Goal: Task Accomplishment & Management: Manage account settings

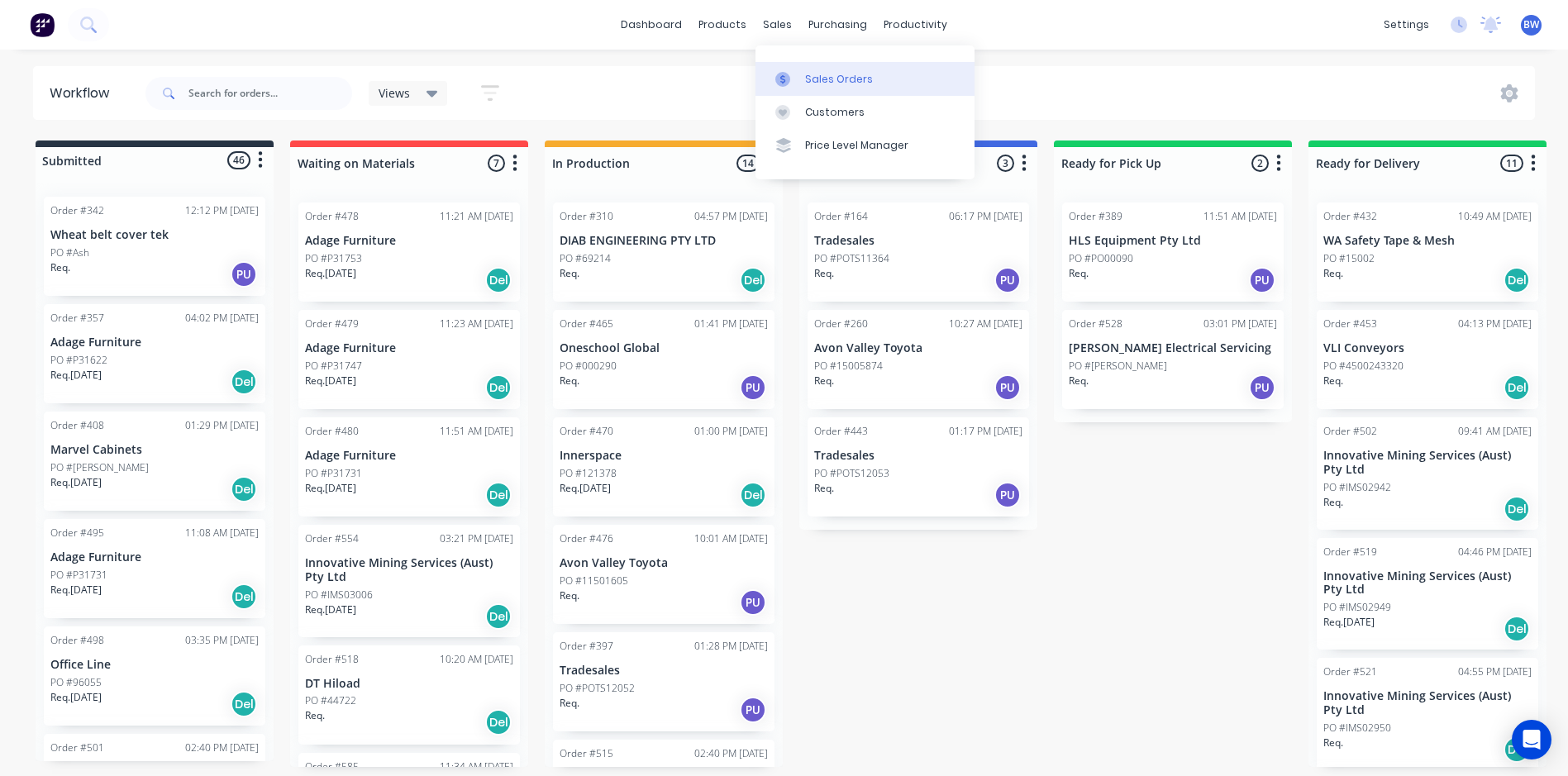
click at [787, 76] on icon at bounding box center [783, 80] width 15 height 15
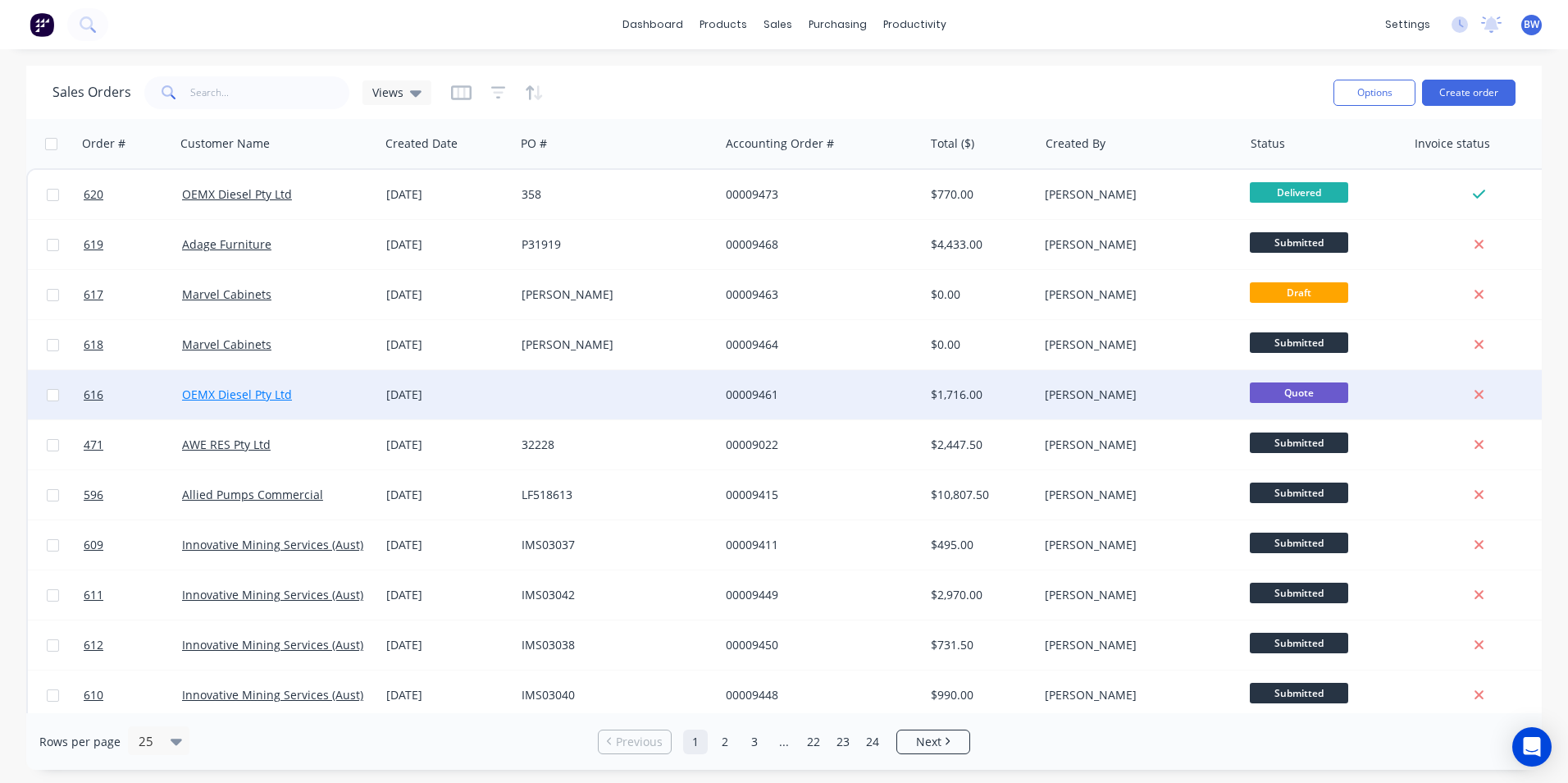
click at [240, 398] on link "OEMX Diesel Pty Ltd" at bounding box center [237, 394] width 110 height 16
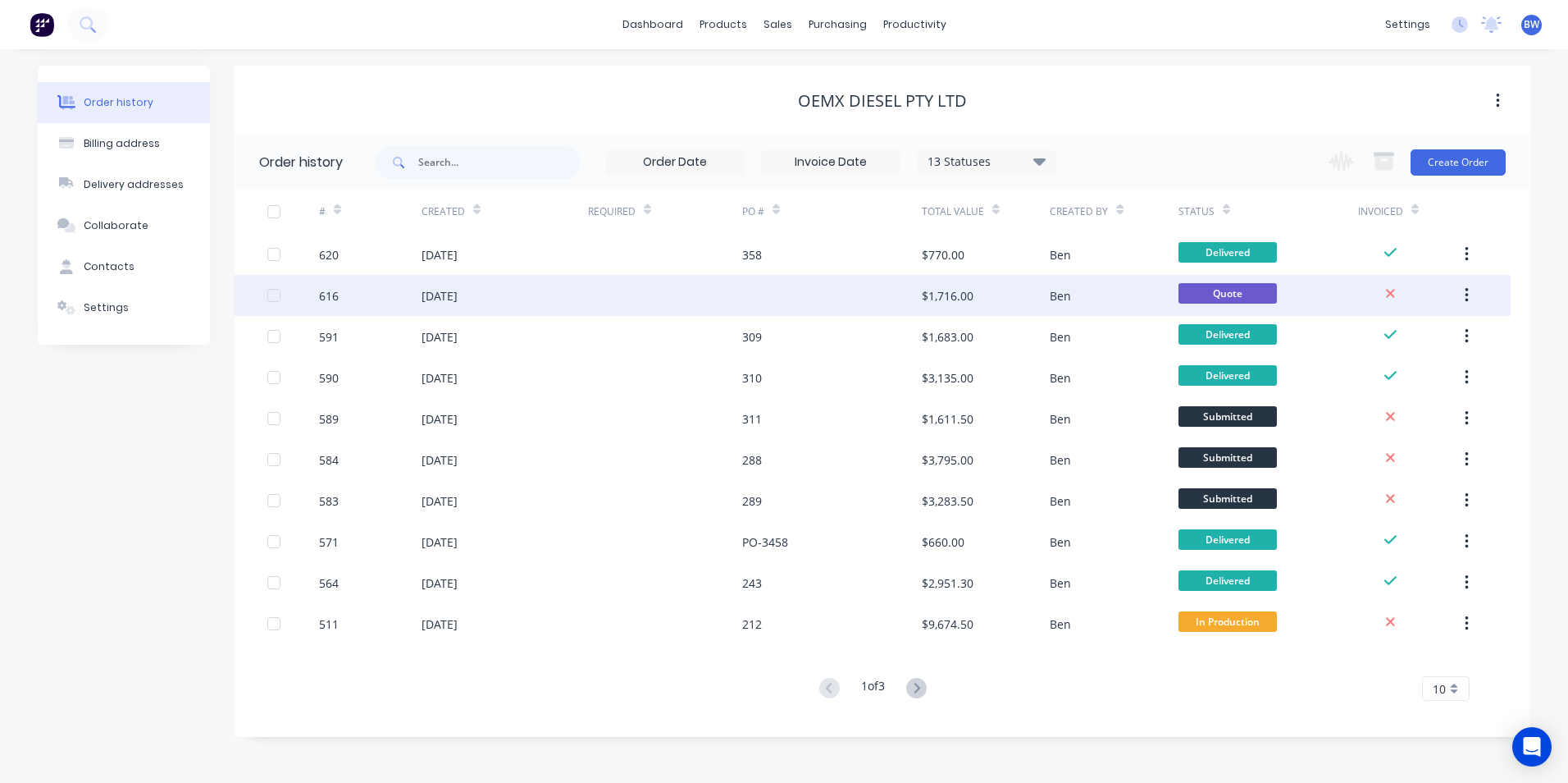
click at [490, 299] on div "[DATE]" at bounding box center [505, 295] width 167 height 41
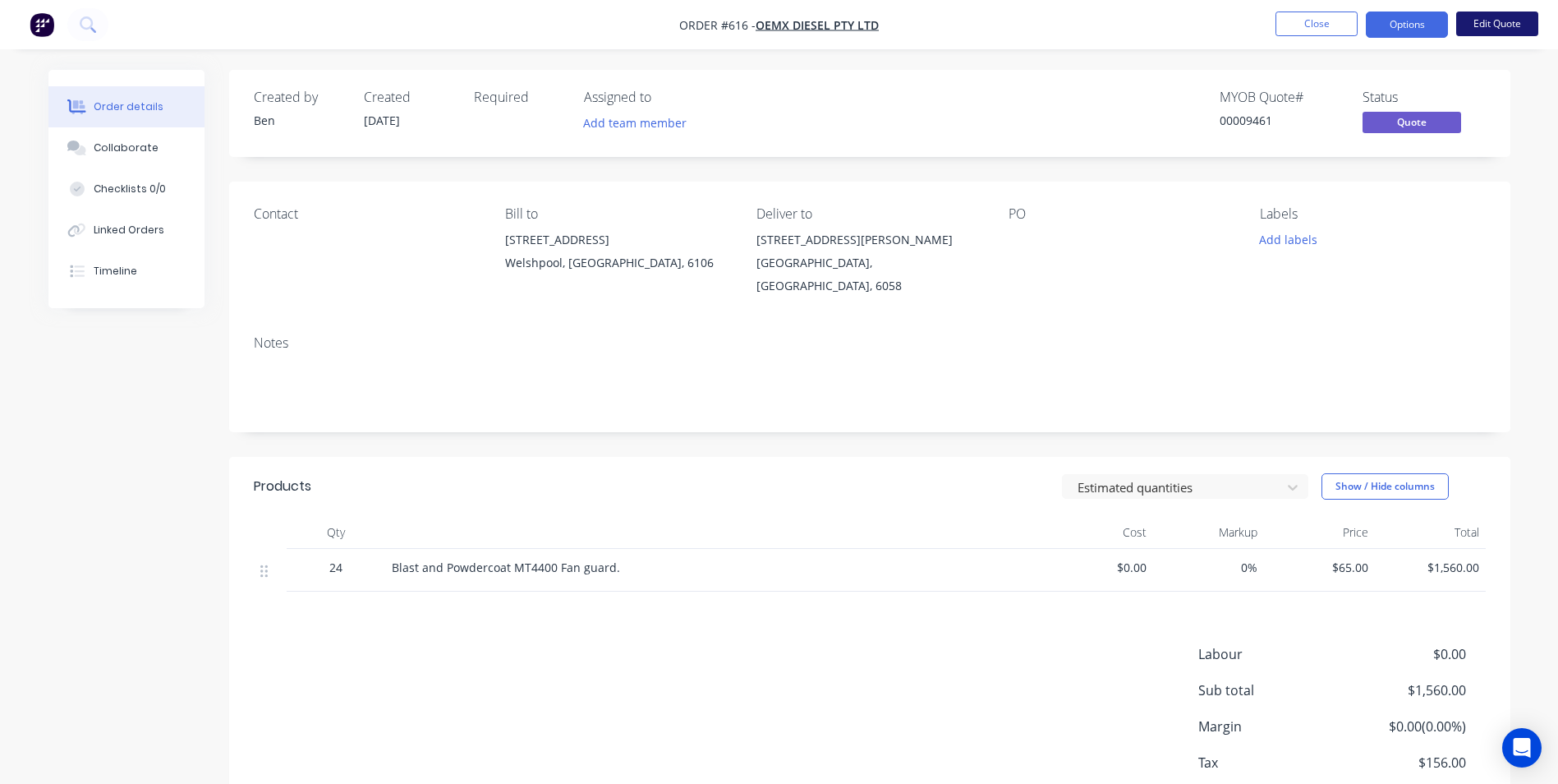
click at [1505, 21] on button "Edit Quote" at bounding box center [1497, 24] width 82 height 25
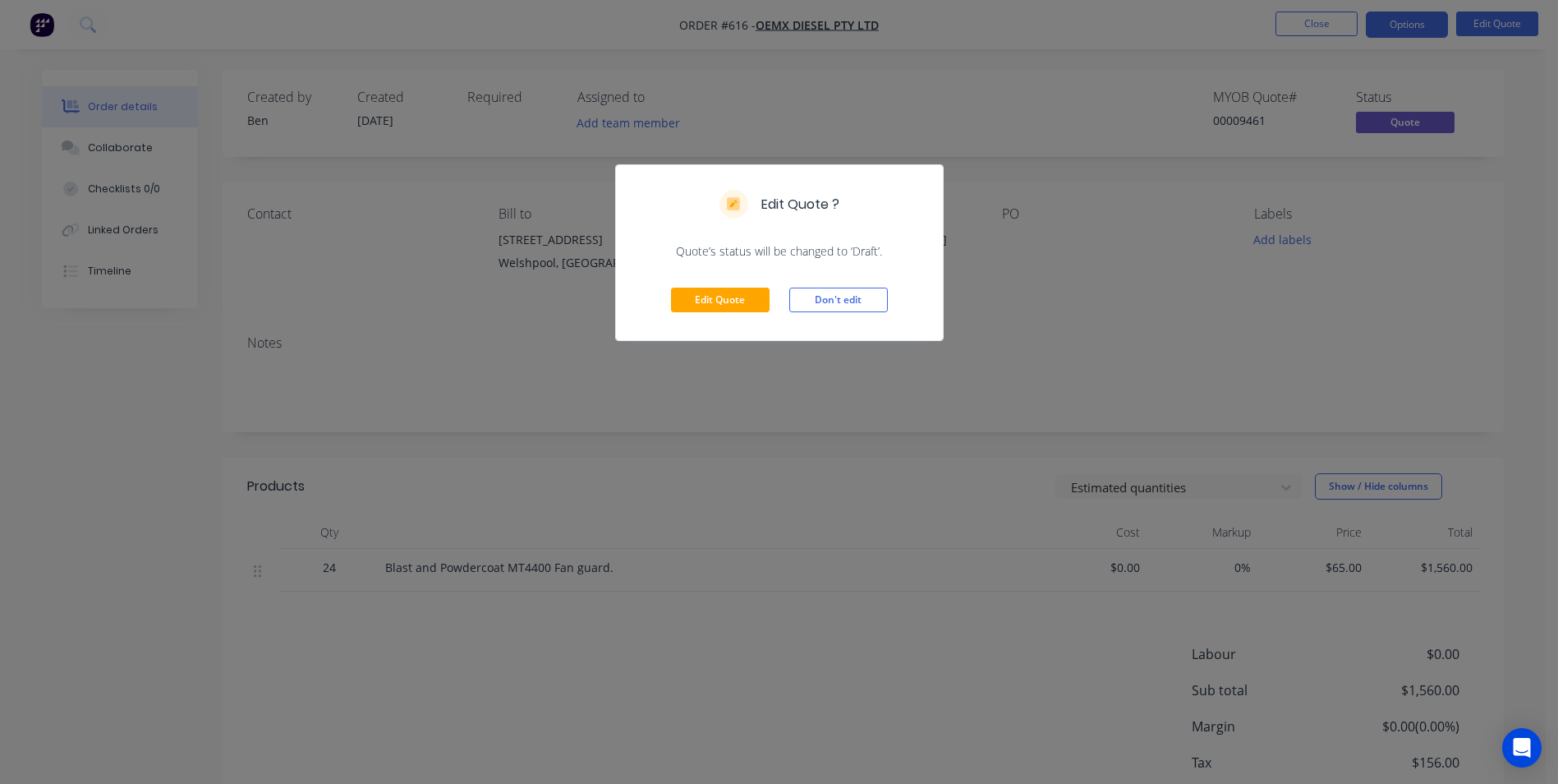
click at [723, 285] on div "Edit Quote Don't edit" at bounding box center [780, 300] width 327 height 80
click at [721, 294] on button "Edit Quote" at bounding box center [721, 300] width 99 height 25
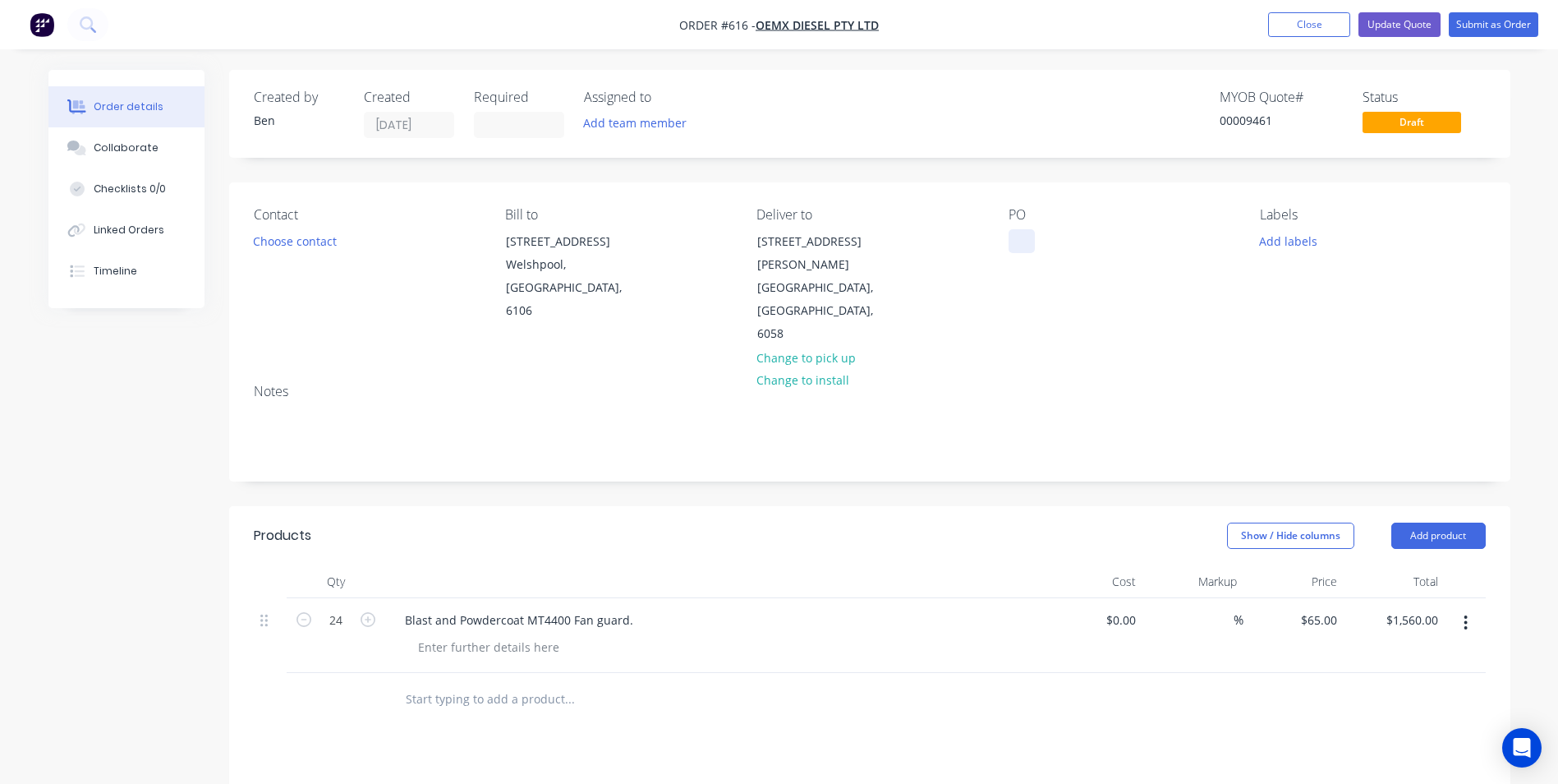
click at [1018, 240] on div at bounding box center [1021, 240] width 26 height 24
click at [1475, 29] on button "Submit as Order" at bounding box center [1493, 25] width 89 height 25
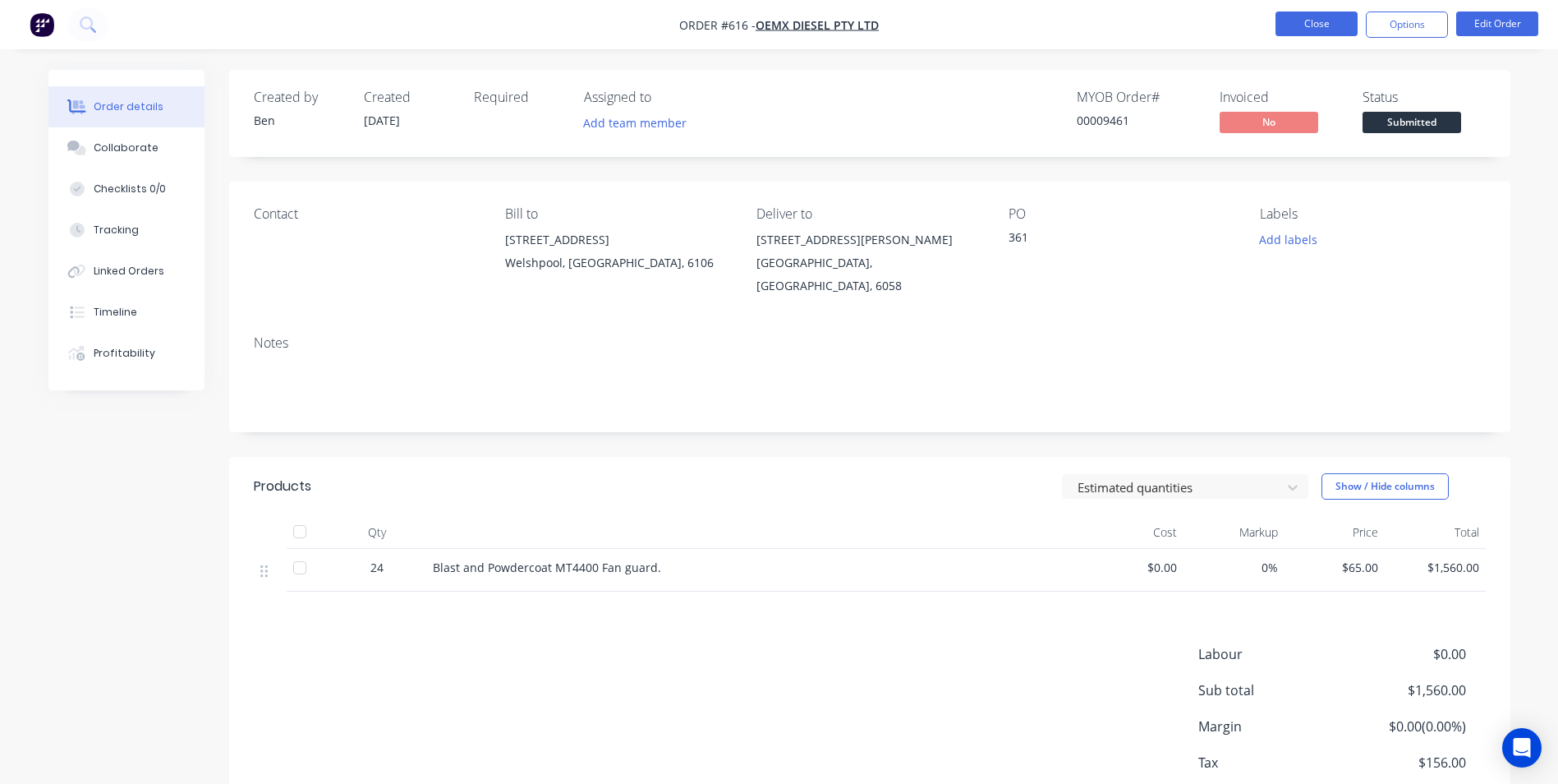
click at [1307, 29] on button "Close" at bounding box center [1317, 24] width 82 height 25
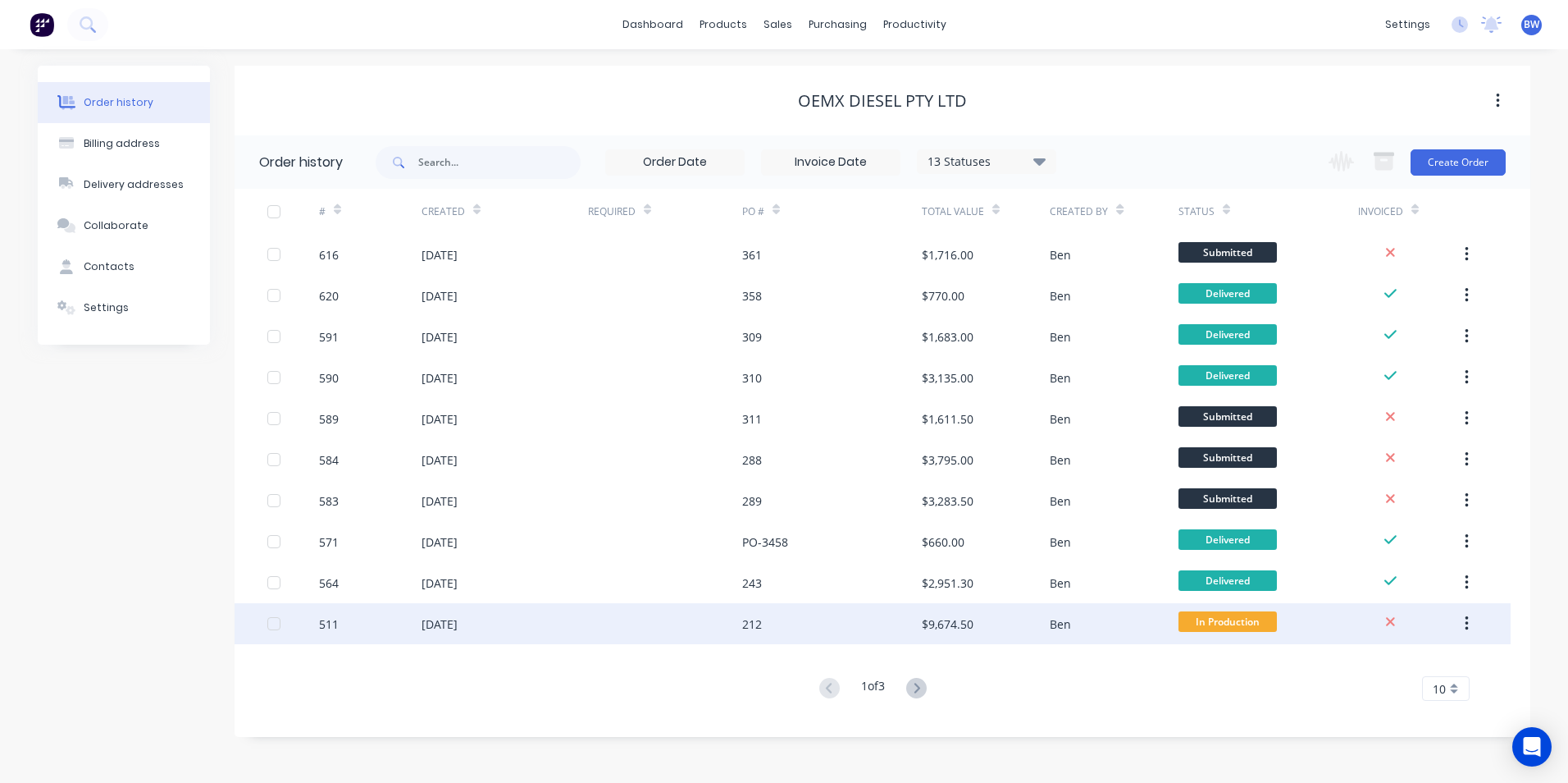
click at [490, 618] on div "[DATE]" at bounding box center [505, 623] width 167 height 41
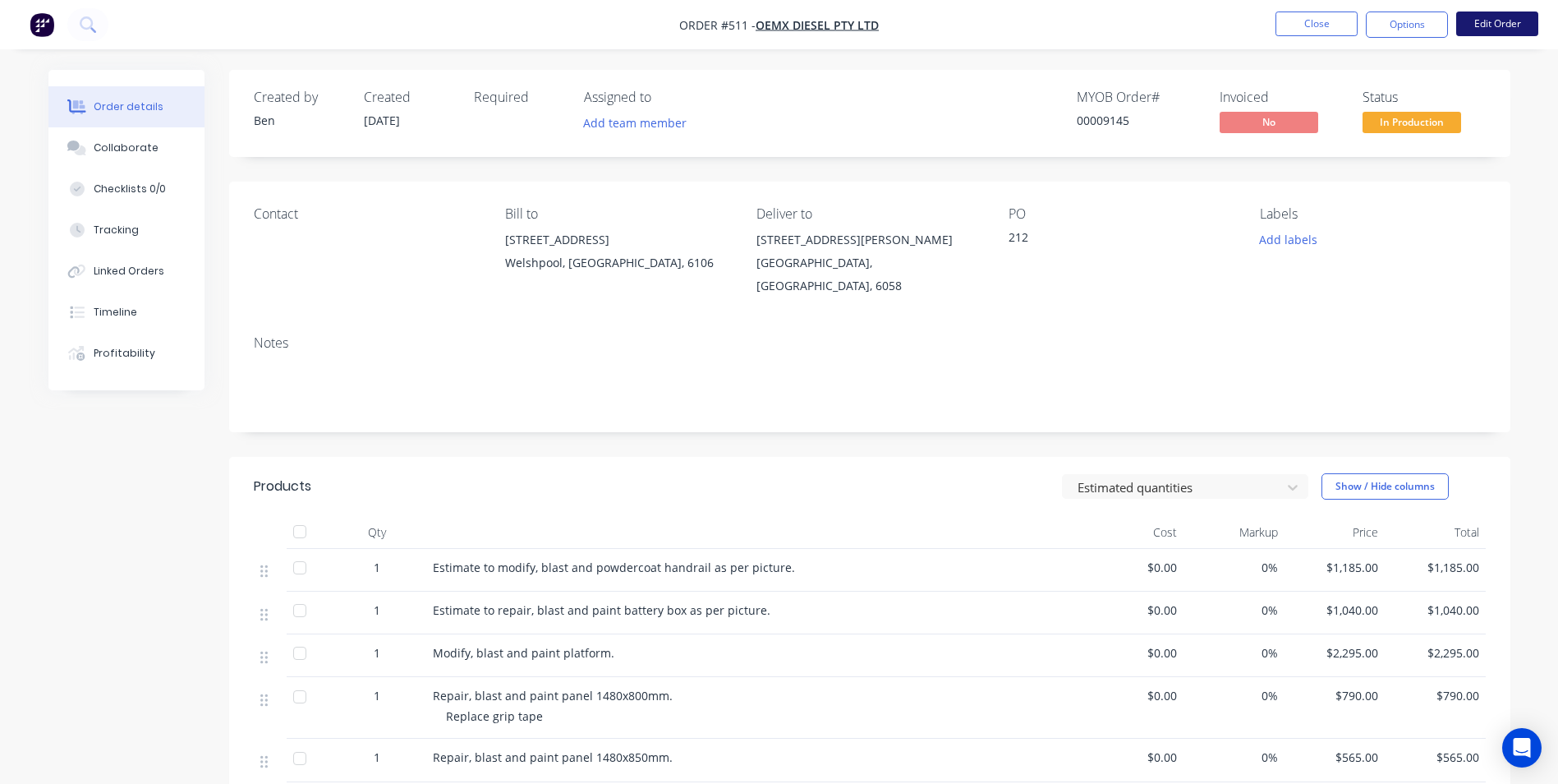
click at [1502, 22] on button "Edit Order" at bounding box center [1497, 24] width 82 height 25
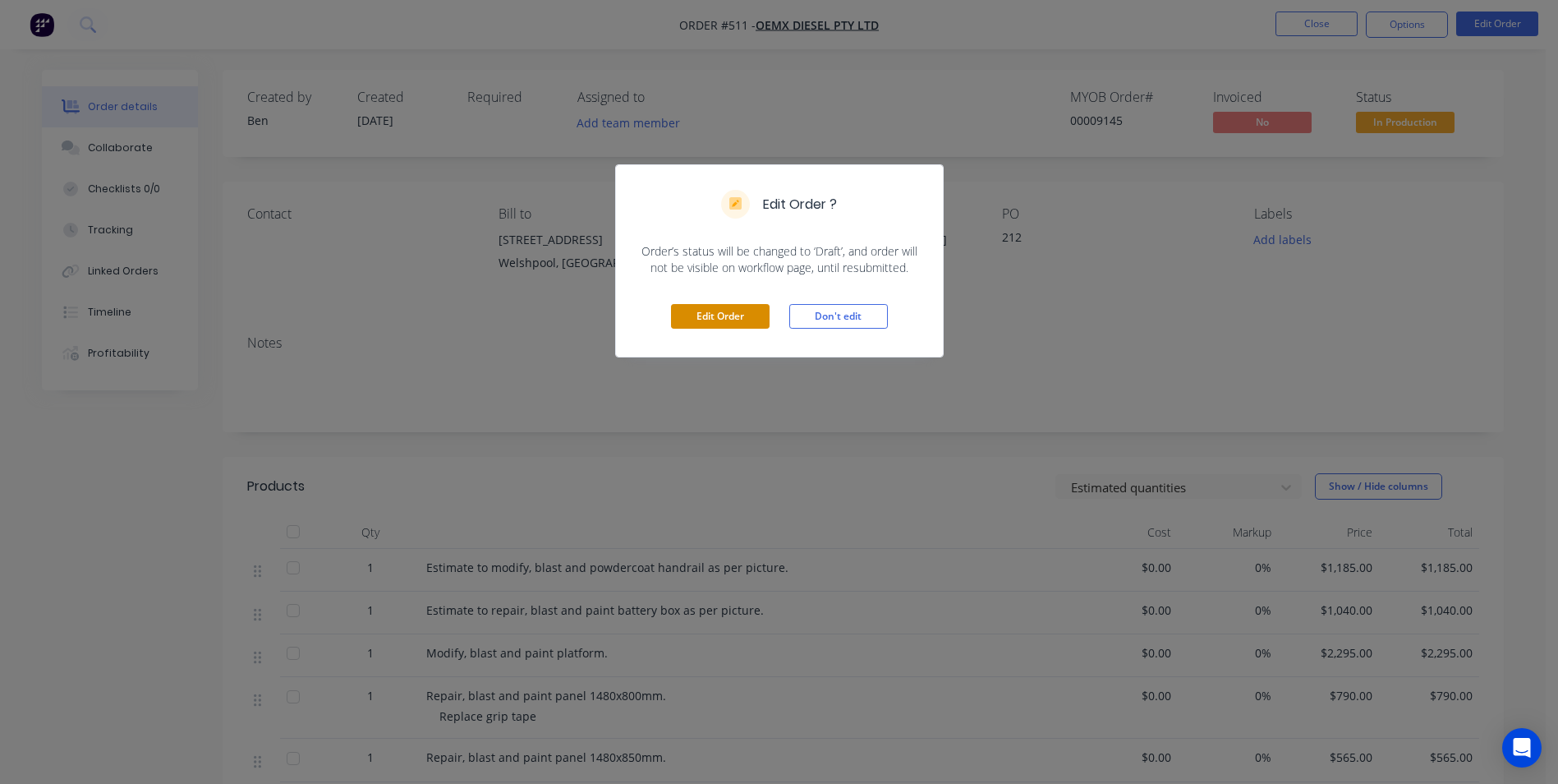
click at [757, 314] on button "Edit Order" at bounding box center [721, 316] width 99 height 25
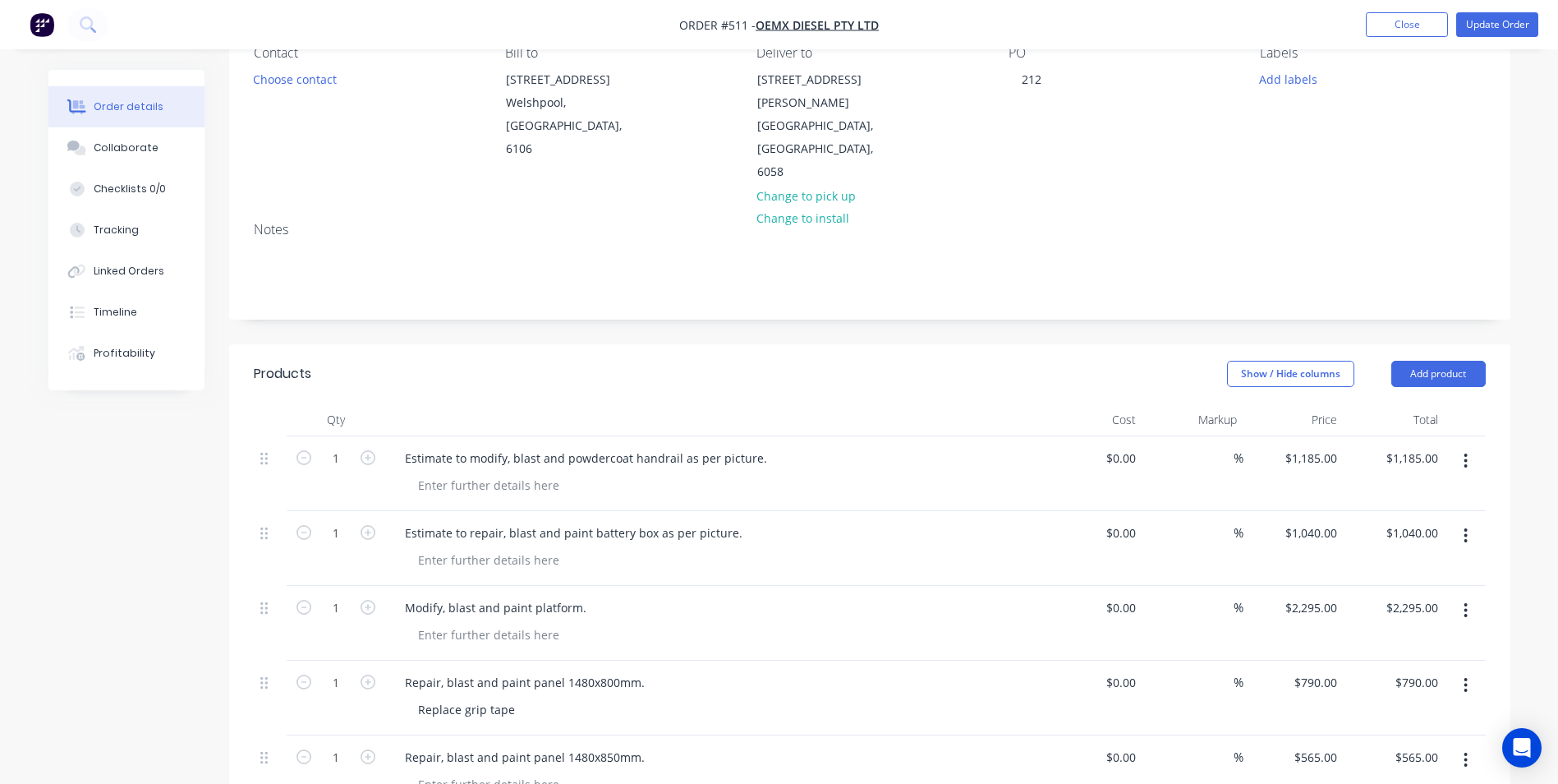
scroll to position [164, 0]
click at [402, 443] on div "Estimate to modify, blast and powdercoat handrail as per picture." at bounding box center [585, 455] width 388 height 24
click at [436, 471] on div at bounding box center [488, 483] width 168 height 24
click at [424, 545] on div at bounding box center [488, 557] width 168 height 24
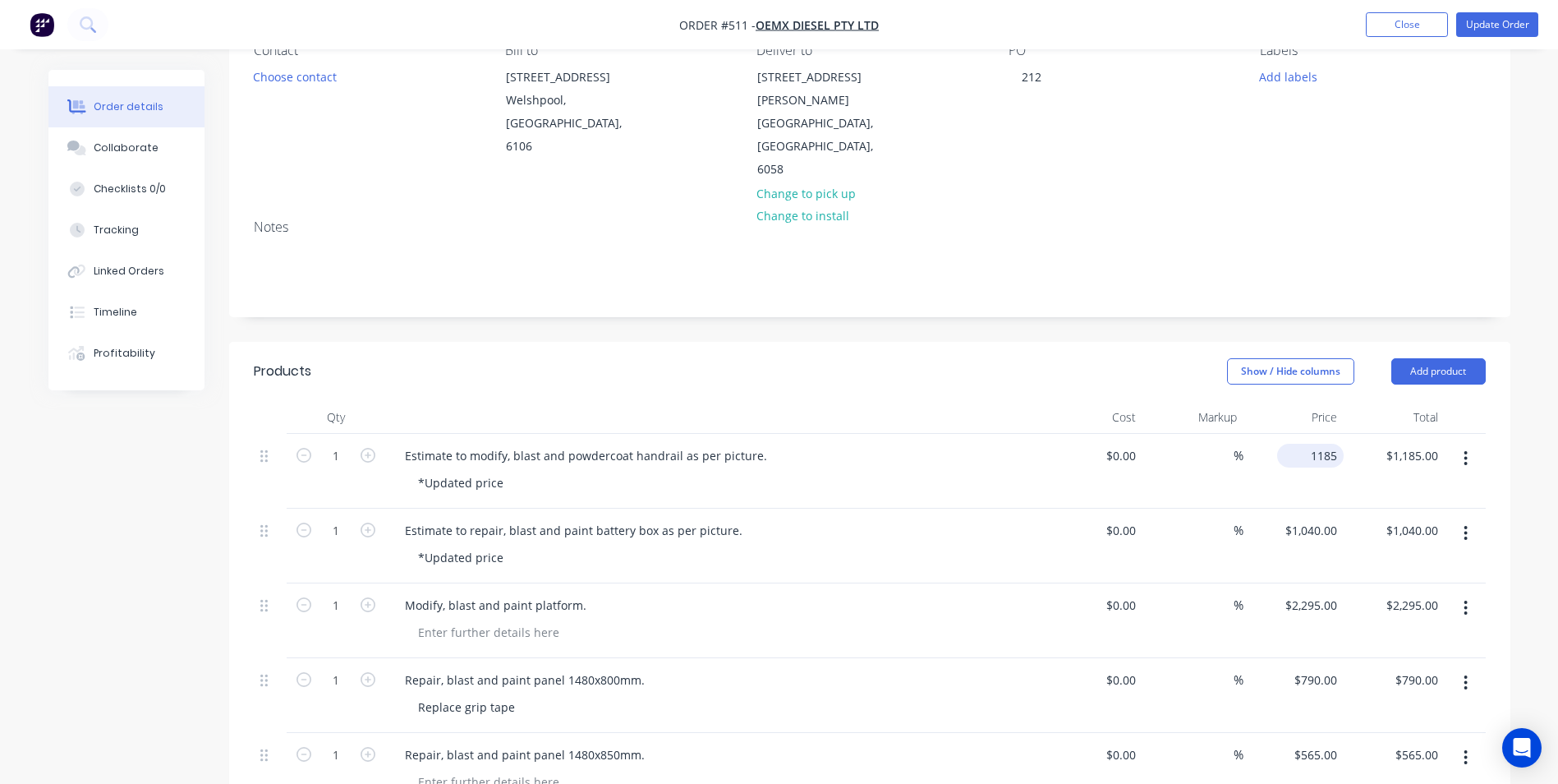
click at [1306, 443] on div "1185 $1,185.00" at bounding box center [1311, 455] width 67 height 24
type input "$2,210.00"
click at [1314, 518] on input "1040" at bounding box center [1326, 530] width 34 height 24
type input "$1,495.00"
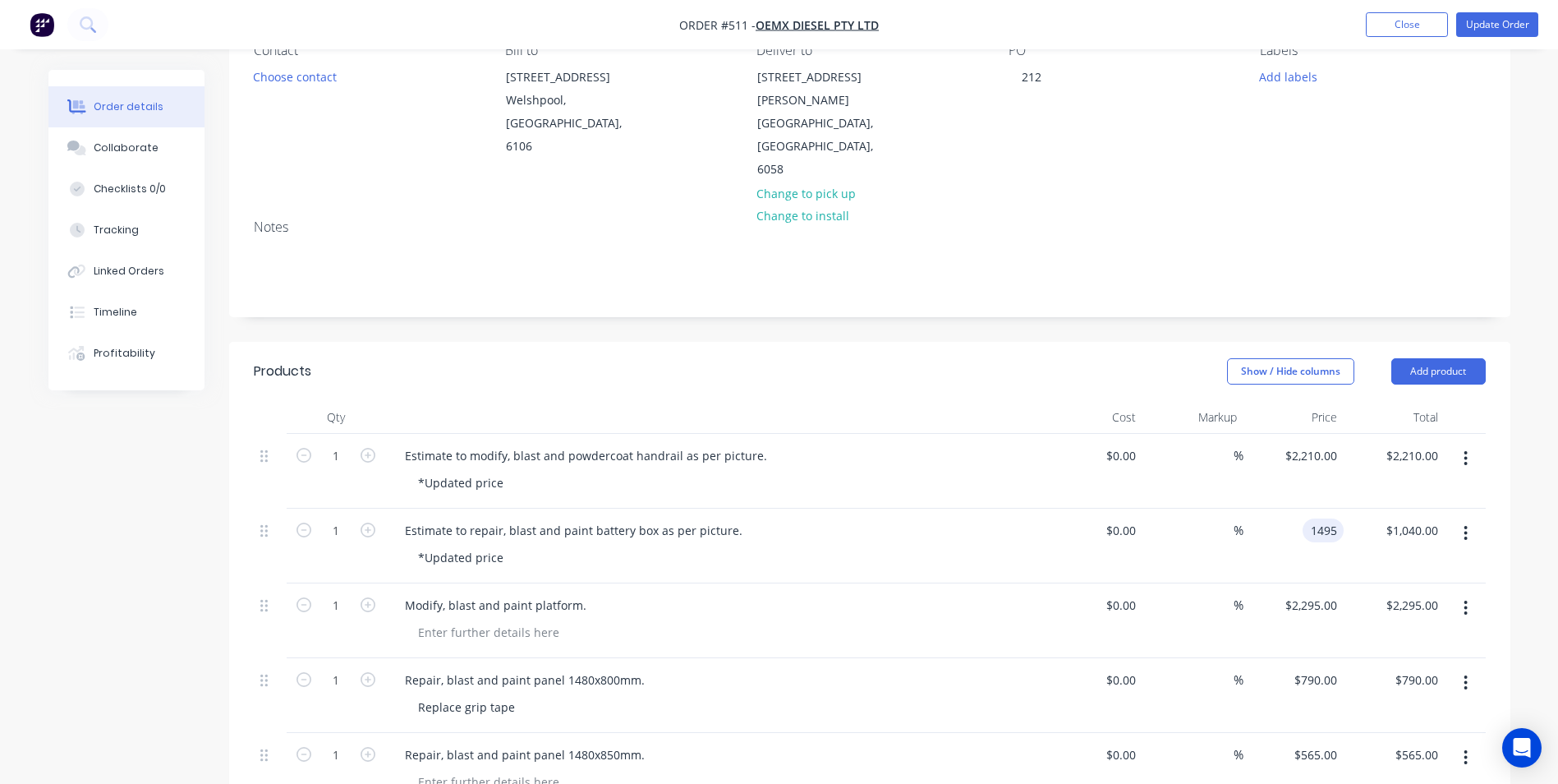
type input "1495.00"
type input "1495"
type input "$1,495.00"
click at [1307, 518] on div "1495 $1,495.00" at bounding box center [1311, 530] width 67 height 24
type input "$1,595.00"
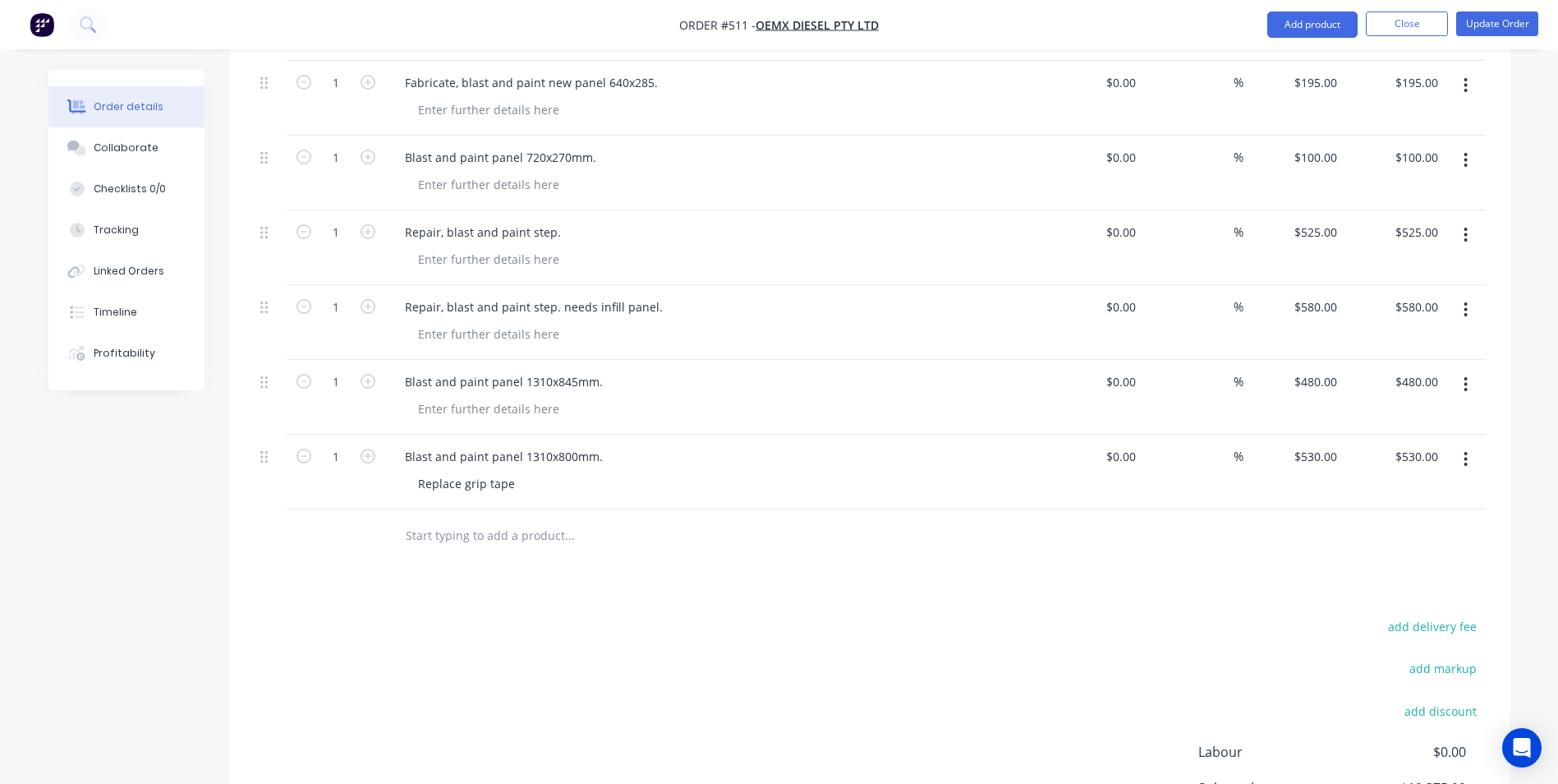
scroll to position [411, 0]
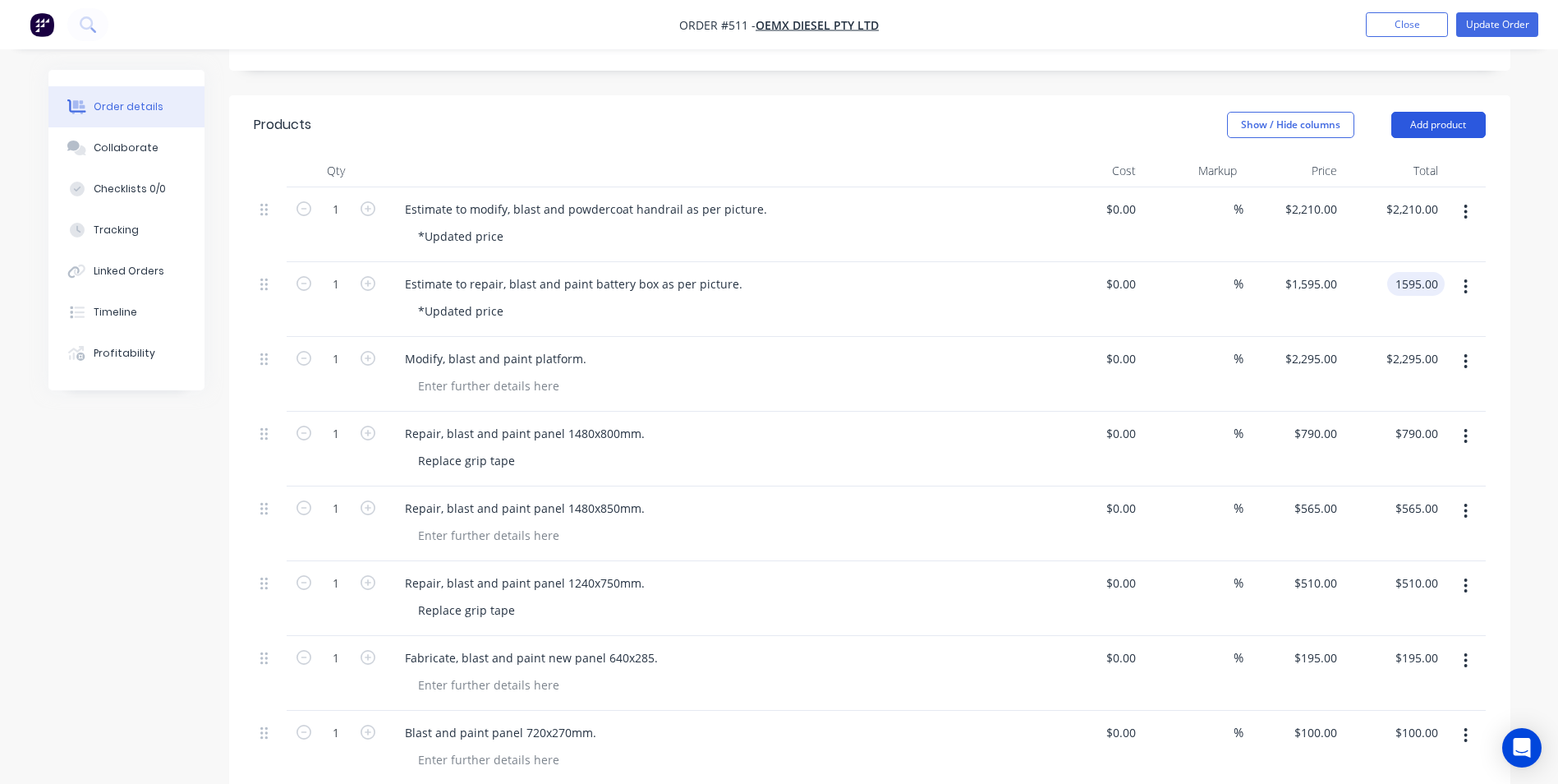
type input "$1,595.00"
click at [1454, 112] on button "Add product" at bounding box center [1439, 124] width 94 height 26
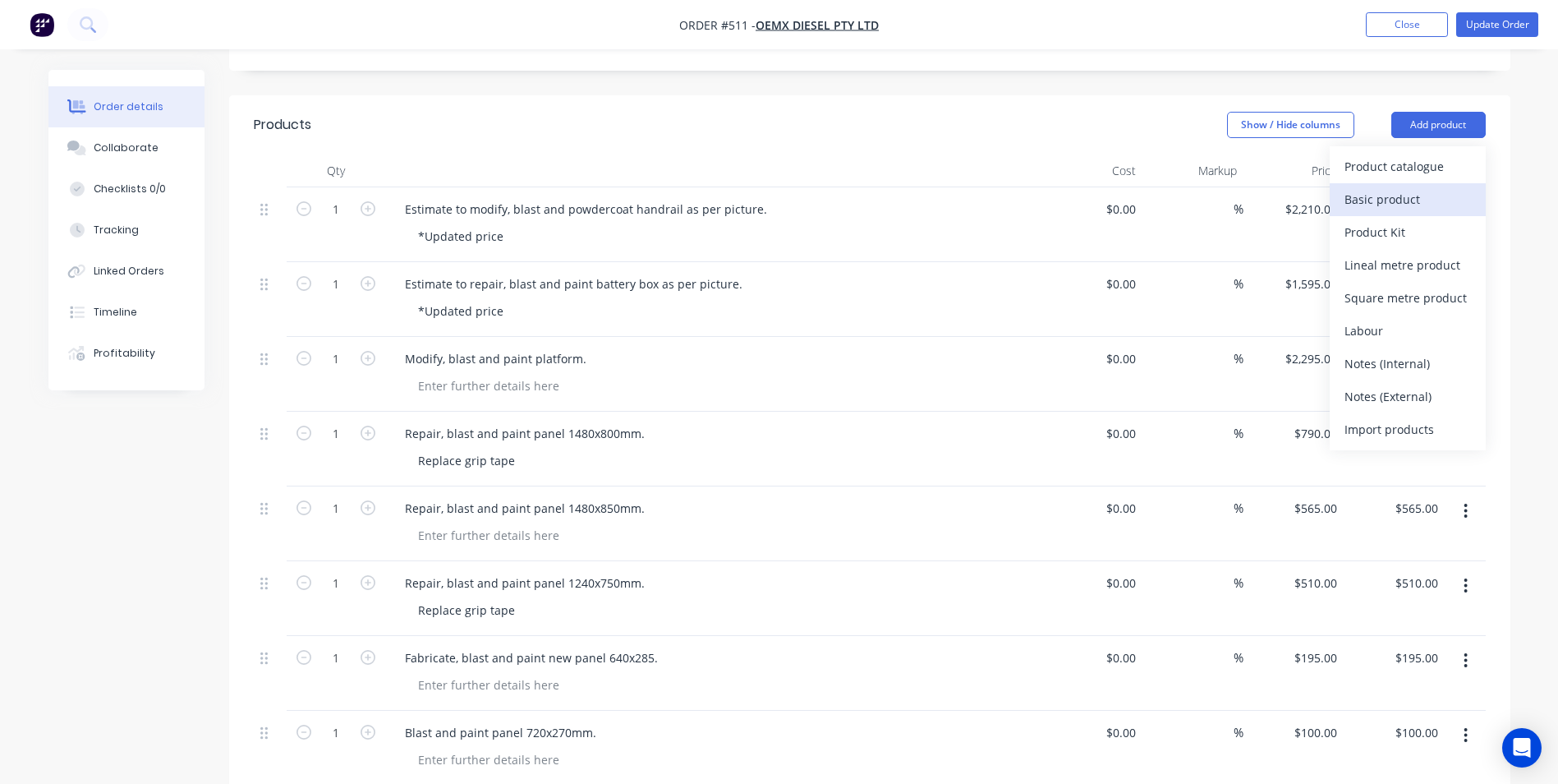
click at [1404, 187] on div "Basic product" at bounding box center [1409, 199] width 127 height 24
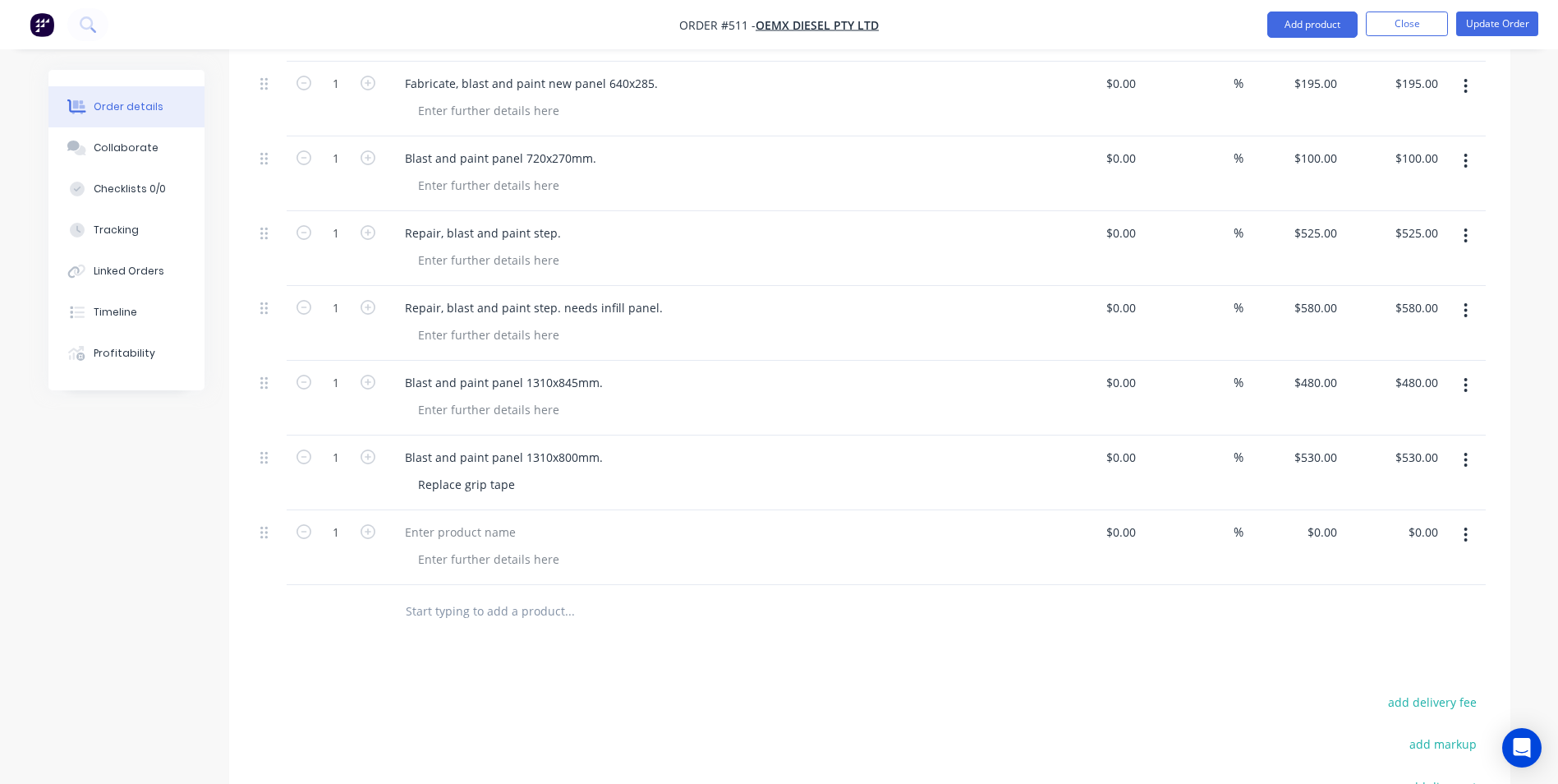
scroll to position [986, 0]
click at [438, 519] on div at bounding box center [460, 531] width 137 height 24
drag, startPoint x: 599, startPoint y: 490, endPoint x: 390, endPoint y: 481, distance: 209.2
click at [390, 509] on div "Blast and paint panel 1220x665mm." at bounding box center [713, 547] width 657 height 75
copy div "Blast and paint panel 1220x665mm."
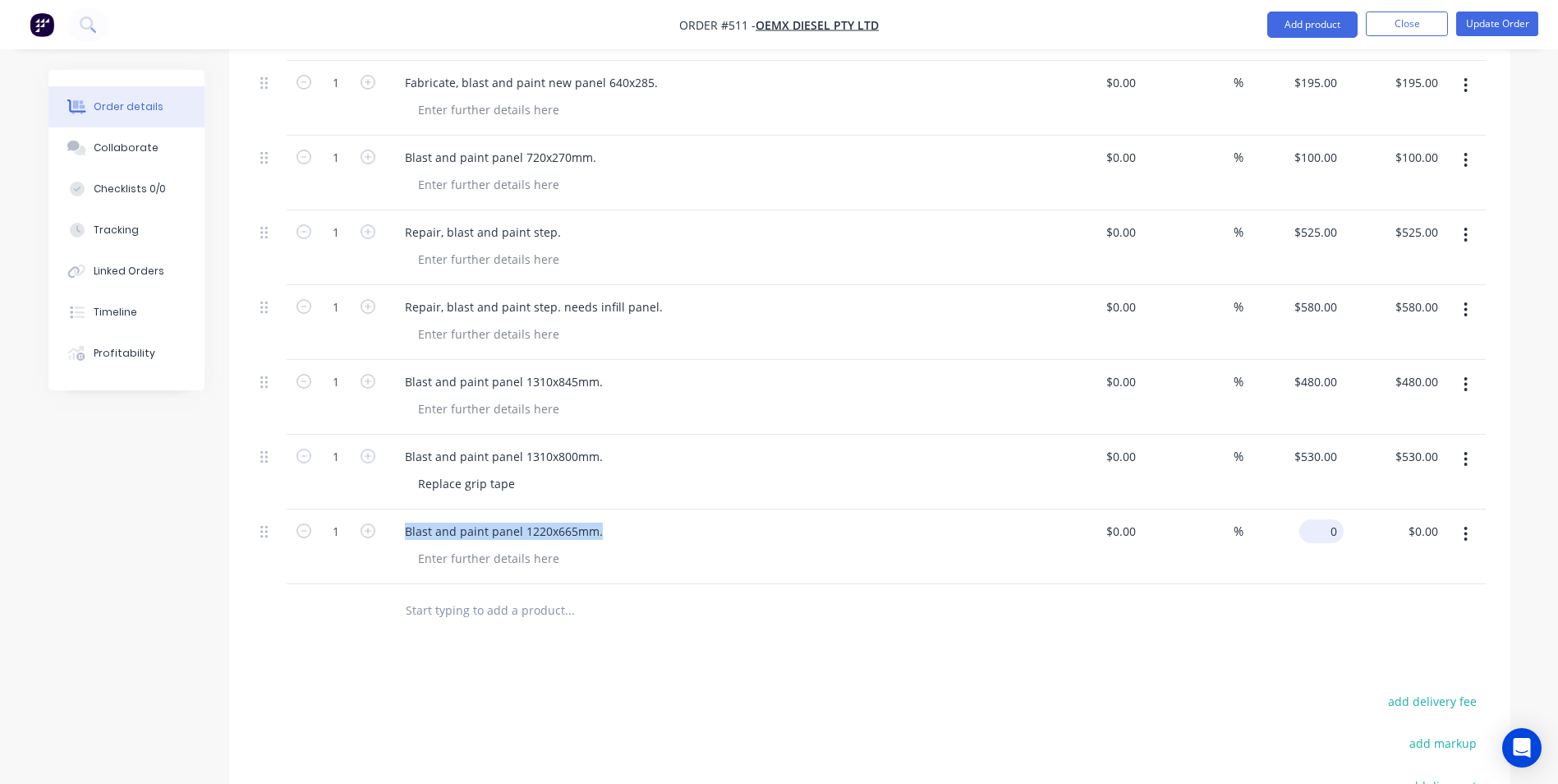
click at [1323, 519] on div "0 $0.00" at bounding box center [1321, 531] width 44 height 24
type input "$435.00"
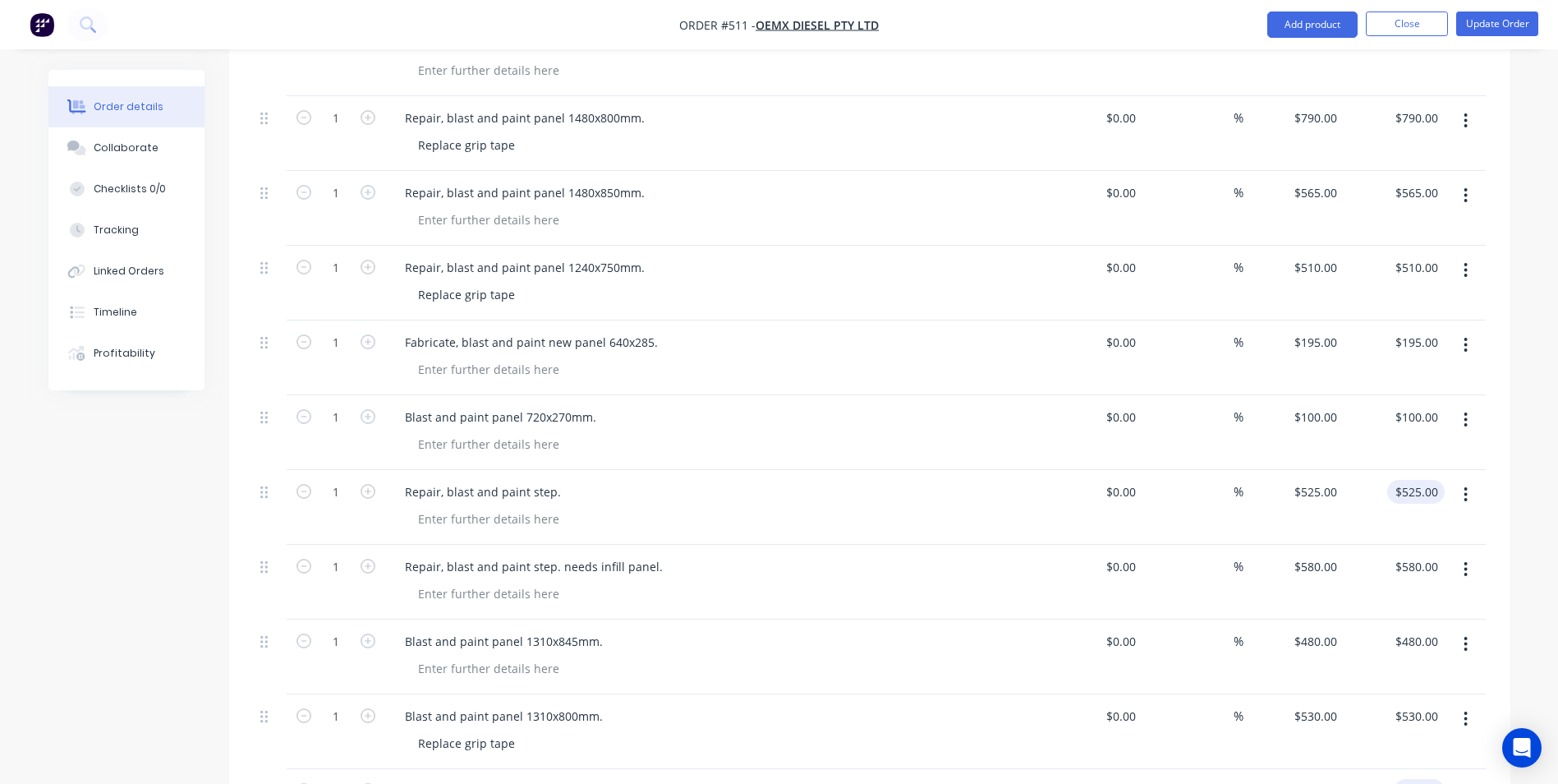
scroll to position [822, 0]
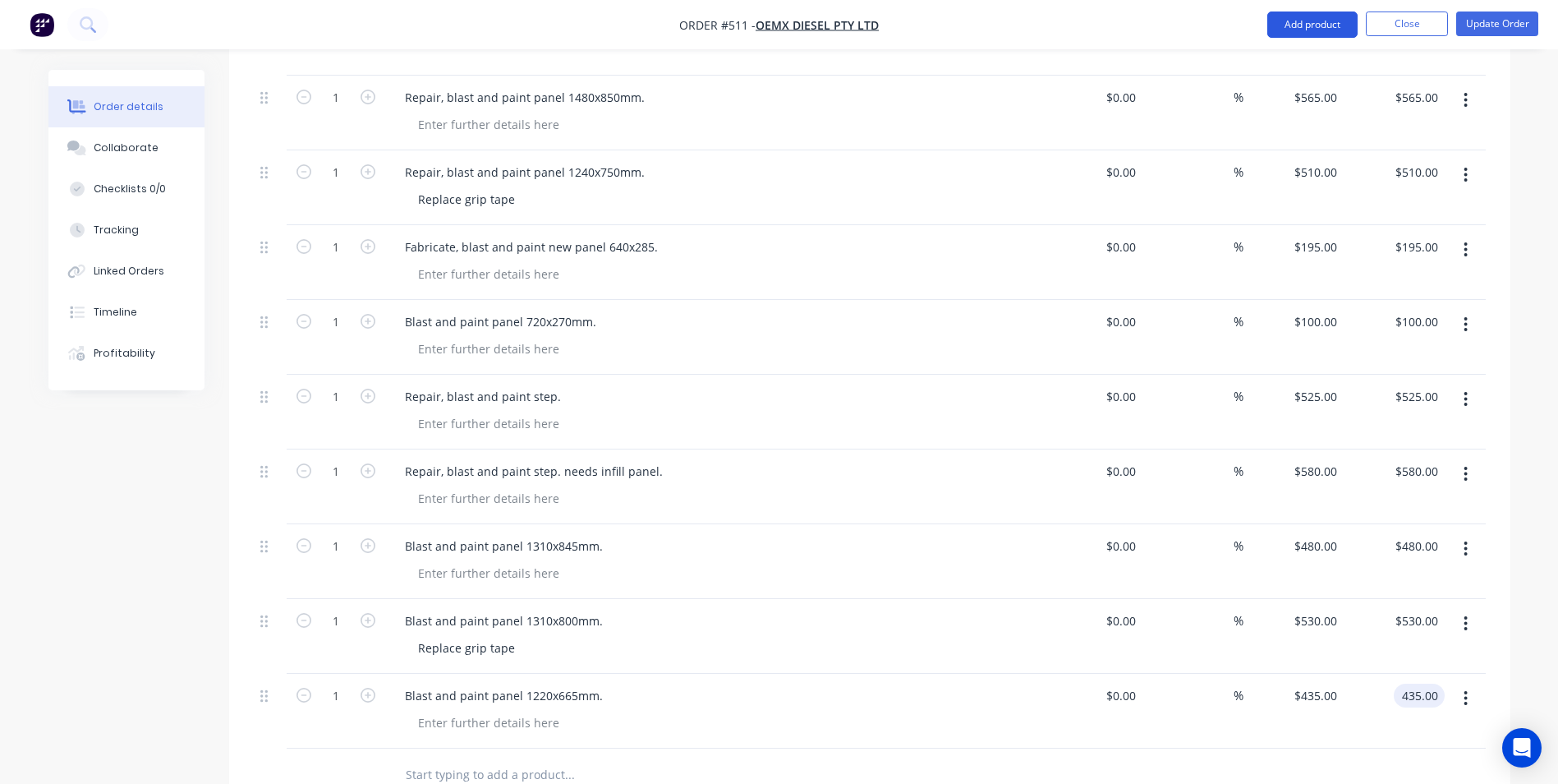
type input "$435.00"
click at [1334, 28] on button "Add product" at bounding box center [1313, 24] width 90 height 26
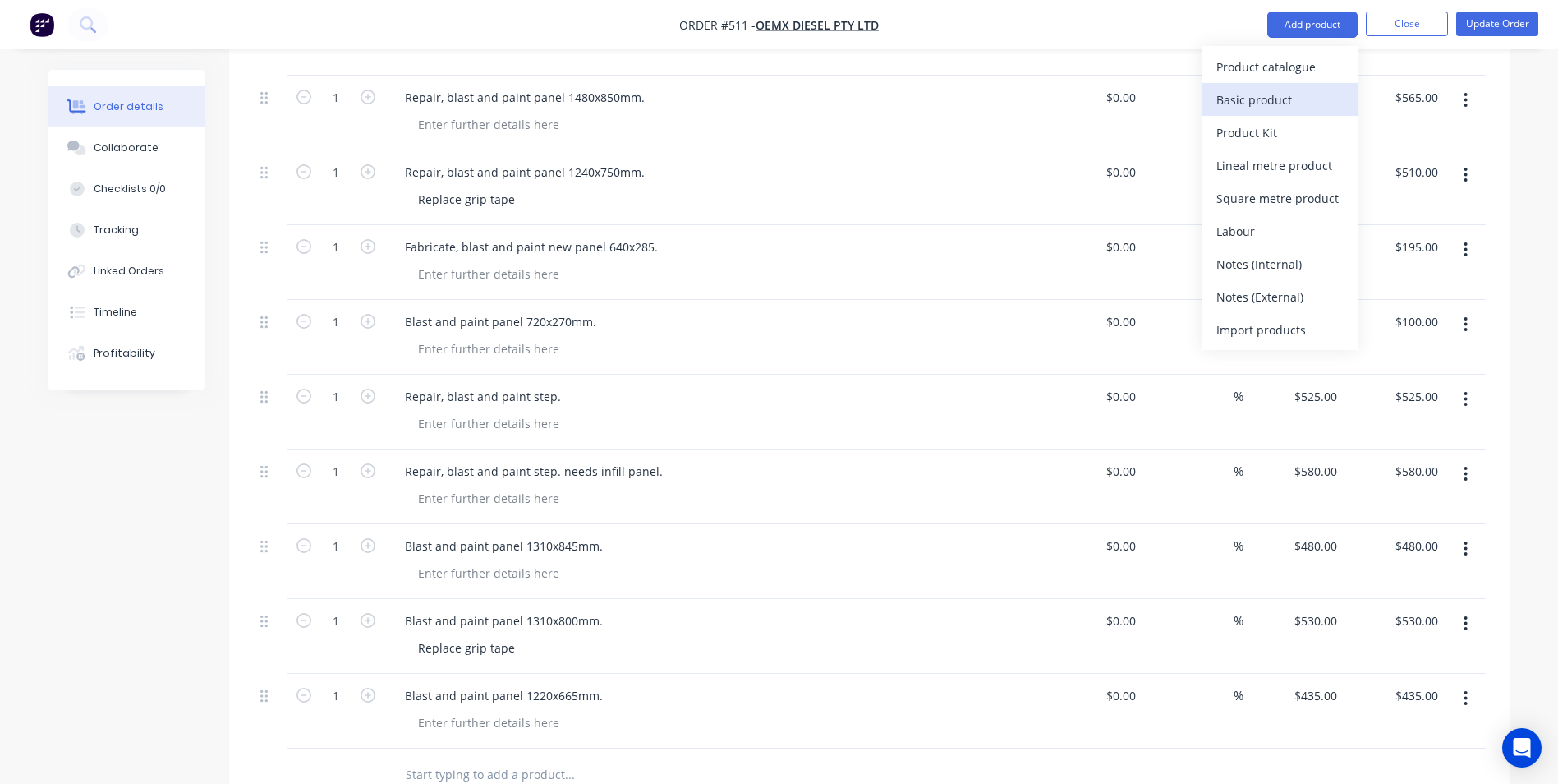
click at [1293, 89] on div "Basic product" at bounding box center [1280, 99] width 127 height 24
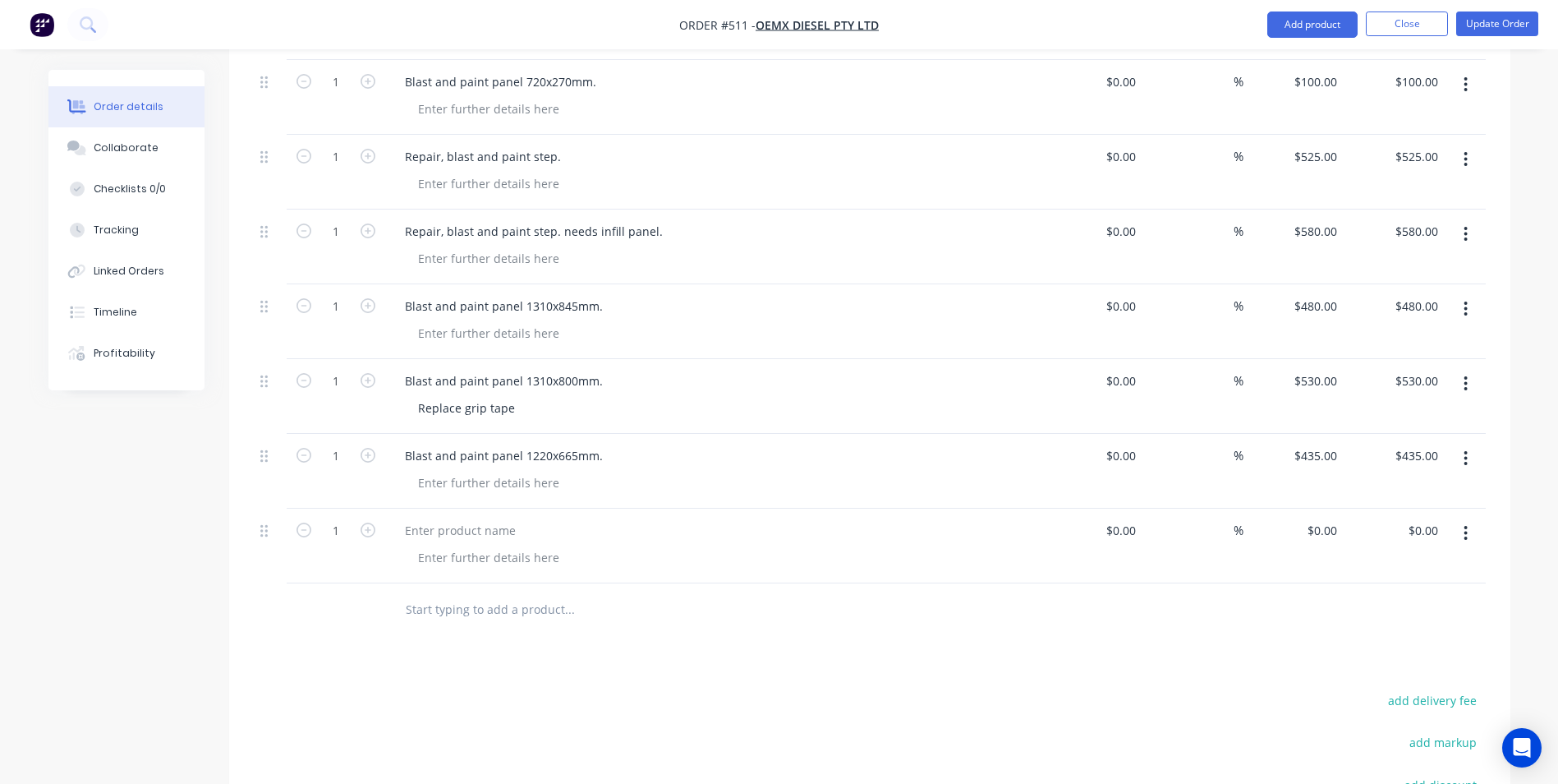
scroll to position [1068, 0]
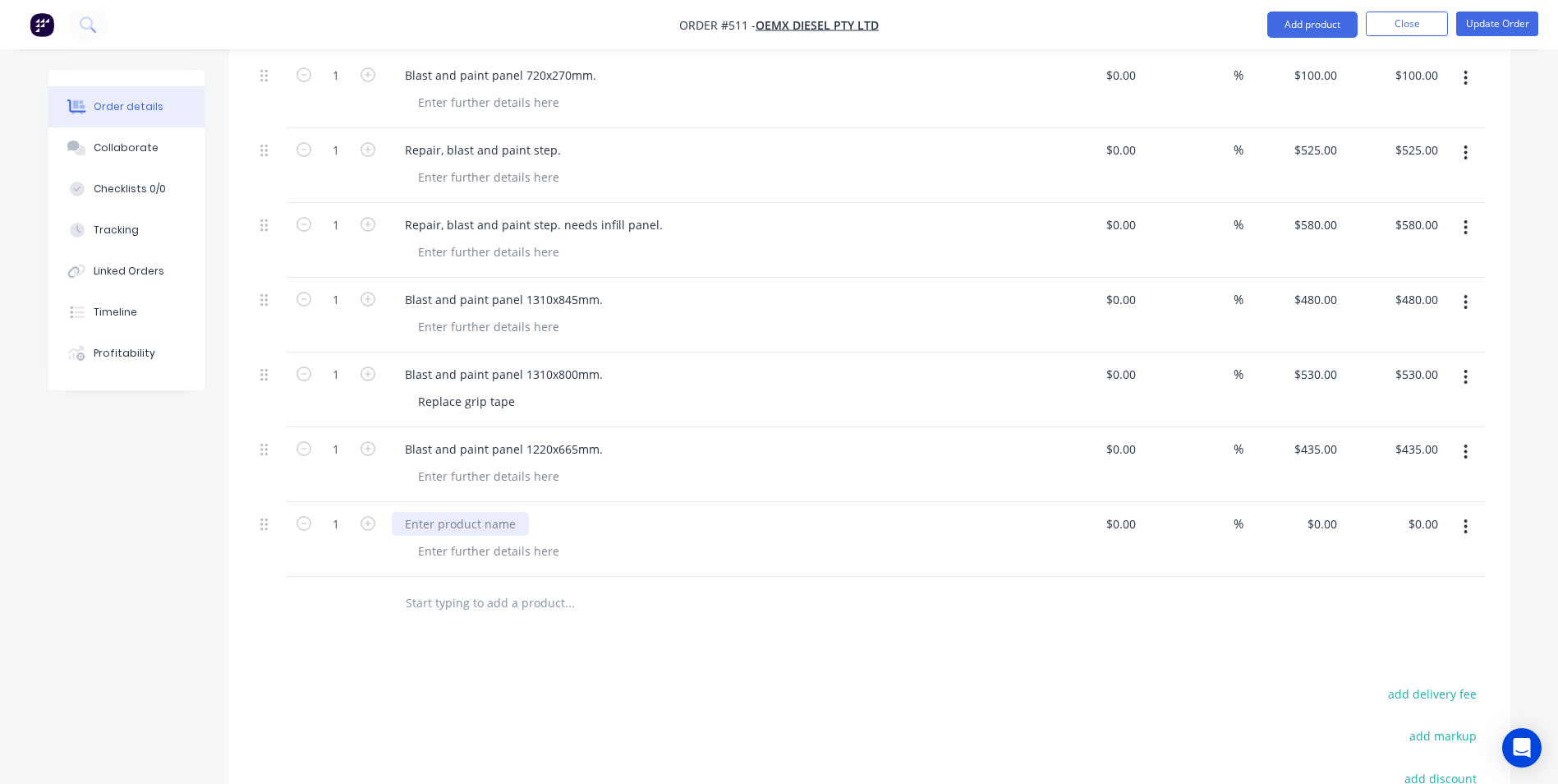
click at [456, 512] on div at bounding box center [460, 524] width 137 height 24
paste div
click at [544, 512] on div "Blast and paint panel 1220x665mm." at bounding box center [503, 524] width 225 height 24
click at [1321, 512] on div "0 $0.00" at bounding box center [1321, 524] width 44 height 24
type input "$420.00"
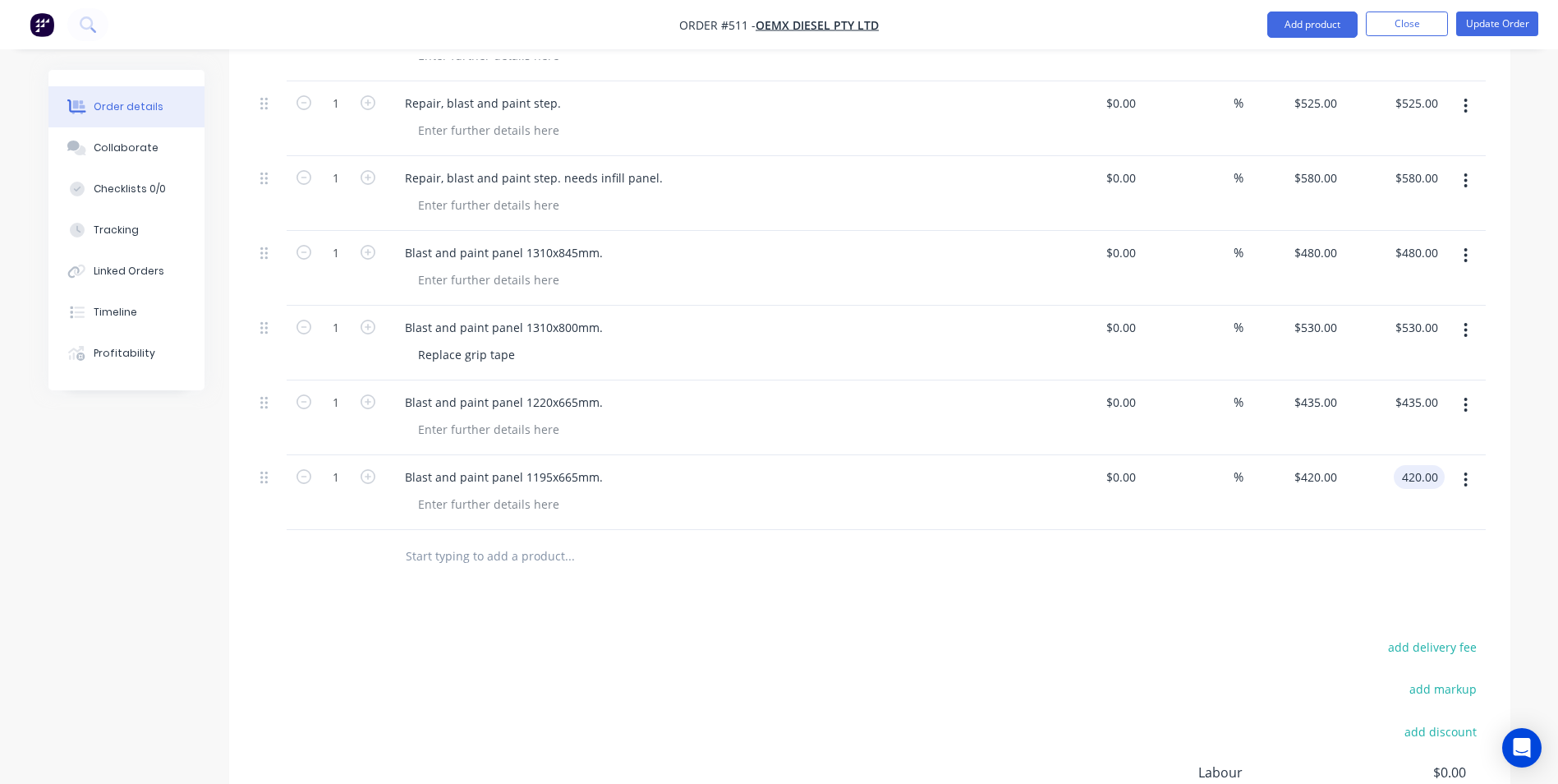
scroll to position [1150, 0]
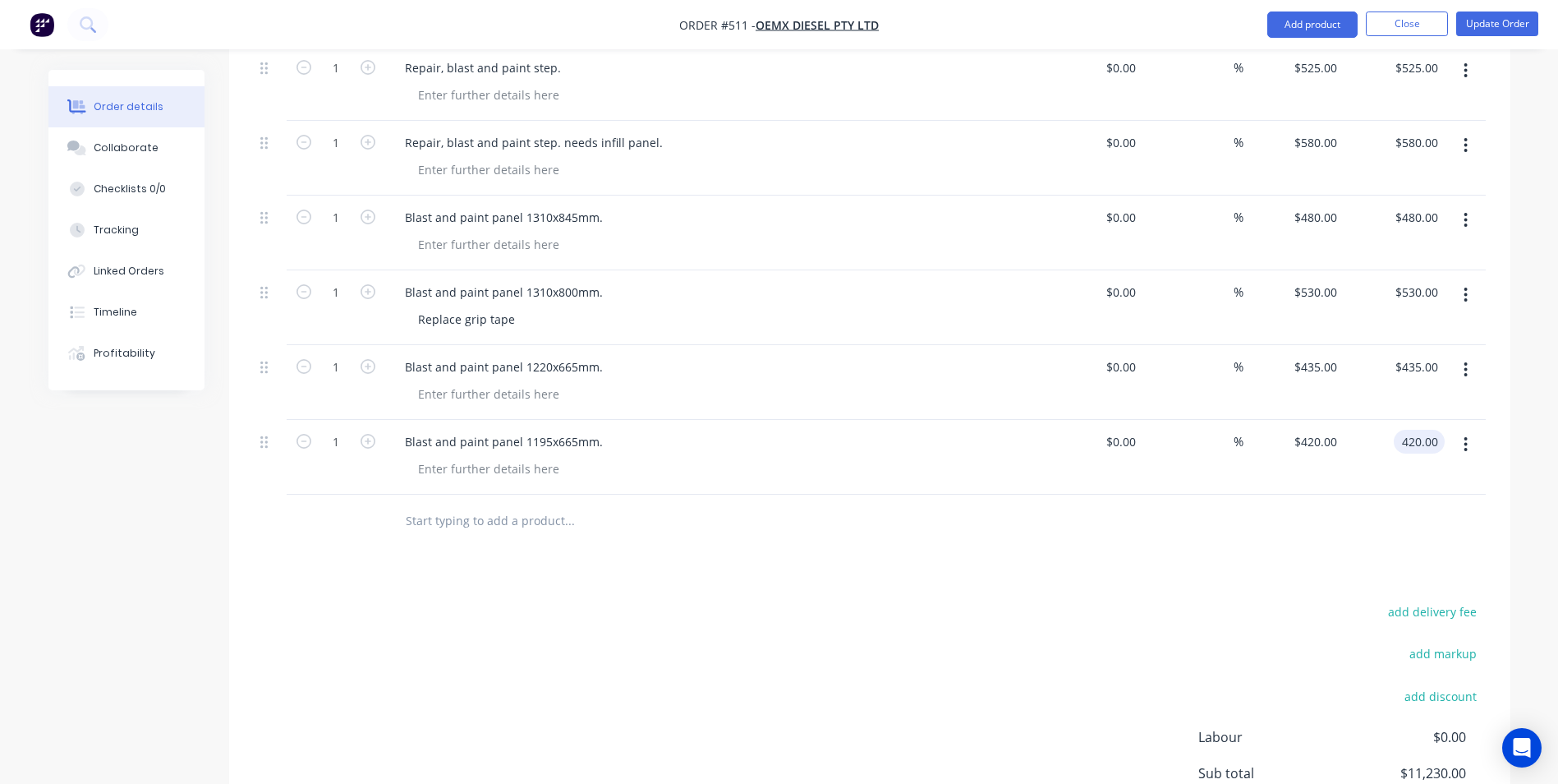
type input "$420.00"
click at [1324, 28] on button "Add product" at bounding box center [1313, 24] width 90 height 26
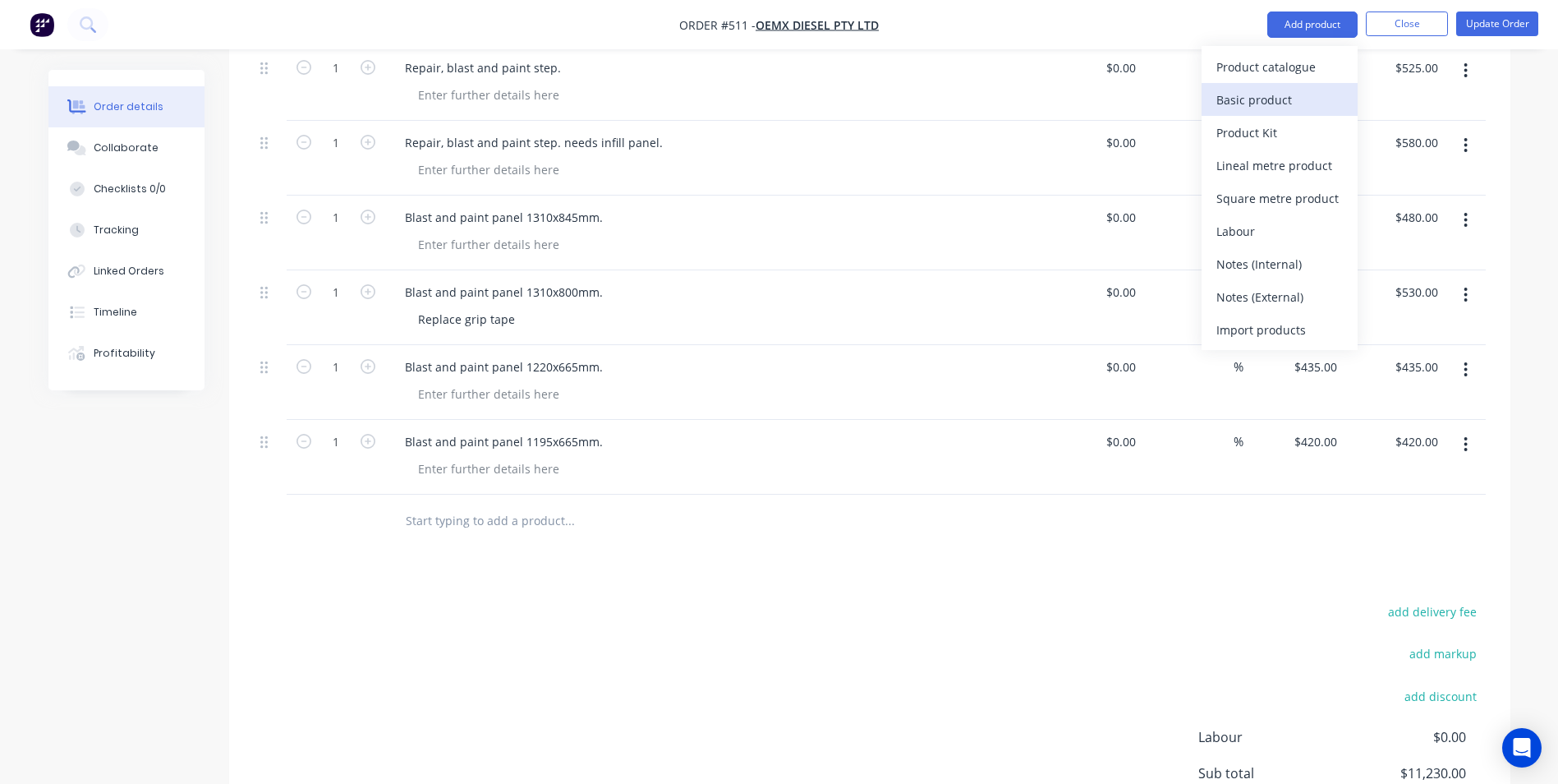
click at [1292, 100] on div "Basic product" at bounding box center [1280, 99] width 127 height 24
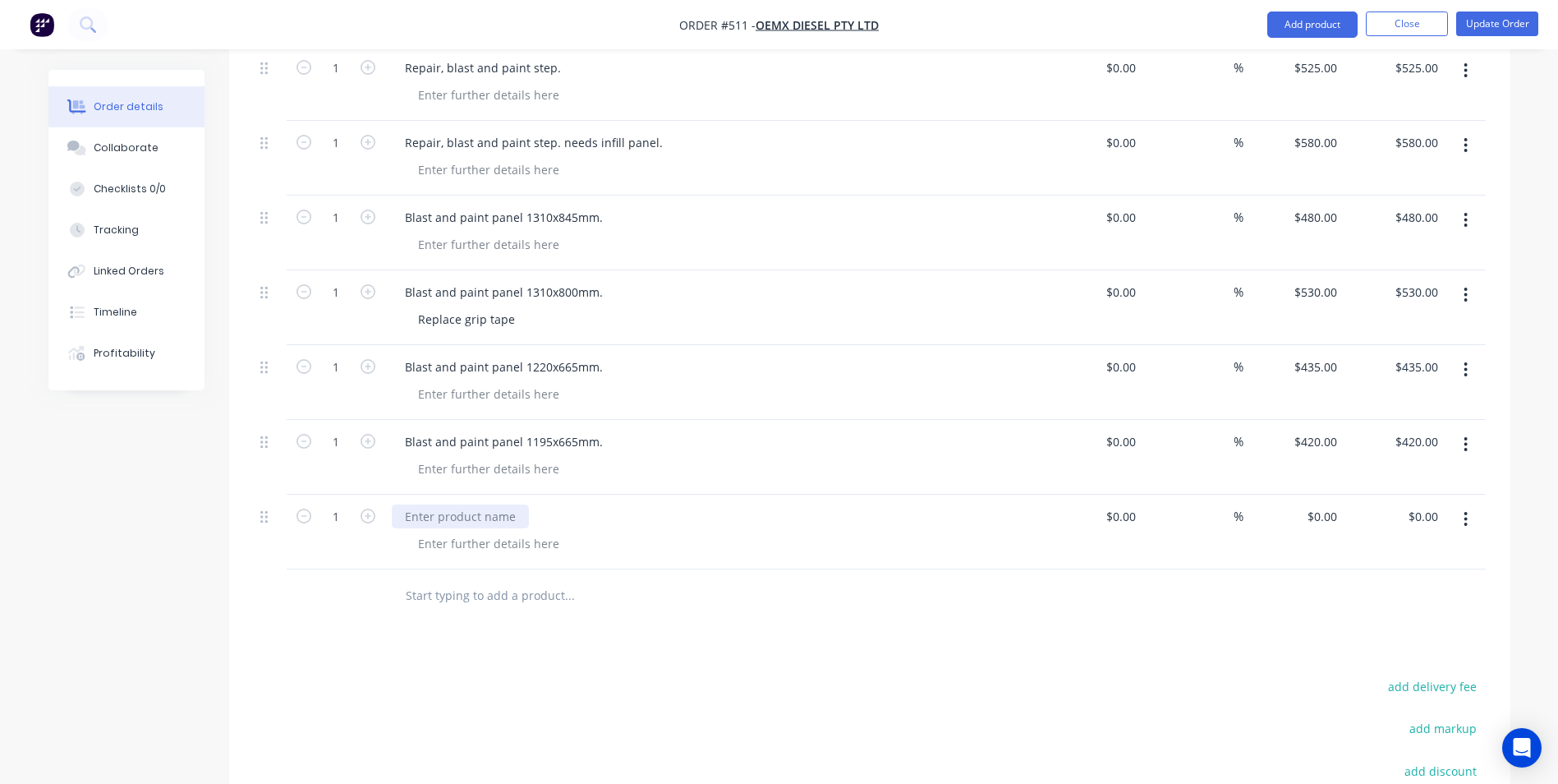
click at [464, 504] on div at bounding box center [460, 516] width 137 height 24
click at [370, 508] on icon "button" at bounding box center [368, 516] width 15 height 15
type input "2"
click at [482, 504] on div at bounding box center [460, 516] width 137 height 24
click at [422, 504] on div at bounding box center [460, 516] width 137 height 24
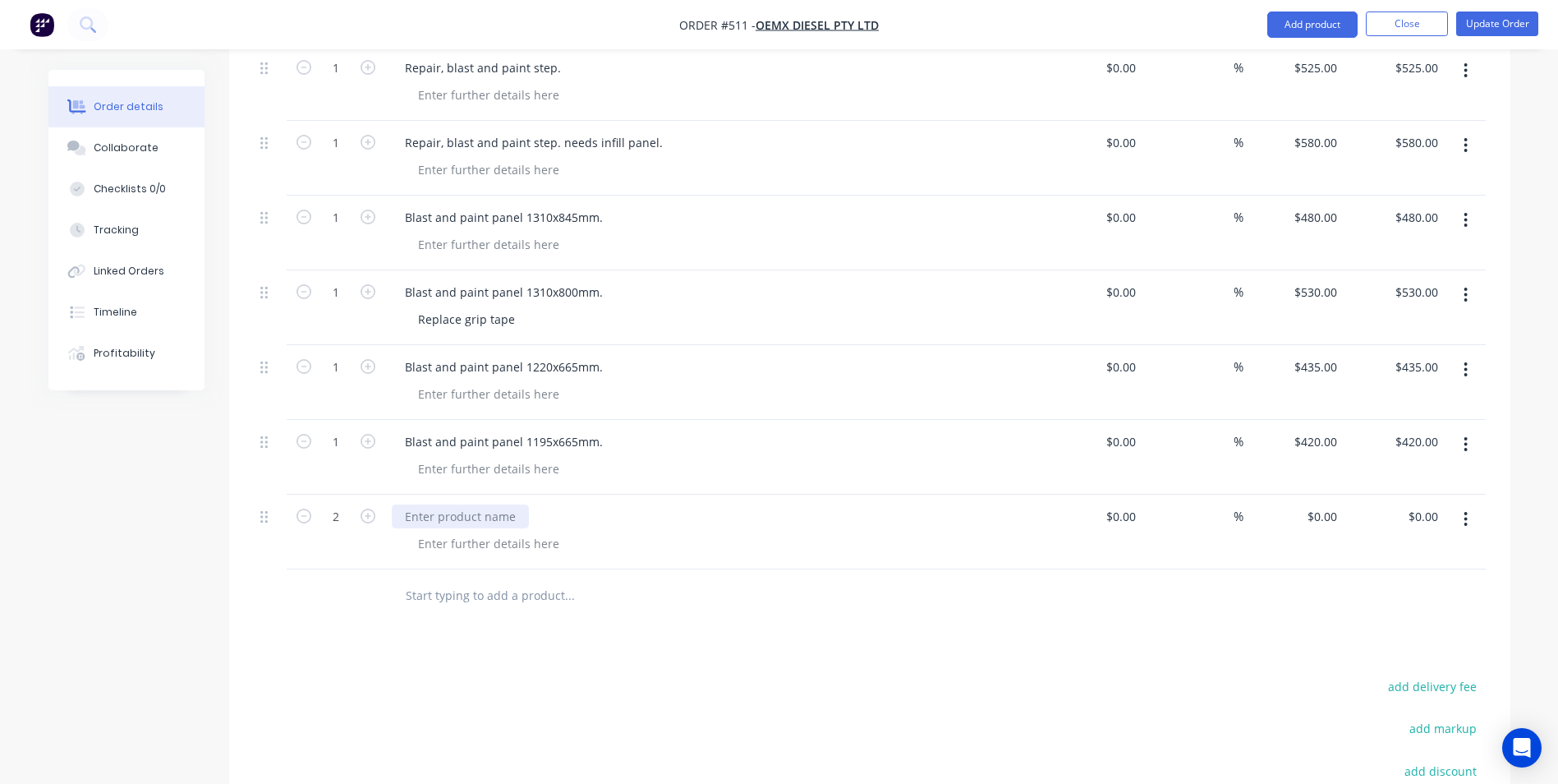
paste div
type input "$0.00"
type input "$210.00"
type input "$420.00"
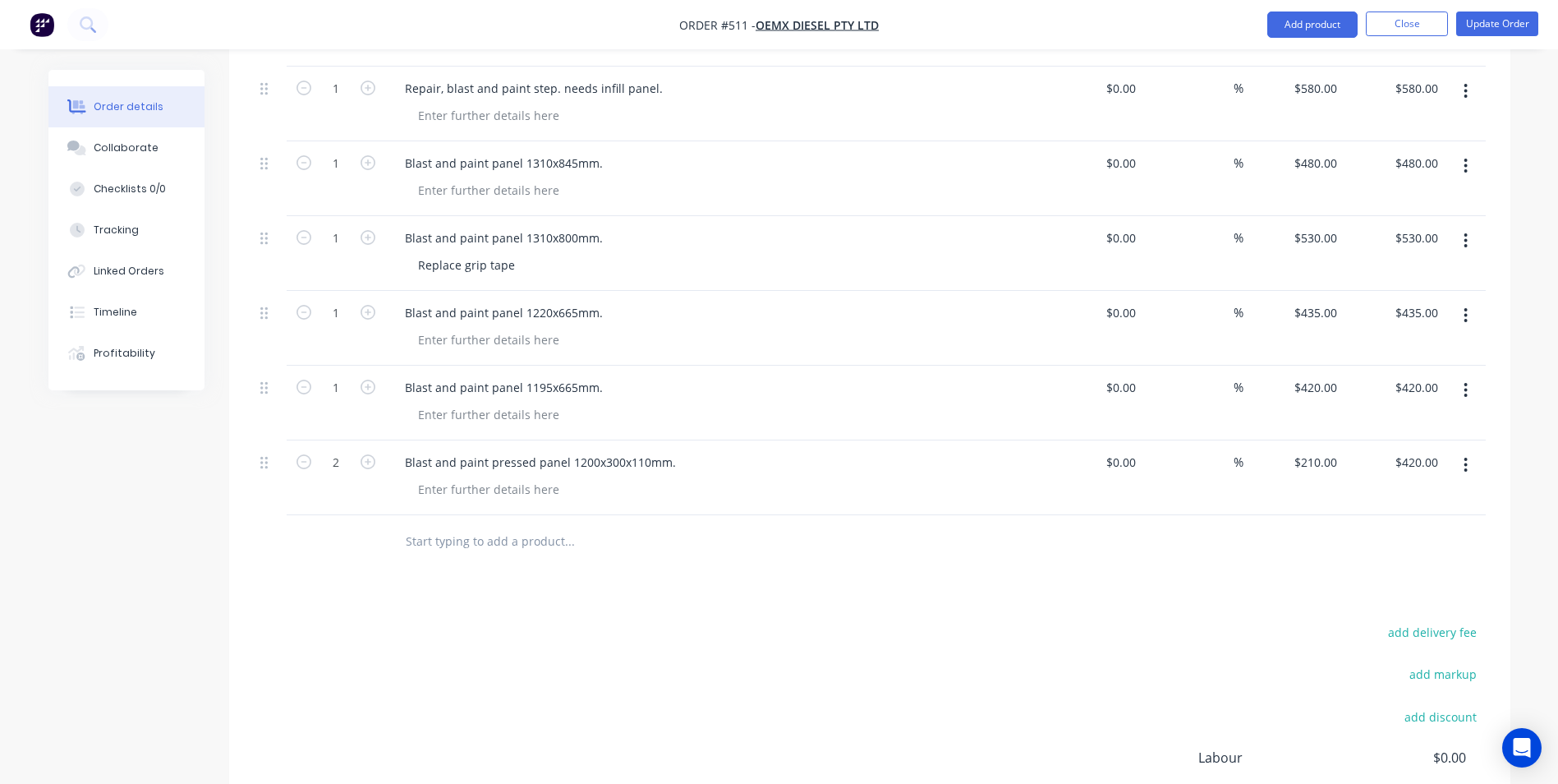
scroll to position [1232, 0]
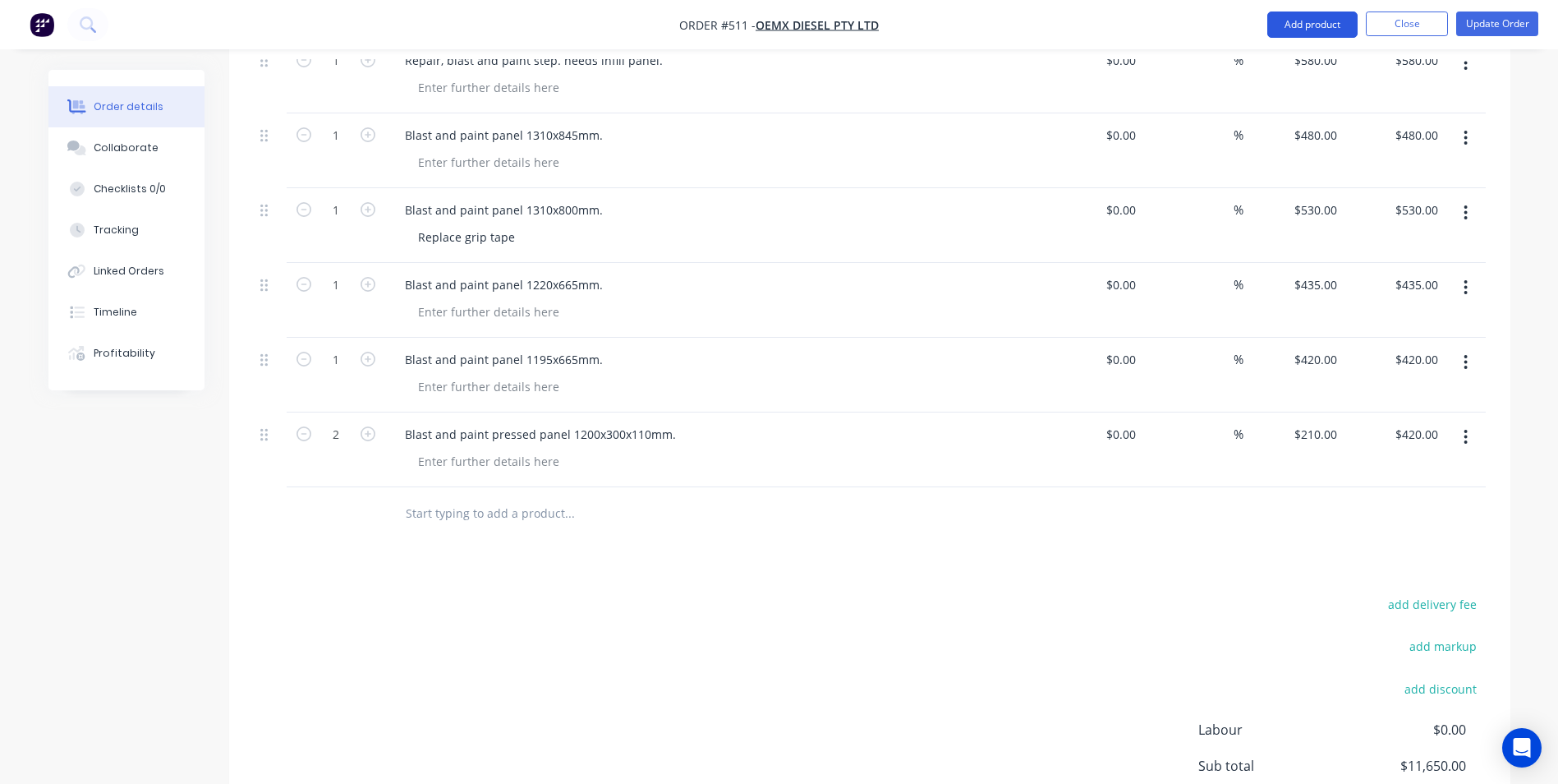
click at [1302, 32] on button "Add product" at bounding box center [1313, 24] width 90 height 26
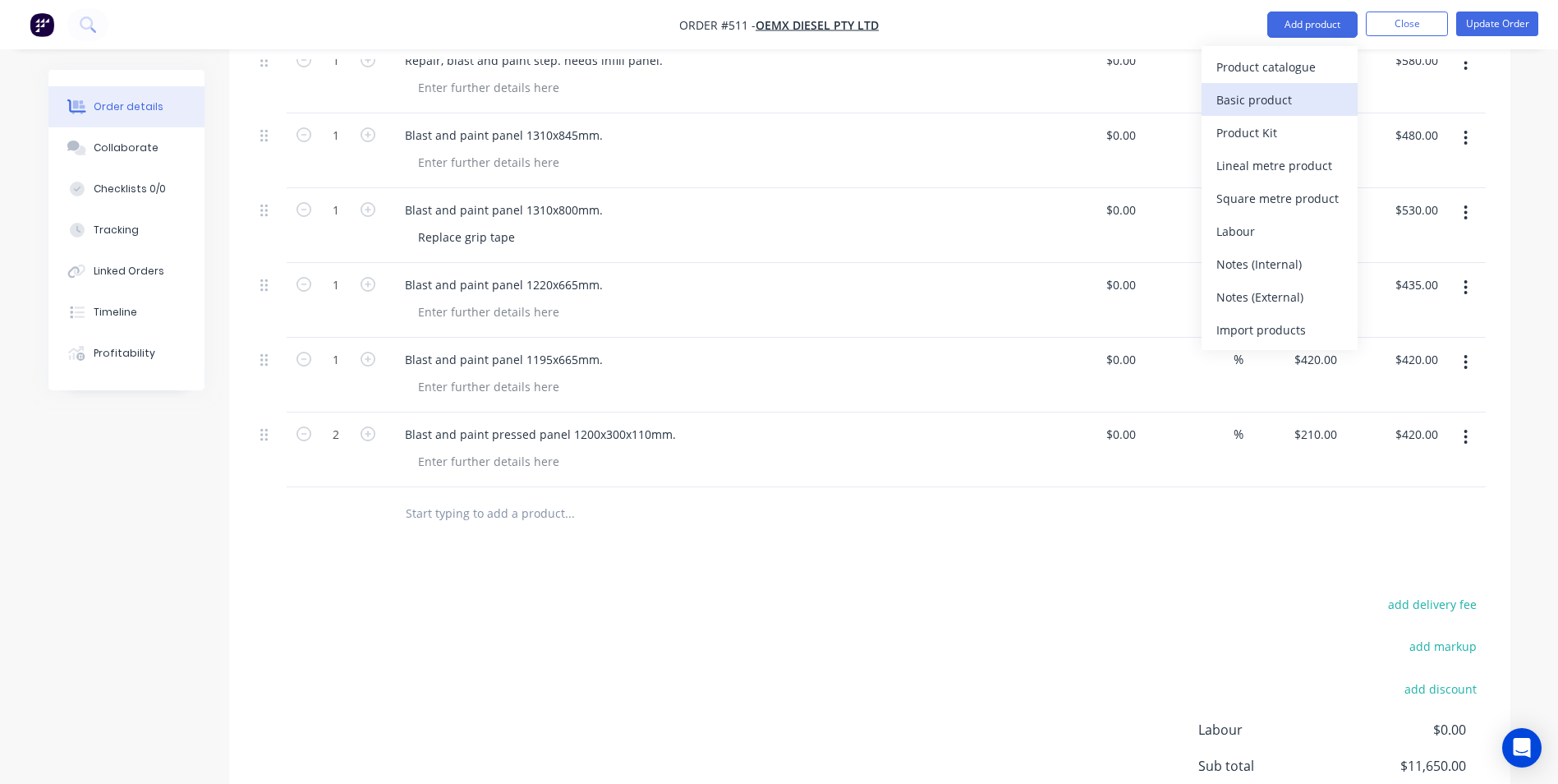
click at [1283, 107] on div "Basic product" at bounding box center [1280, 99] width 127 height 24
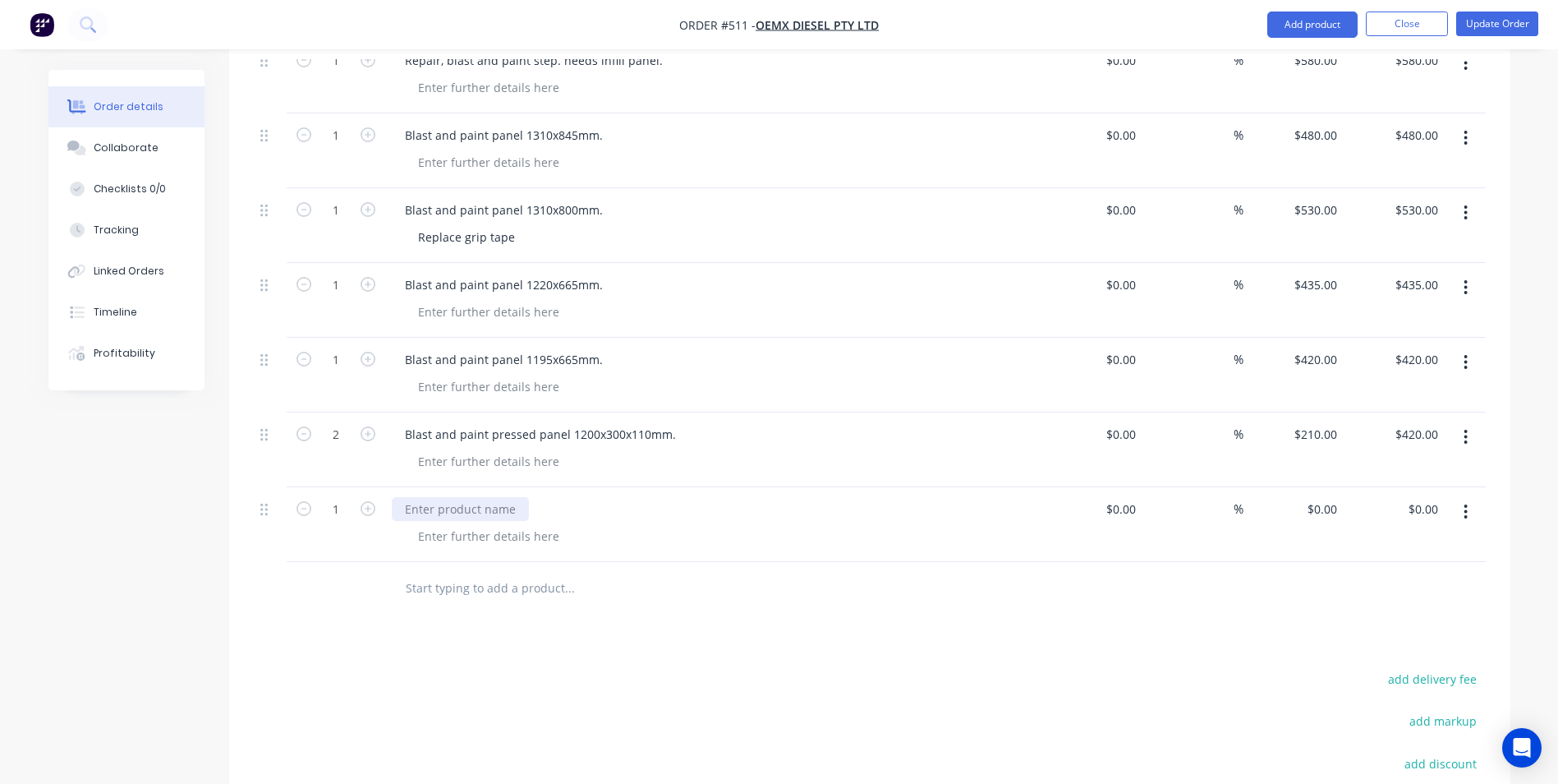
click at [452, 497] on div at bounding box center [460, 508] width 137 height 24
paste div
click at [486, 497] on div "Blast and paint panel 1220x665mm." at bounding box center [503, 508] width 225 height 24
drag, startPoint x: 592, startPoint y: 464, endPoint x: 543, endPoint y: 458, distance: 49.4
click at [543, 497] on div "Blast and paint flat panel 1220x665mm." at bounding box center [513, 508] width 245 height 24
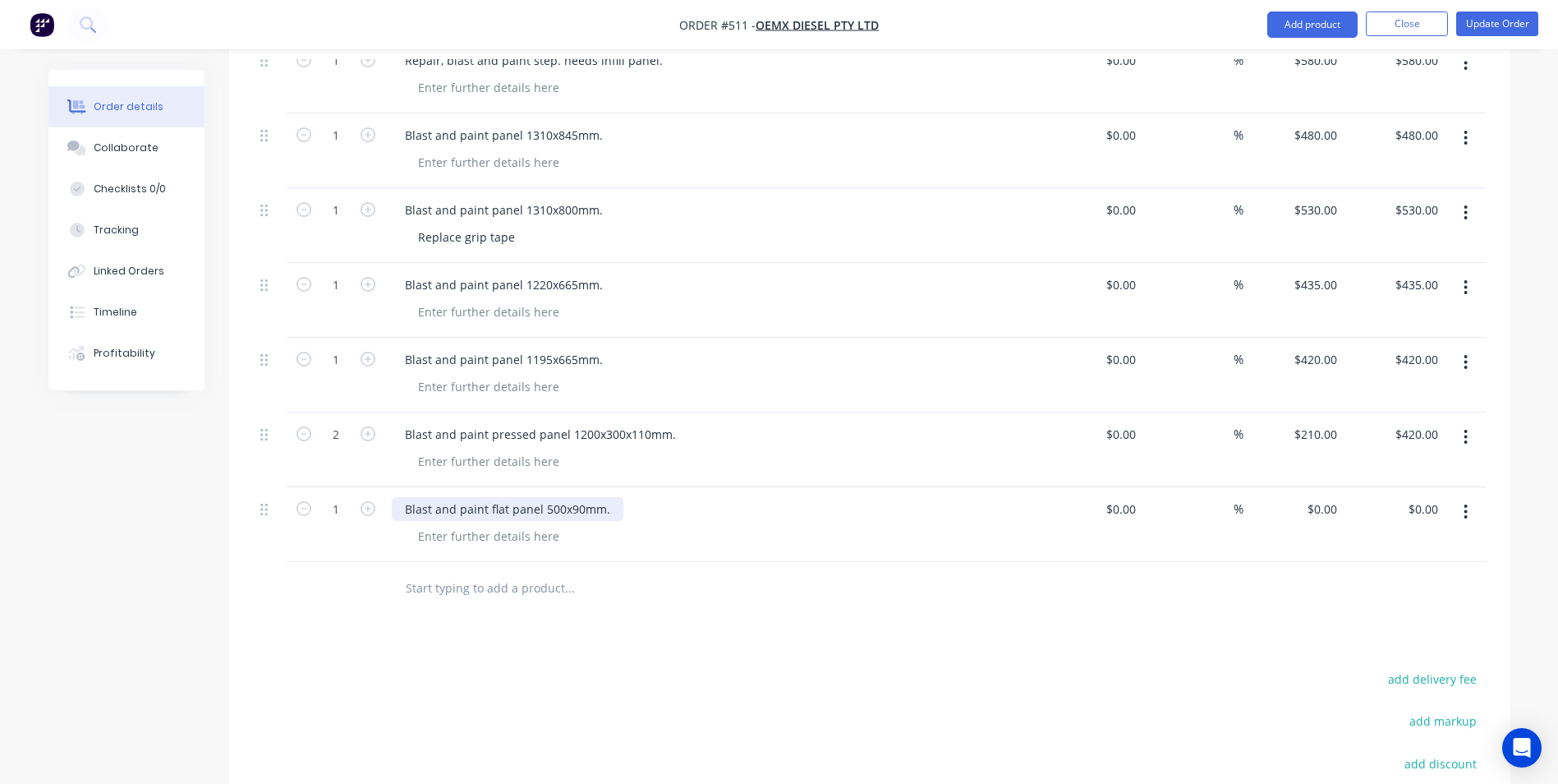
click at [610, 497] on div "Blast and paint flat panel 500x90mm." at bounding box center [507, 508] width 231 height 24
click at [1338, 497] on input "0" at bounding box center [1324, 508] width 38 height 24
type input "$65.00"
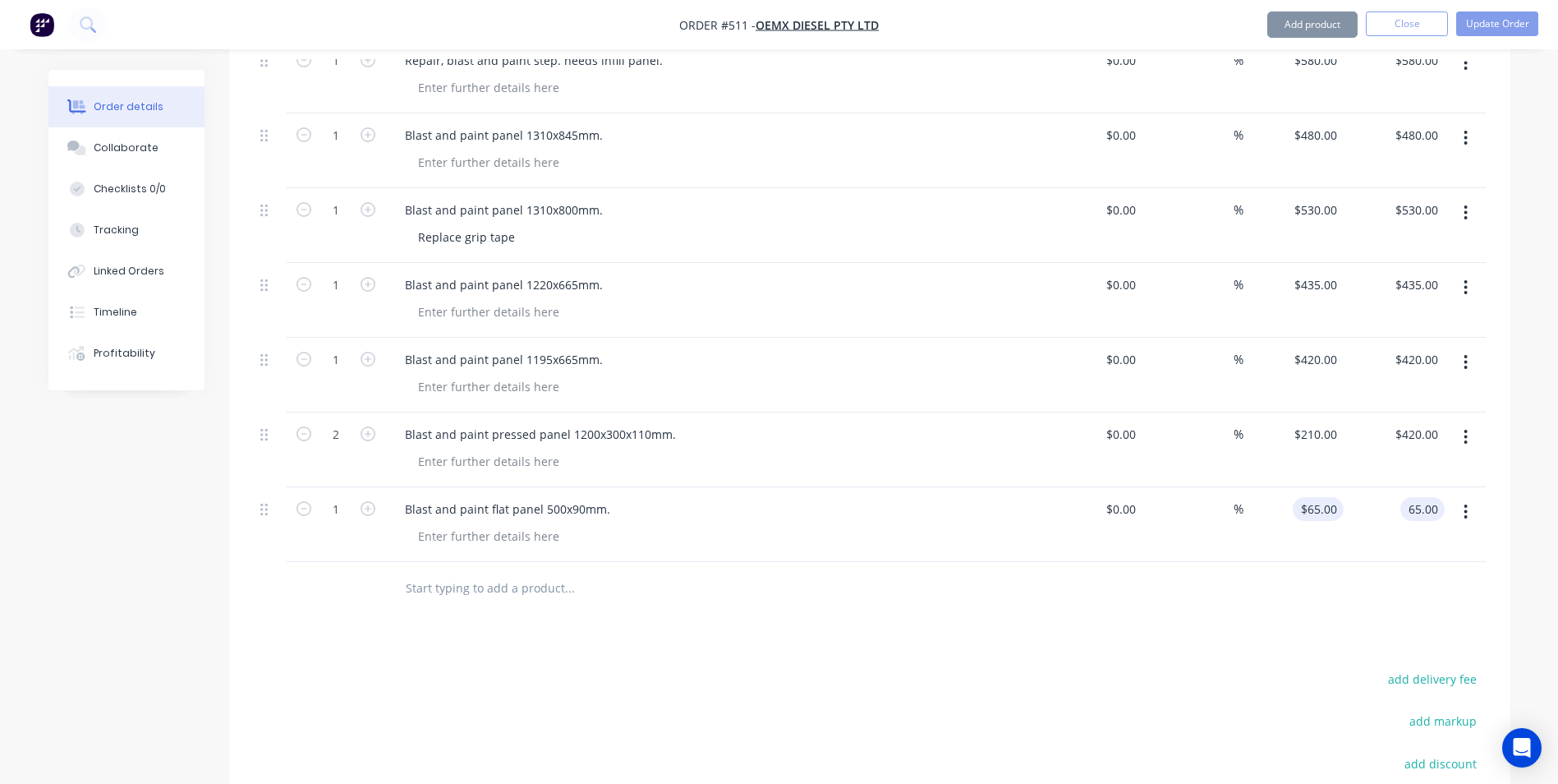
type input "$65.00"
click at [1277, 29] on button "Add product" at bounding box center [1313, 24] width 90 height 26
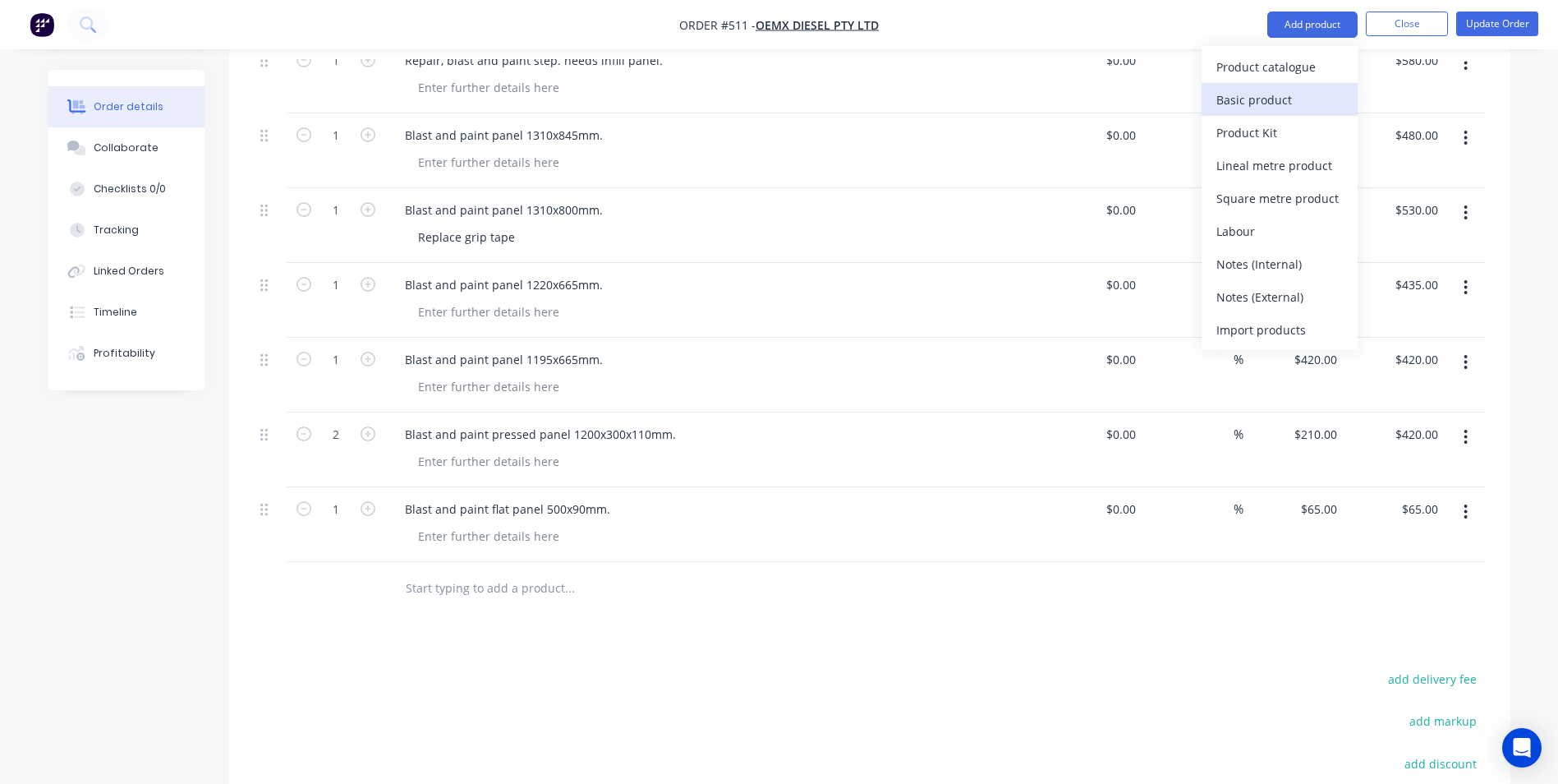
click at [1281, 98] on div "Basic product" at bounding box center [1280, 99] width 127 height 24
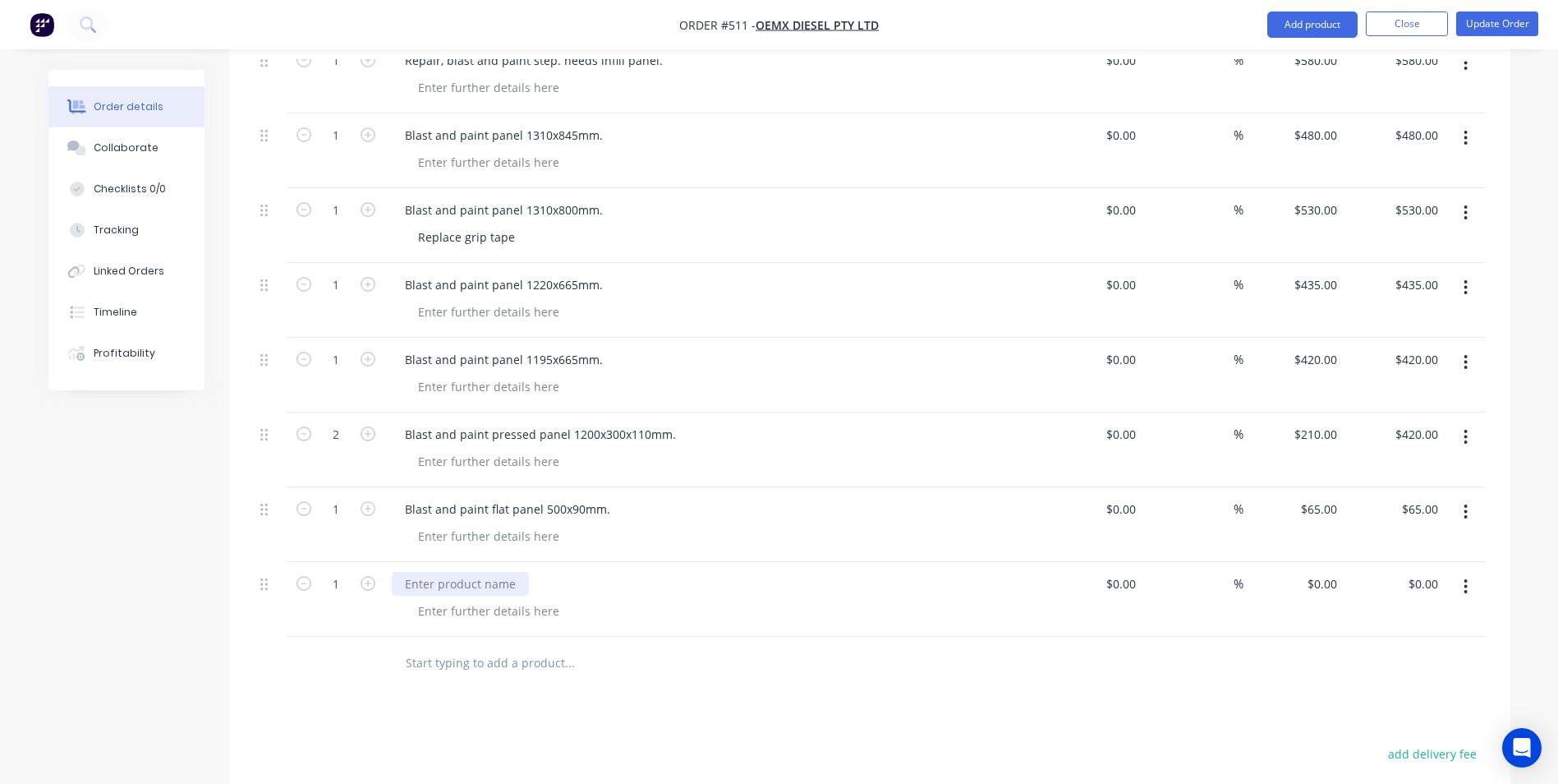
click at [410, 572] on div at bounding box center [460, 584] width 137 height 24
paste div
click at [489, 572] on div "Blast and paint panel 1220x665mm." at bounding box center [503, 584] width 225 height 24
drag, startPoint x: 592, startPoint y: 536, endPoint x: 541, endPoint y: 534, distance: 51.0
click at [541, 572] on div "Blast and paint flat panel 1220x665mm." at bounding box center [513, 584] width 245 height 24
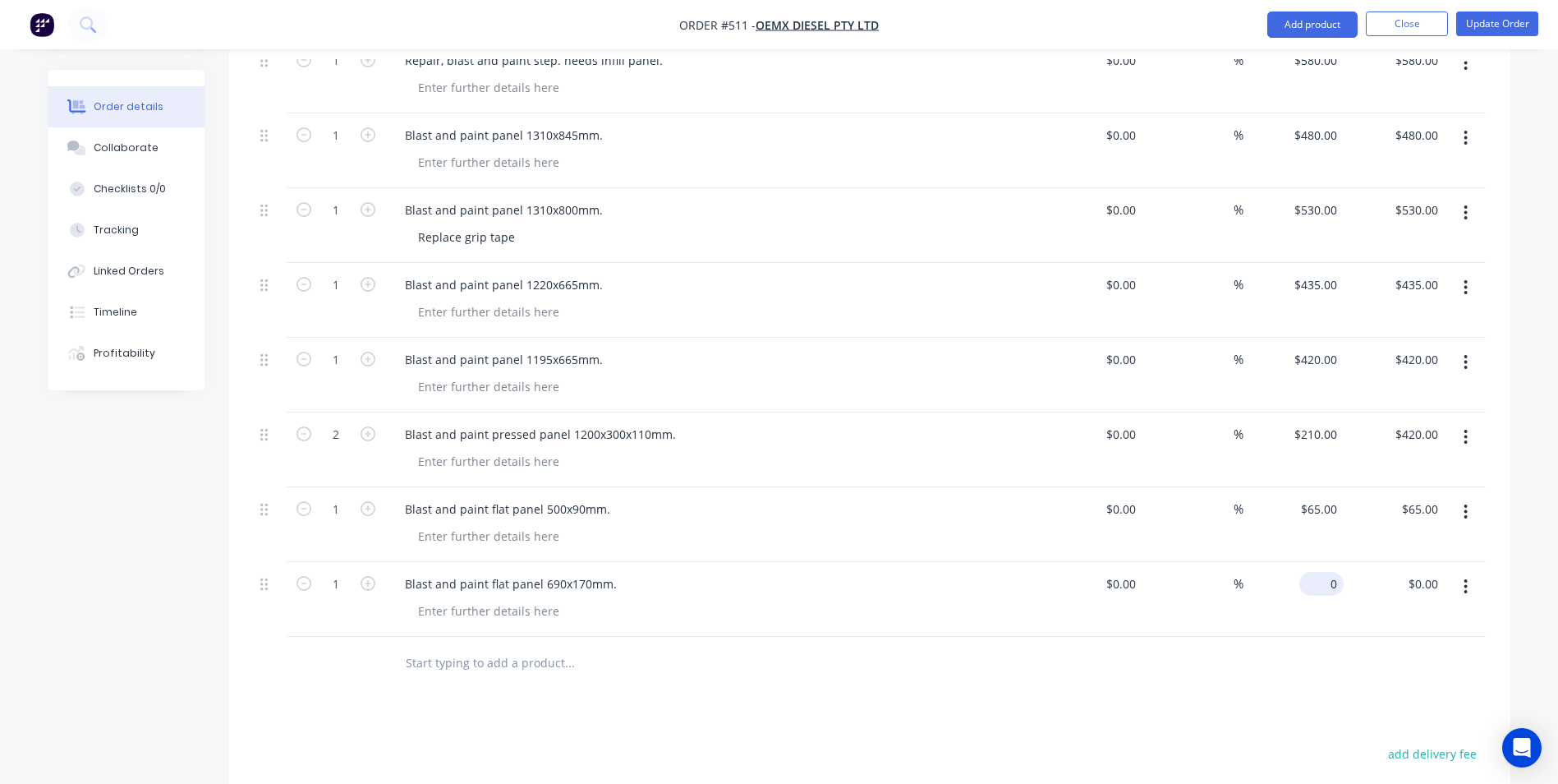
click at [1313, 562] on div "0 $0.00" at bounding box center [1294, 599] width 101 height 75
type input "$95.00"
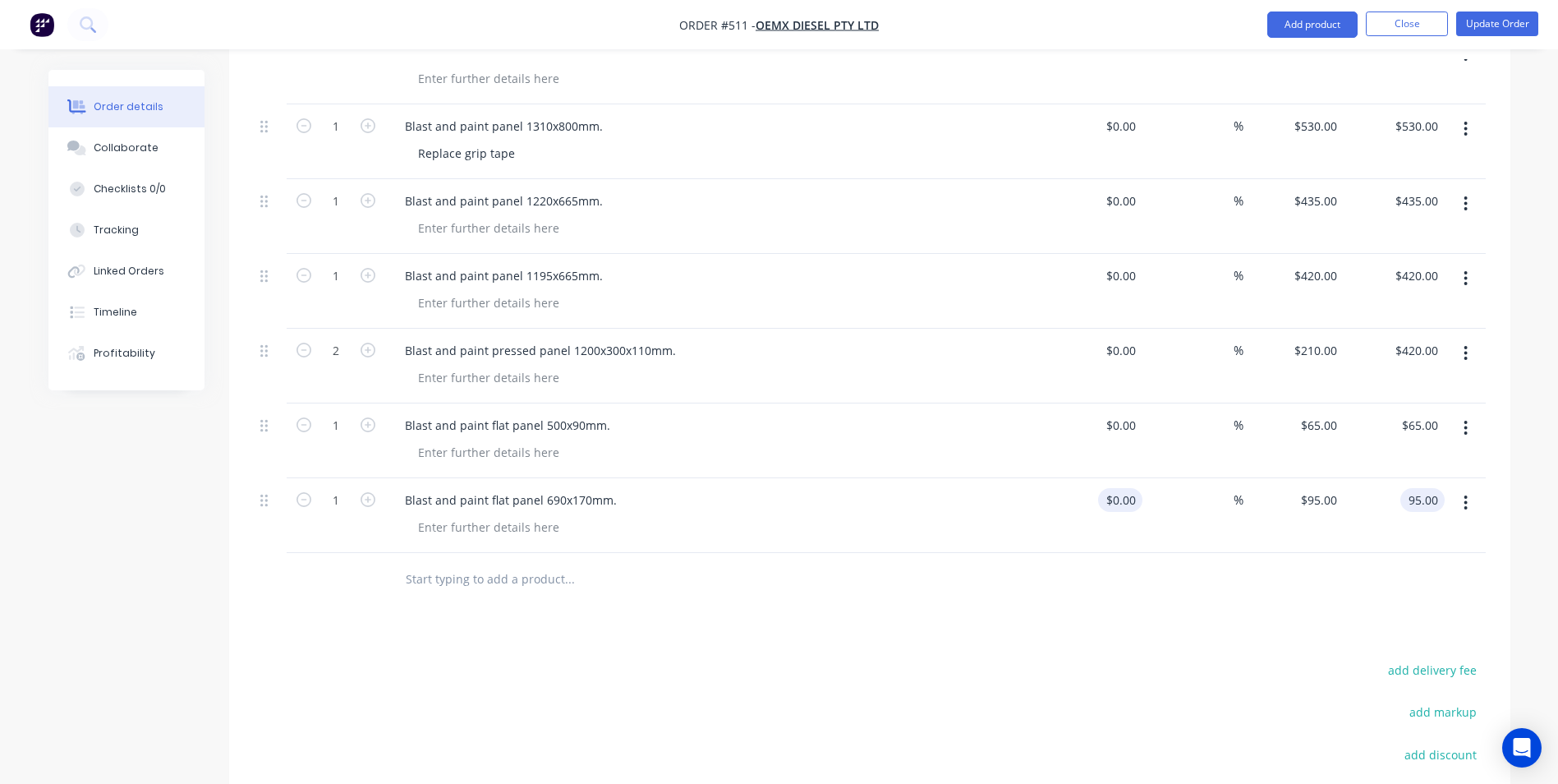
scroll to position [1314, 0]
type input "$95.00"
click at [1306, 32] on button "Add product" at bounding box center [1313, 24] width 90 height 26
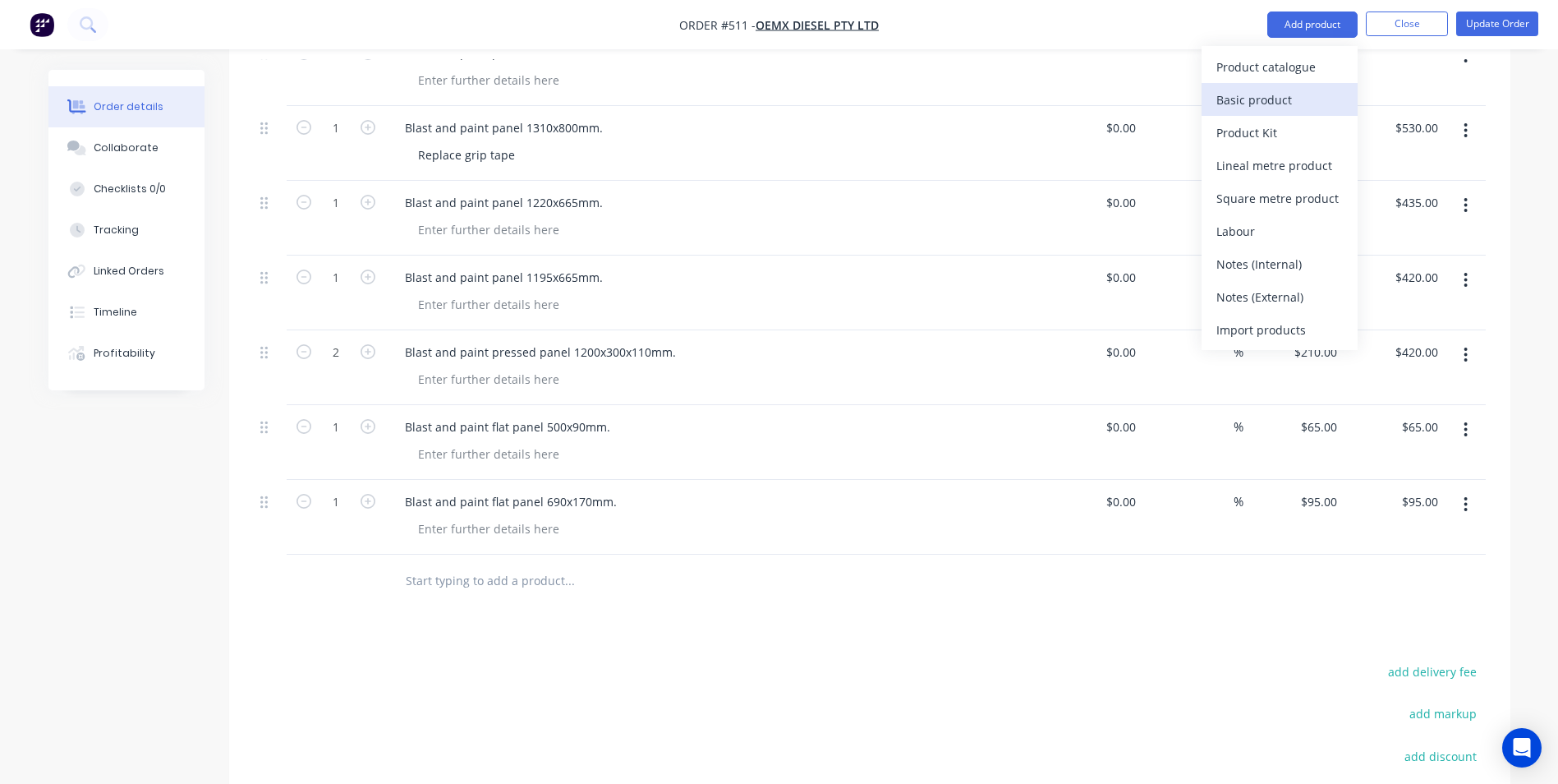
click at [1287, 107] on div "Basic product" at bounding box center [1280, 99] width 127 height 24
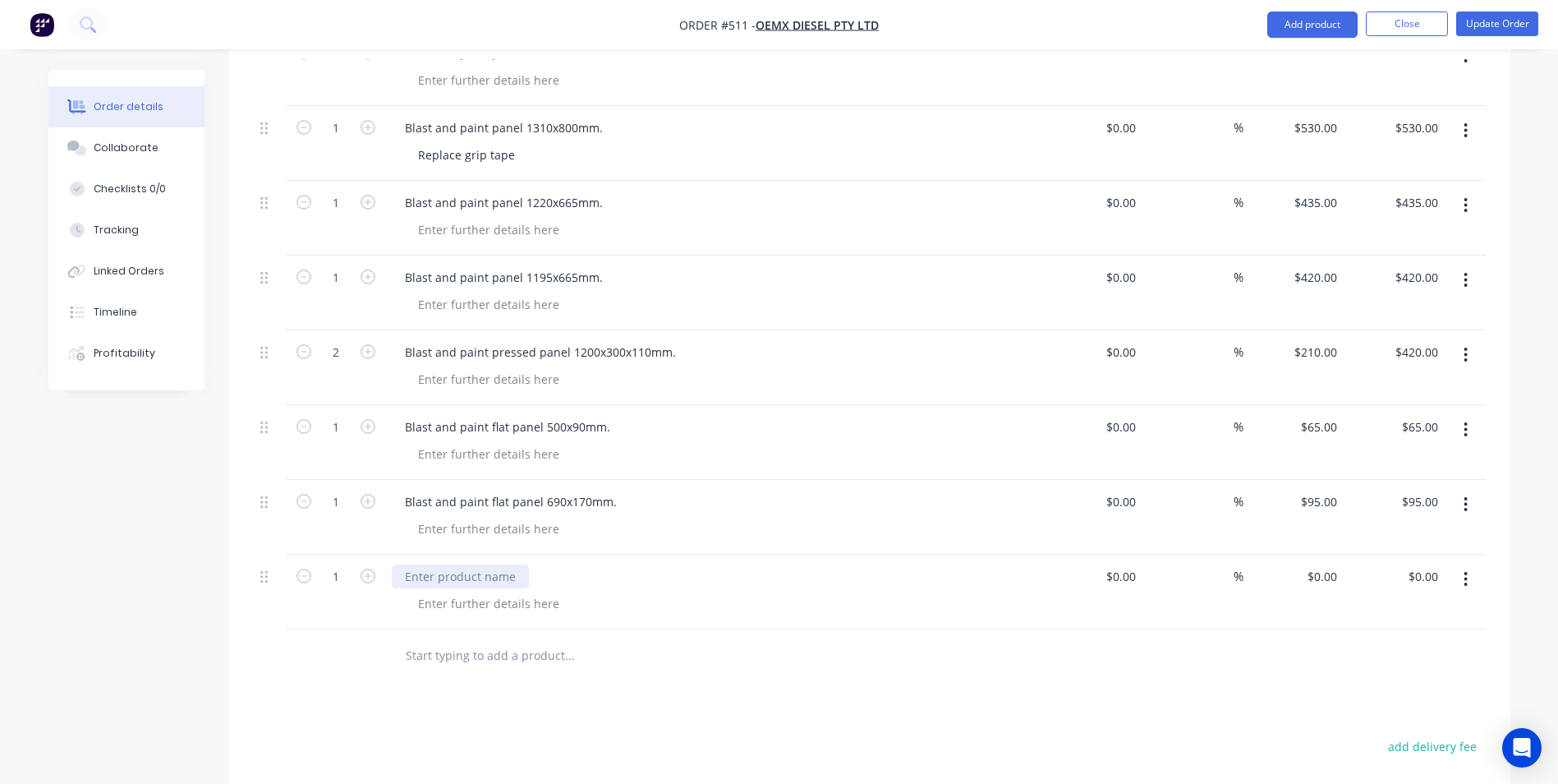
click at [453, 564] on div at bounding box center [460, 576] width 137 height 24
type input "$0.00"
type input "$75.00"
click at [1316, 25] on button "Add product" at bounding box center [1313, 24] width 90 height 26
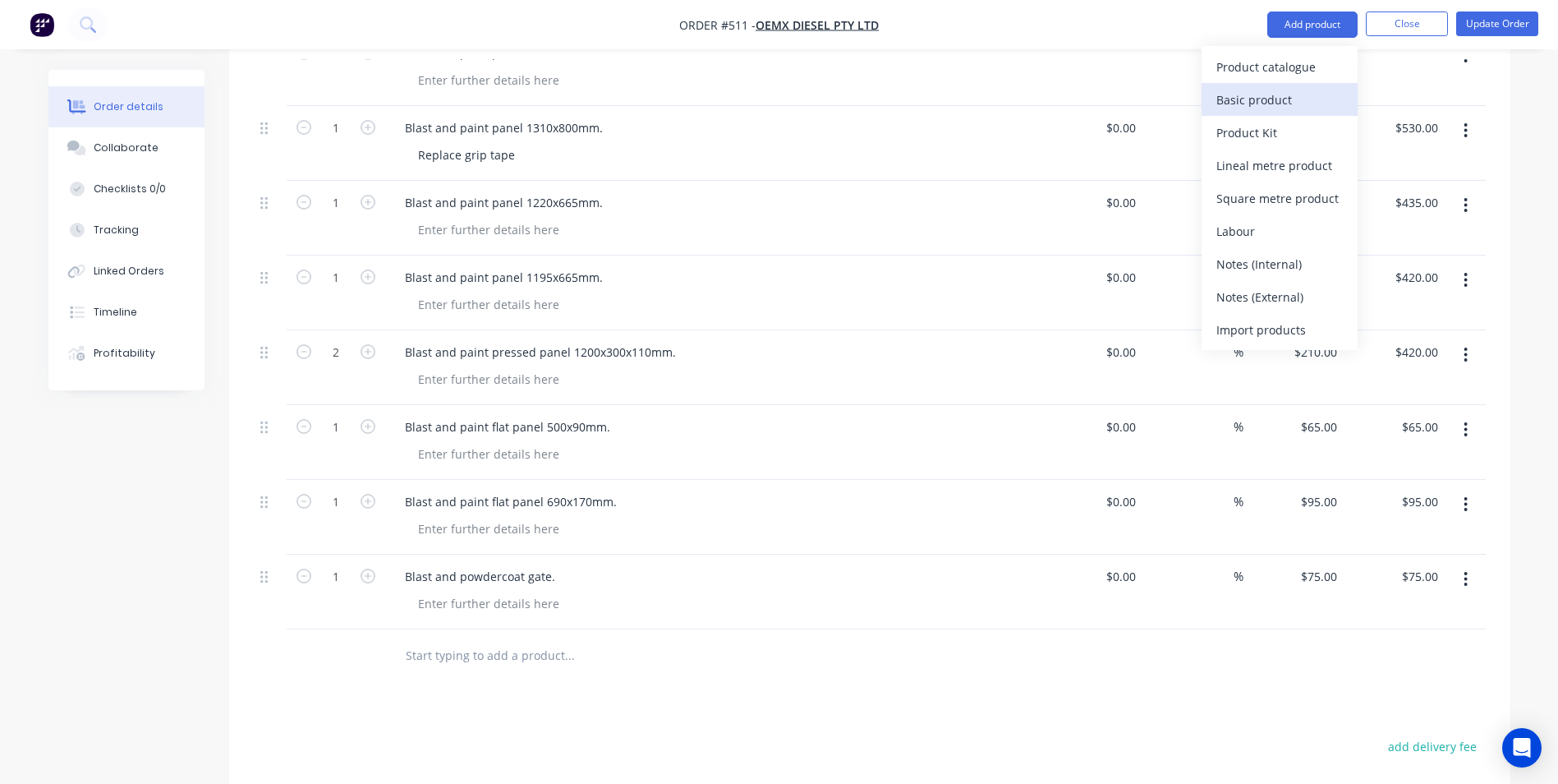
click at [1303, 114] on button "Basic product" at bounding box center [1279, 99] width 156 height 33
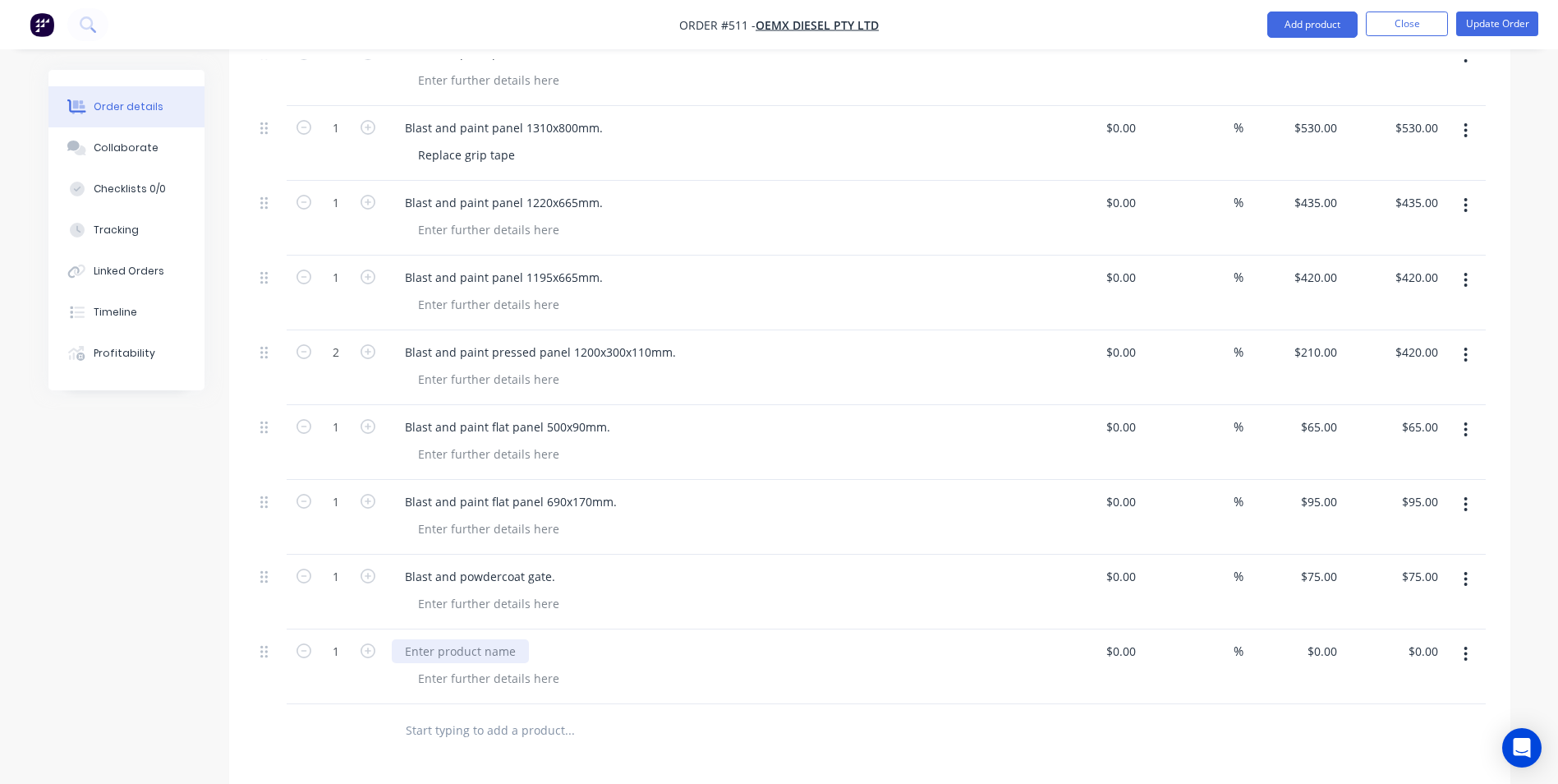
click at [405, 639] on div at bounding box center [460, 650] width 137 height 24
paste div
click at [489, 639] on div "Blast and paint panel 1220x665mm." at bounding box center [503, 650] width 225 height 24
drag, startPoint x: 592, startPoint y: 606, endPoint x: 543, endPoint y: 606, distance: 49.0
click at [543, 639] on div "Blast and paint flat panel 1220x665mm." at bounding box center [513, 650] width 245 height 24
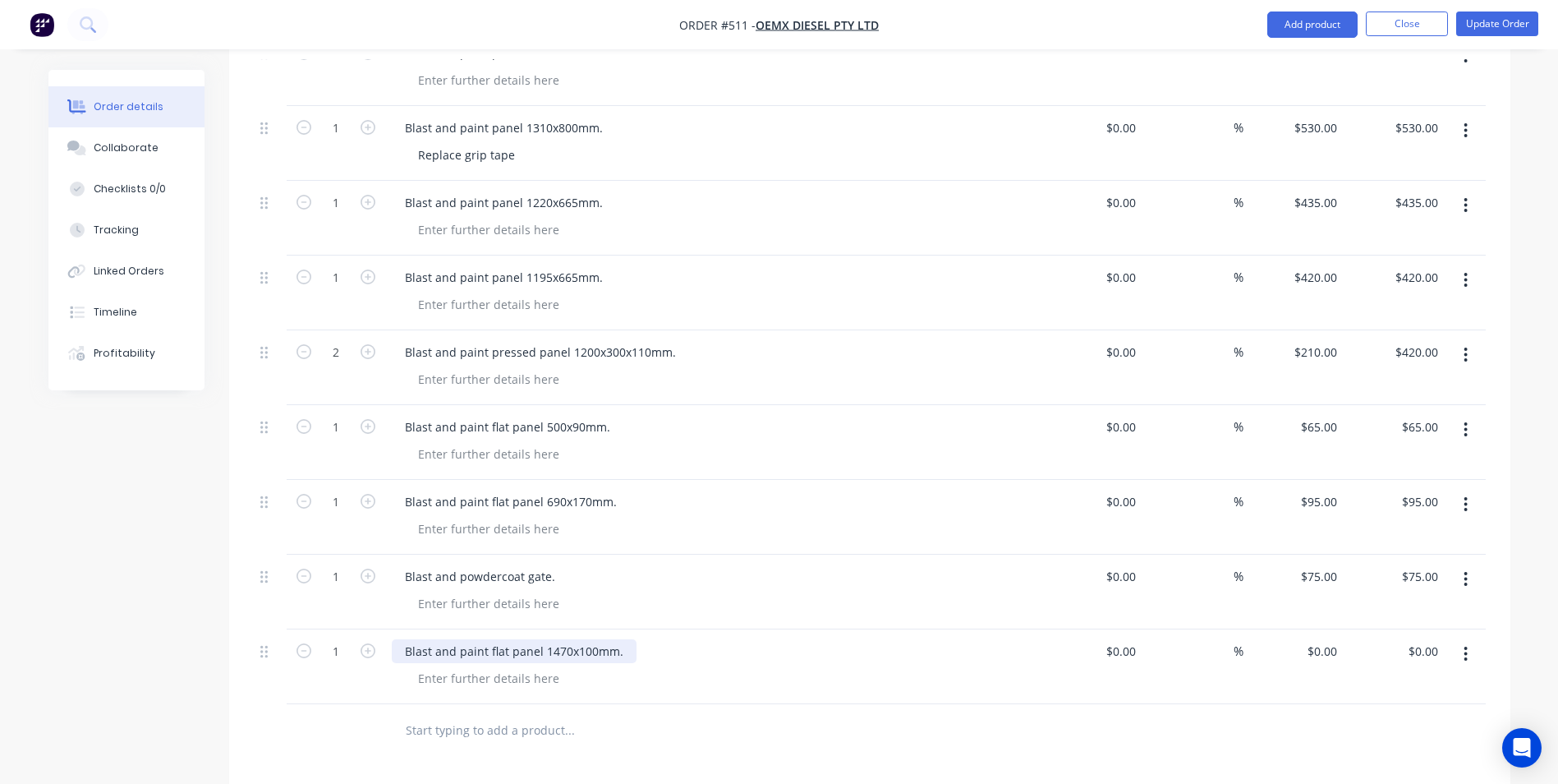
click at [503, 639] on div "Blast and paint flat panel 1470x100mm." at bounding box center [513, 650] width 245 height 24
click at [1325, 639] on input "0" at bounding box center [1334, 650] width 19 height 24
type input "$115.00"
click at [1327, 27] on button "Add product" at bounding box center [1313, 24] width 90 height 26
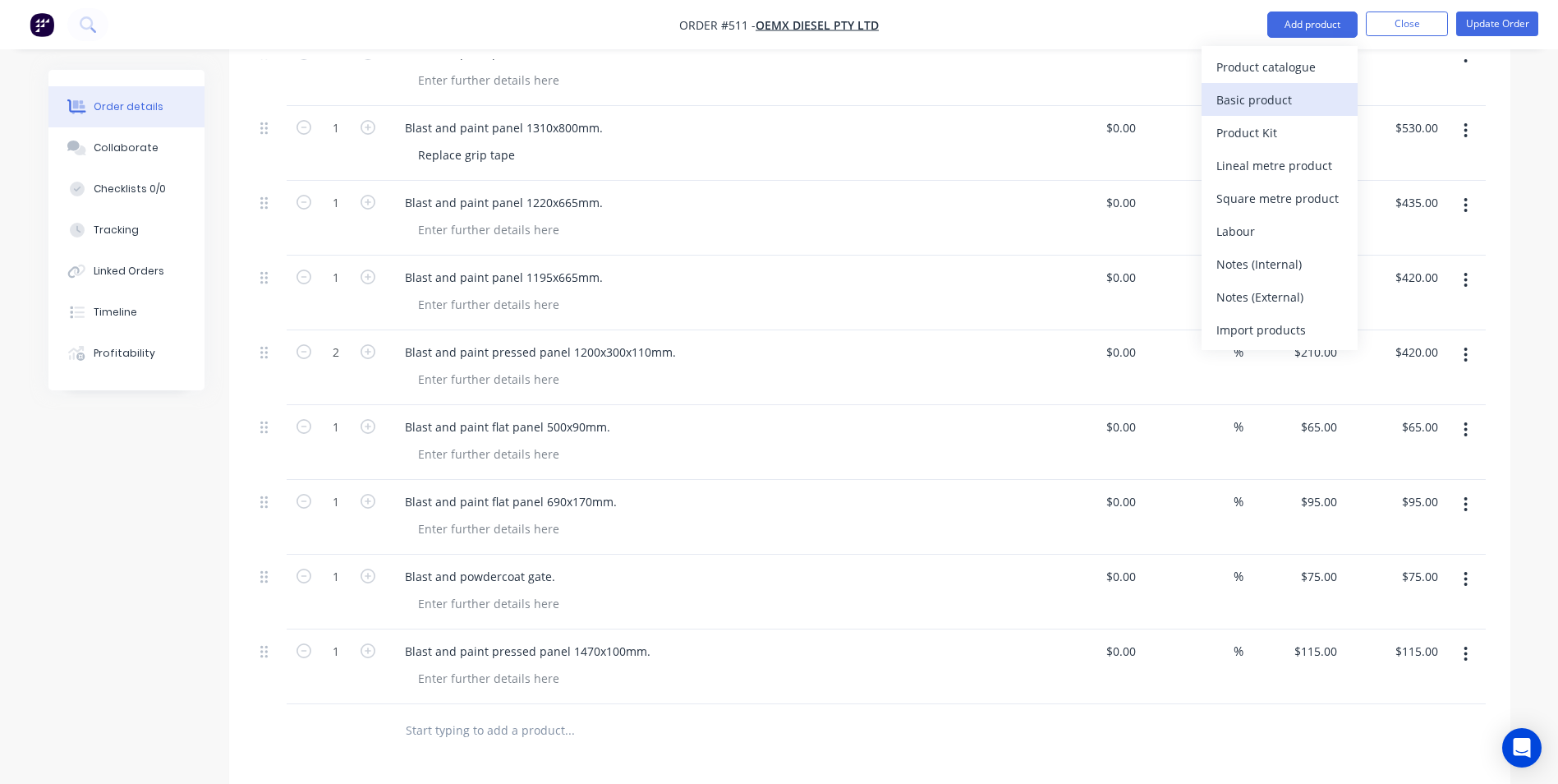
click at [1296, 111] on div "Basic product" at bounding box center [1280, 99] width 127 height 24
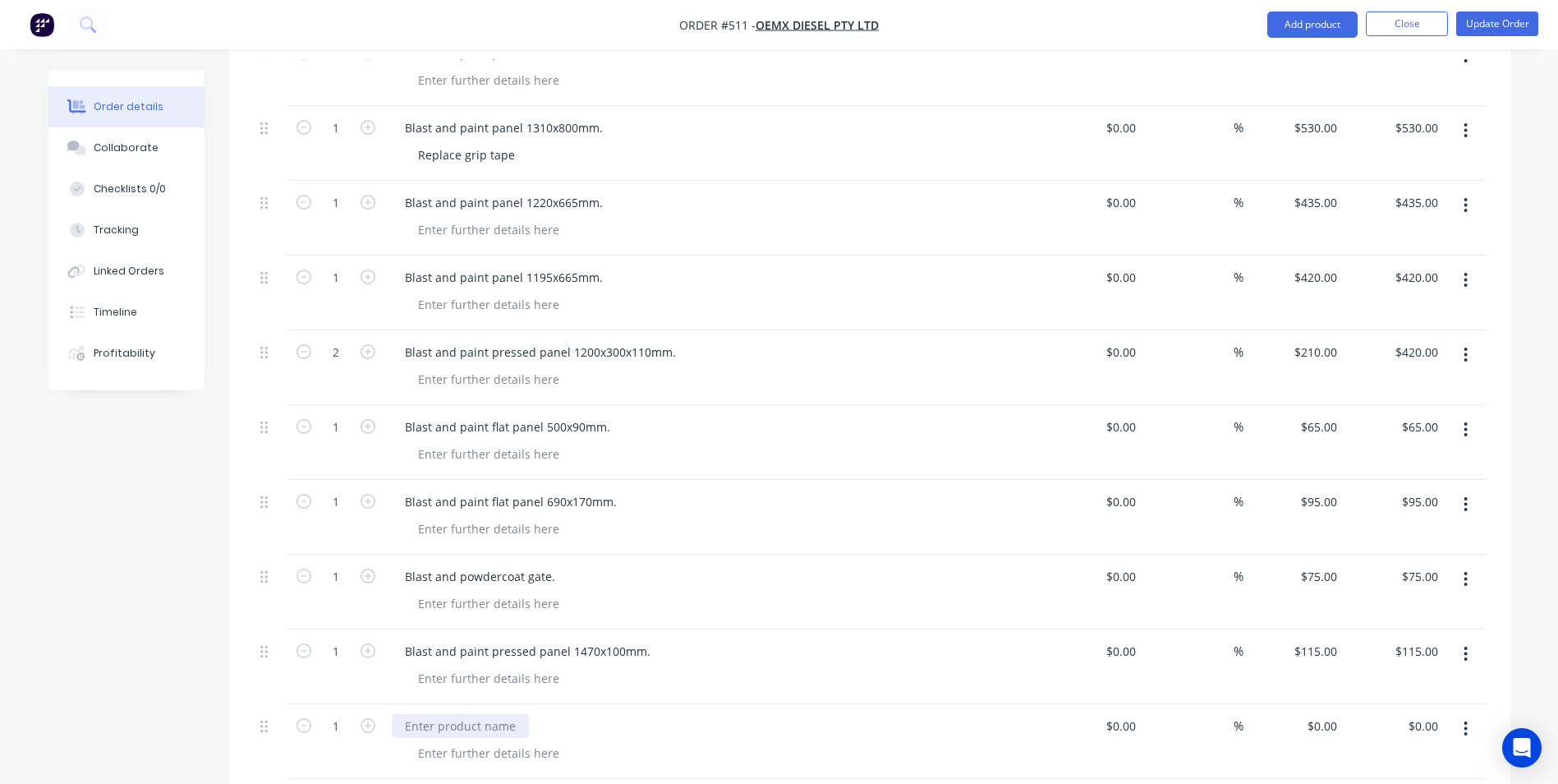
click at [456, 714] on div at bounding box center [460, 726] width 137 height 24
type input "$0.00"
type input "$85.00"
click at [1291, 25] on button "Add product" at bounding box center [1313, 24] width 90 height 26
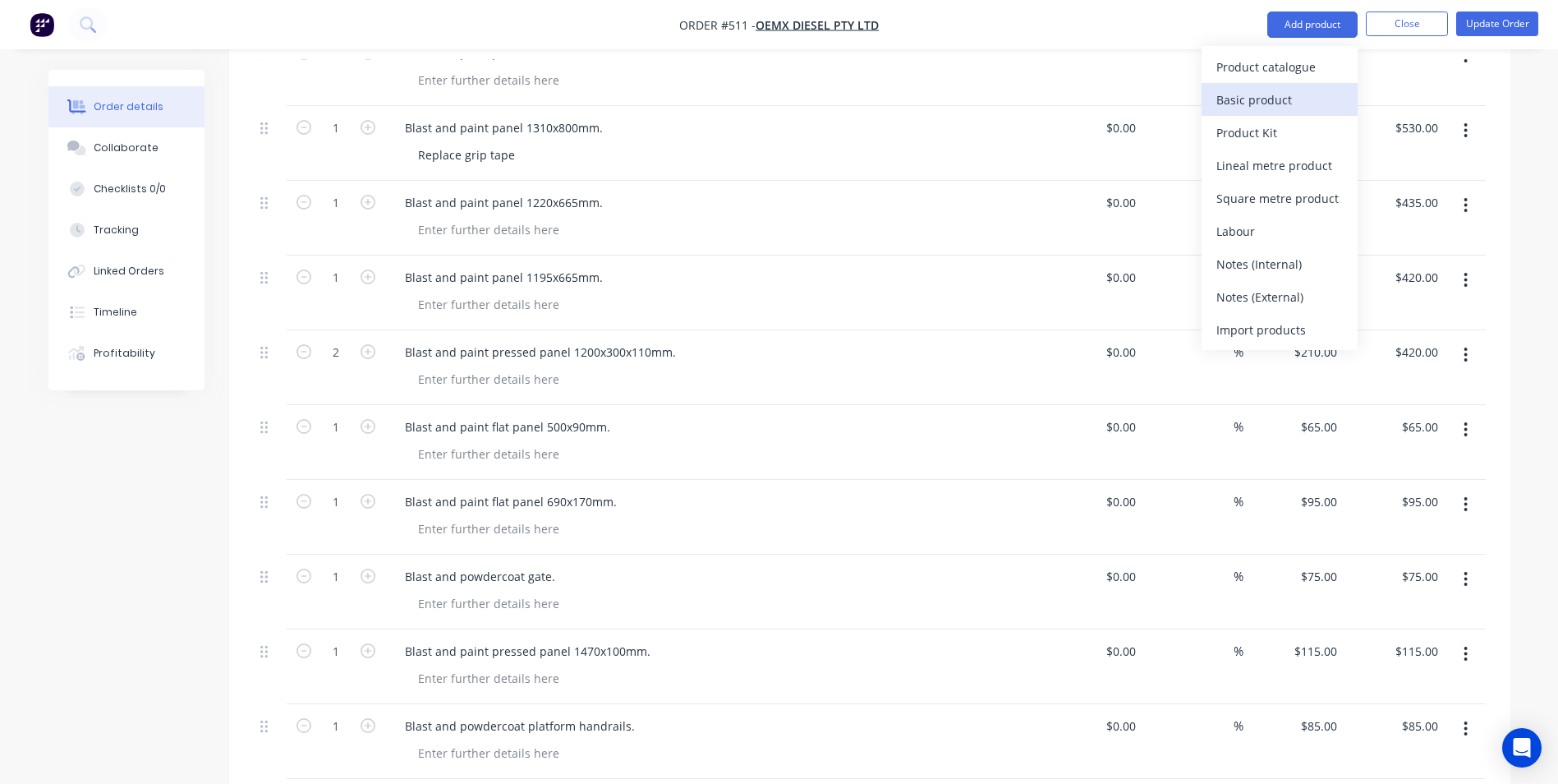
click at [1295, 100] on div "Basic product" at bounding box center [1280, 99] width 127 height 24
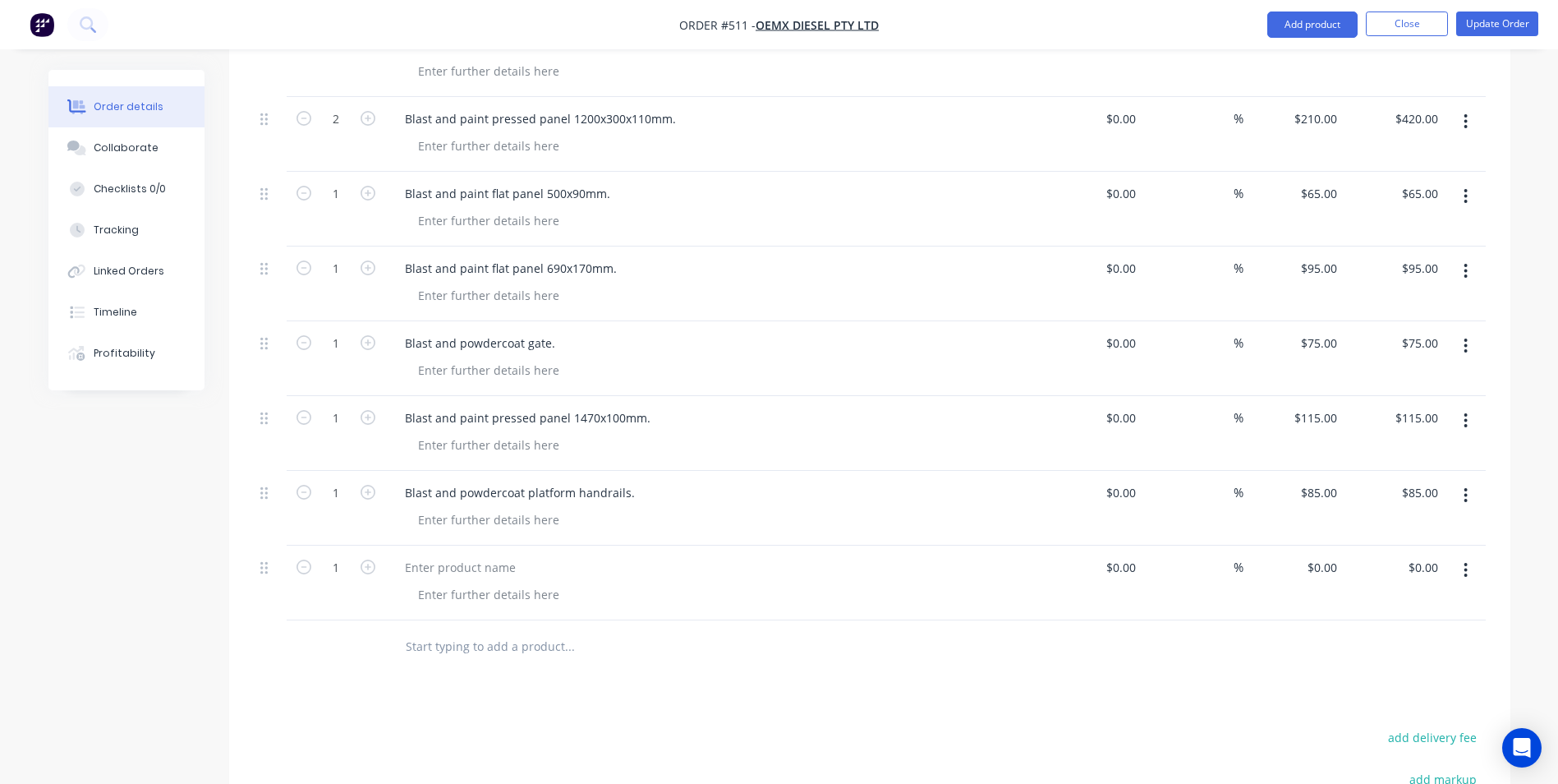
scroll to position [1560, 0]
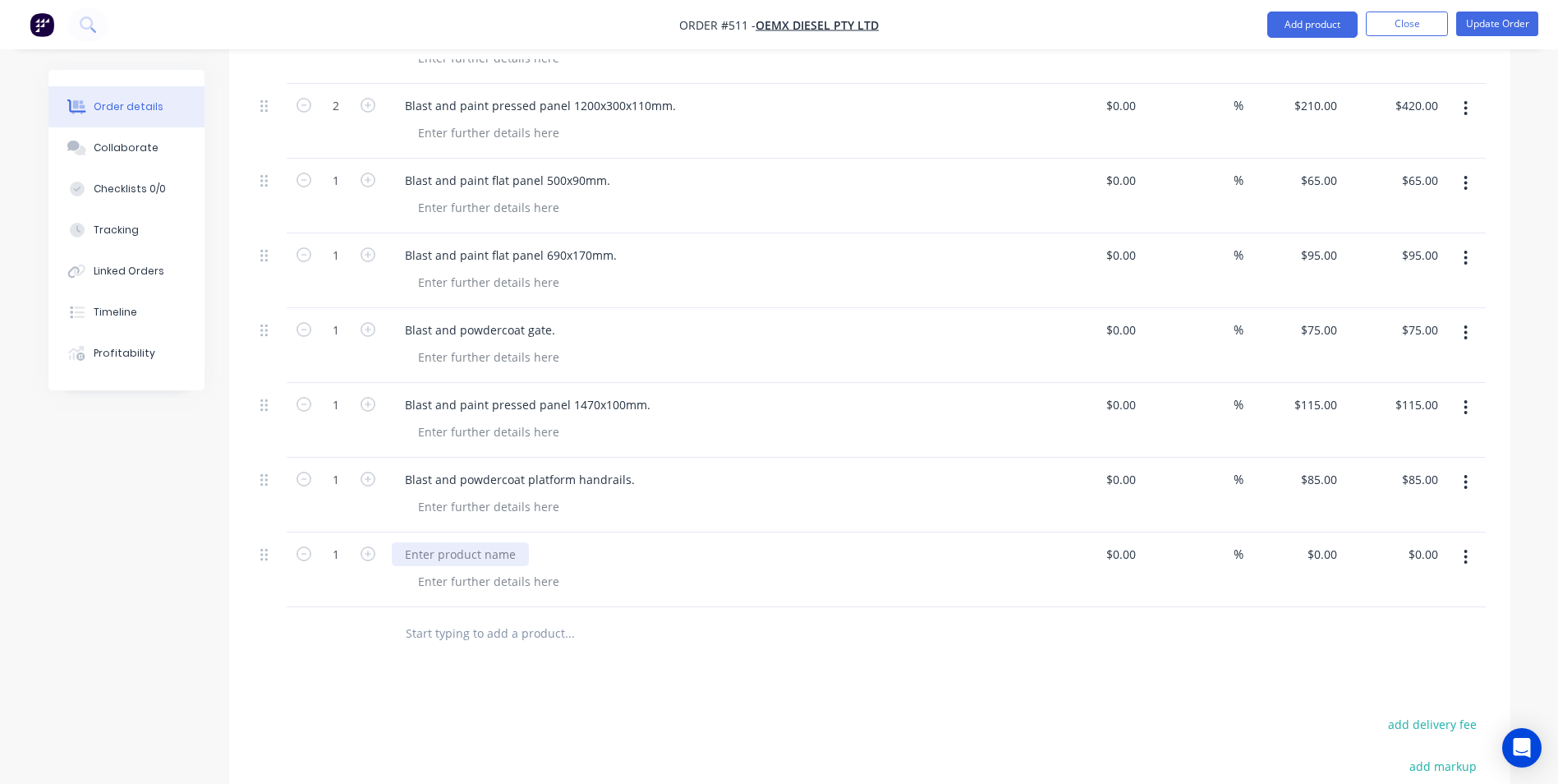
click at [412, 542] on div at bounding box center [460, 554] width 137 height 24
paste div
click at [485, 542] on div "Blast and paint panel 1220x665mm." at bounding box center [503, 554] width 225 height 24
drag, startPoint x: 591, startPoint y: 514, endPoint x: 541, endPoint y: 504, distance: 51.0
click at [541, 542] on div "Blast and paint flat panel 1220x665mm." at bounding box center [513, 554] width 245 height 24
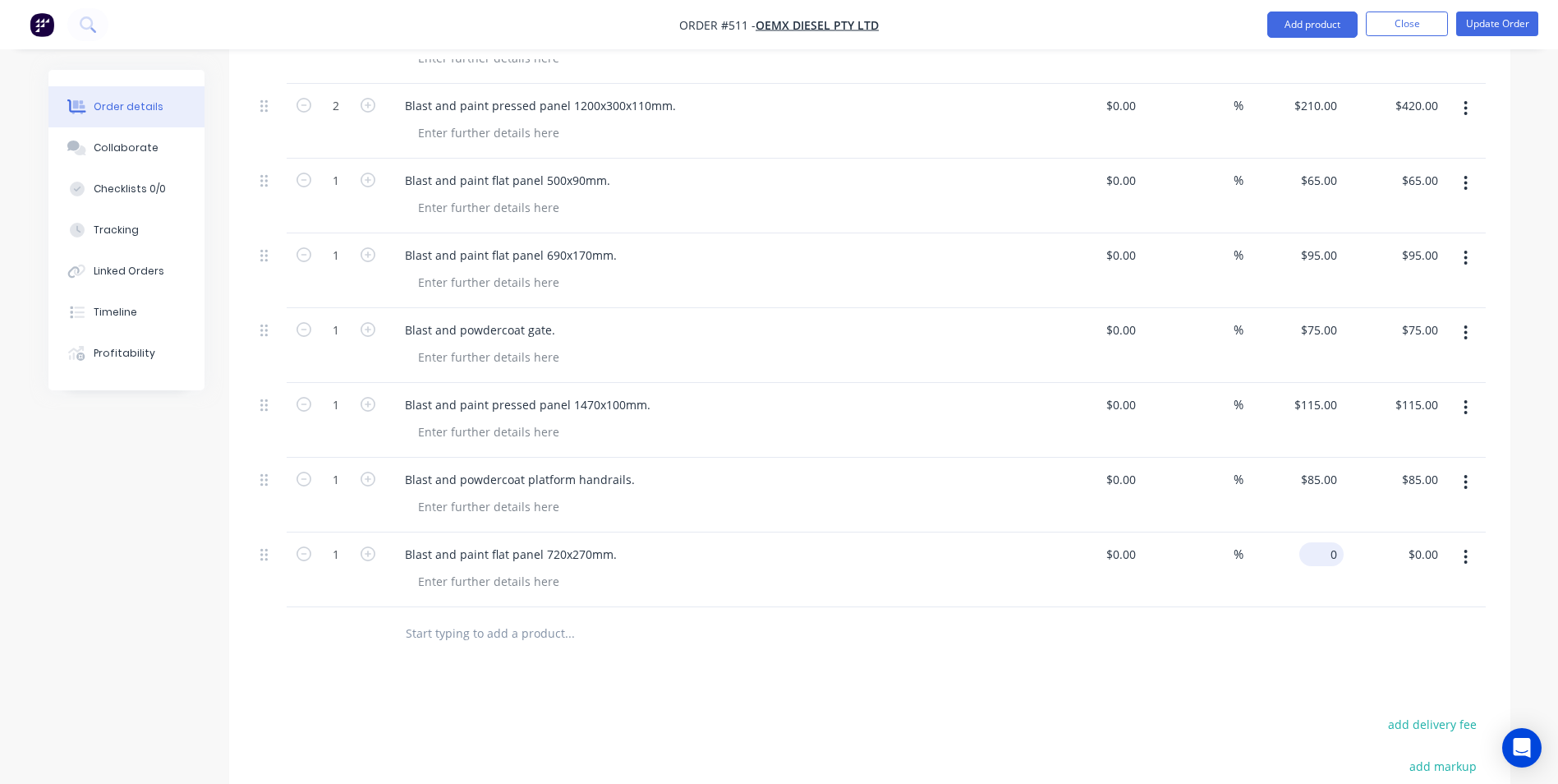
click at [1312, 533] on div "0 $0.00" at bounding box center [1294, 570] width 101 height 75
type input "$110.00"
click at [1339, 33] on button "Add product" at bounding box center [1313, 24] width 90 height 26
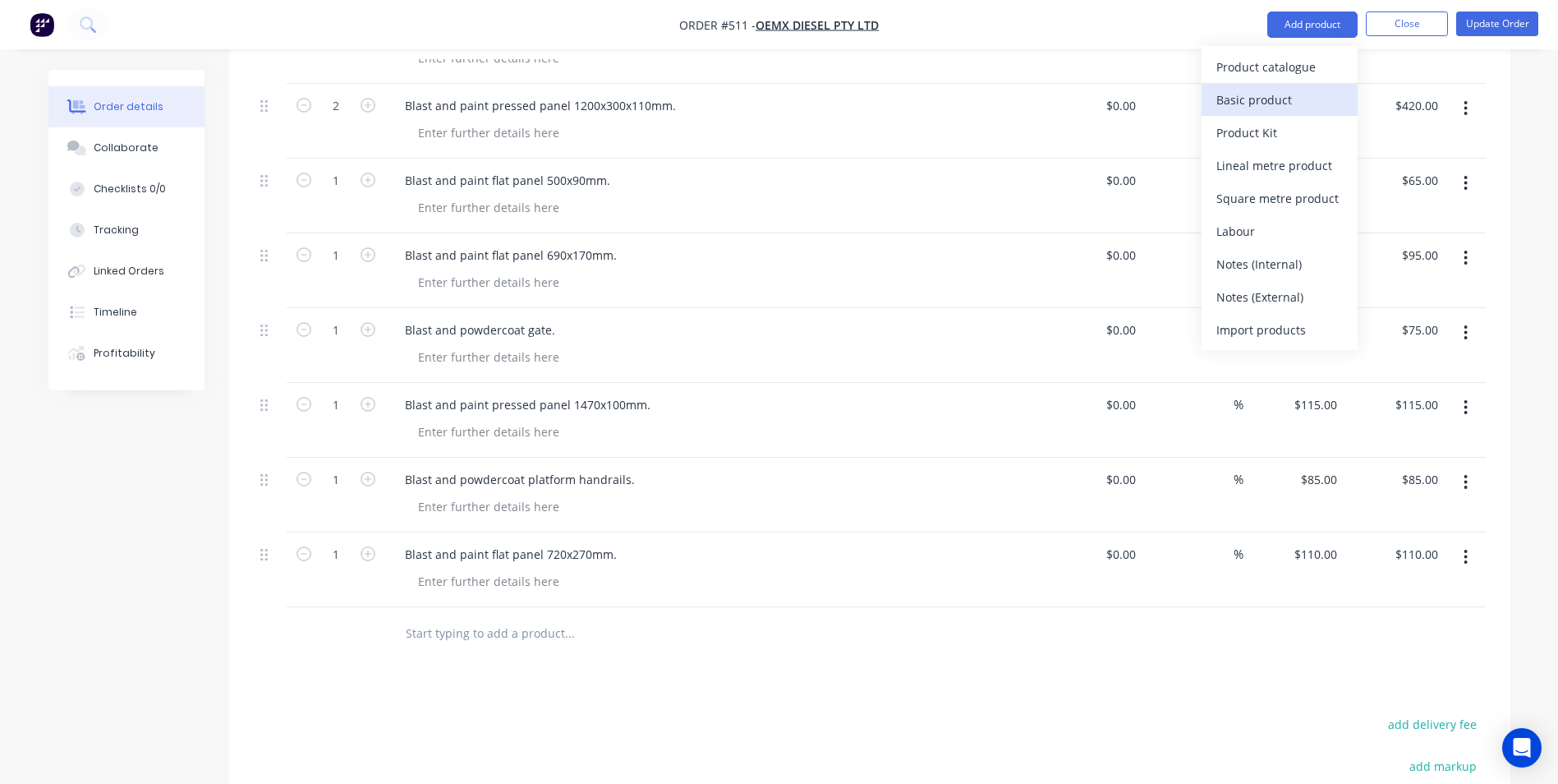
click at [1314, 88] on div "Basic product" at bounding box center [1280, 99] width 127 height 24
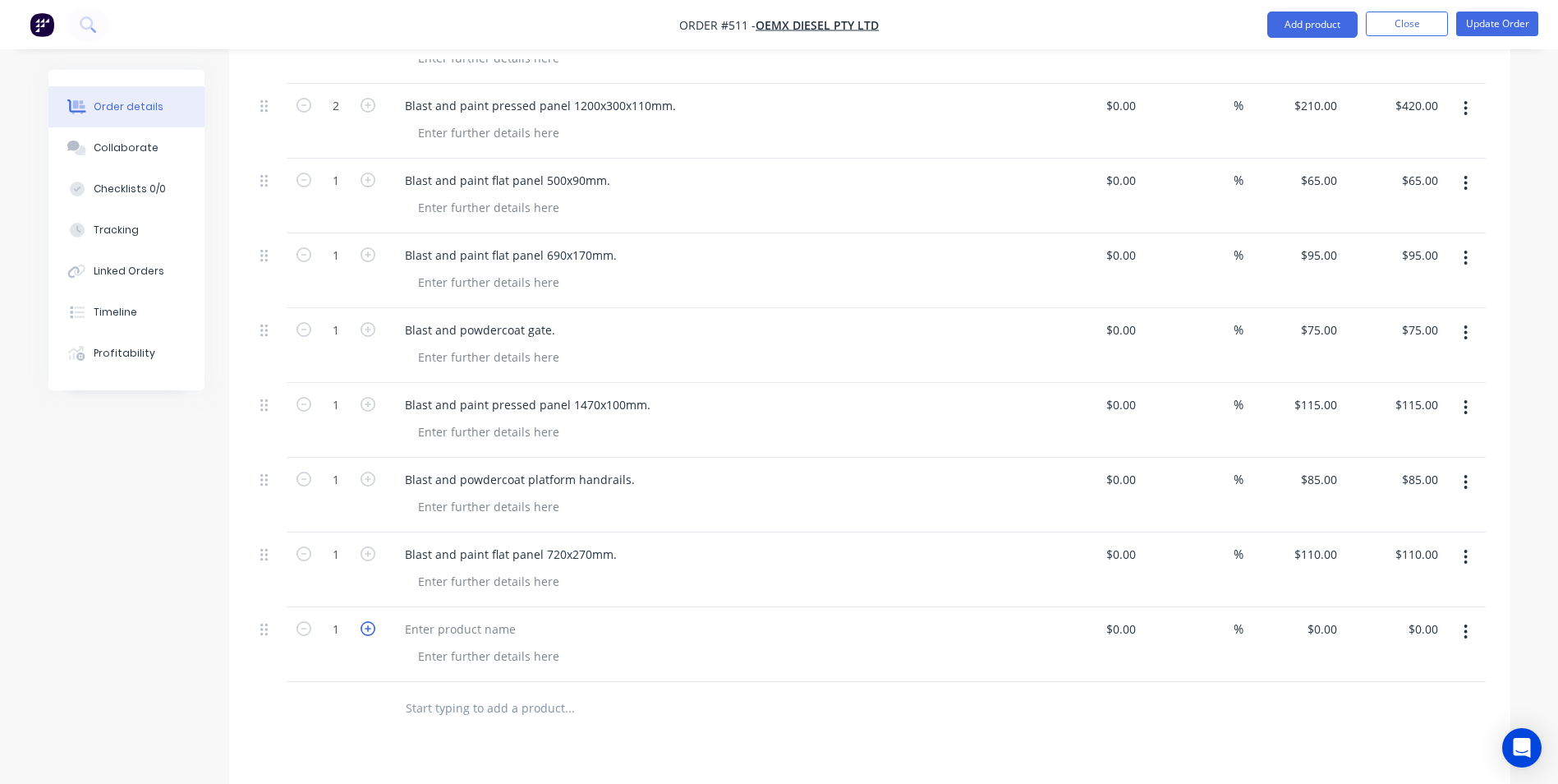
click at [371, 621] on icon "button" at bounding box center [368, 629] width 15 height 15
type input "2"
click at [424, 617] on div at bounding box center [460, 629] width 137 height 24
click at [593, 617] on div "Blast and powdercoat handrail with kickplate" at bounding box center [529, 629] width 276 height 24
click at [646, 617] on div "Blast and powdercoat handrail with kickplate" at bounding box center [529, 629] width 276 height 24
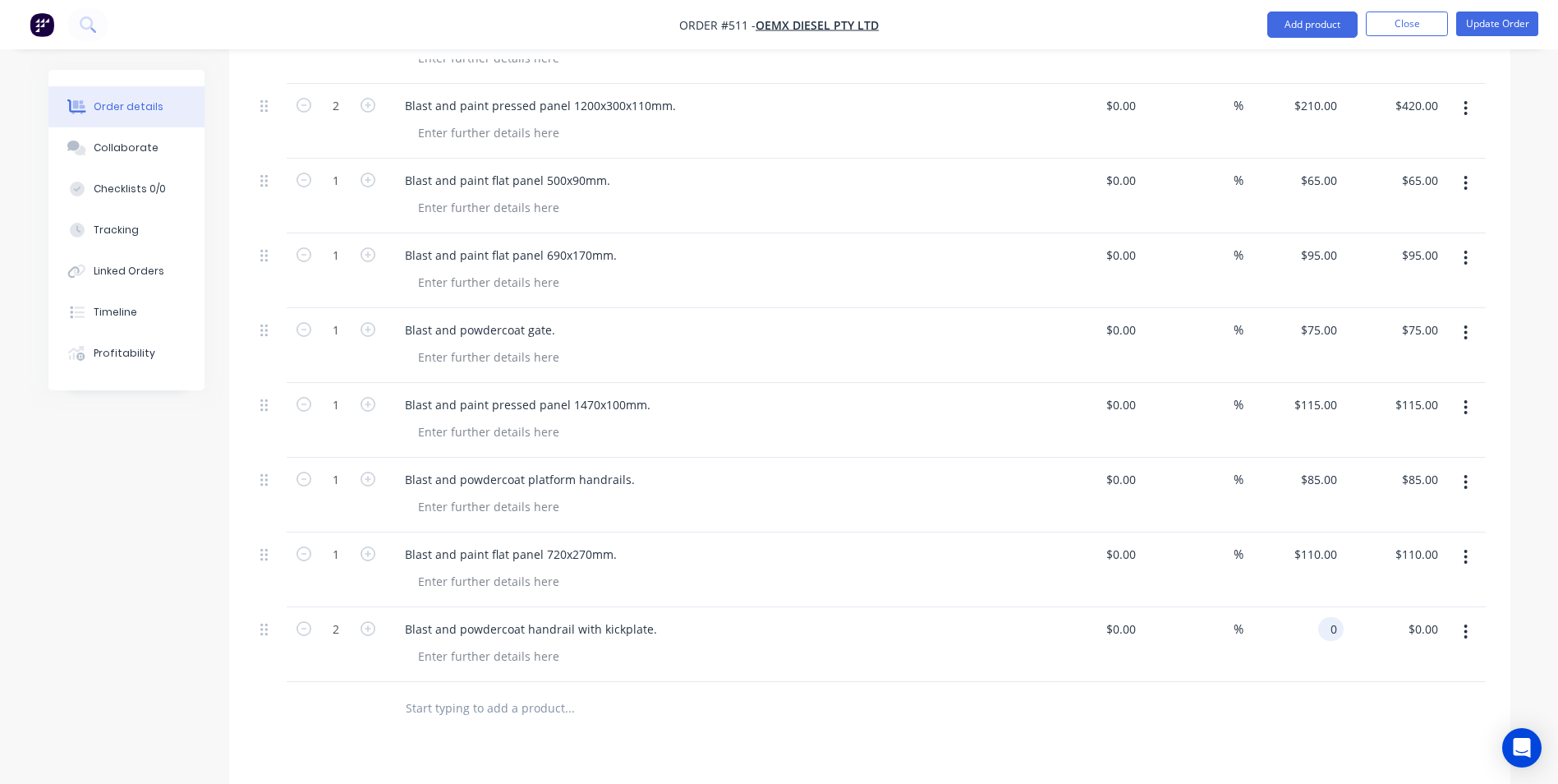
click at [1321, 617] on div "0 0" at bounding box center [1331, 629] width 25 height 24
type input "$110.00"
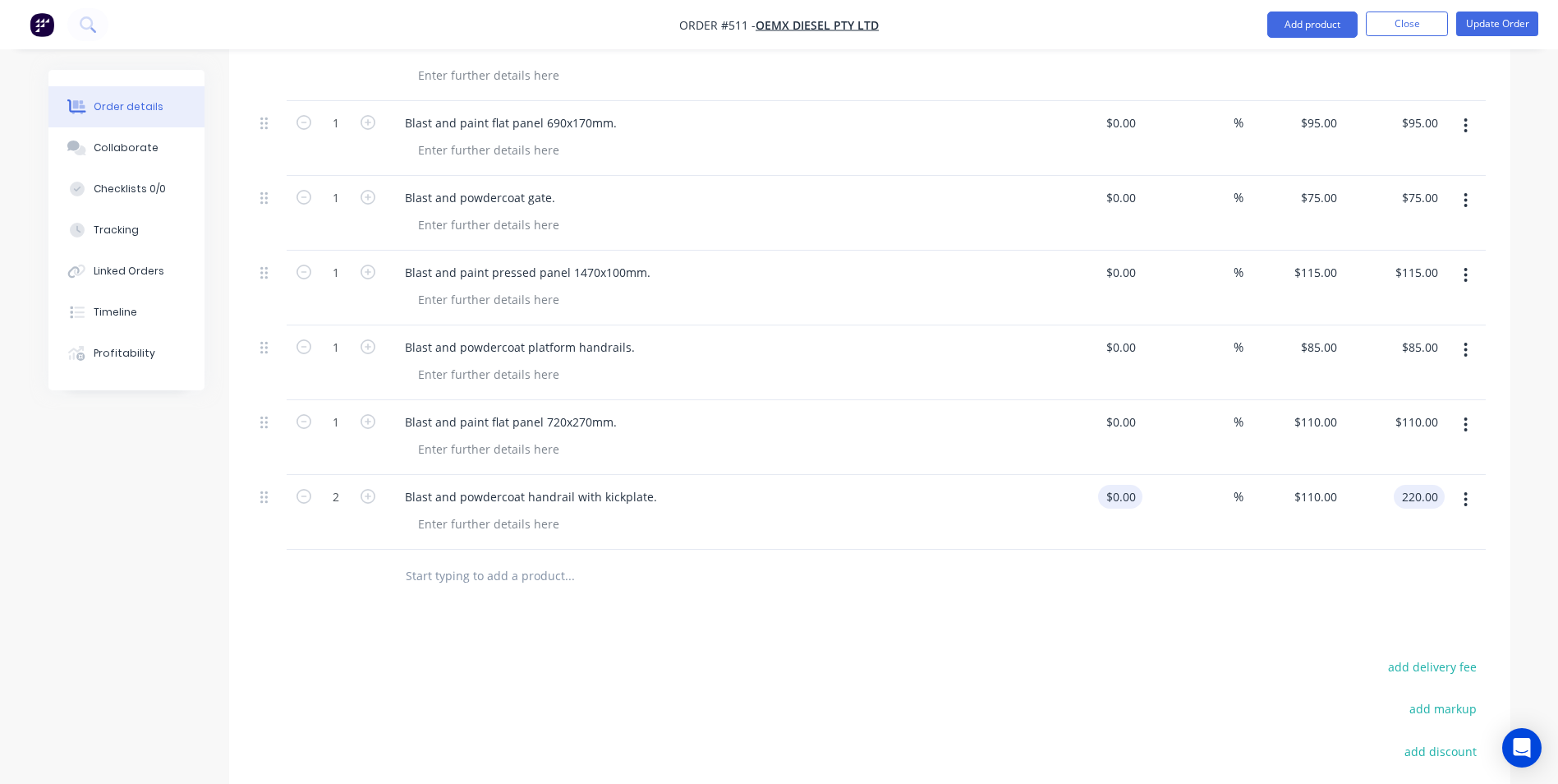
scroll to position [1725, 0]
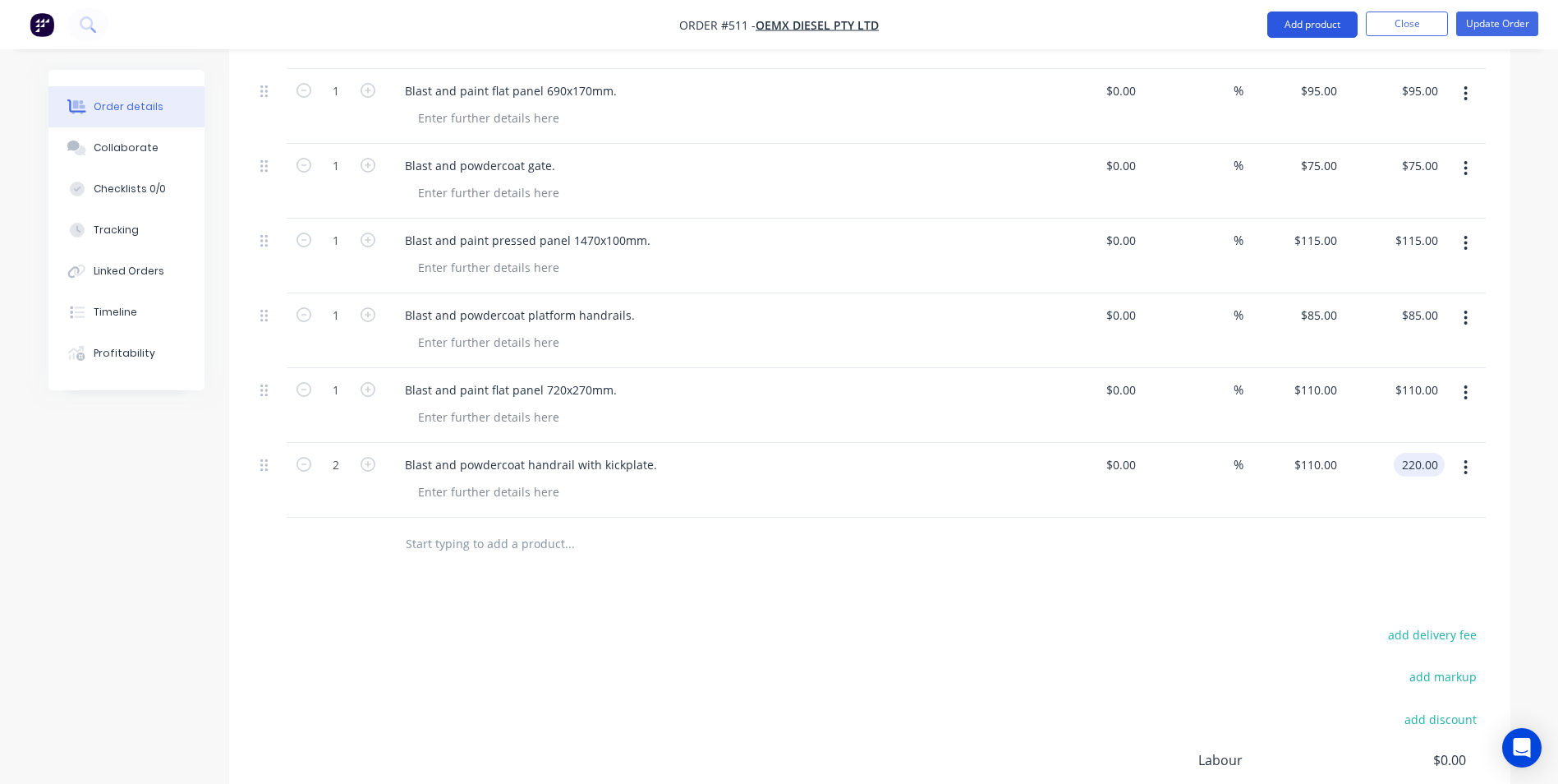
type input "$220.00"
click at [1276, 28] on button "Add product" at bounding box center [1313, 24] width 90 height 26
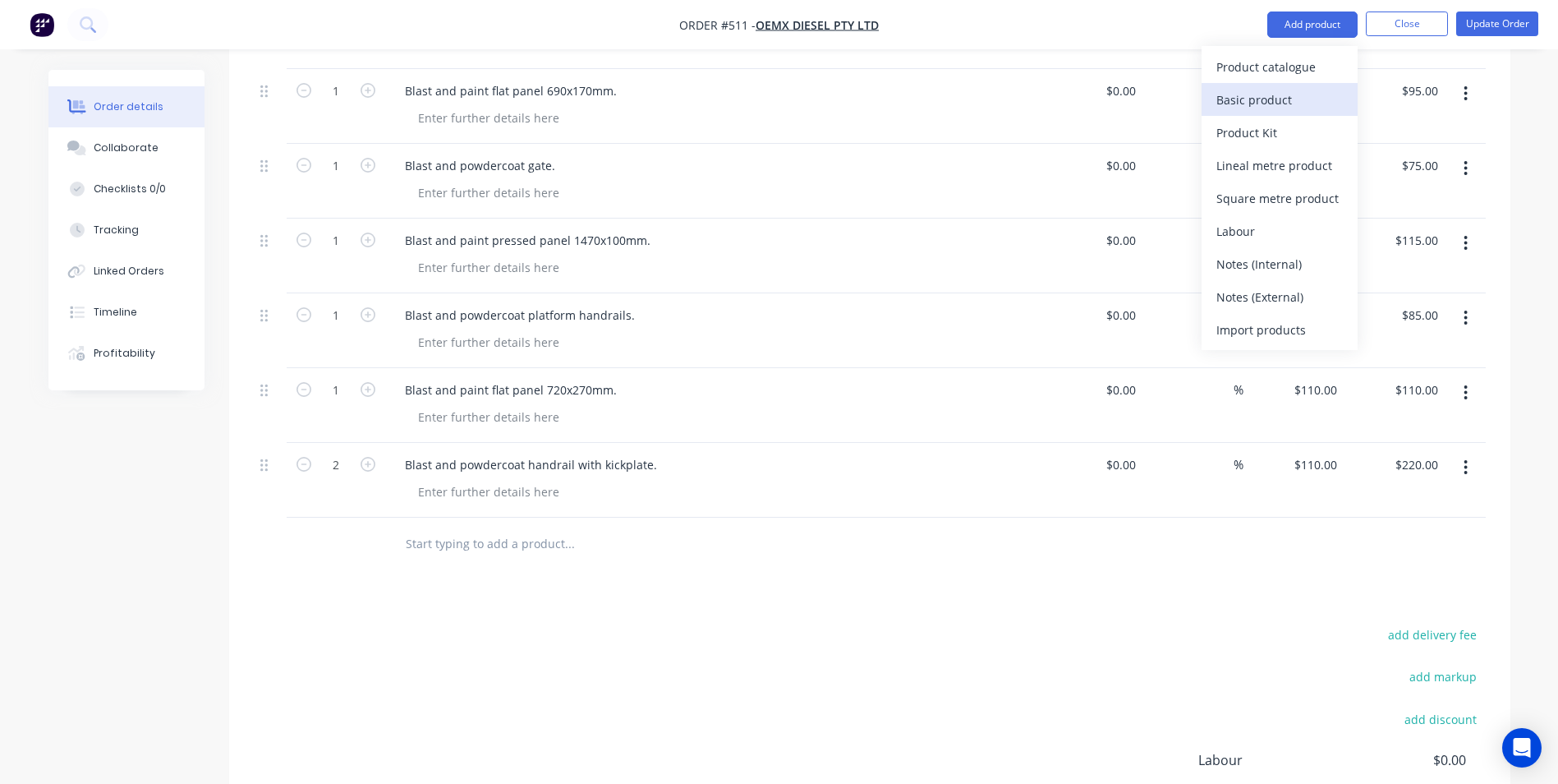
click at [1278, 94] on div "Basic product" at bounding box center [1280, 99] width 127 height 24
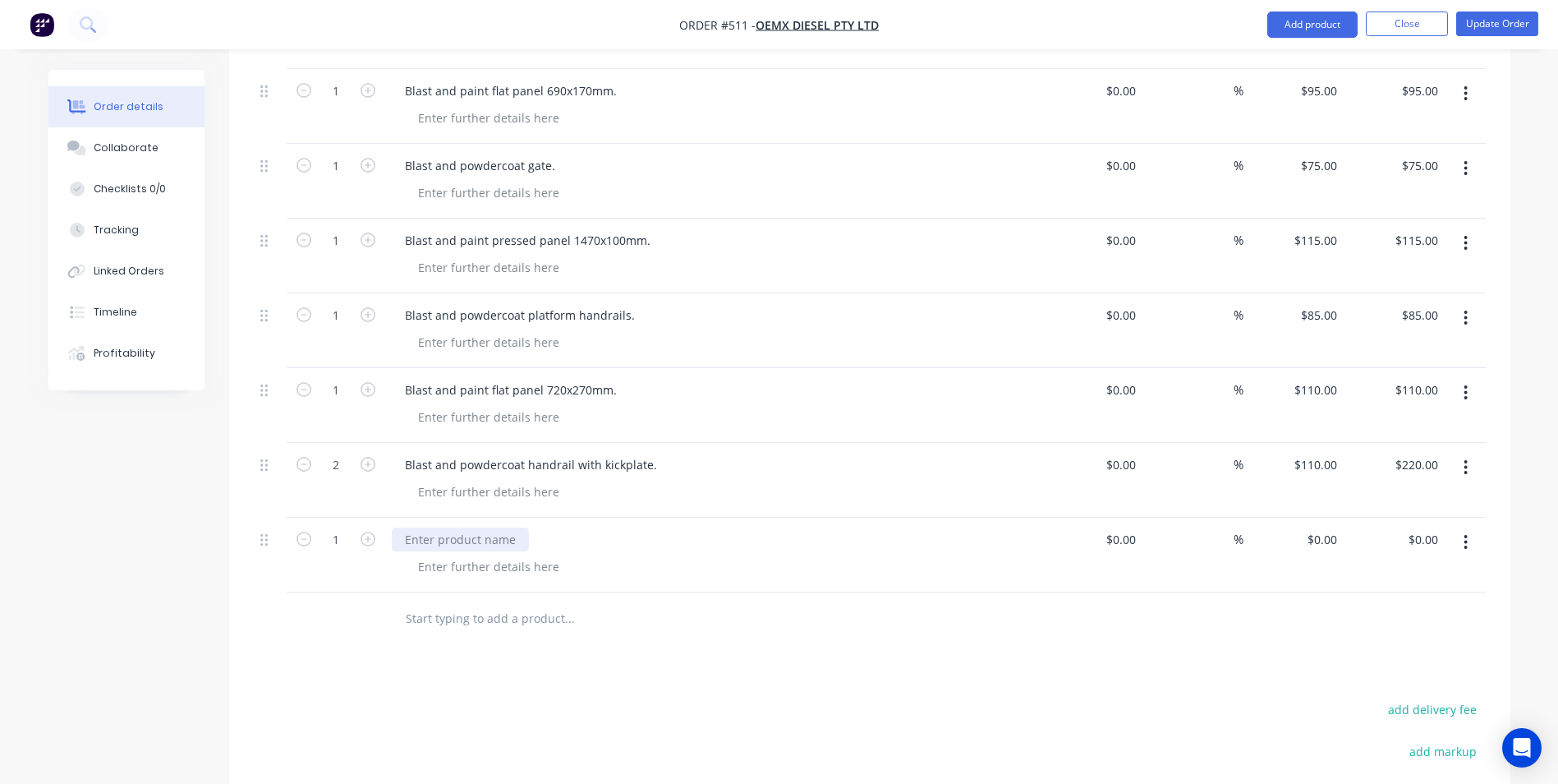
click at [422, 528] on div at bounding box center [460, 539] width 137 height 24
type input "$0.00"
type input "$65.00"
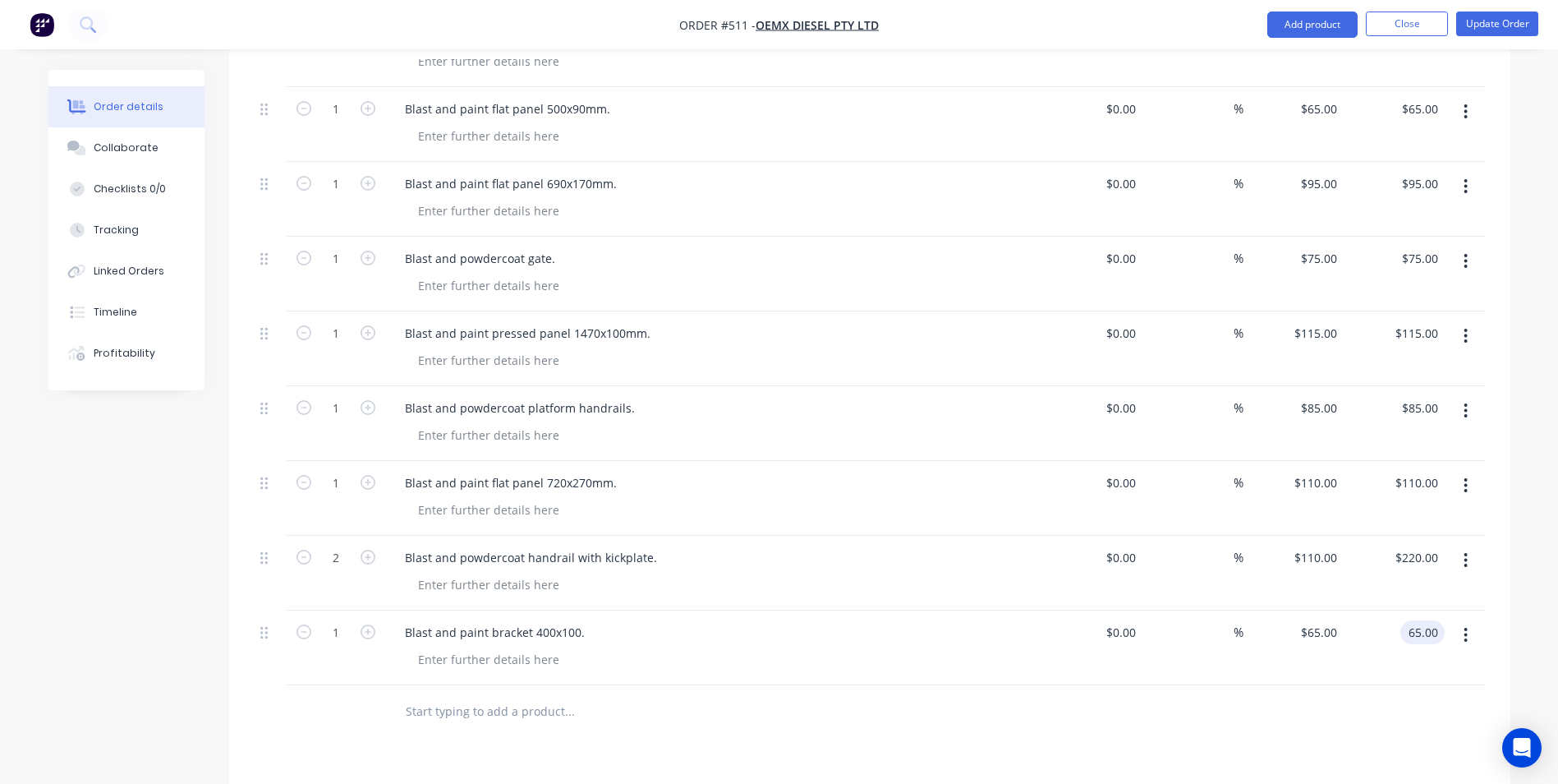
scroll to position [1631, 0]
type input "$65.00"
click at [1318, 23] on button "Add product" at bounding box center [1313, 24] width 90 height 26
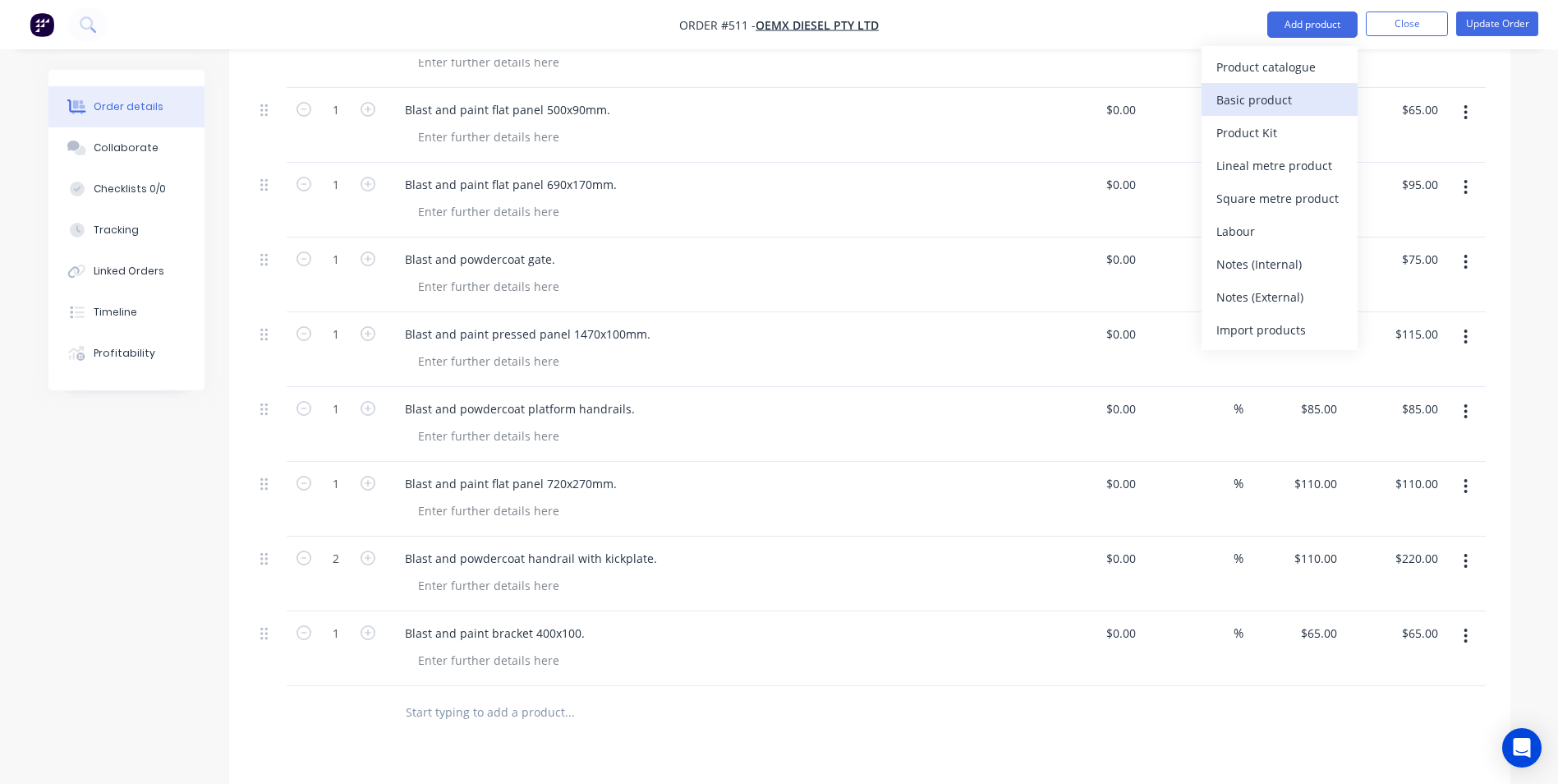
click at [1267, 88] on div "Basic product" at bounding box center [1280, 99] width 127 height 24
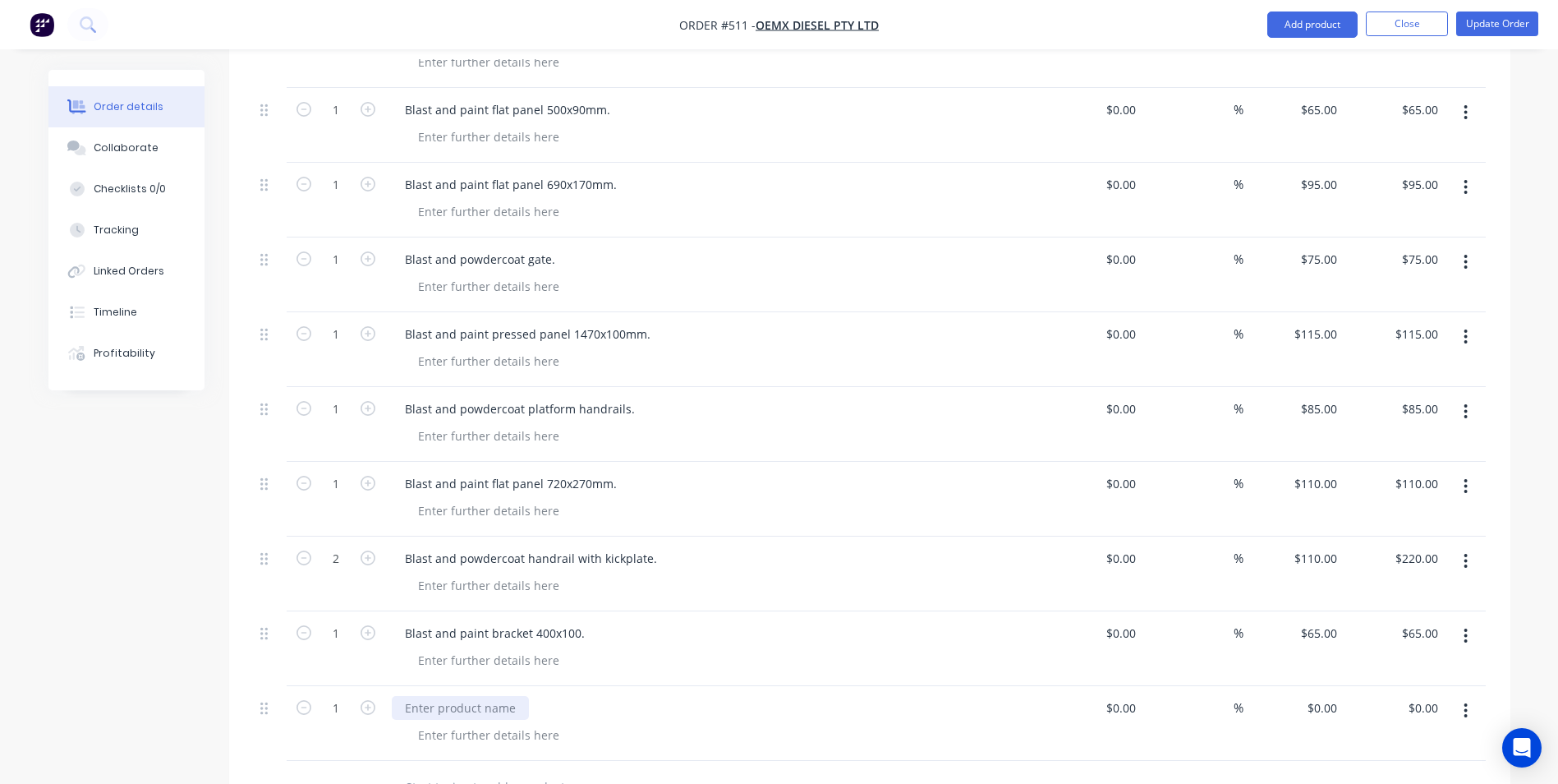
click at [448, 695] on div at bounding box center [460, 707] width 137 height 24
paste div
click at [487, 695] on div "Blast and paint panel 1220x665mm." at bounding box center [503, 707] width 225 height 24
drag, startPoint x: 591, startPoint y: 661, endPoint x: 542, endPoint y: 660, distance: 49.0
click at [542, 695] on div "Blast and paint flat panel 1220x665mm." at bounding box center [513, 707] width 245 height 24
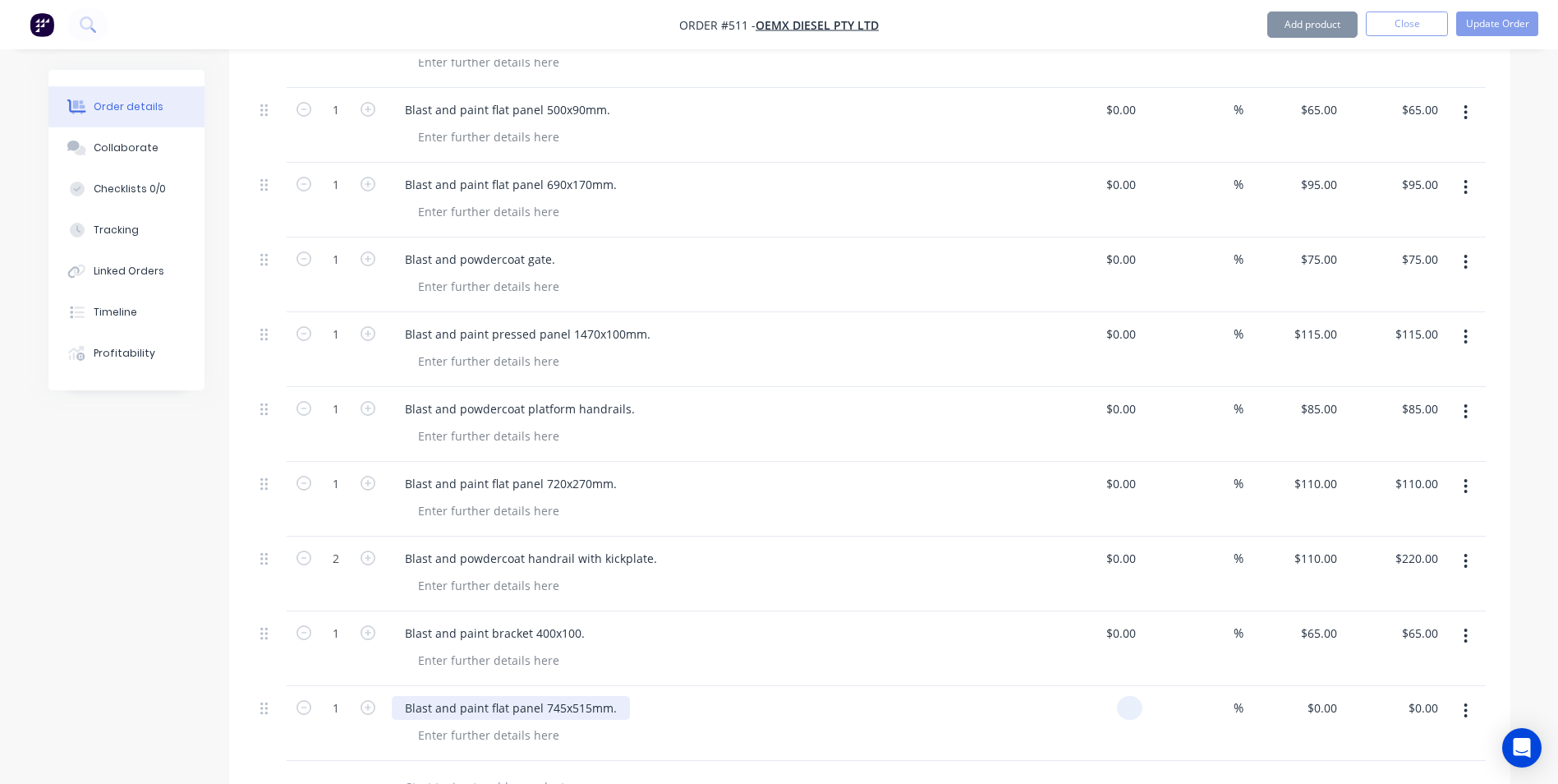
type input "$0.00"
type input "$100.00"
click at [1268, 27] on button "Add product" at bounding box center [1313, 24] width 90 height 26
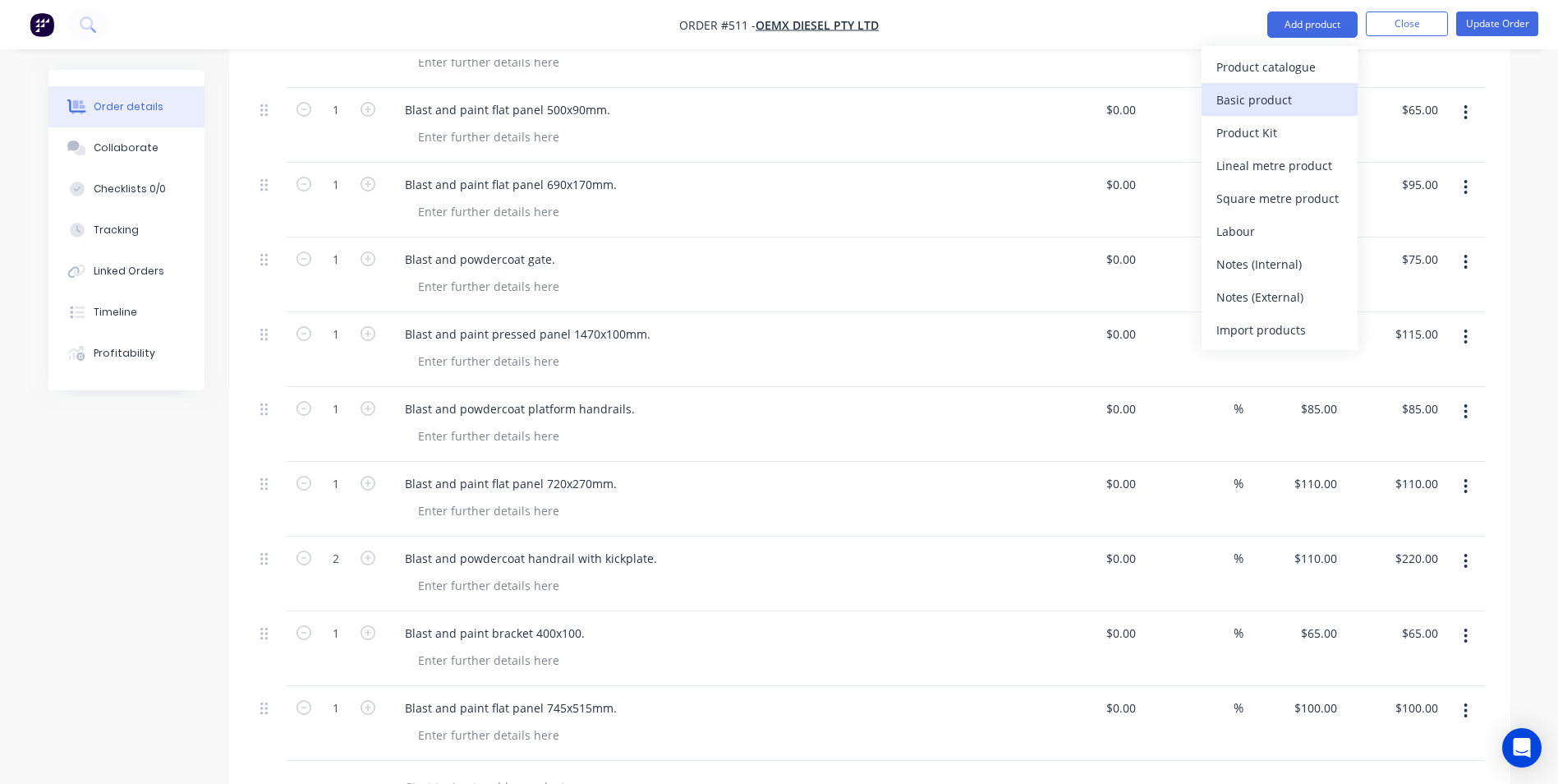
click at [1251, 93] on div "Basic product" at bounding box center [1280, 99] width 127 height 24
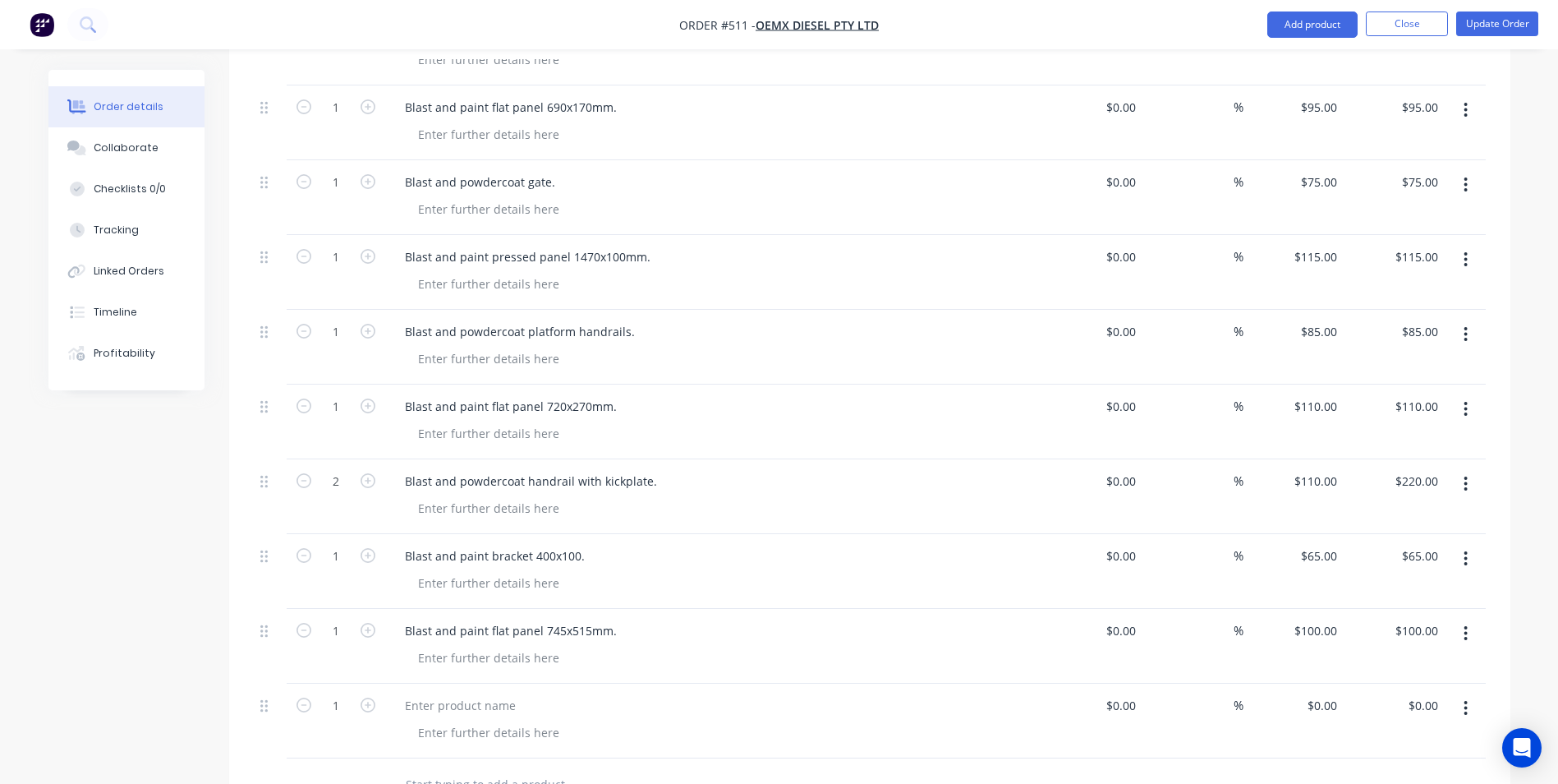
scroll to position [1796, 0]
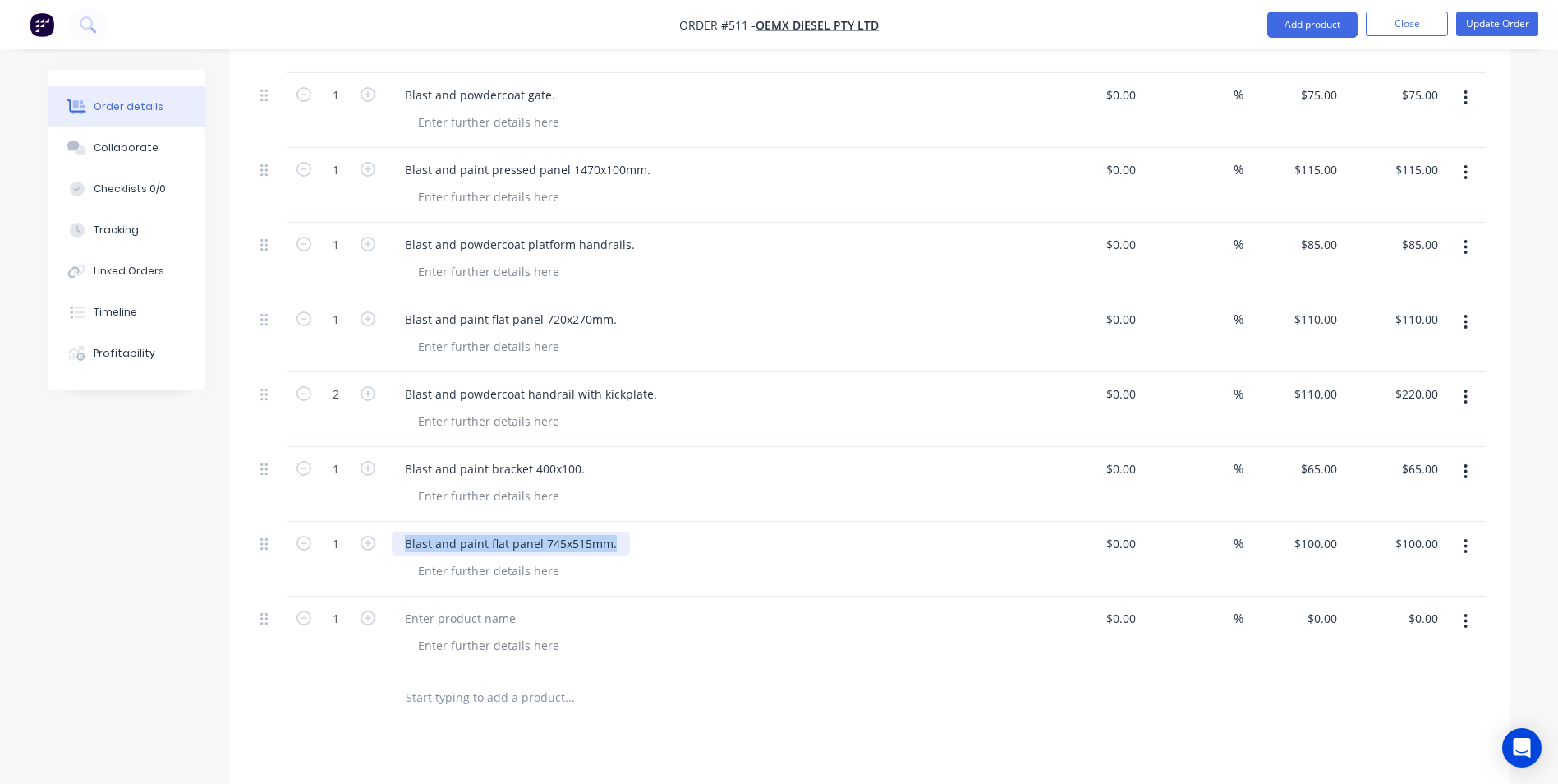
drag, startPoint x: 619, startPoint y: 496, endPoint x: 407, endPoint y: 495, distance: 212.0
click at [407, 532] on div "Blast and paint flat panel 745x515mm." at bounding box center [510, 544] width 238 height 24
copy div "Blast and paint flat panel 745x515mm."
click at [409, 606] on div at bounding box center [460, 618] width 137 height 24
click at [438, 606] on div at bounding box center [460, 618] width 137 height 24
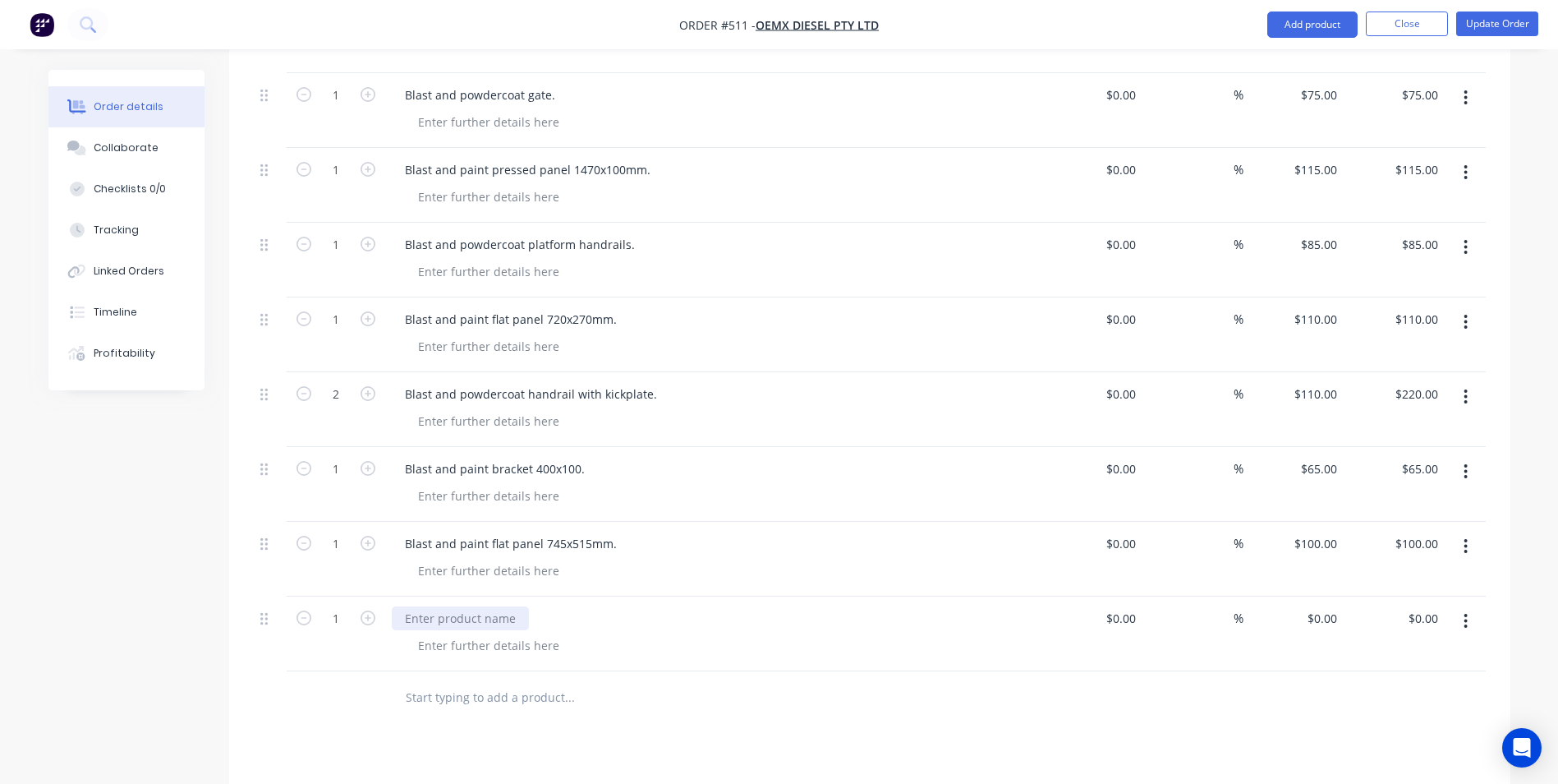
paste div
click at [584, 606] on div "Blast and paint flat panel 745x515mm." at bounding box center [510, 618] width 238 height 24
click at [1336, 606] on input "0" at bounding box center [1334, 618] width 19 height 24
type input "$70.00"
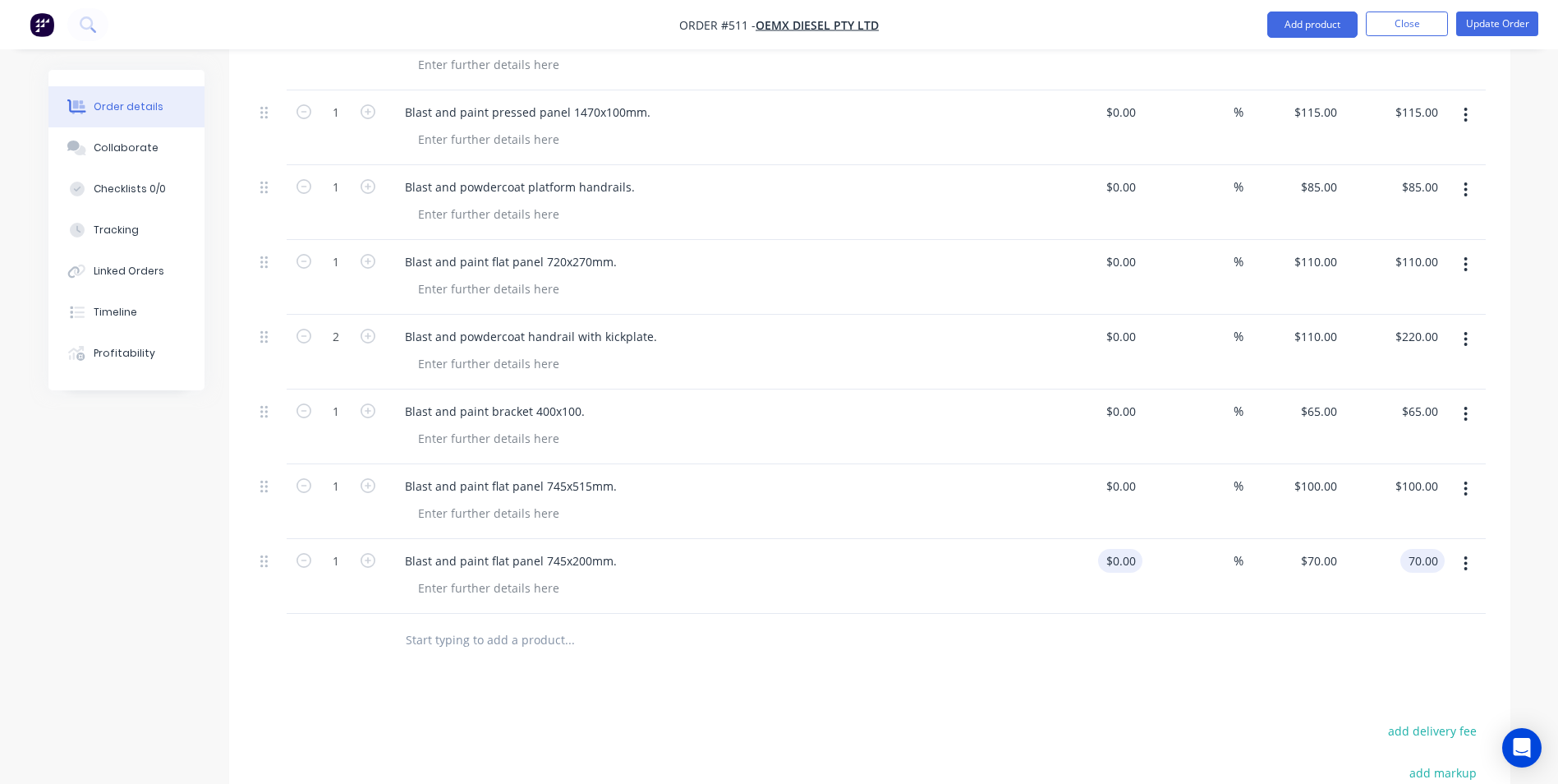
scroll to position [1960, 0]
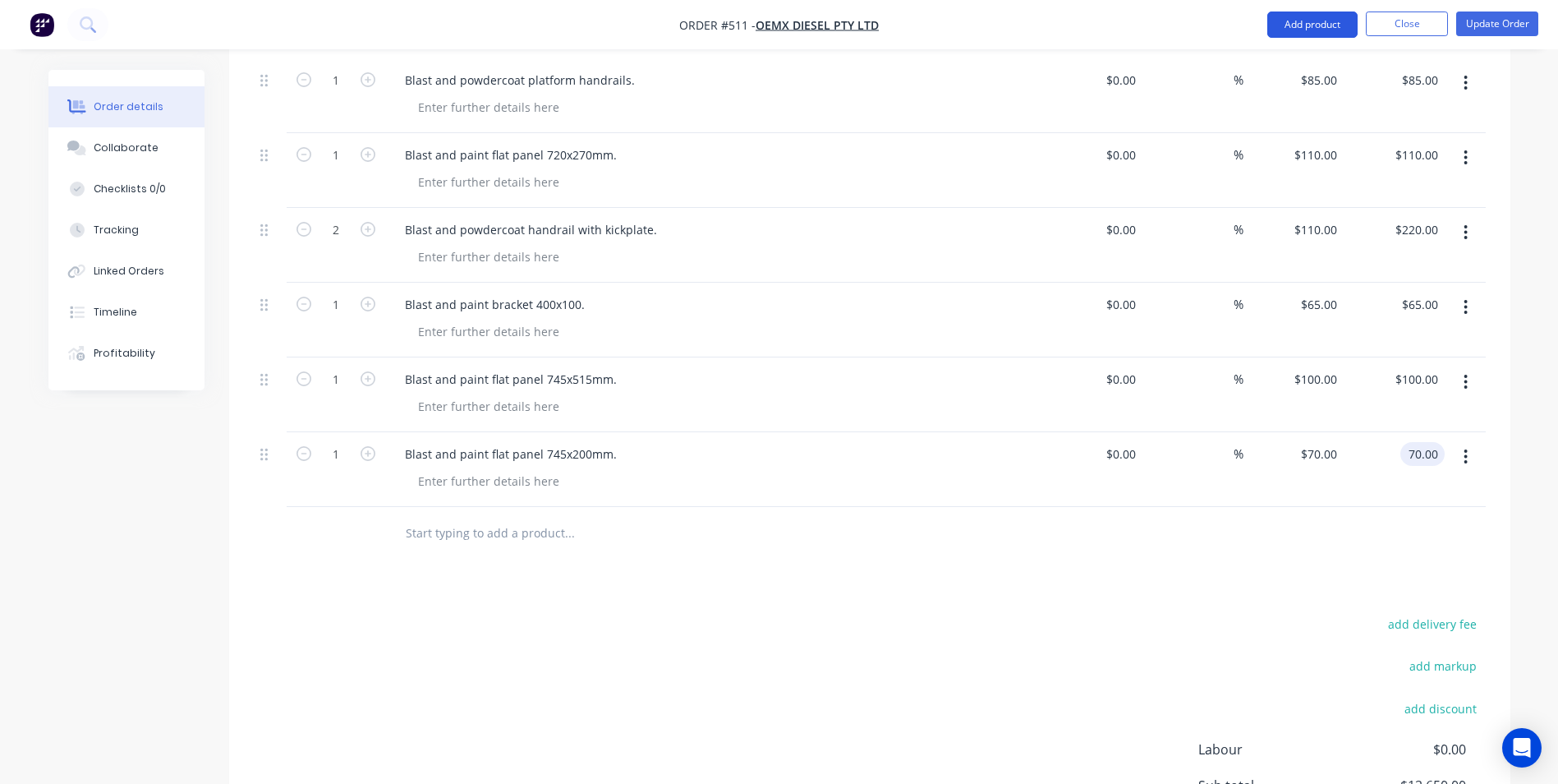
type input "$70.00"
click at [1304, 19] on button "Add product" at bounding box center [1313, 24] width 90 height 26
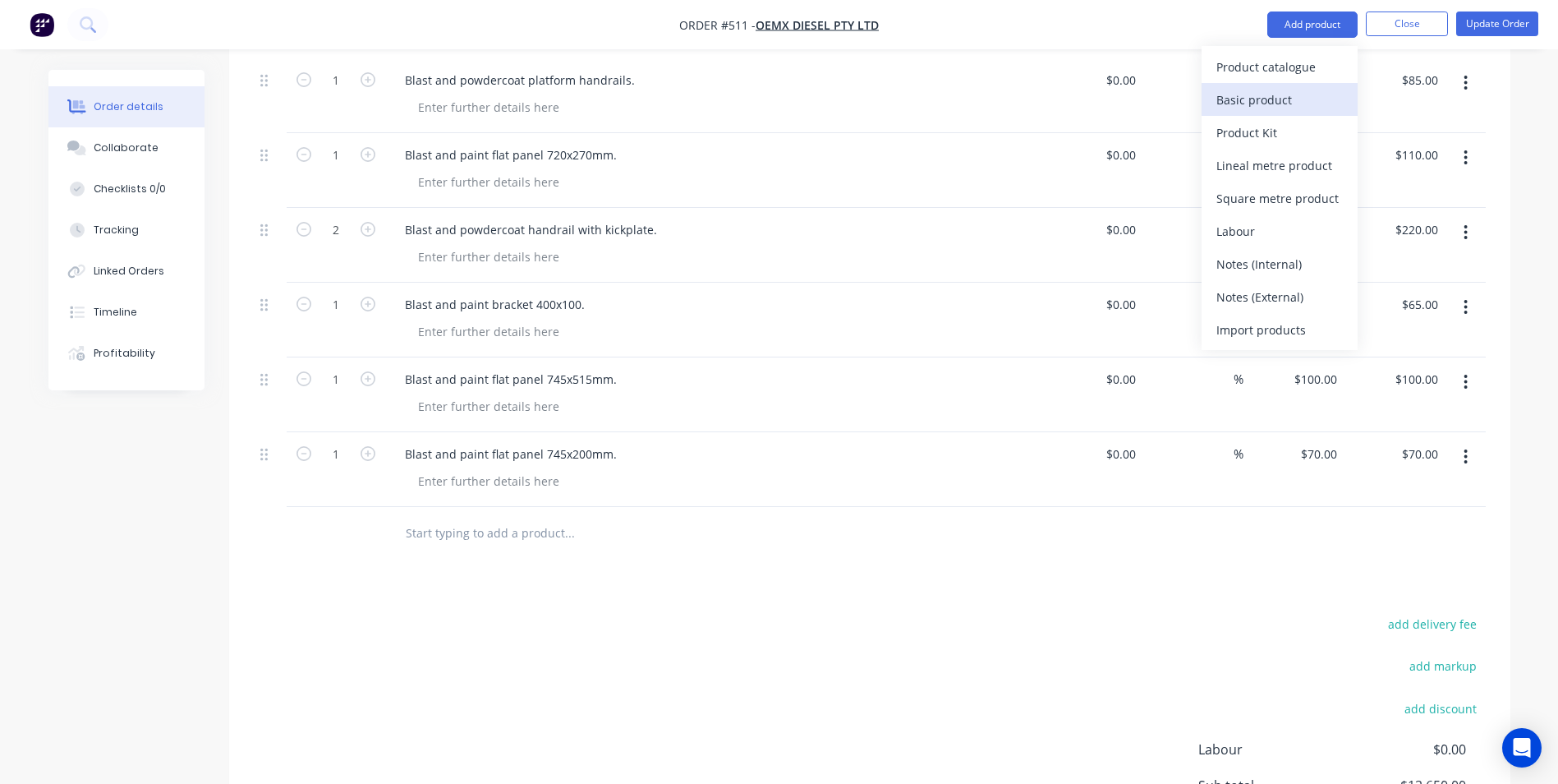
click at [1276, 100] on div "Basic product" at bounding box center [1280, 99] width 127 height 24
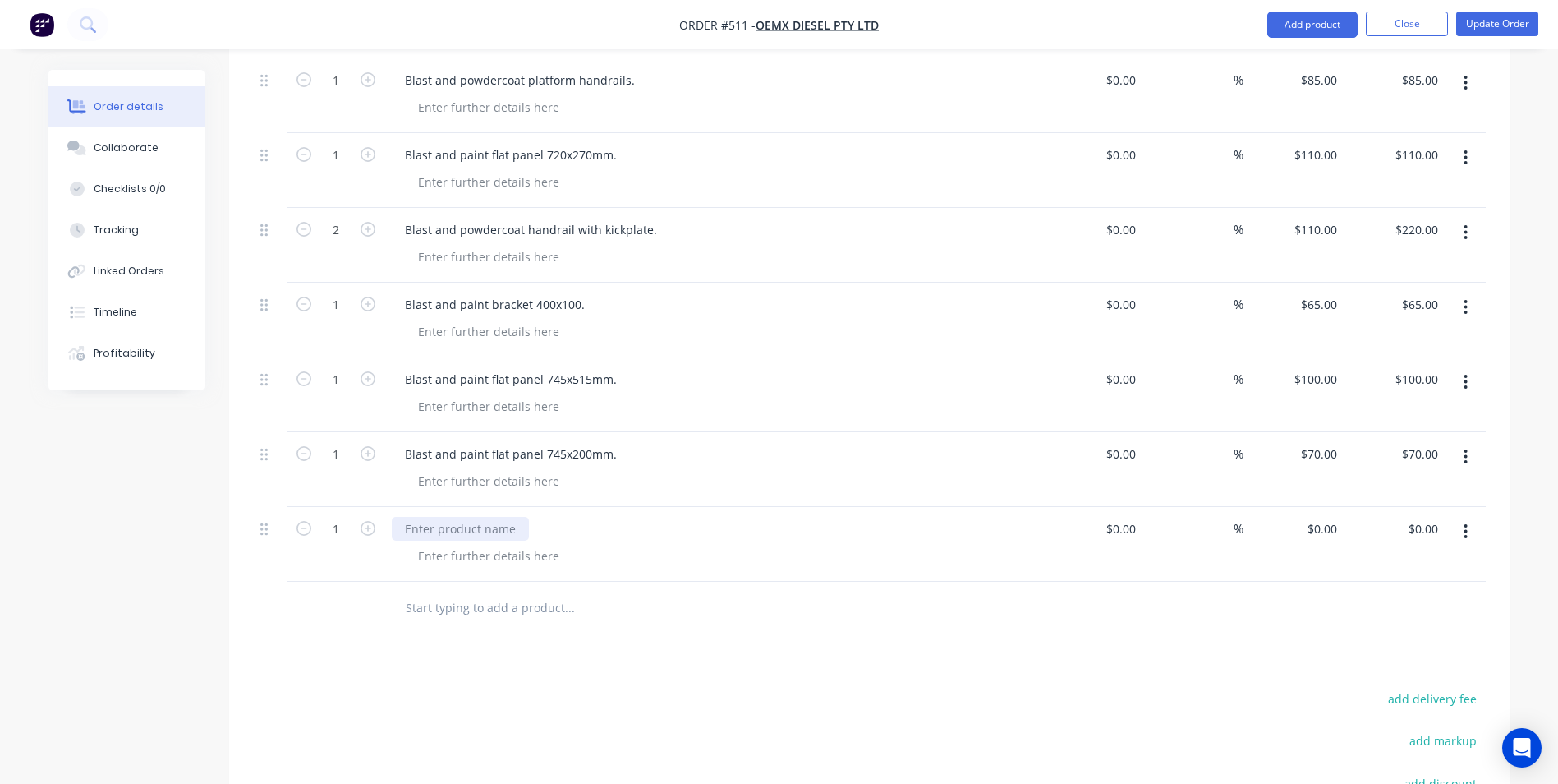
click at [434, 517] on div at bounding box center [460, 529] width 137 height 24
paste div
drag, startPoint x: 504, startPoint y: 483, endPoint x: 487, endPoint y: 484, distance: 17.0
click at [487, 517] on div "Blast and paint flat panel 745x515mm." at bounding box center [510, 529] width 238 height 24
drag, startPoint x: 655, startPoint y: 484, endPoint x: 611, endPoint y: 484, distance: 44.0
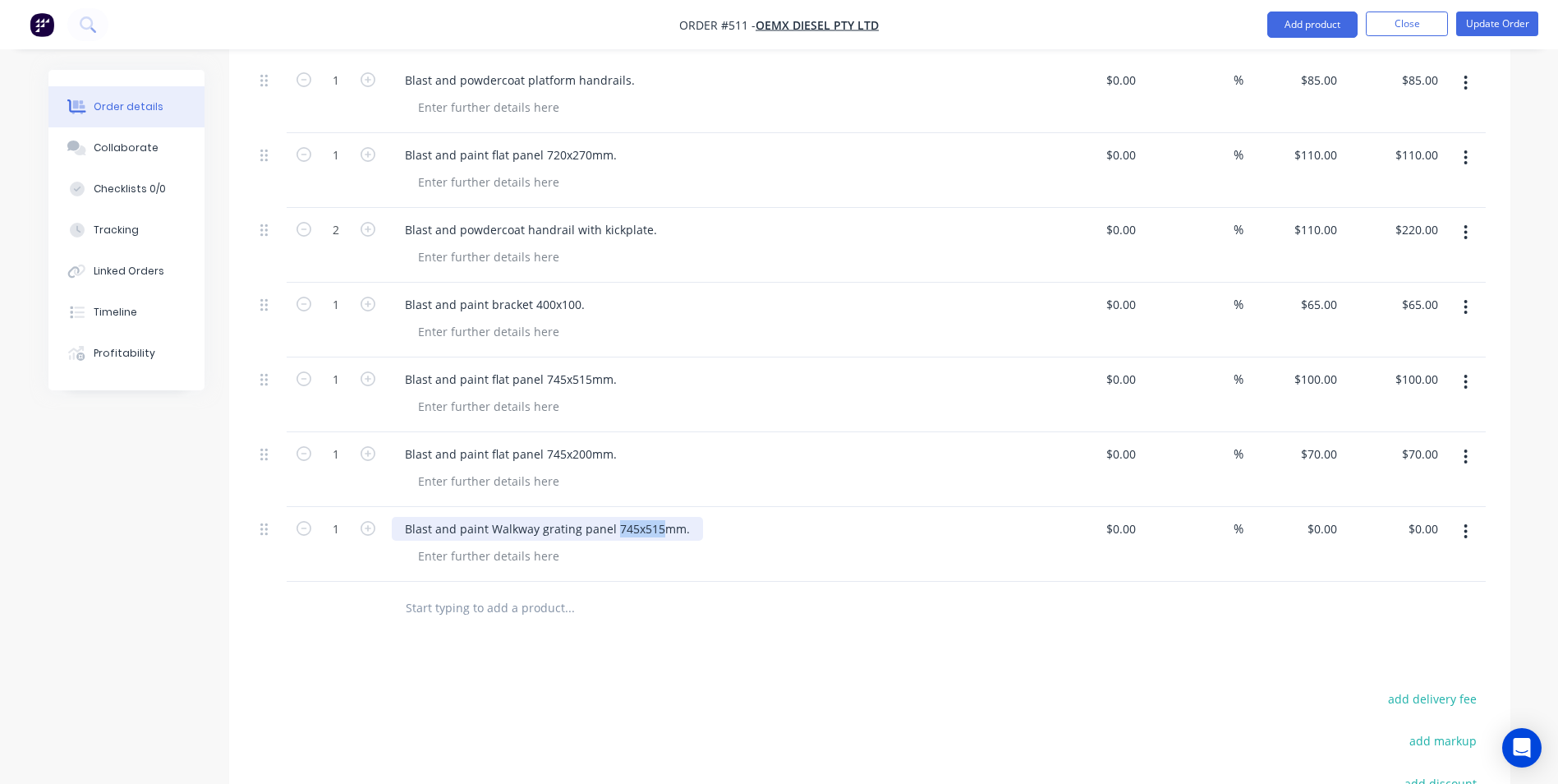
click at [611, 517] on div "Blast and paint Walkway grating panel 745x515mm." at bounding box center [547, 529] width 311 height 24
type input "$0.00"
type input "$210.00"
click at [1297, 29] on button "Add product" at bounding box center [1313, 24] width 90 height 26
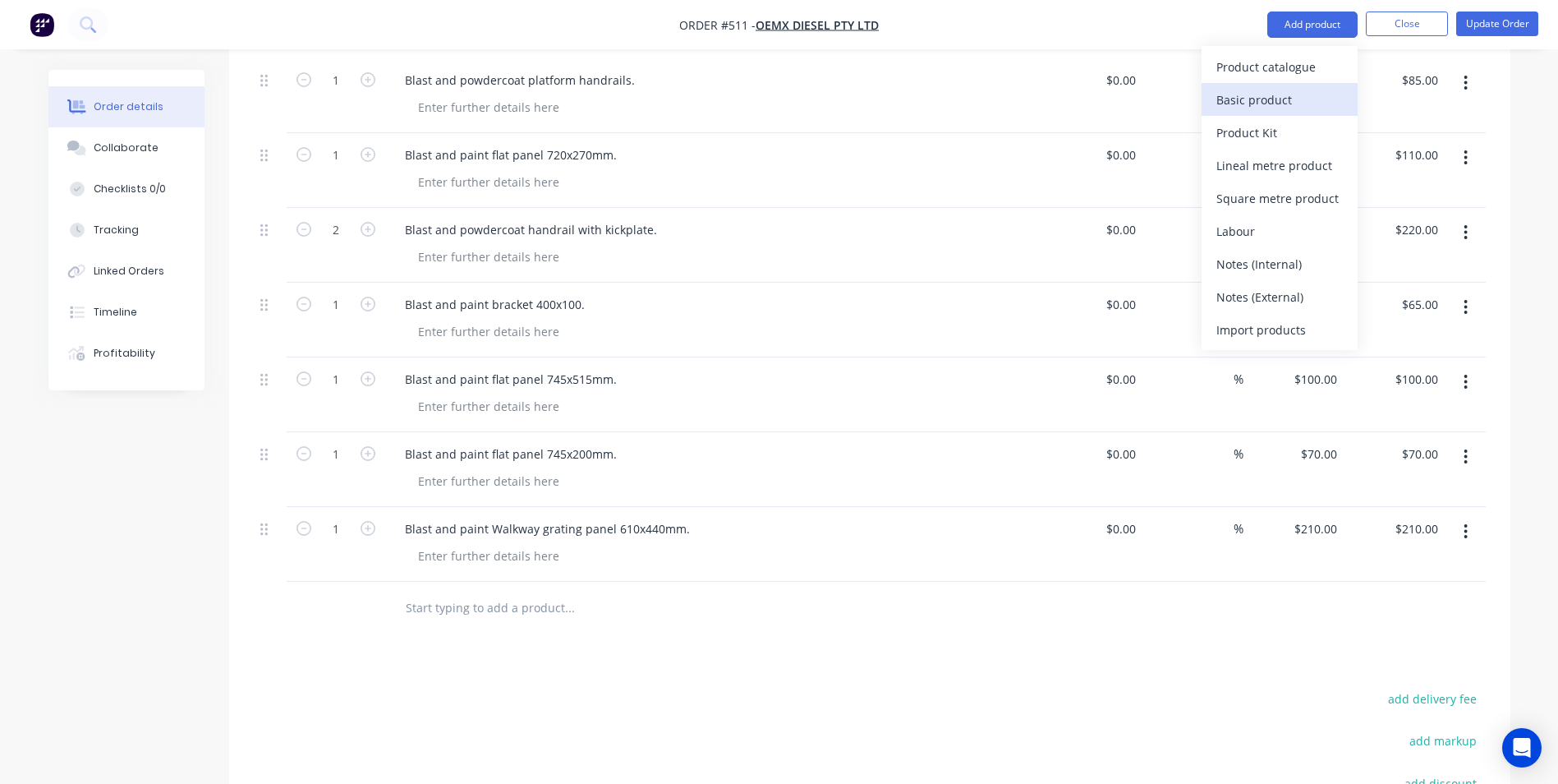
click at [1267, 99] on div "Basic product" at bounding box center [1280, 99] width 127 height 24
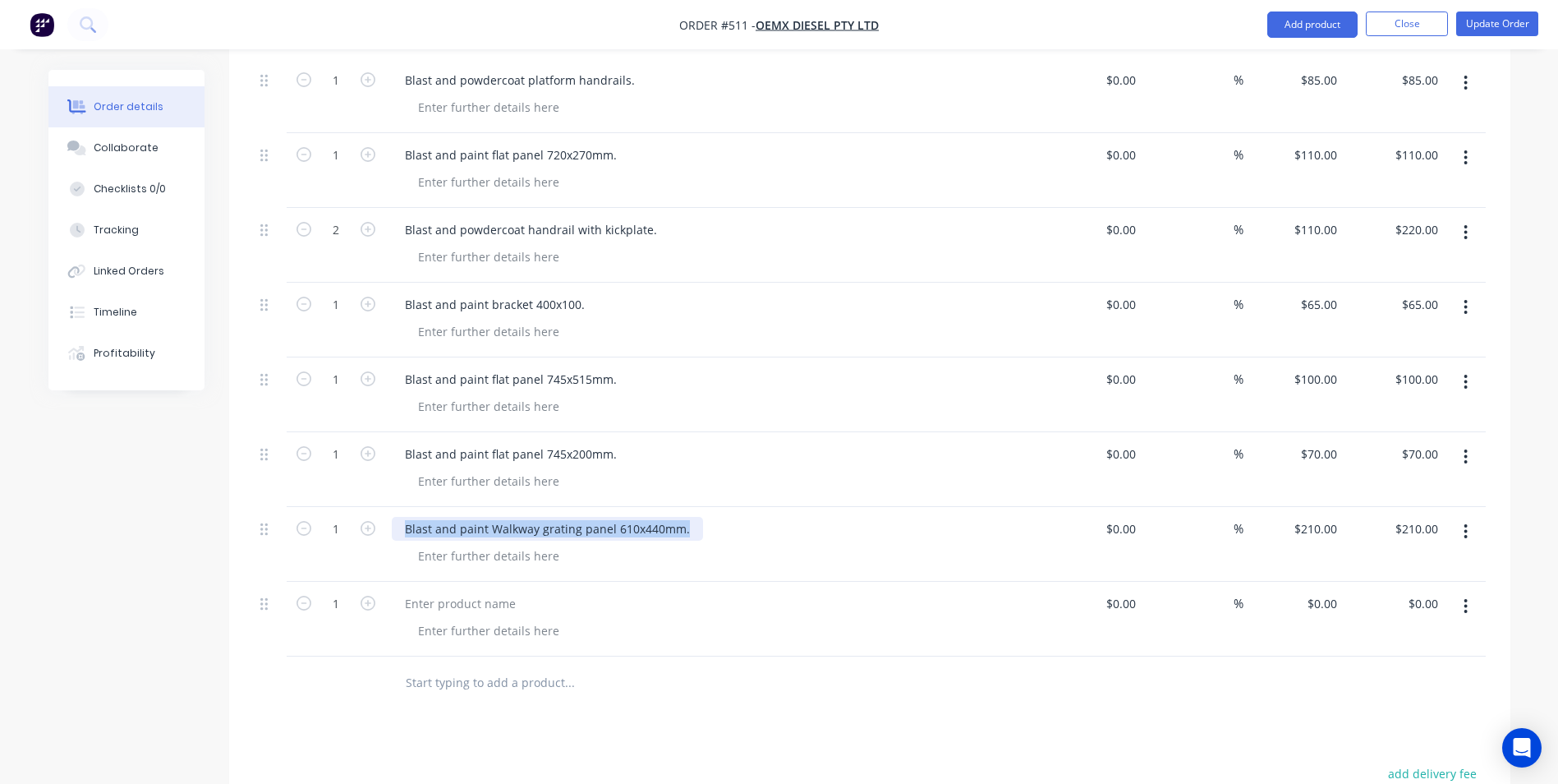
drag, startPoint x: 685, startPoint y: 481, endPoint x: 407, endPoint y: 481, distance: 278.0
click at [407, 517] on div "Blast and paint Walkway grating panel 610x440mm." at bounding box center [547, 529] width 311 height 24
copy div "Blast and paint Walkway grating panel 610x440mm."
click at [403, 591] on div at bounding box center [460, 603] width 137 height 24
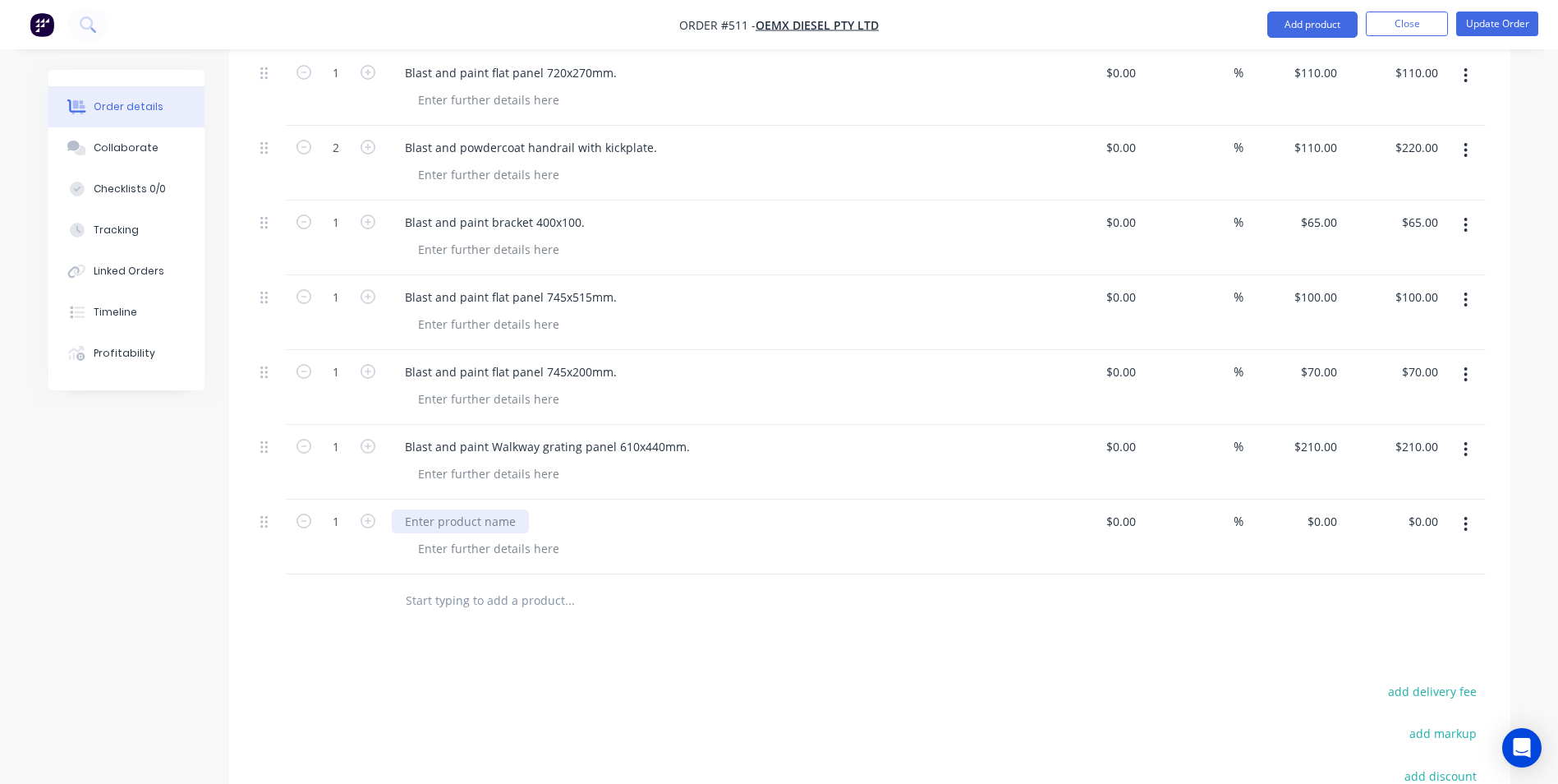
click at [406, 509] on div at bounding box center [460, 521] width 137 height 24
paste div
click at [604, 509] on div "Blast and paint Walkway grating panel 610x440mm." at bounding box center [547, 521] width 311 height 24
click at [608, 509] on div "Blast and paint Walkway grating panel 610x440mm." at bounding box center [547, 521] width 311 height 24
drag, startPoint x: 608, startPoint y: 476, endPoint x: 582, endPoint y: 473, distance: 26.2
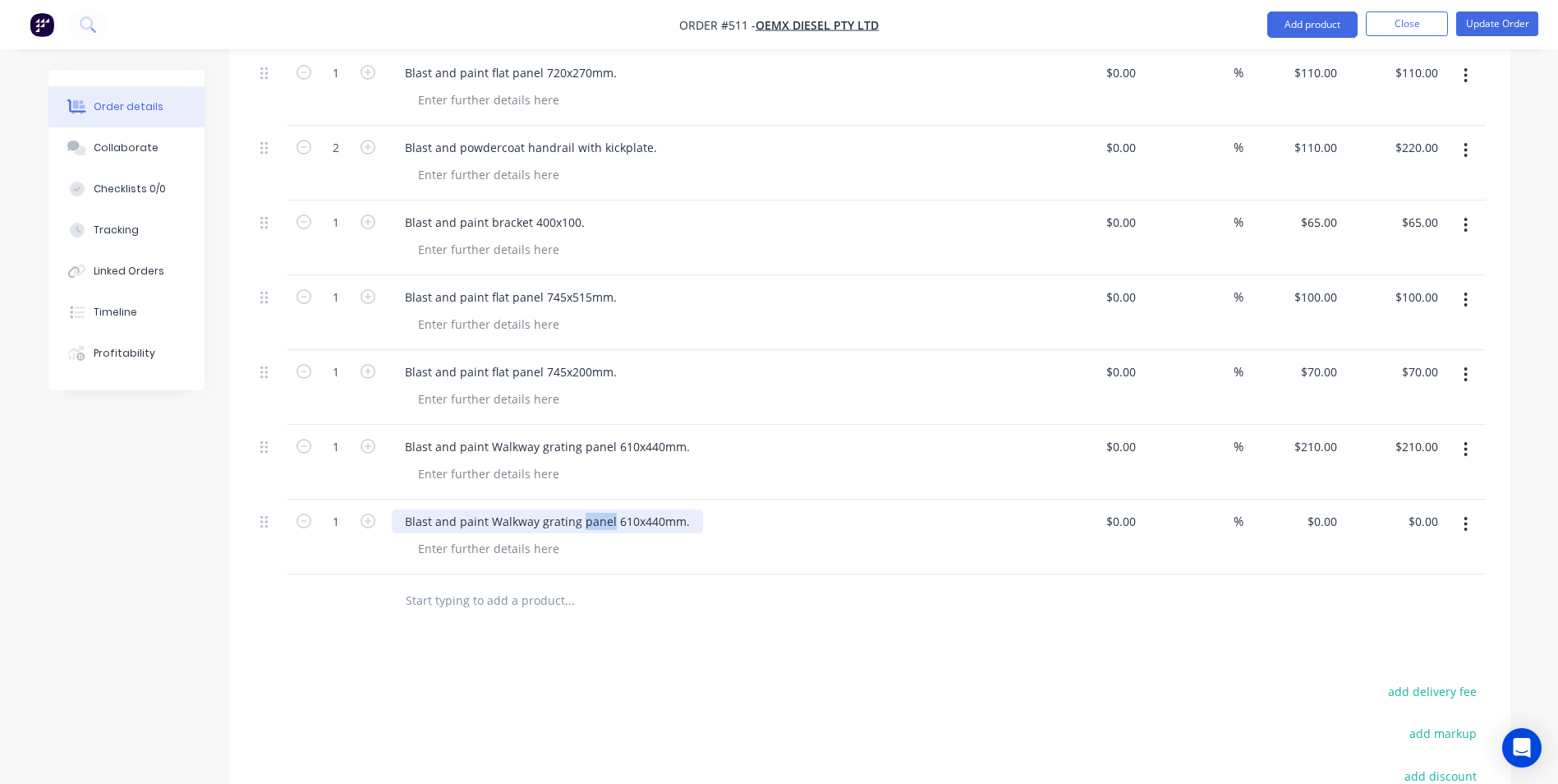
click at [582, 509] on div "Blast and paint Walkway grating panel 610x440mm." at bounding box center [547, 521] width 311 height 24
drag, startPoint x: 650, startPoint y: 476, endPoint x: 607, endPoint y: 474, distance: 43.0
click at [607, 509] on div "Blast and paint Walkway grating step 610x440mm." at bounding box center [544, 521] width 304 height 24
click at [1314, 499] on div "$0.00 $0.00" at bounding box center [1294, 537] width 101 height 75
click at [1322, 509] on input "285" at bounding box center [1329, 521] width 28 height 24
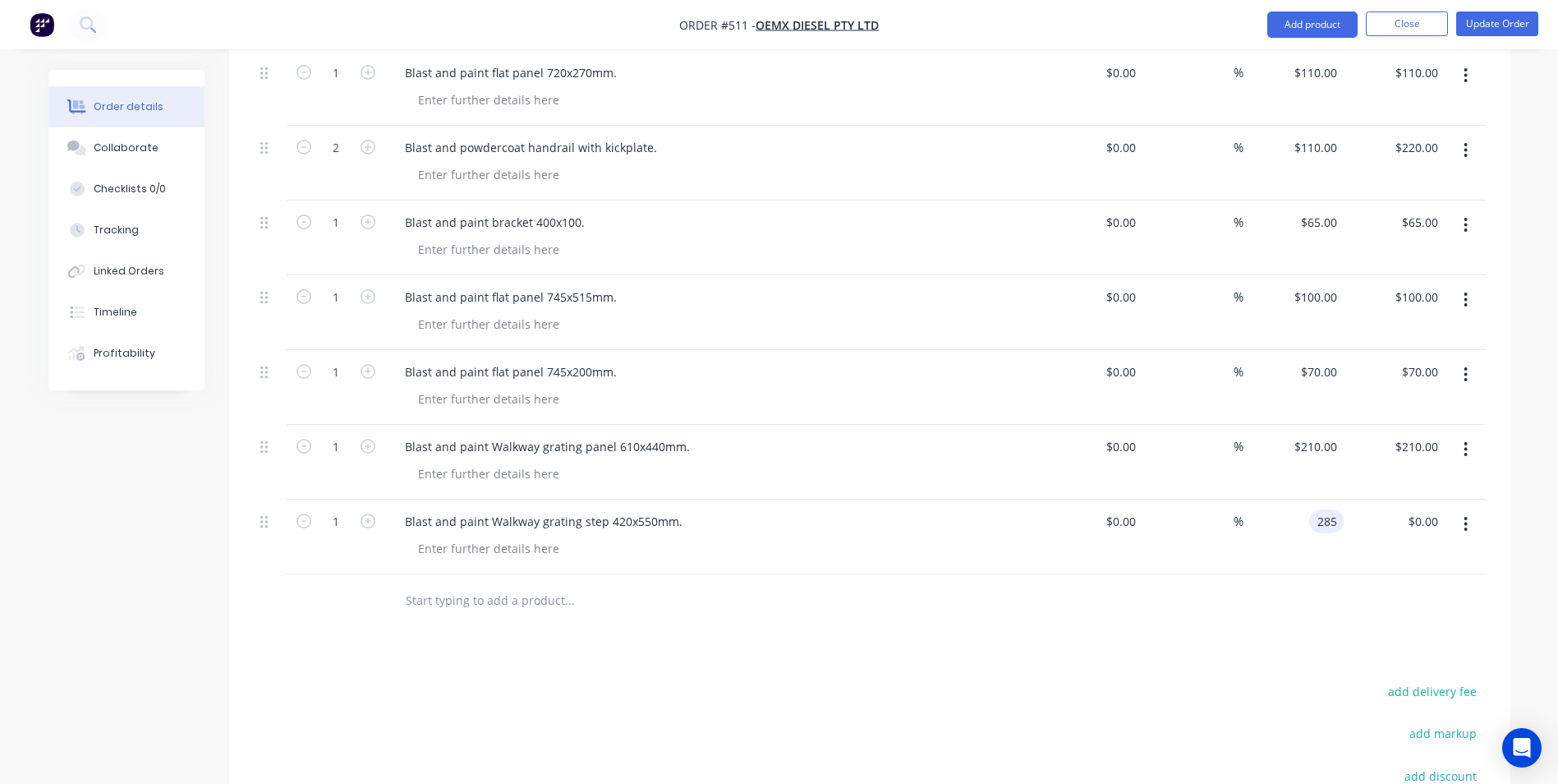
click at [1322, 509] on input "285" at bounding box center [1329, 521] width 28 height 24
type input "$260.00"
click at [1316, 28] on button "Add product" at bounding box center [1313, 24] width 90 height 26
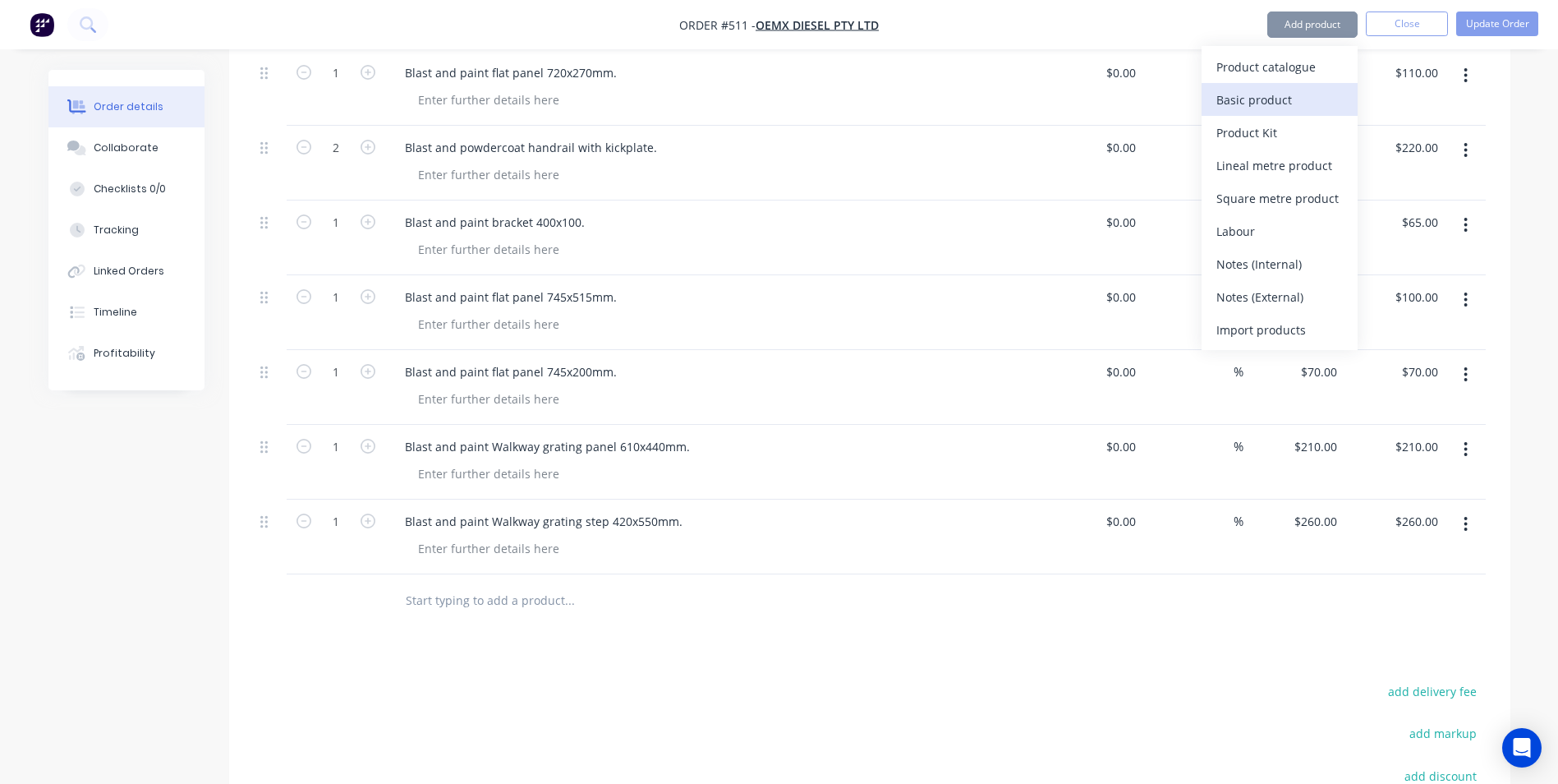
click at [1296, 102] on div "Basic product" at bounding box center [1280, 99] width 127 height 24
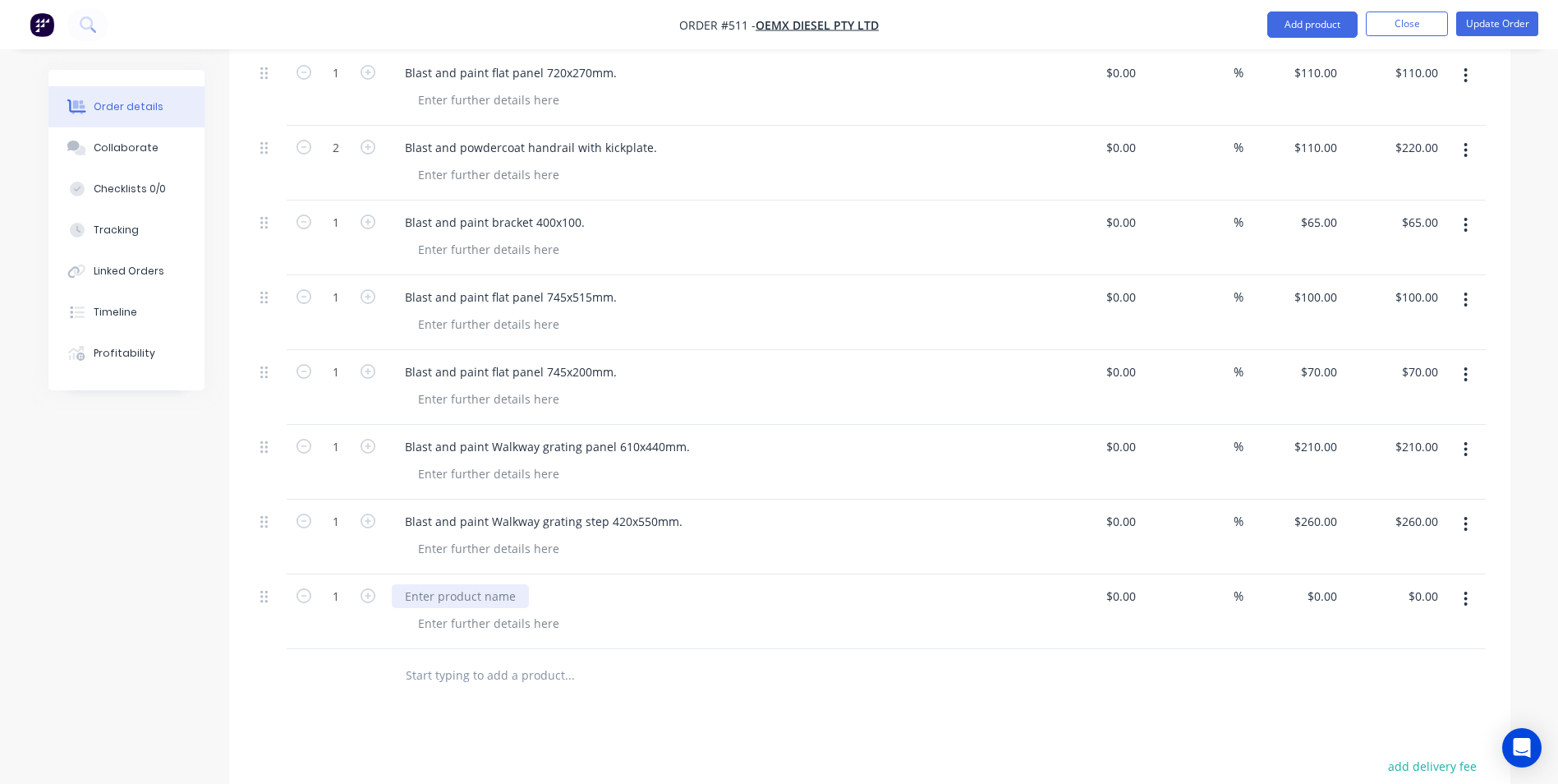
click at [452, 584] on div at bounding box center [460, 595] width 137 height 24
paste div
click at [608, 584] on div "Blast and paint Walkway grating panel 610x440mm." at bounding box center [547, 595] width 311 height 24
drag, startPoint x: 708, startPoint y: 552, endPoint x: 665, endPoint y: 550, distance: 43.0
click at [665, 584] on div "Blast and paint Walkway grating panel with step 610x440mm." at bounding box center [574, 595] width 366 height 24
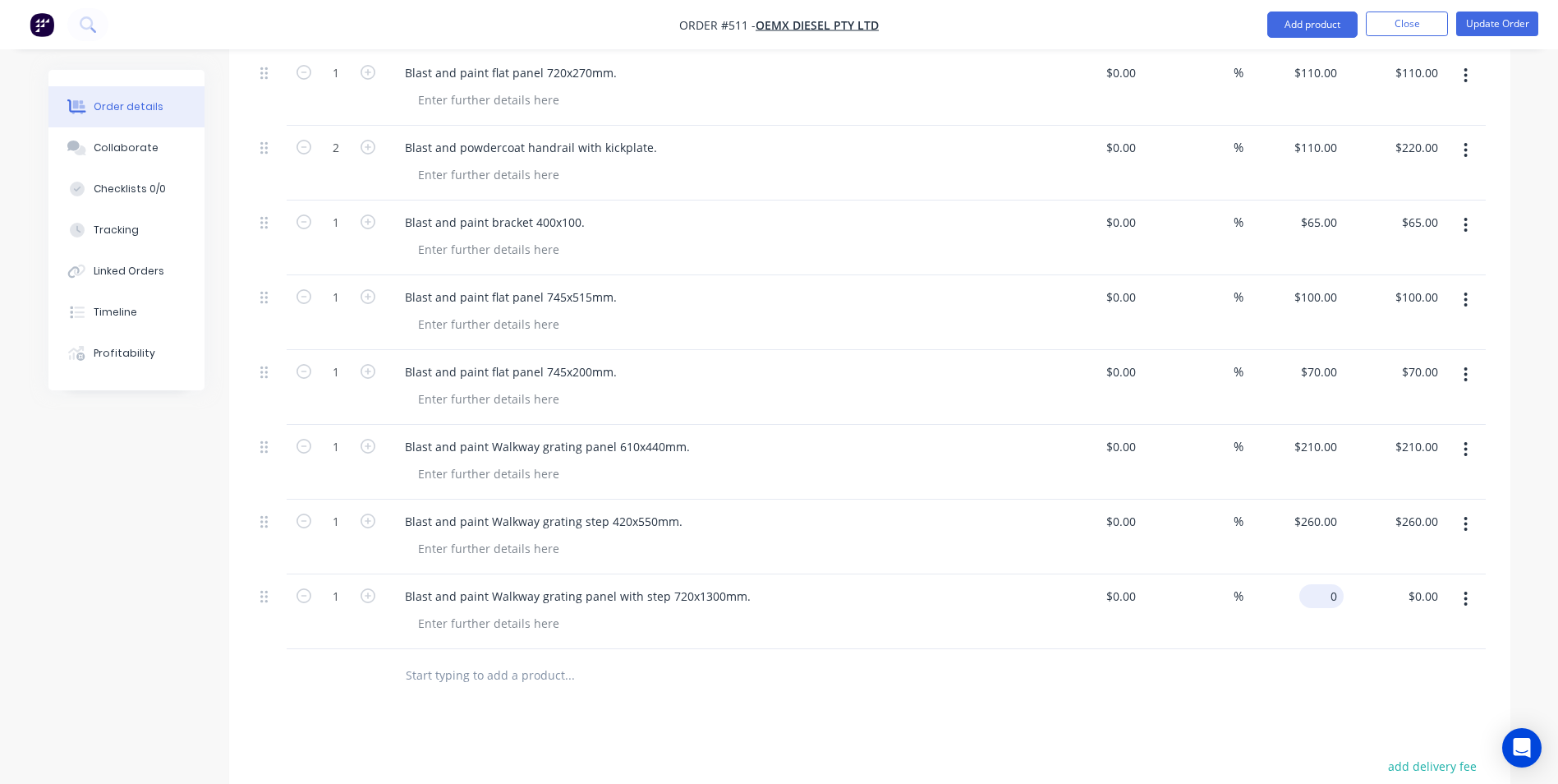
click at [1311, 574] on div "0 $0.00" at bounding box center [1294, 612] width 101 height 75
type input "$450.00"
click at [1297, 33] on button "Add product" at bounding box center [1313, 24] width 90 height 26
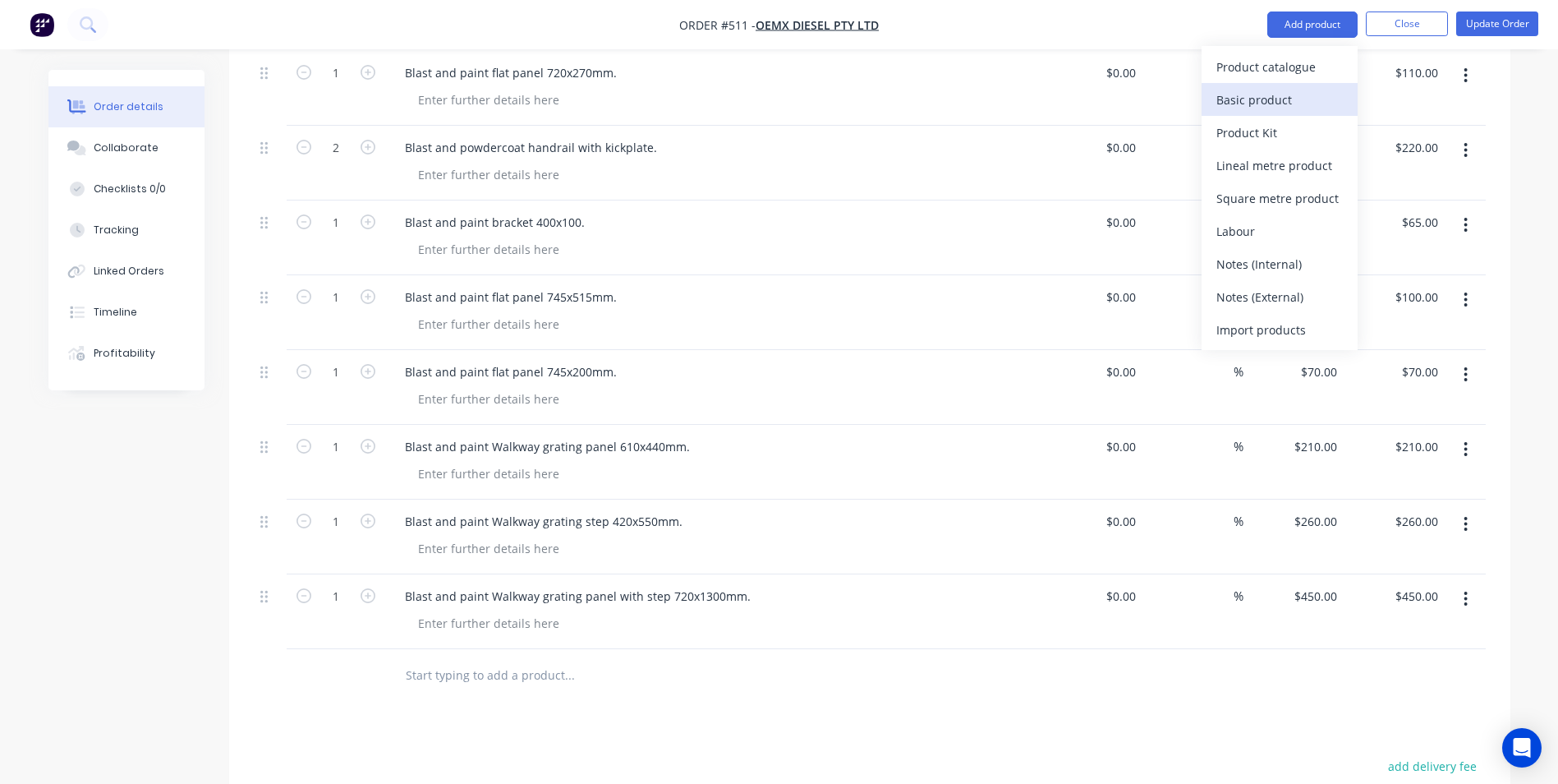
click at [1285, 88] on div "Basic product" at bounding box center [1280, 99] width 127 height 24
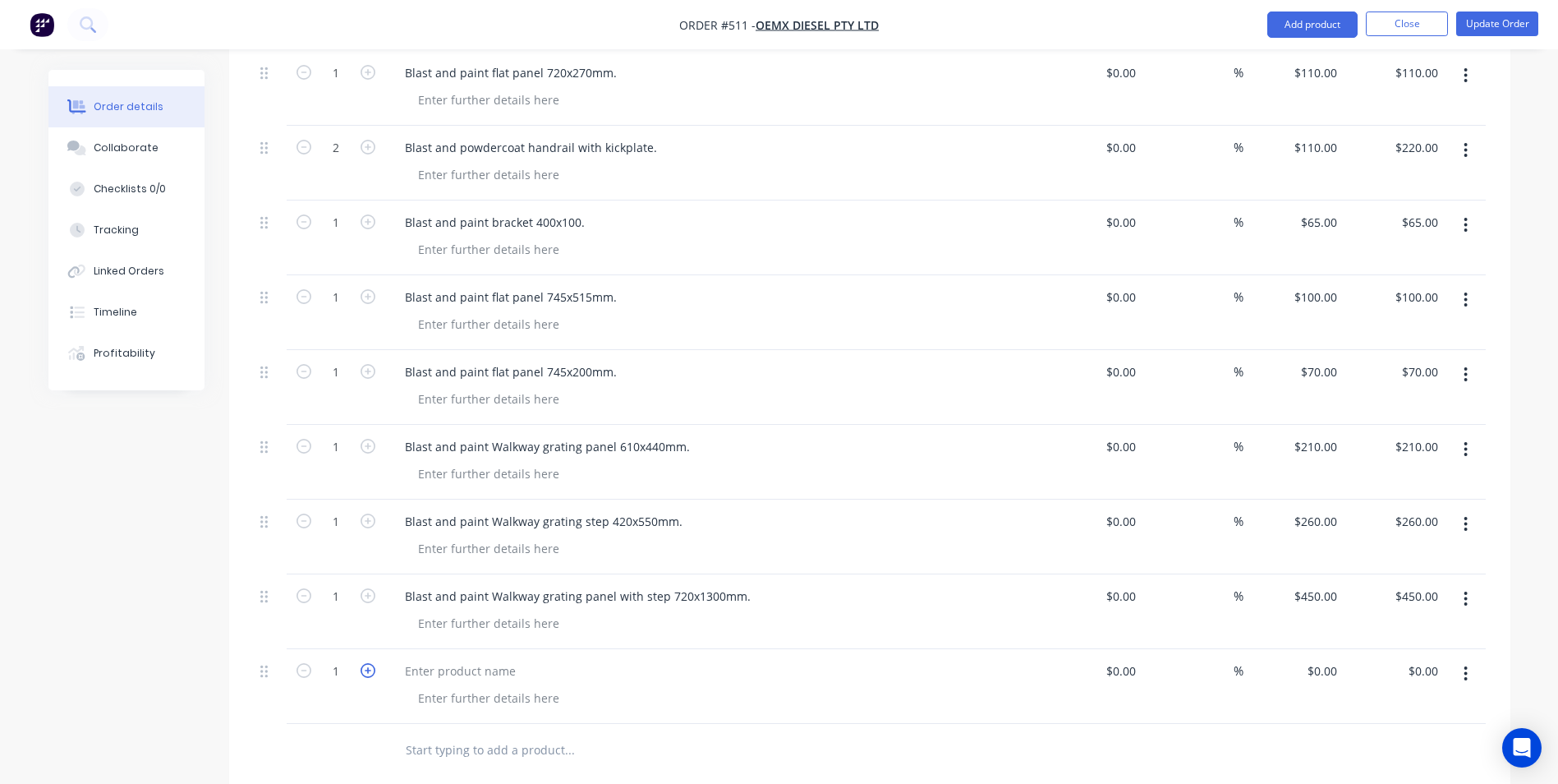
click at [365, 663] on icon "button" at bounding box center [368, 670] width 15 height 15
type input "3"
click at [407, 659] on div at bounding box center [460, 670] width 137 height 24
paste div
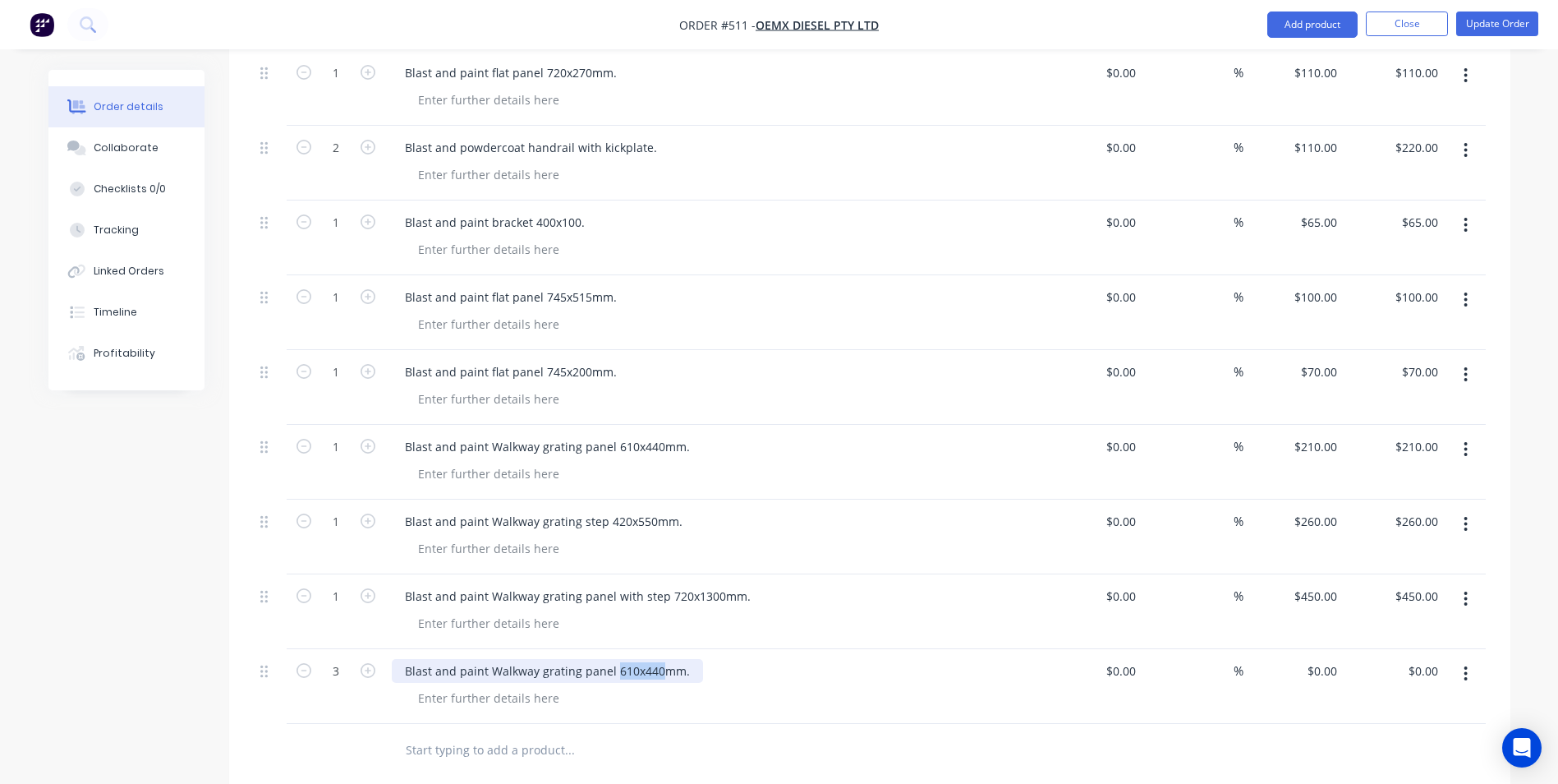
drag, startPoint x: 658, startPoint y: 626, endPoint x: 613, endPoint y: 625, distance: 45.0
click at [613, 659] on div "Blast and paint Walkway grating panel 610x440mm." at bounding box center [547, 670] width 311 height 24
type input "$0.00"
type input "$295.00"
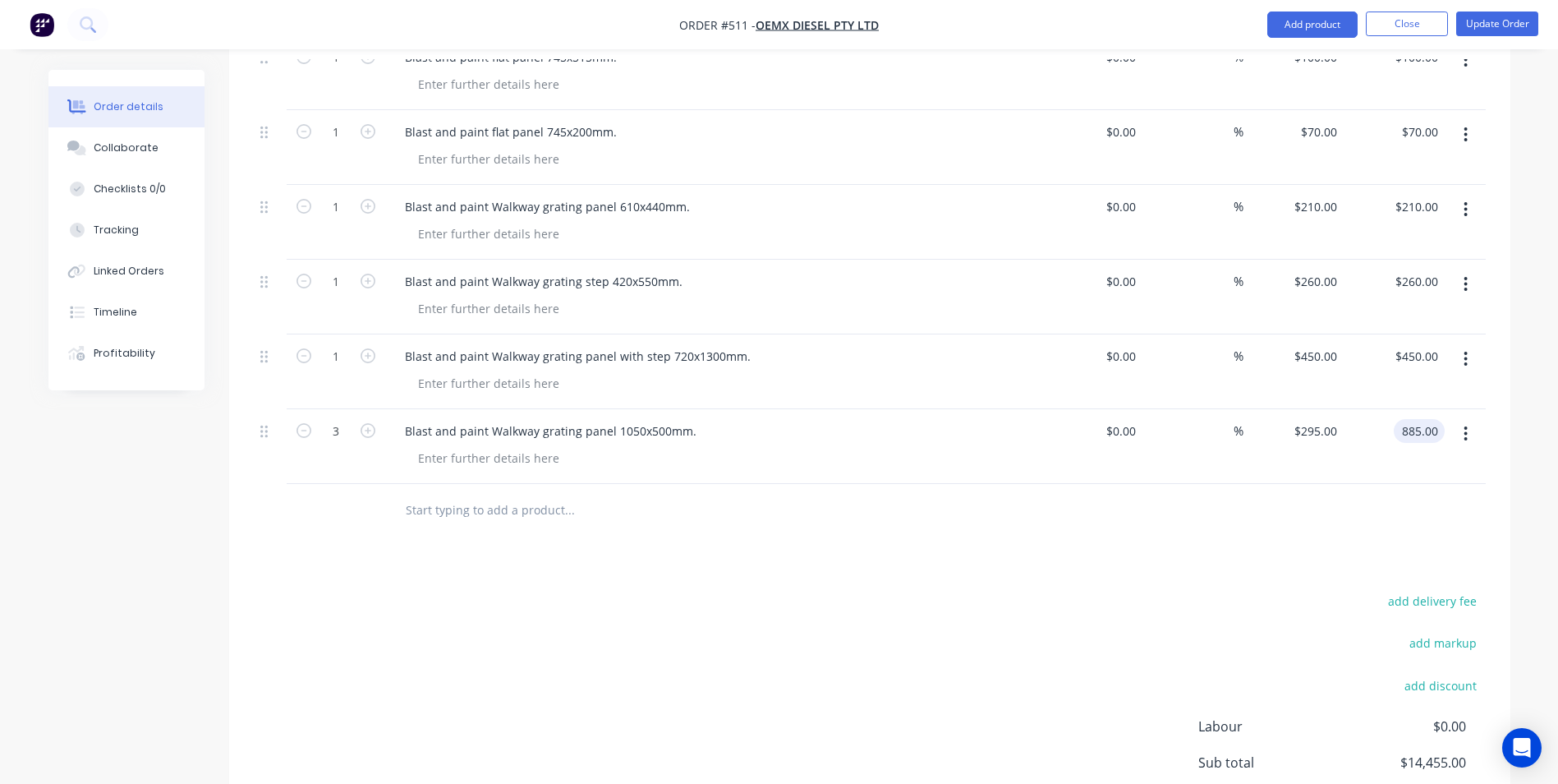
scroll to position [2300, 0]
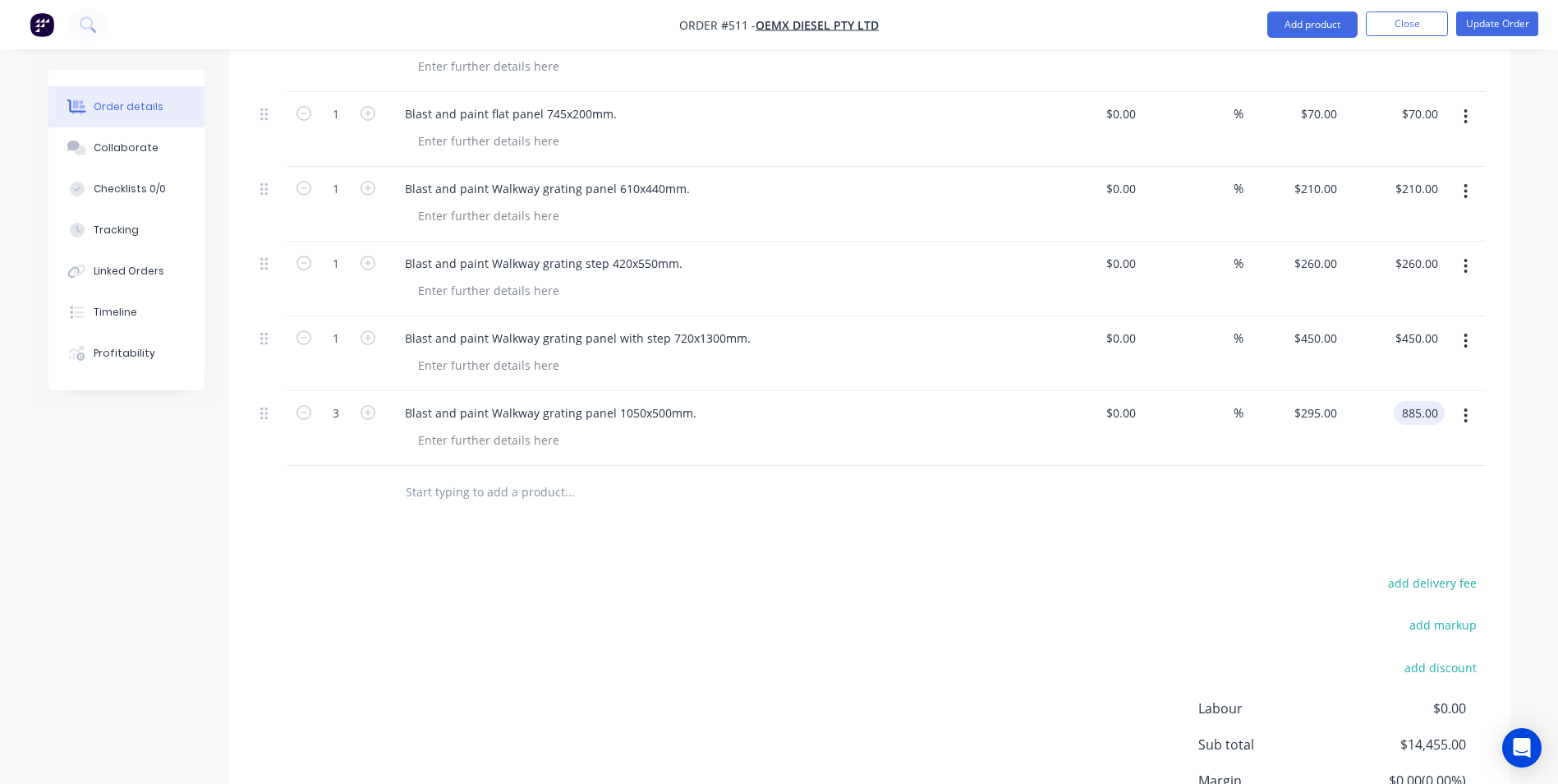
type input "$885.00"
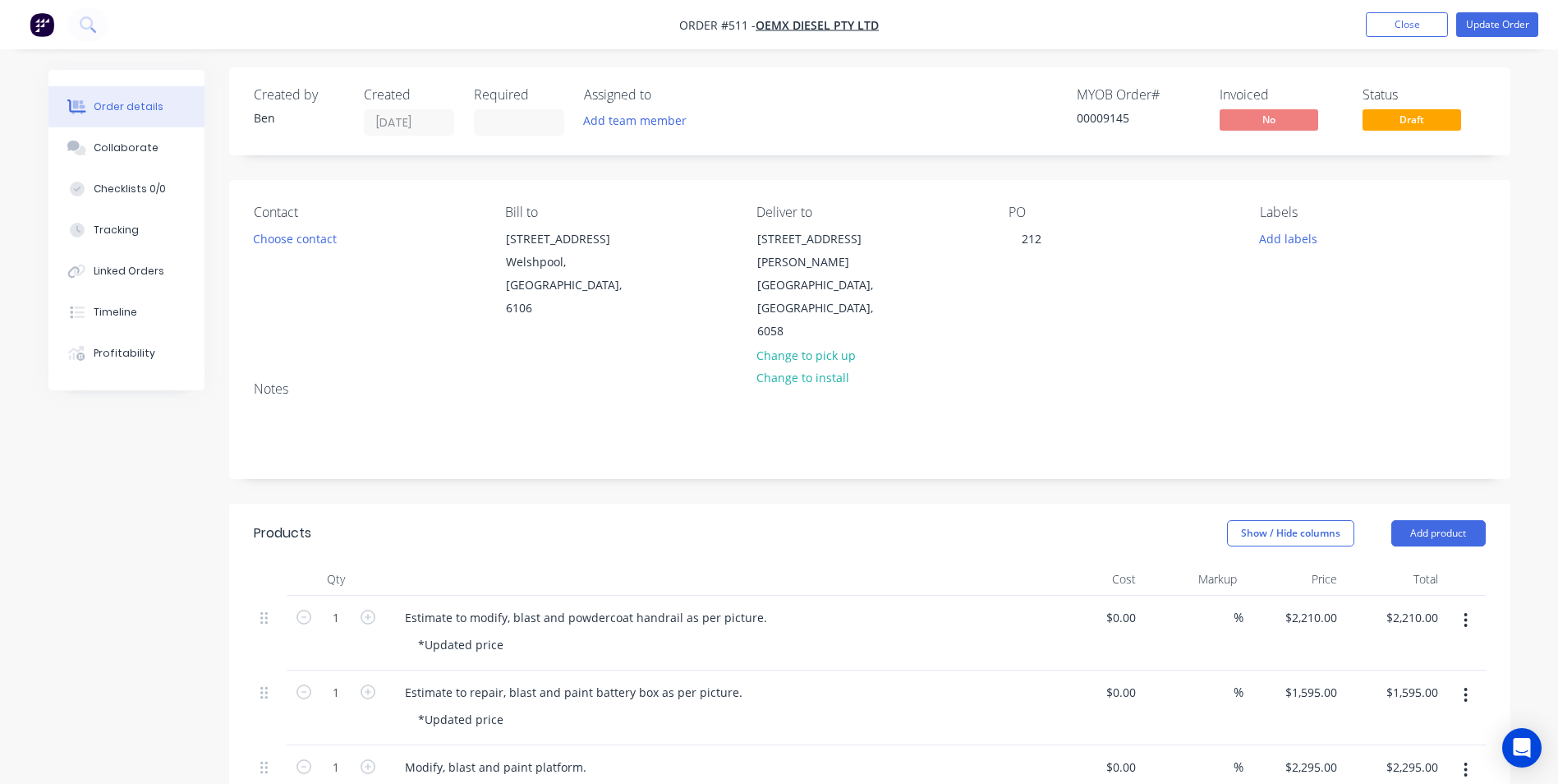
scroll to position [0, 0]
click at [1042, 236] on div "212" at bounding box center [1031, 240] width 46 height 24
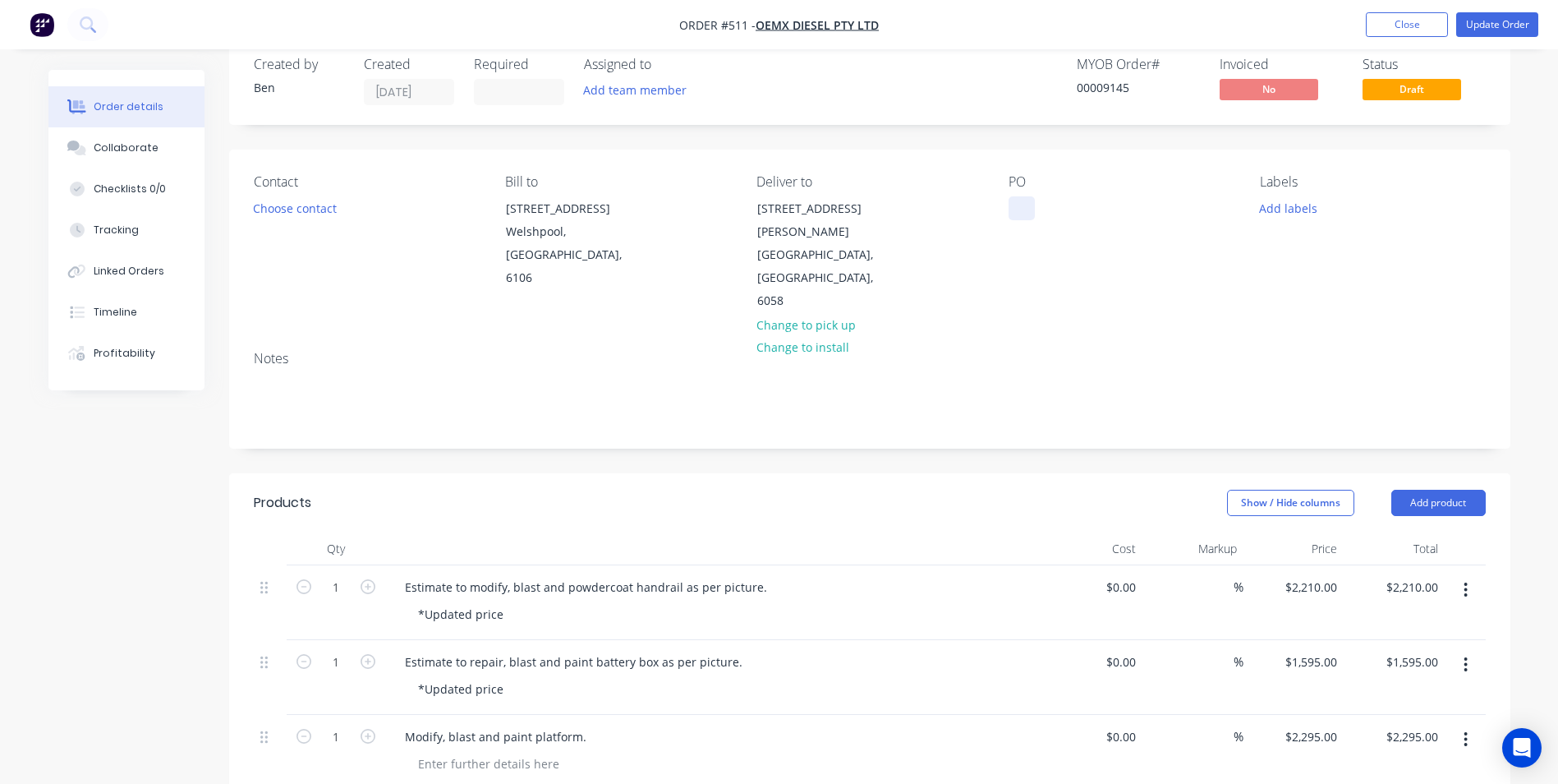
scroll to position [26, 0]
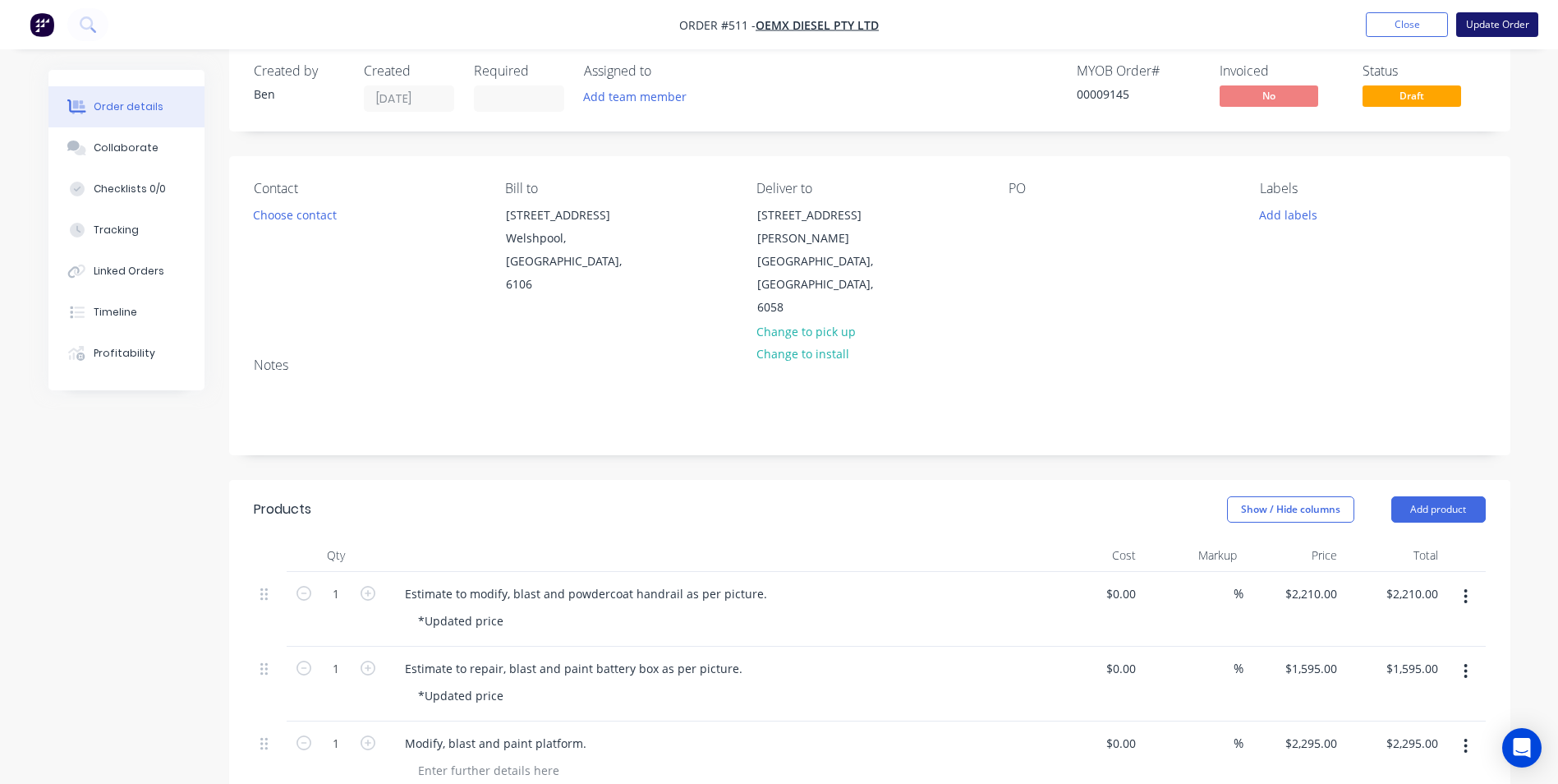
click at [1486, 32] on button "Update Order" at bounding box center [1497, 25] width 82 height 25
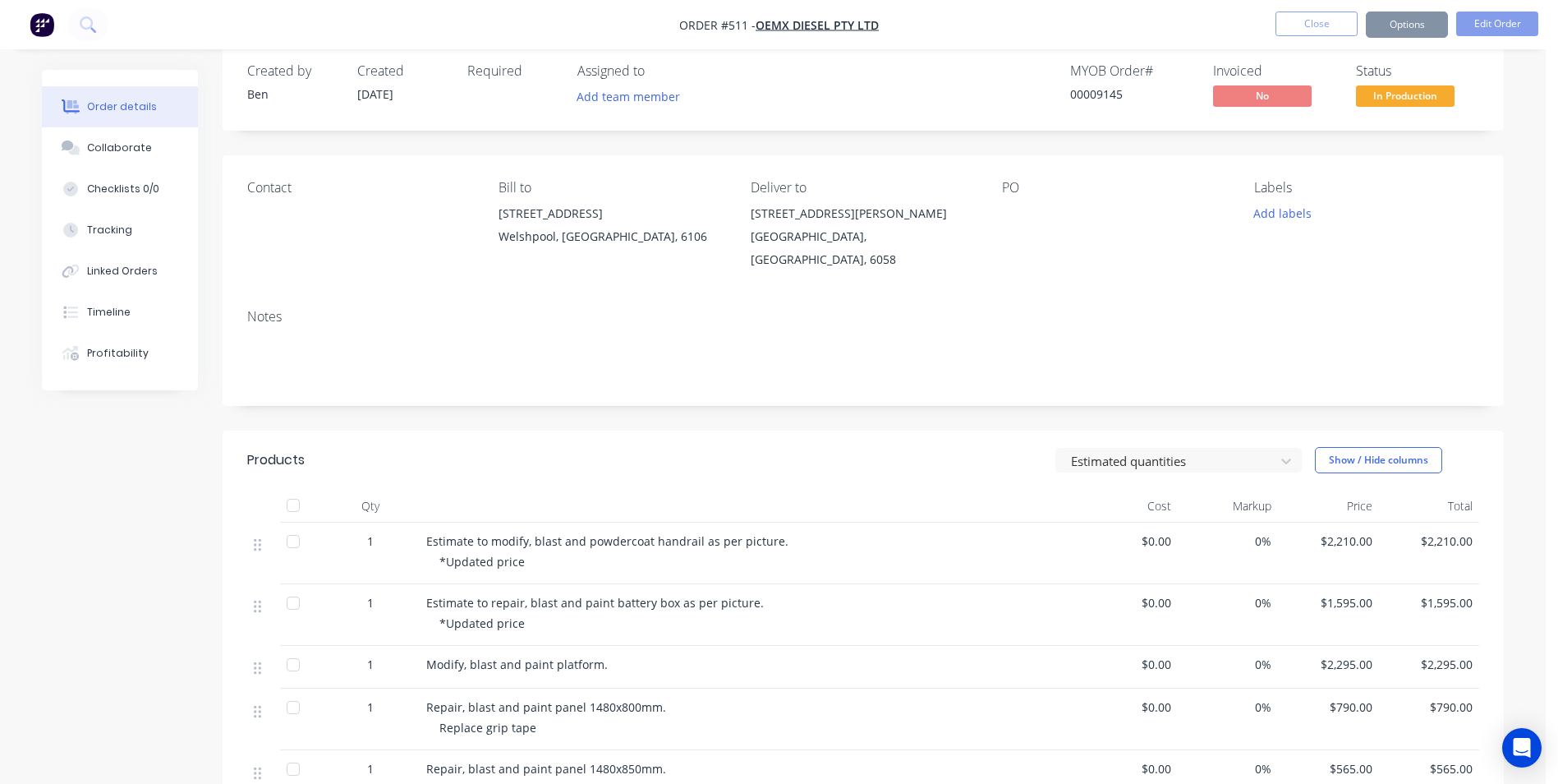
scroll to position [0, 0]
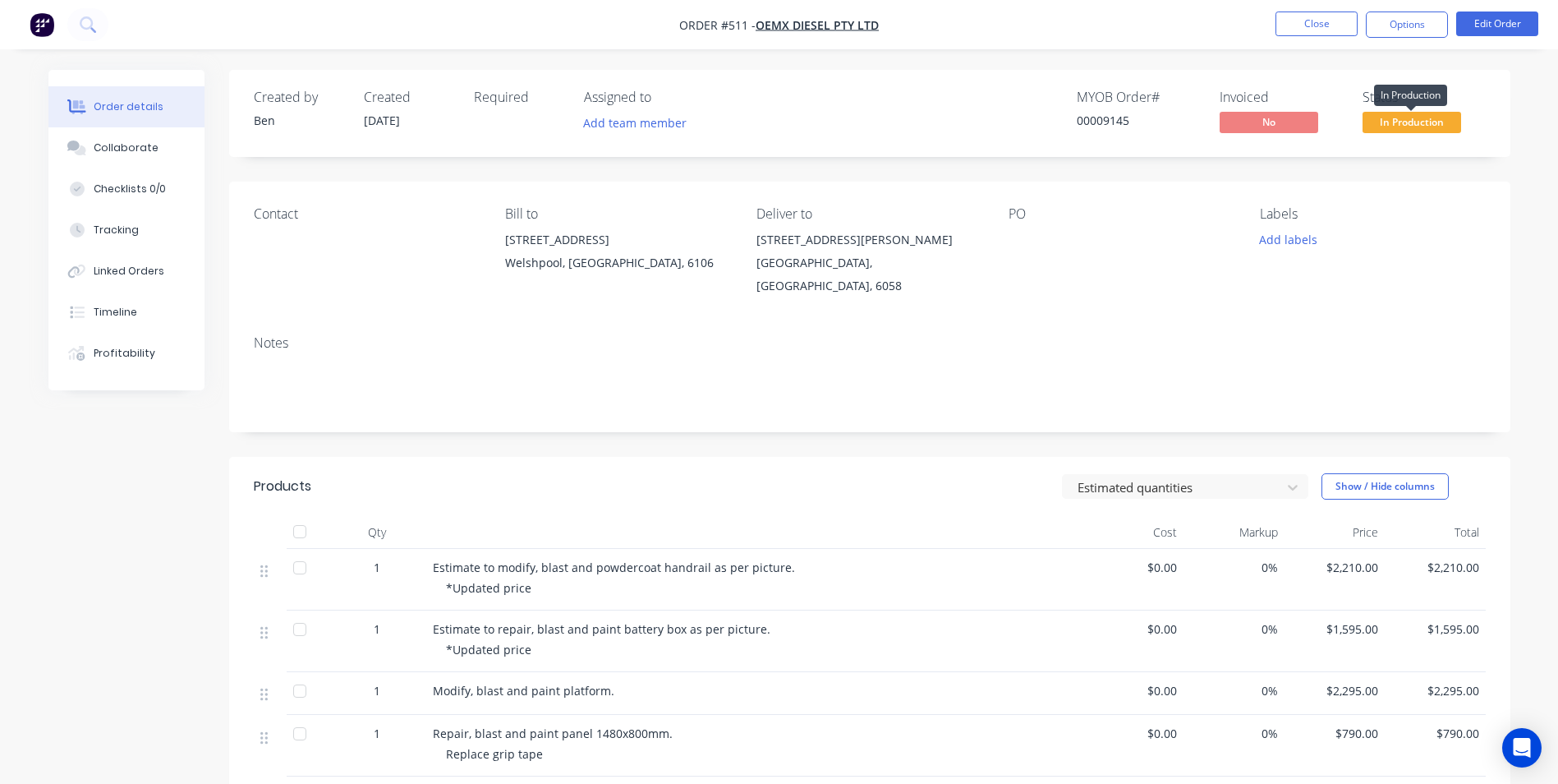
click at [1426, 119] on span "In Production" at bounding box center [1412, 122] width 99 height 21
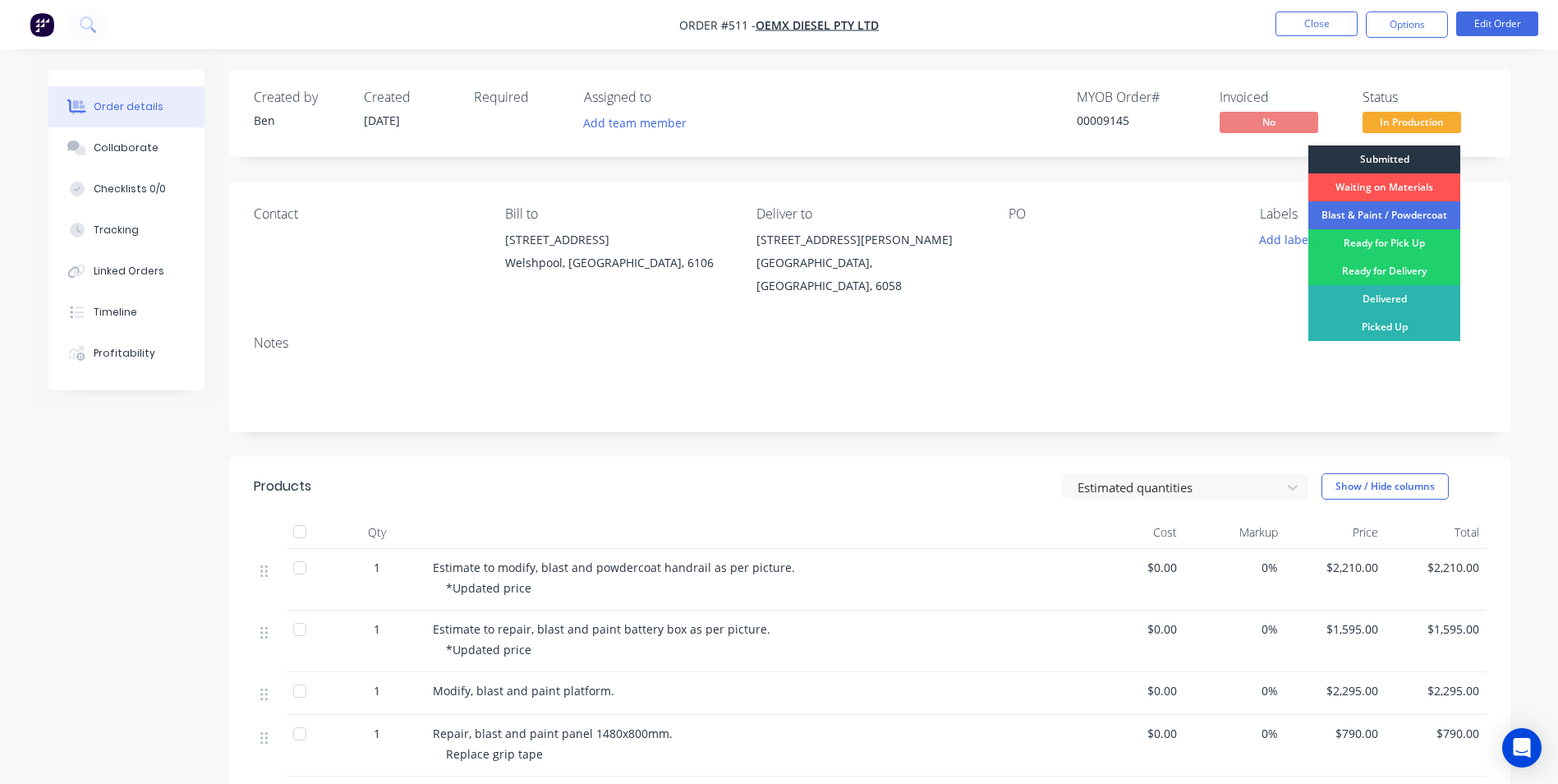
click at [1398, 157] on div "Submitted" at bounding box center [1384, 159] width 152 height 28
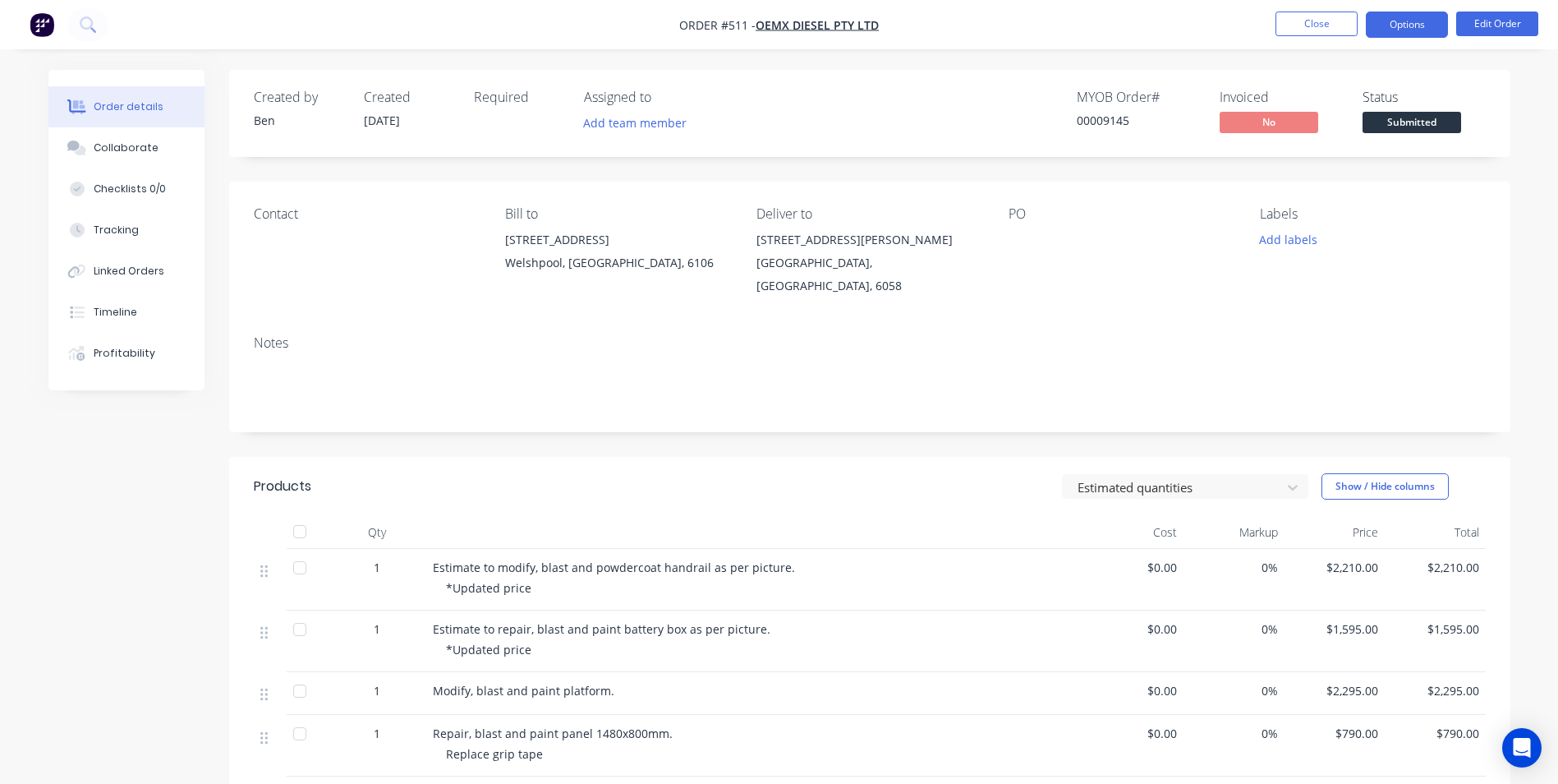
click at [1409, 28] on button "Options" at bounding box center [1407, 24] width 82 height 26
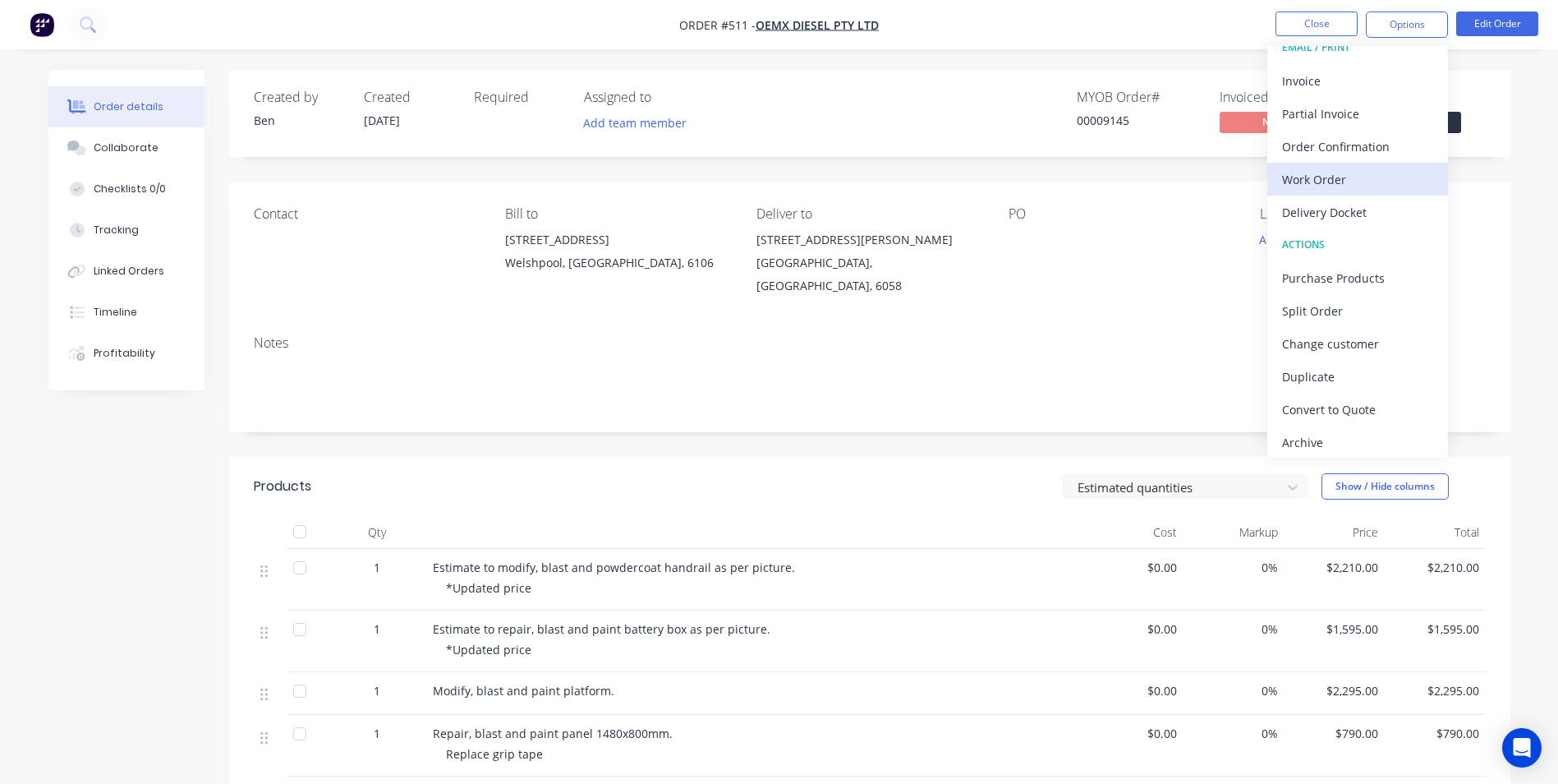
scroll to position [25, 0]
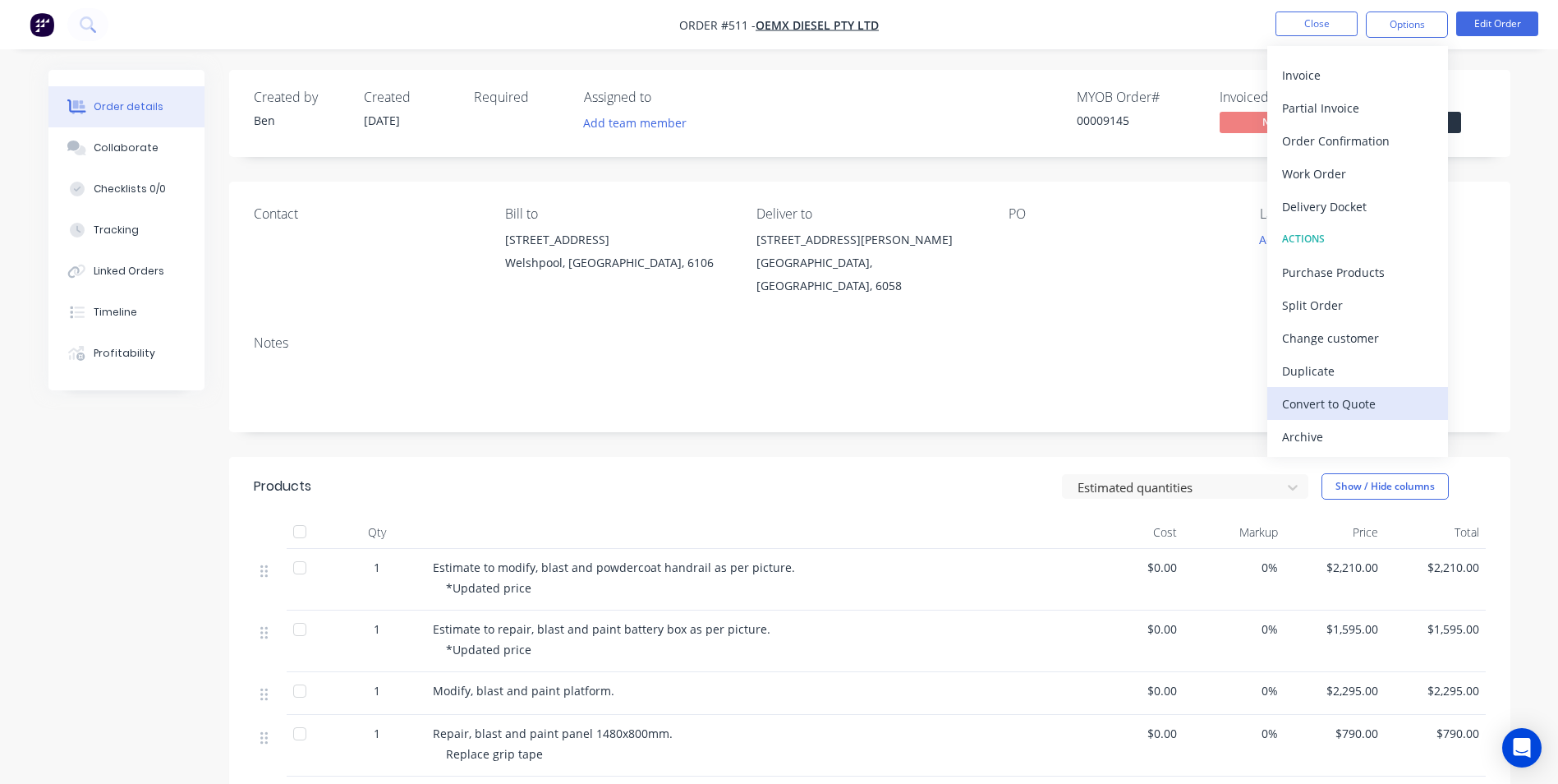
click at [1333, 401] on div "Convert to Quote" at bounding box center [1358, 403] width 151 height 24
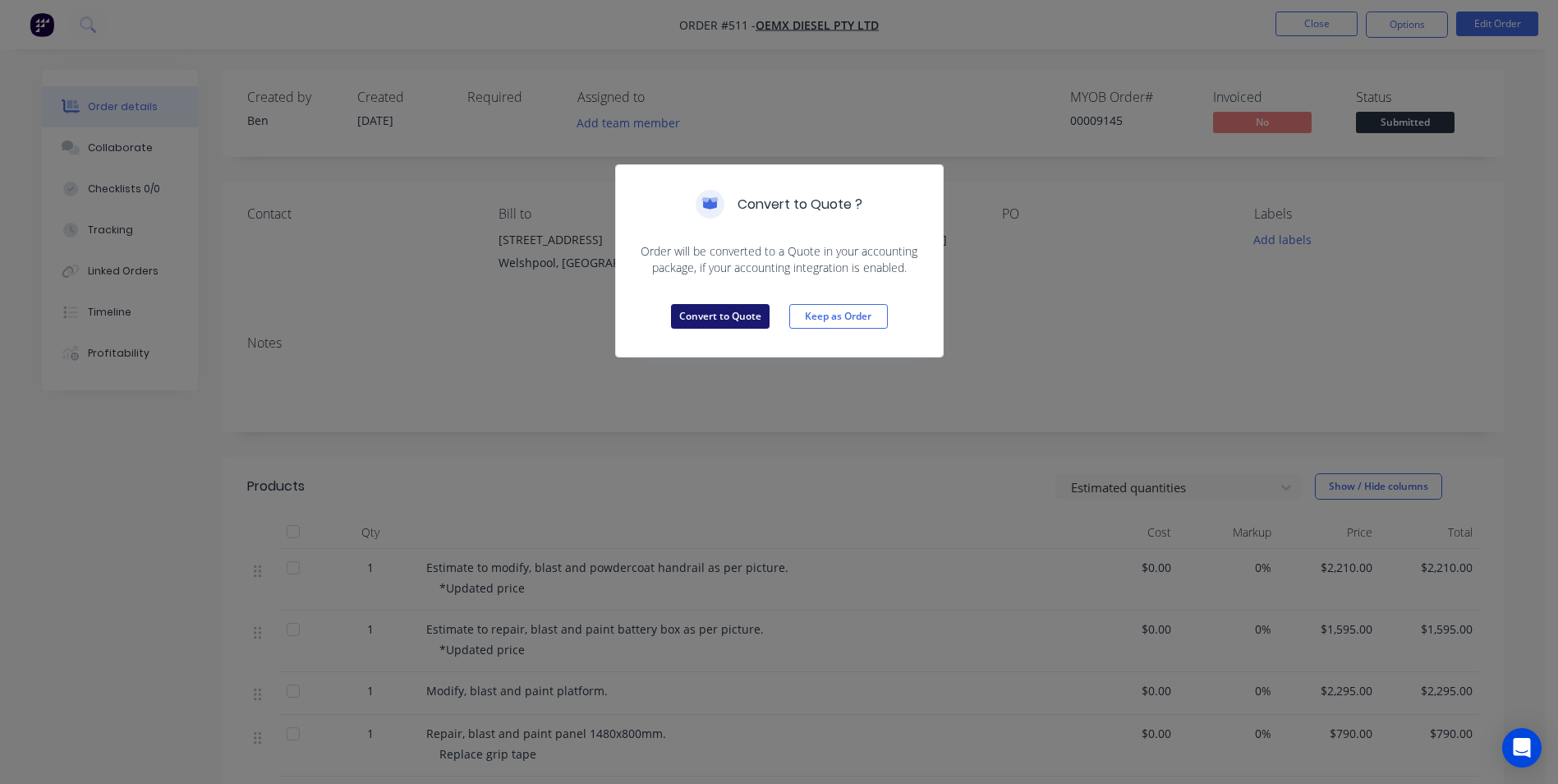
click at [753, 321] on button "Convert to Quote" at bounding box center [721, 316] width 99 height 25
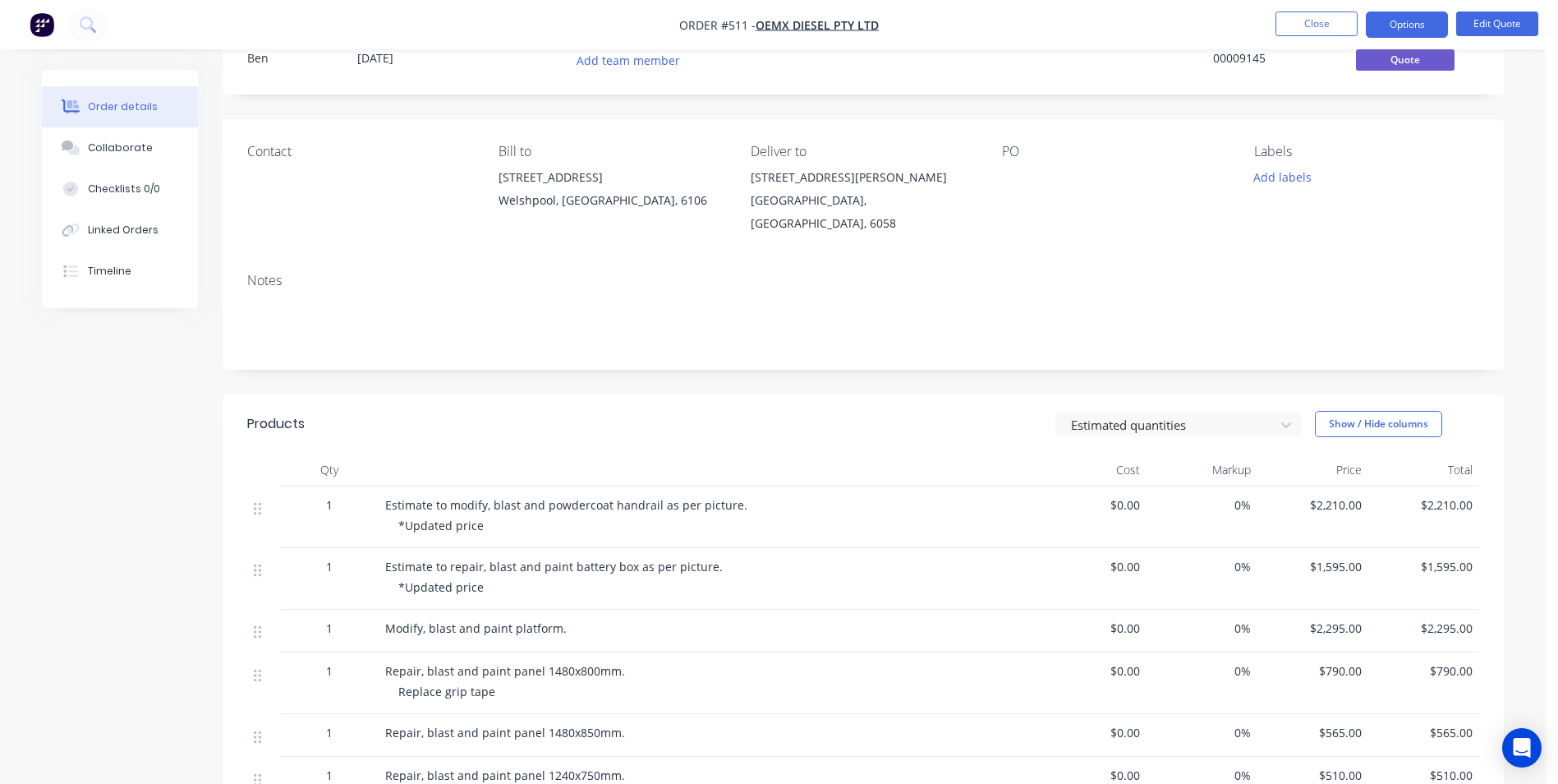
scroll to position [0, 0]
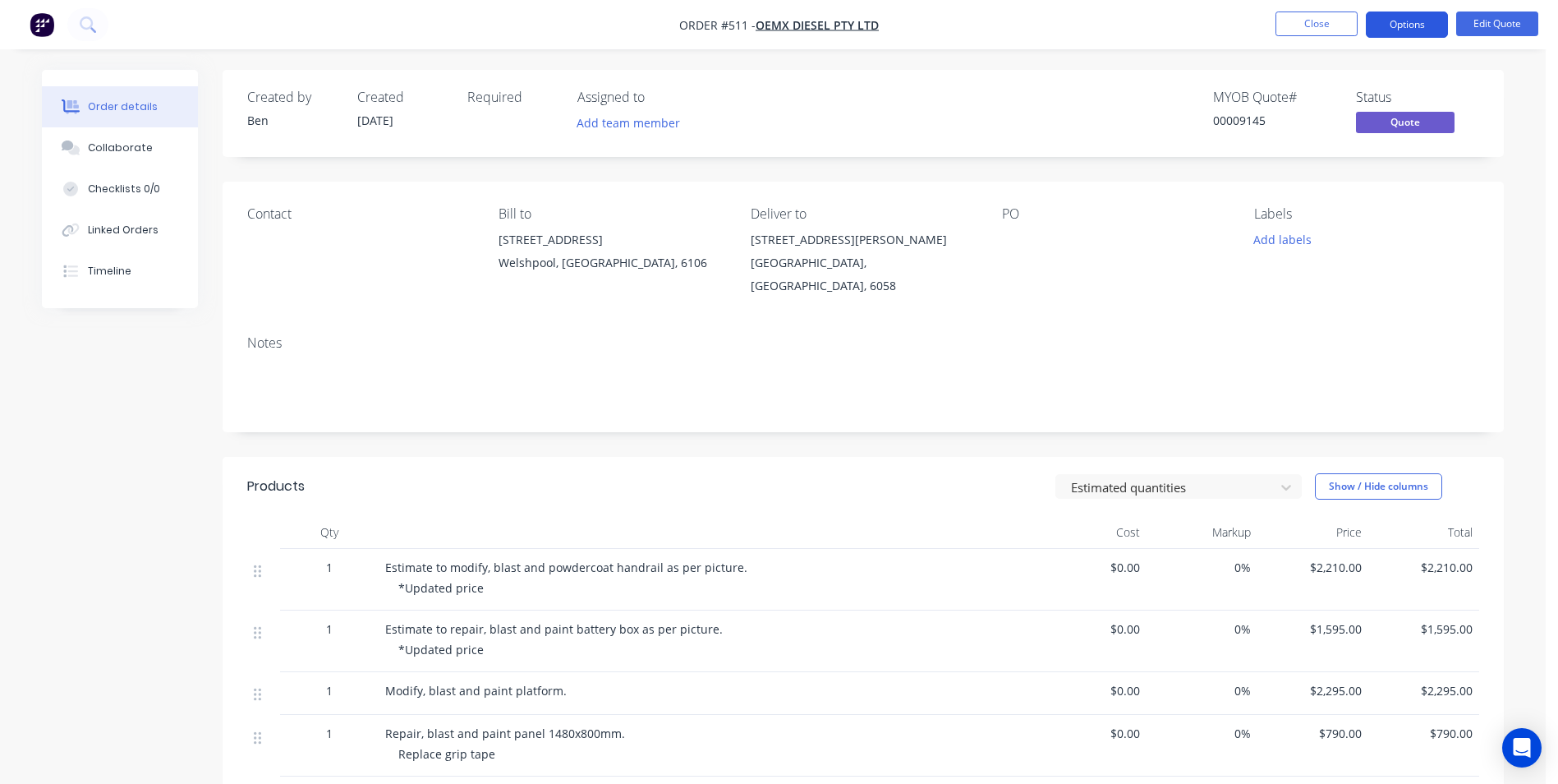
click at [1429, 26] on button "Options" at bounding box center [1407, 24] width 82 height 26
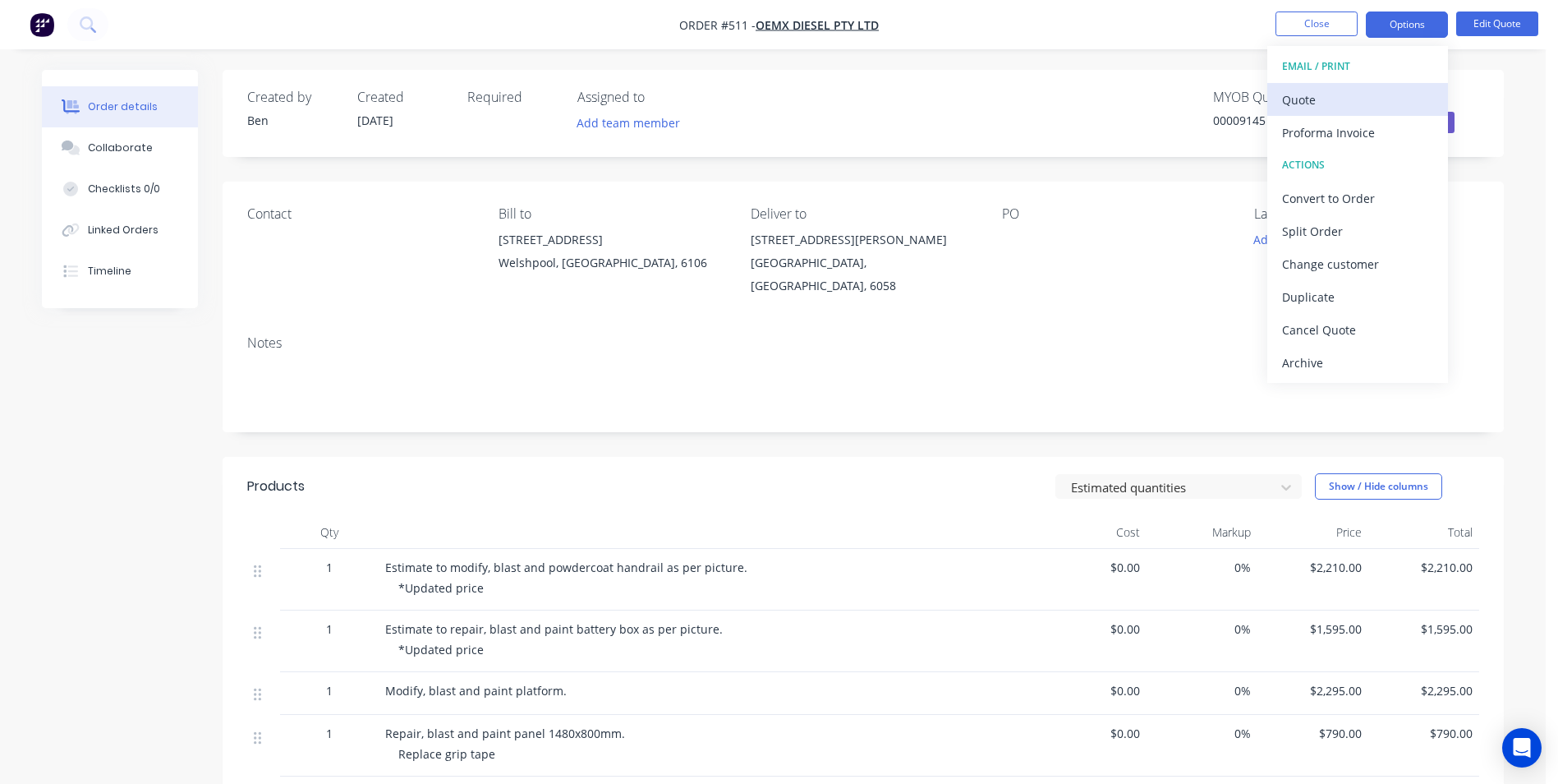
click at [1355, 104] on div "Quote" at bounding box center [1358, 99] width 151 height 24
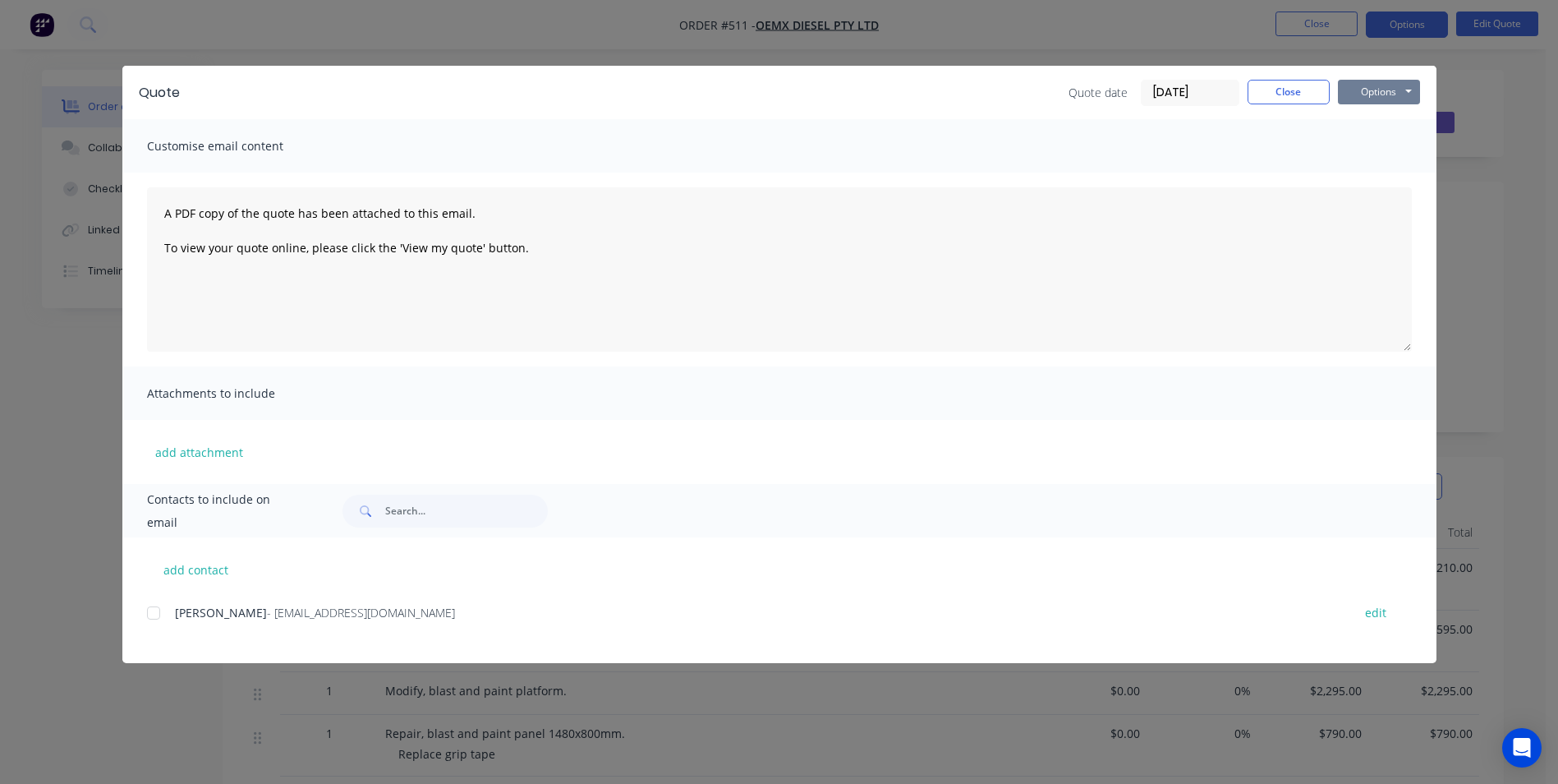
click at [1358, 99] on button "Options" at bounding box center [1379, 92] width 82 height 25
click at [1359, 120] on button "Preview" at bounding box center [1391, 121] width 105 height 27
click at [1295, 98] on button "Close" at bounding box center [1288, 92] width 82 height 25
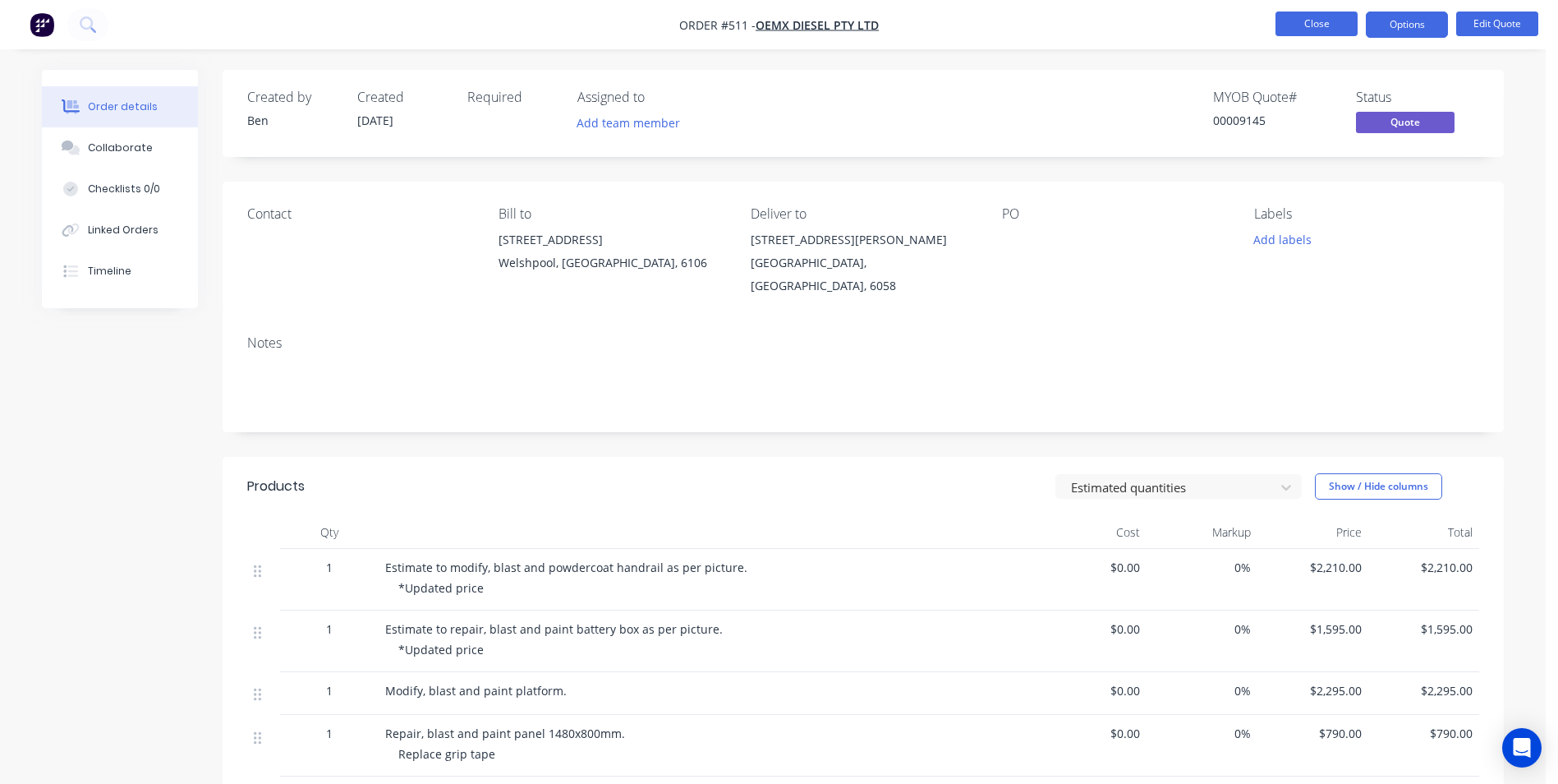
click at [1332, 23] on button "Close" at bounding box center [1317, 24] width 82 height 25
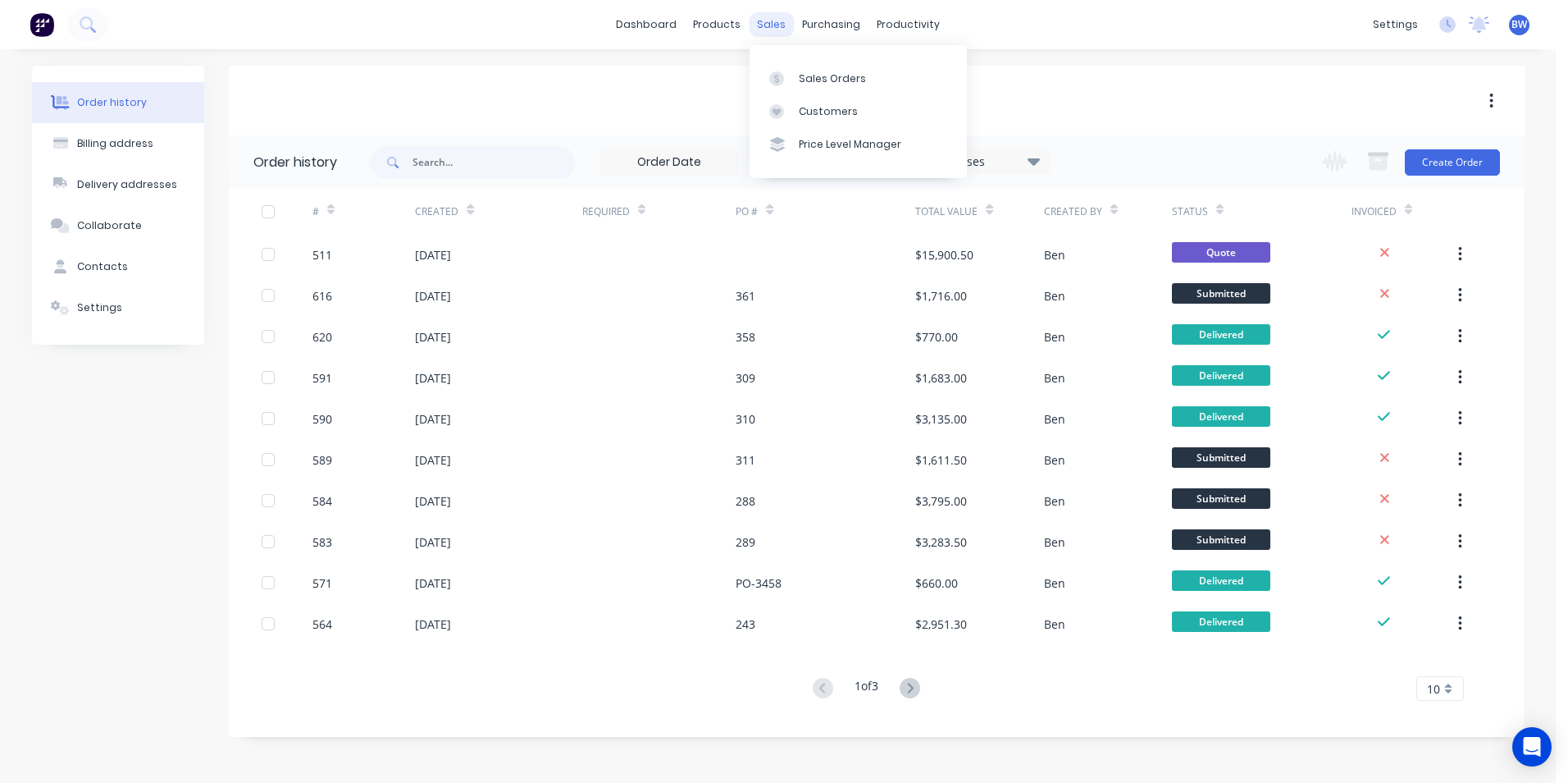
click at [775, 31] on div "sales" at bounding box center [771, 25] width 45 height 25
click at [779, 63] on link "Sales Orders" at bounding box center [858, 78] width 218 height 33
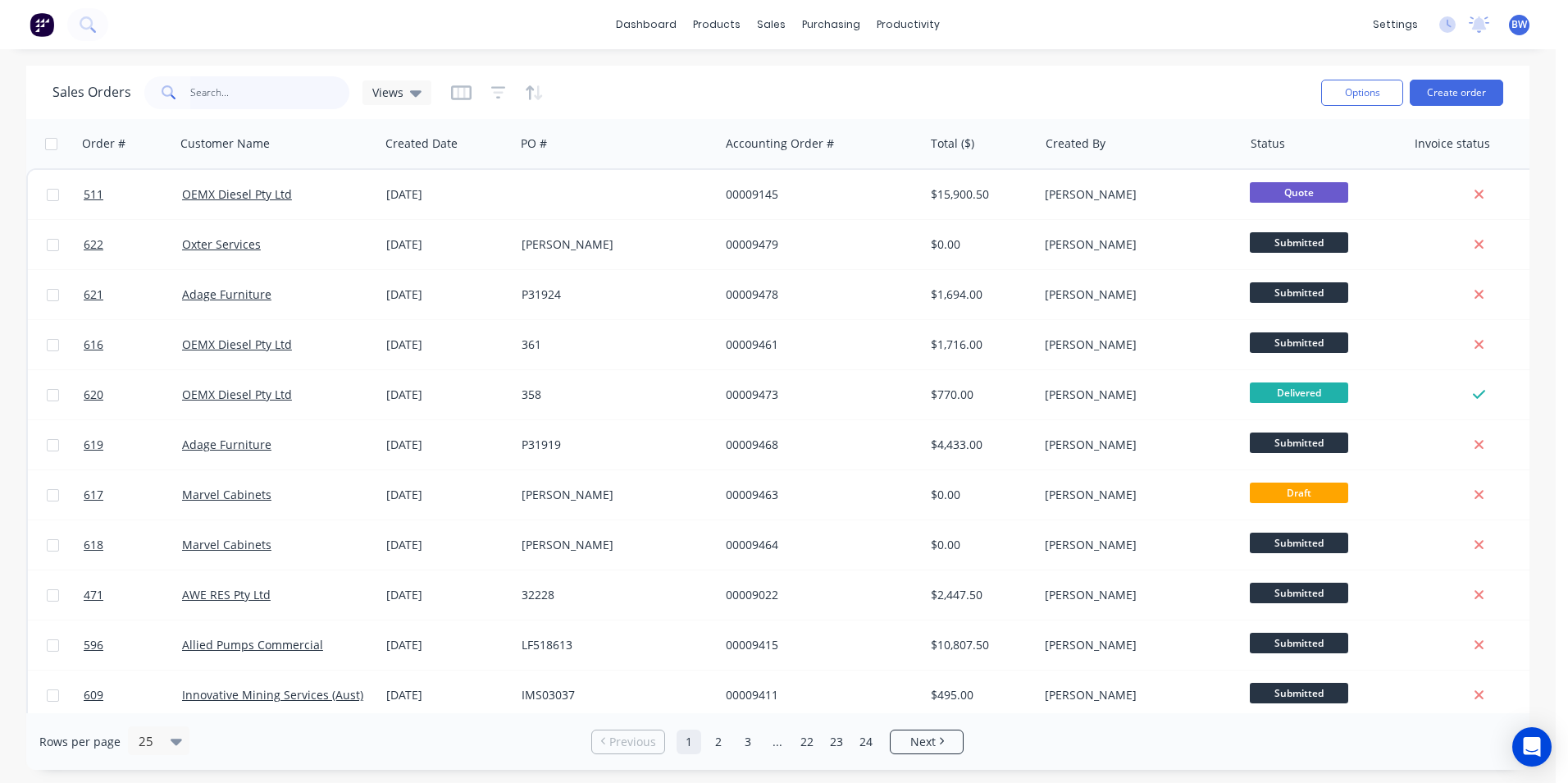
click at [293, 93] on input "text" at bounding box center [270, 92] width 160 height 33
type input "innovative"
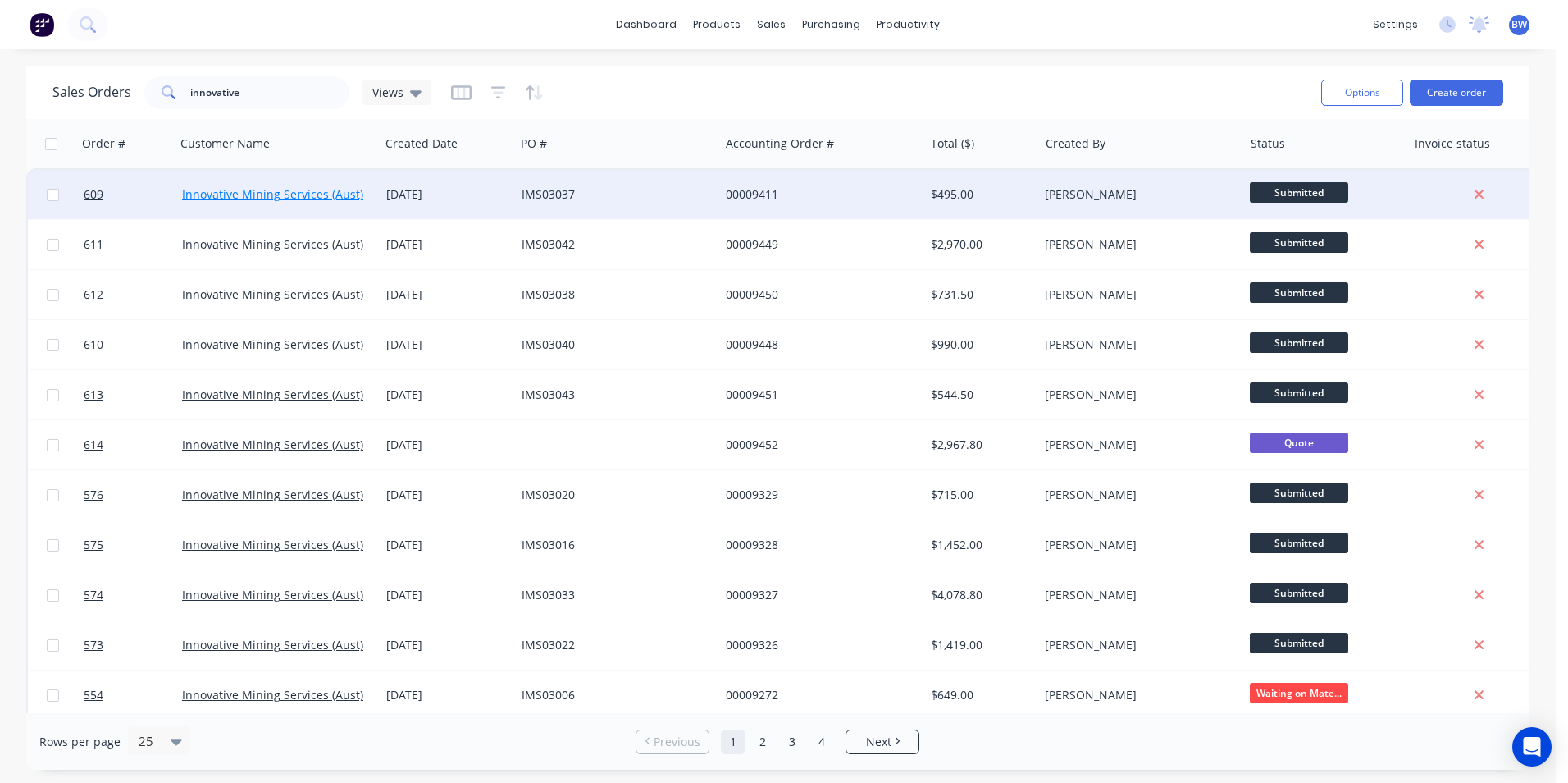
click at [262, 188] on link "Innovative Mining Services (Aust) Pty Ltd" at bounding box center [293, 193] width 222 height 16
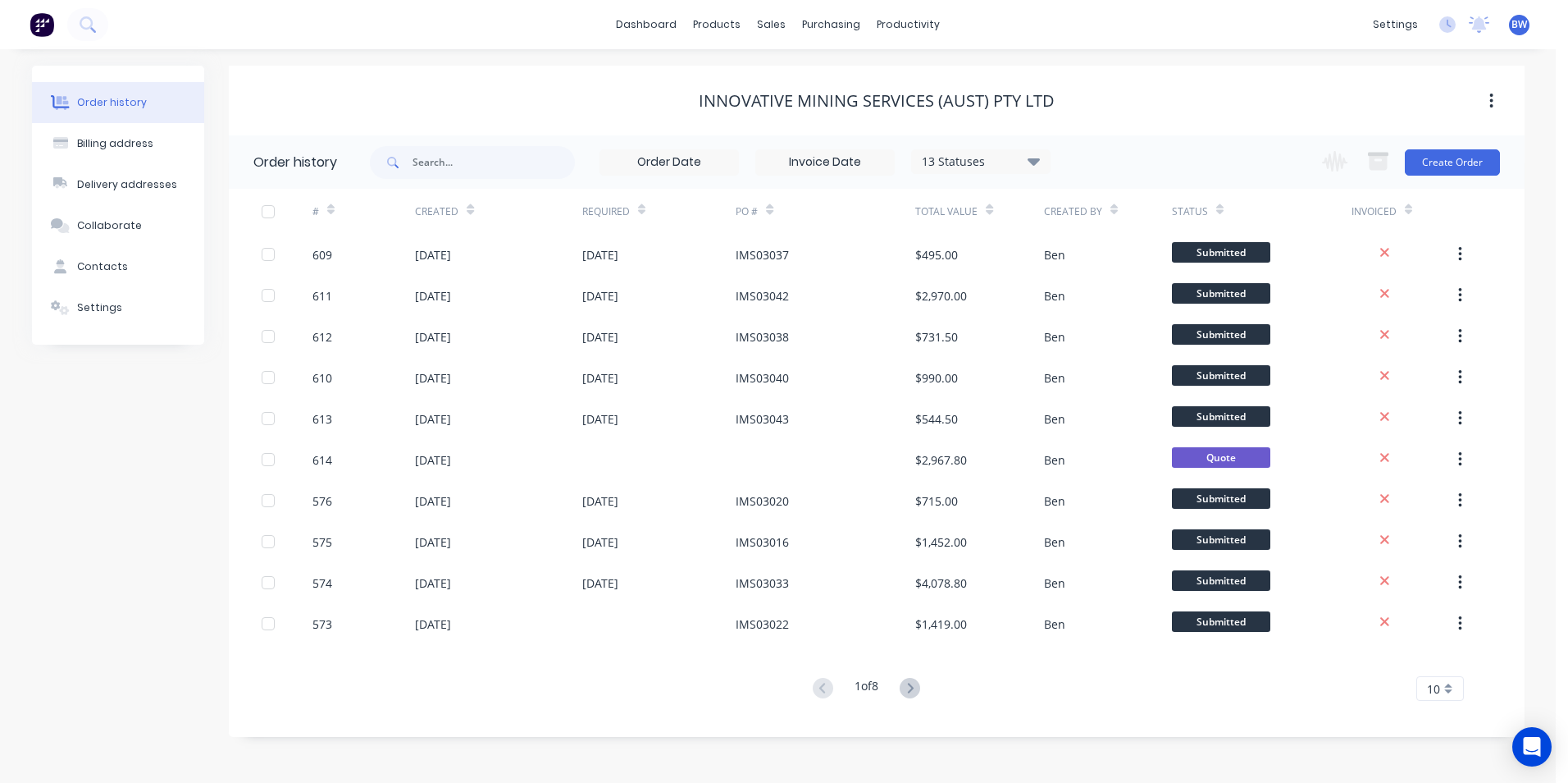
click at [1435, 688] on span "10" at bounding box center [1434, 689] width 13 height 18
click at [1444, 663] on div "35" at bounding box center [1440, 660] width 46 height 28
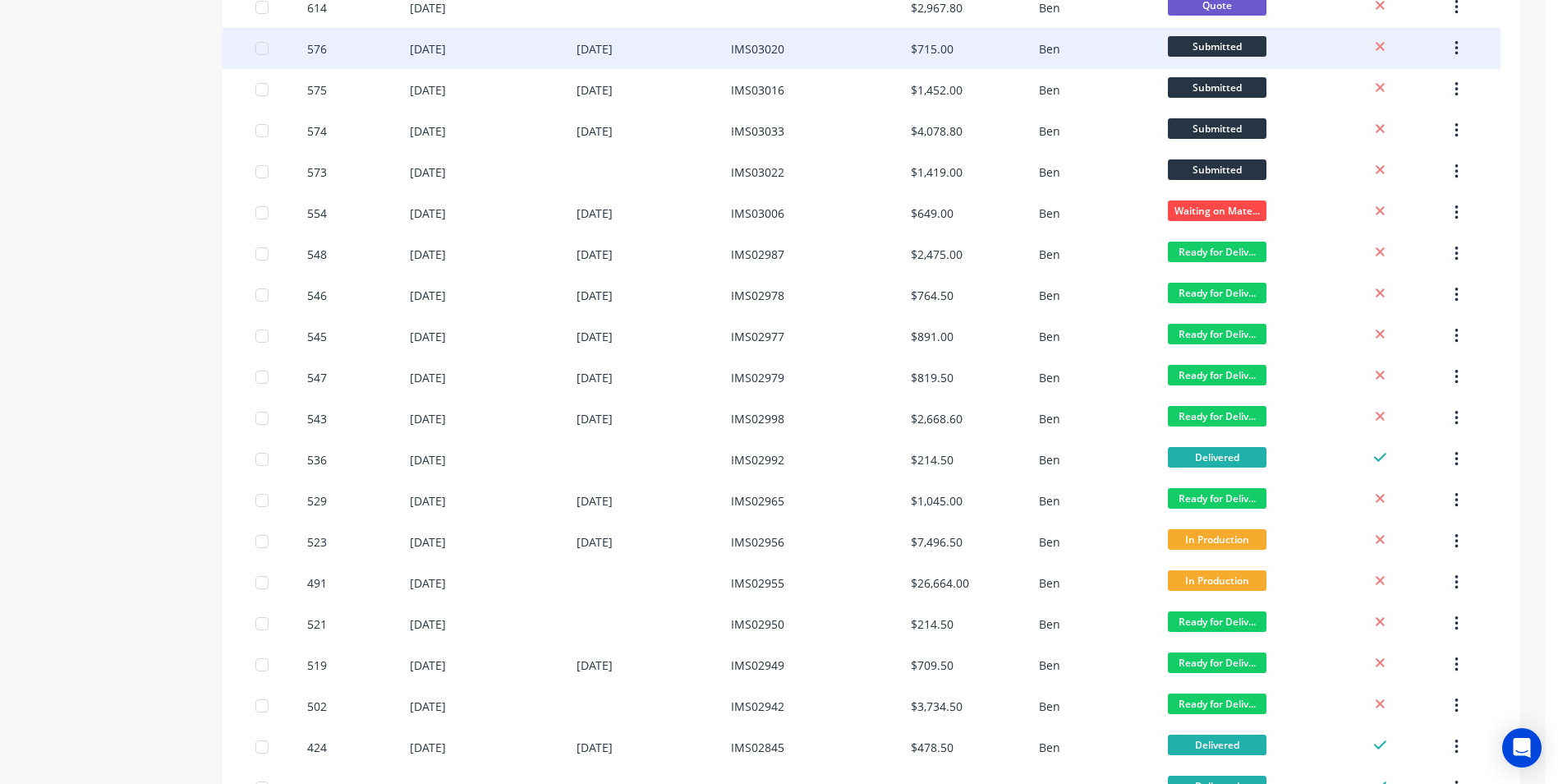
scroll to position [493, 0]
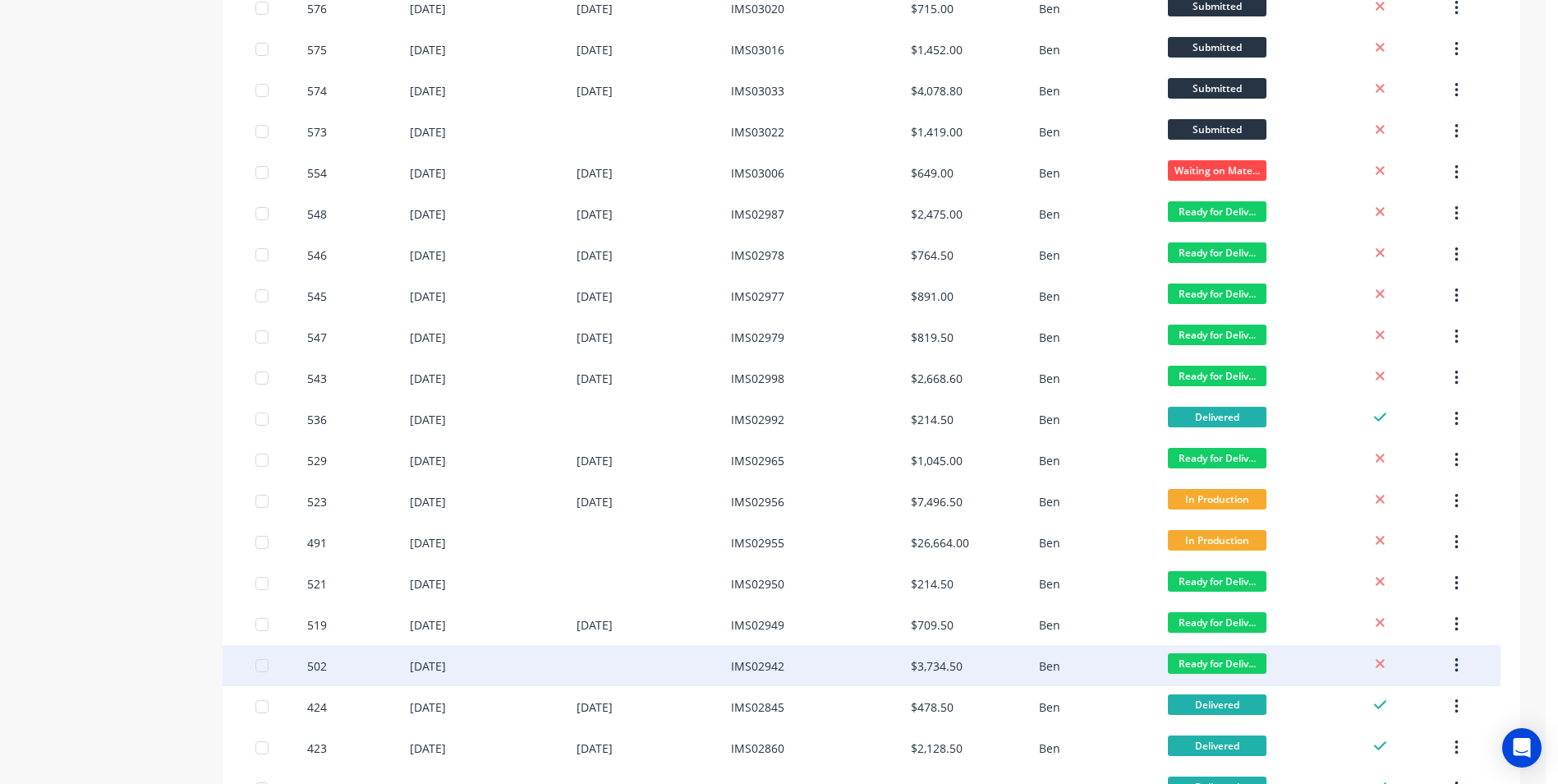
click at [755, 668] on div "IMS02942" at bounding box center [758, 665] width 53 height 18
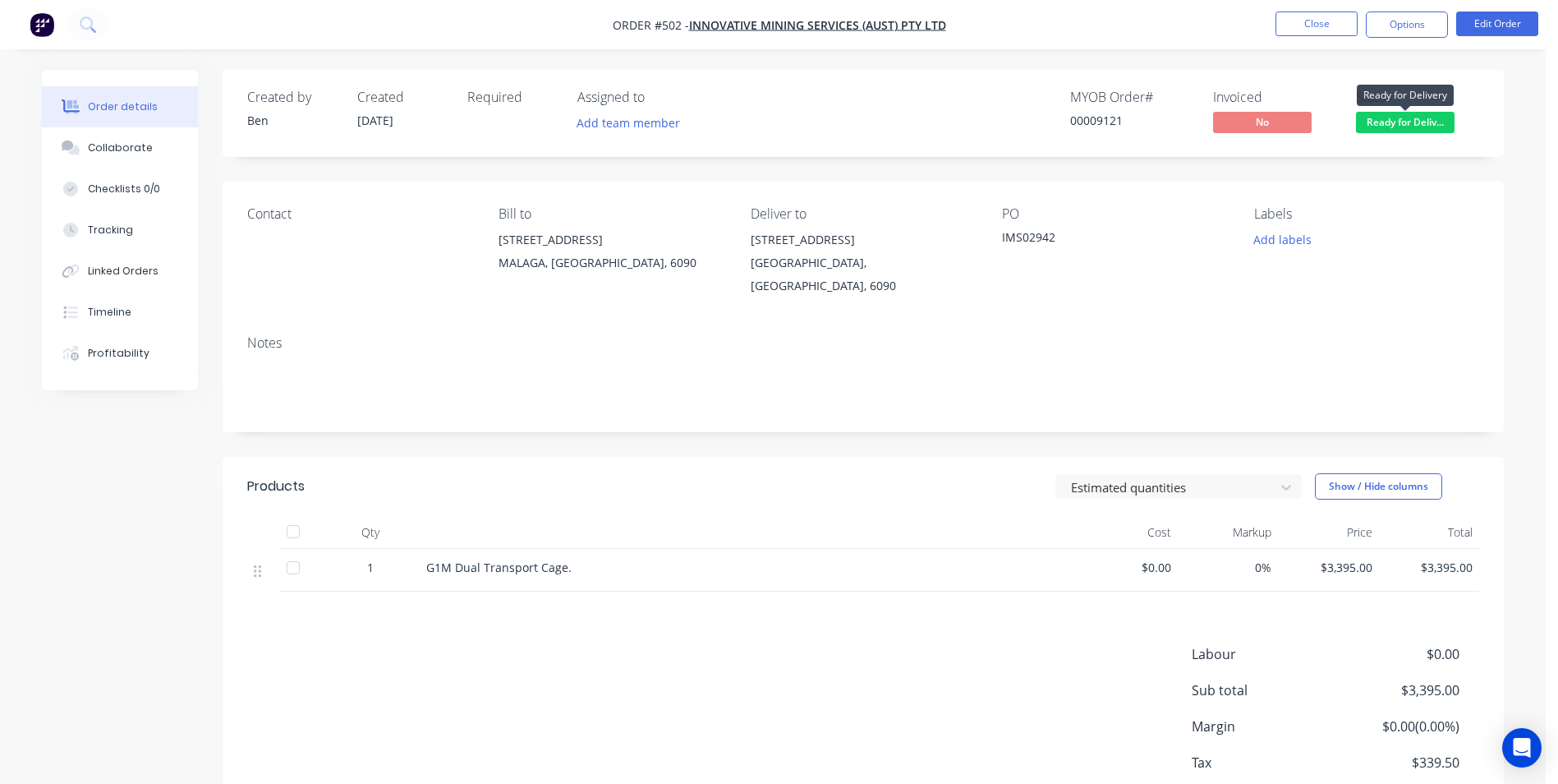
click at [1397, 124] on span "Ready for Deliv..." at bounding box center [1405, 122] width 99 height 21
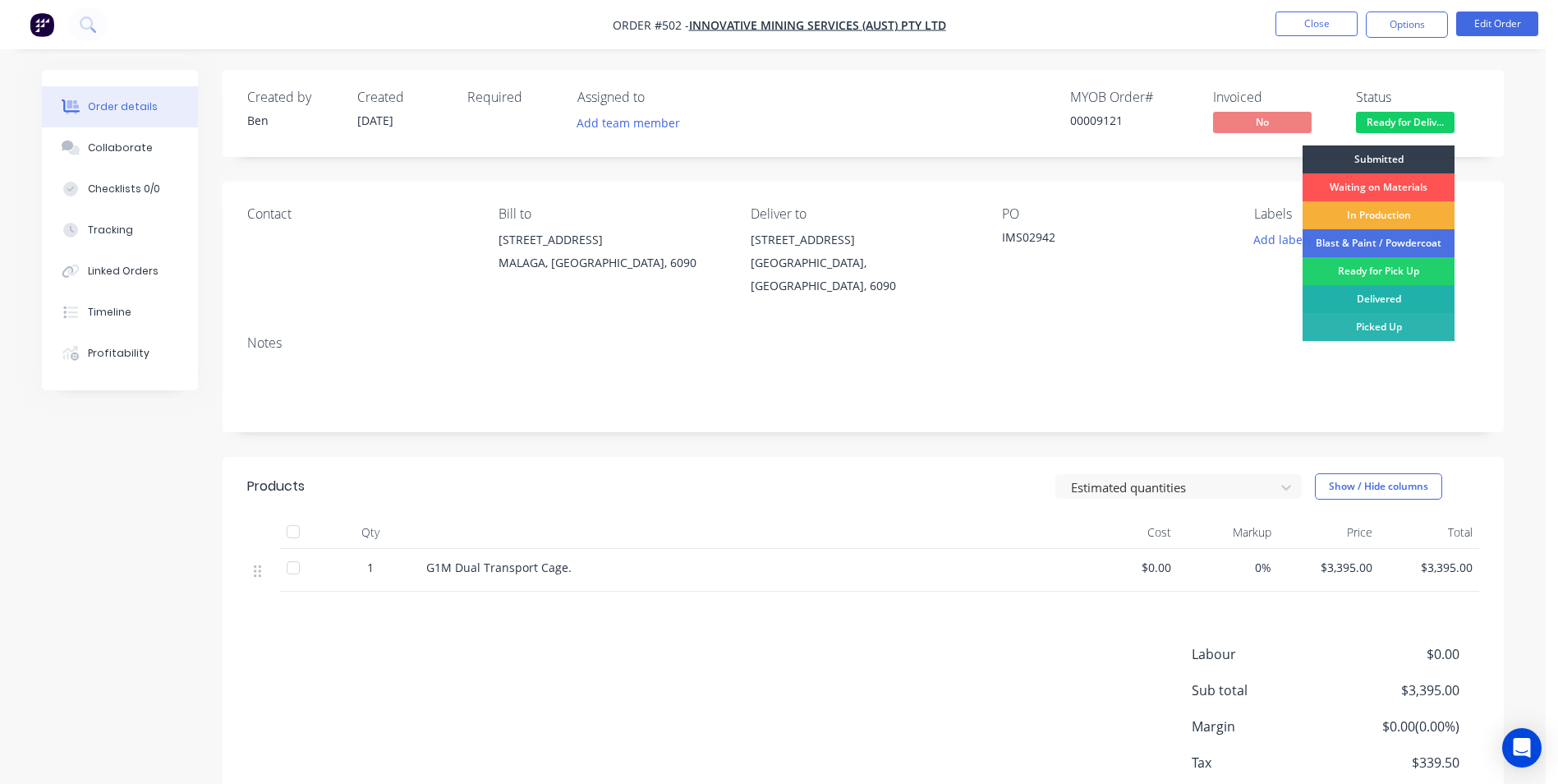
click at [1375, 304] on div "Delivered" at bounding box center [1378, 298] width 152 height 28
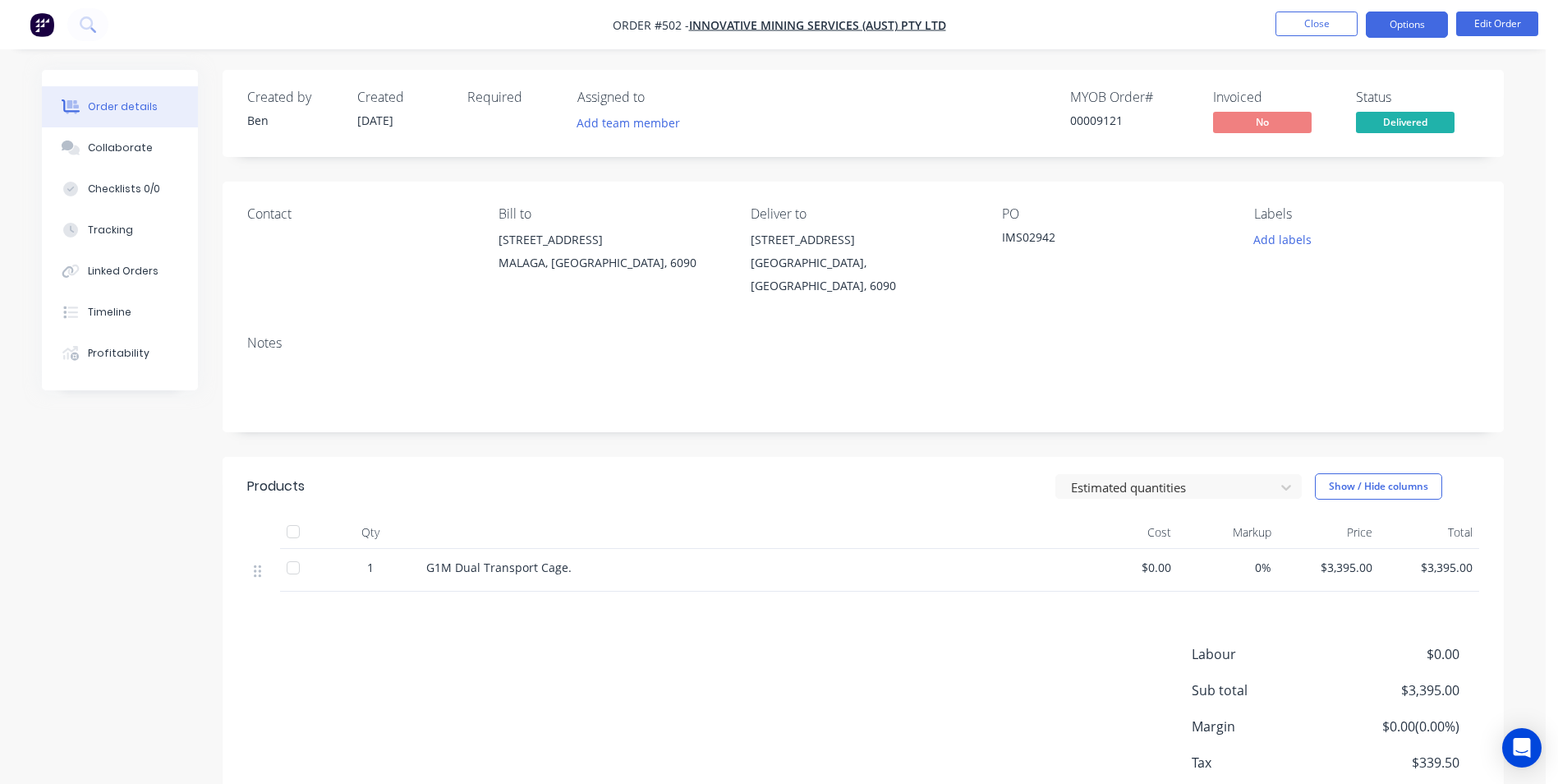
click at [1390, 37] on button "Options" at bounding box center [1407, 24] width 82 height 26
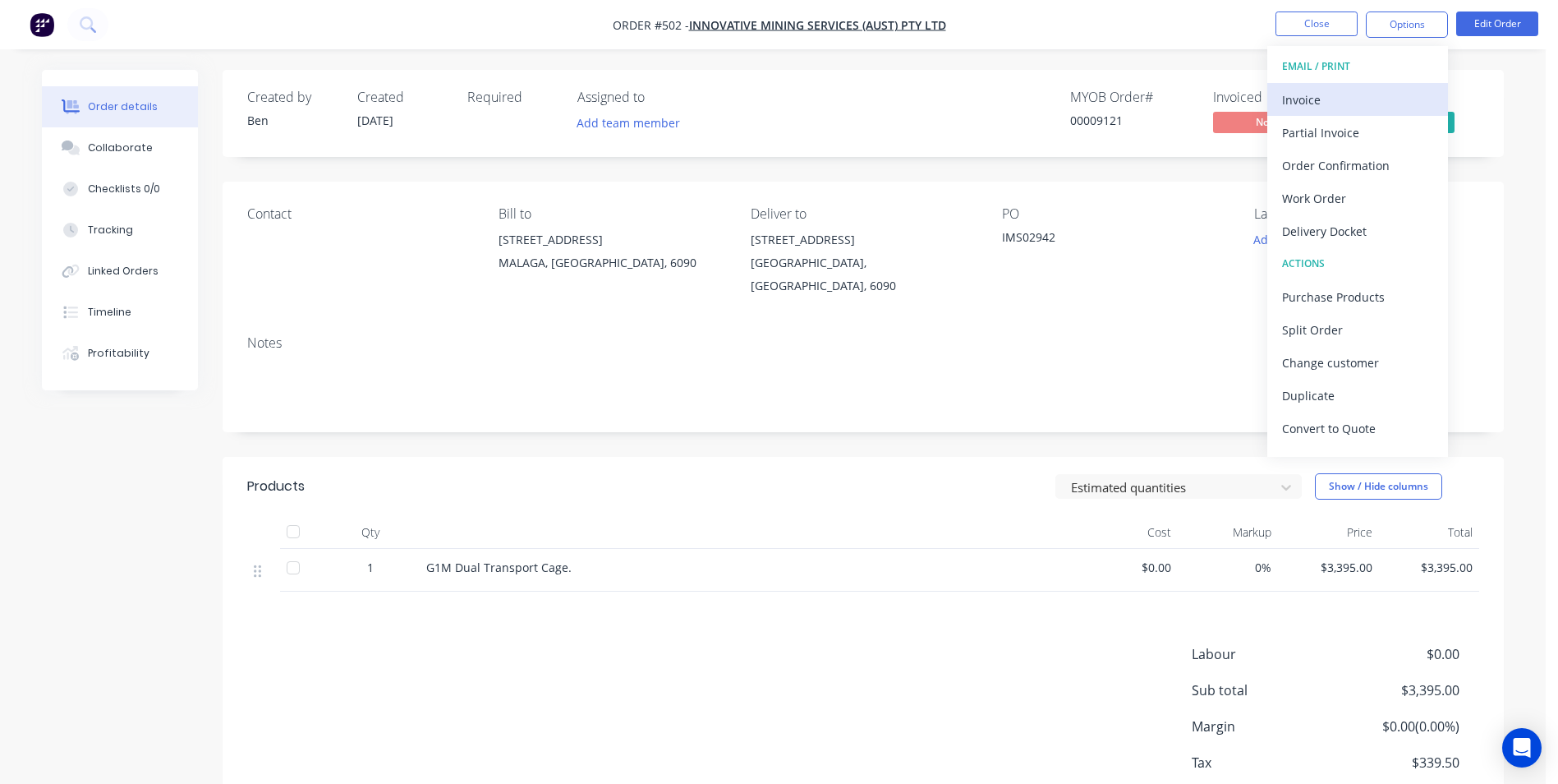
click at [1357, 94] on div "Invoice" at bounding box center [1358, 99] width 151 height 24
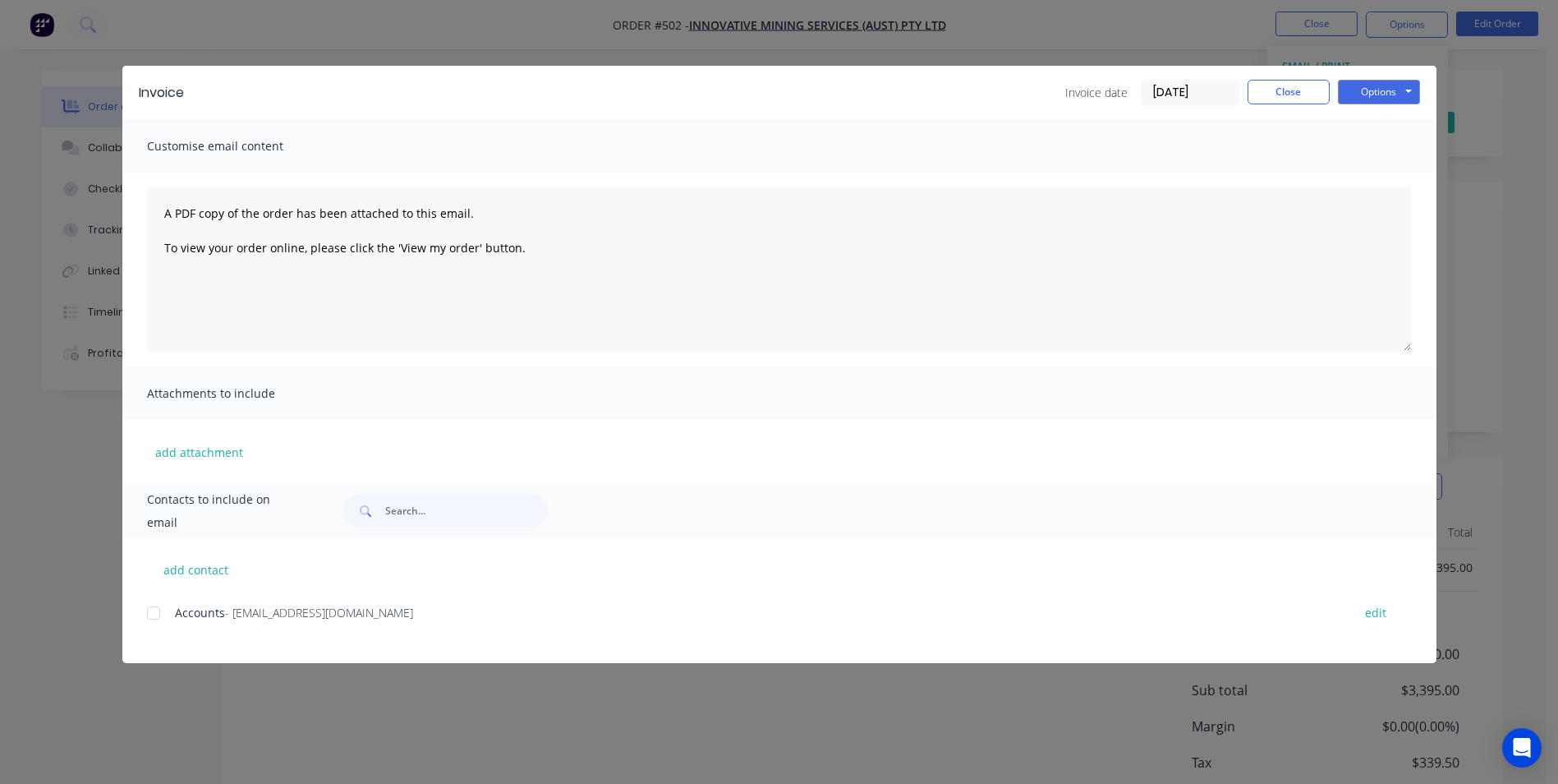
click at [166, 615] on div at bounding box center [153, 612] width 33 height 33
click at [1375, 94] on button "Options" at bounding box center [1379, 92] width 82 height 25
click at [1375, 174] on button "Email" at bounding box center [1391, 175] width 105 height 27
click at [1292, 93] on button "Close" at bounding box center [1288, 92] width 82 height 25
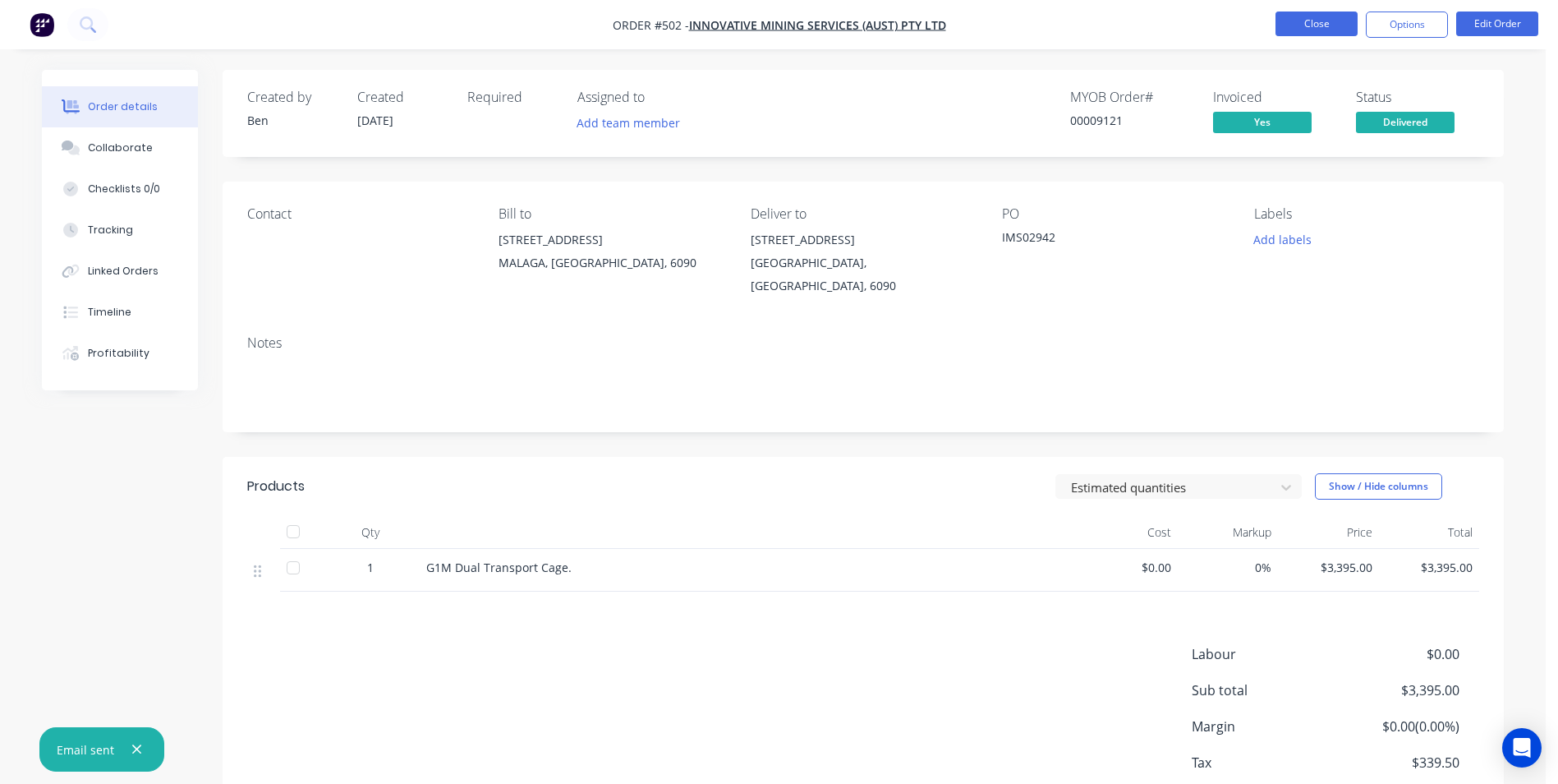
click at [1332, 13] on button "Close" at bounding box center [1317, 24] width 82 height 25
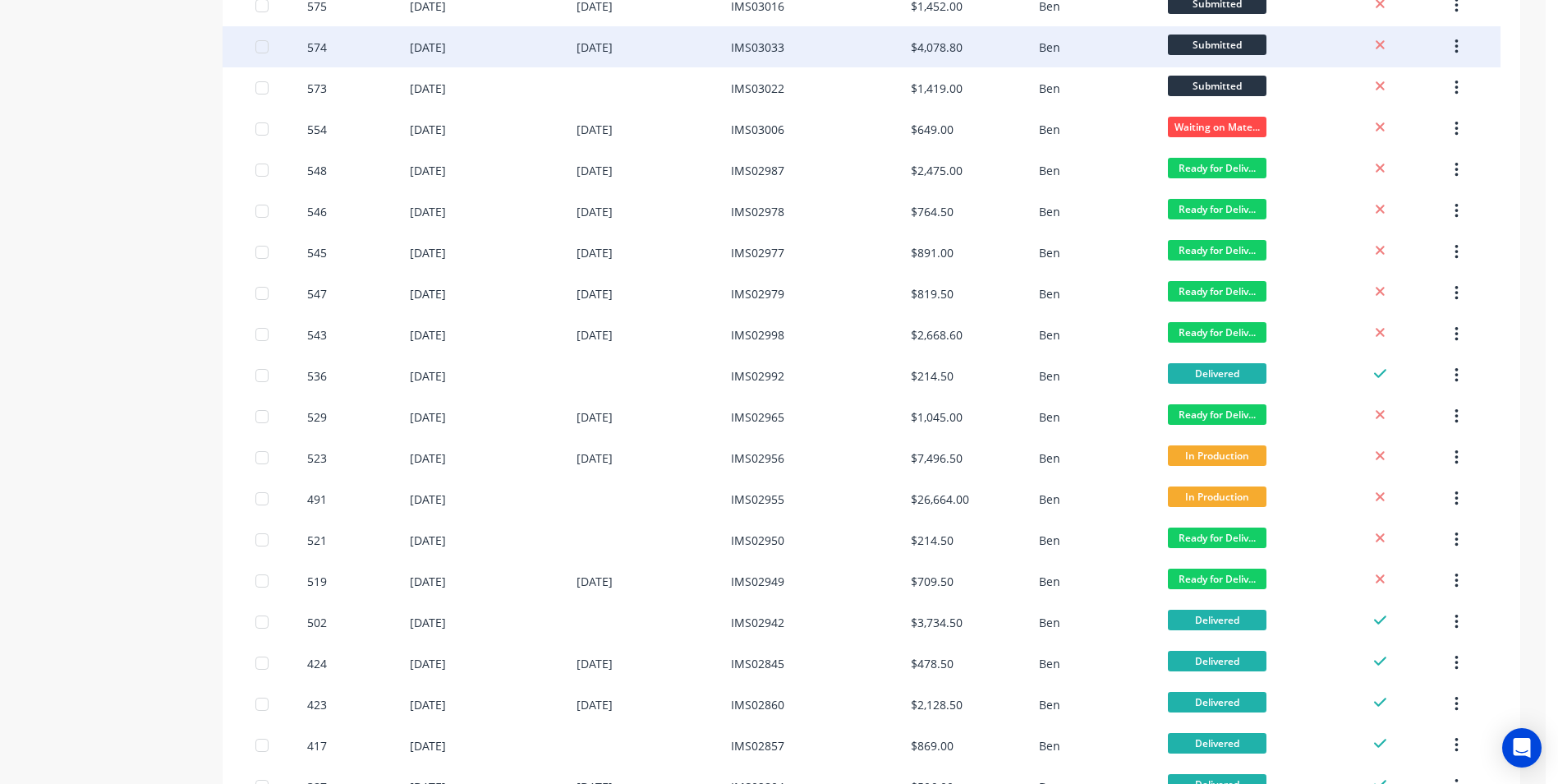
scroll to position [575, 0]
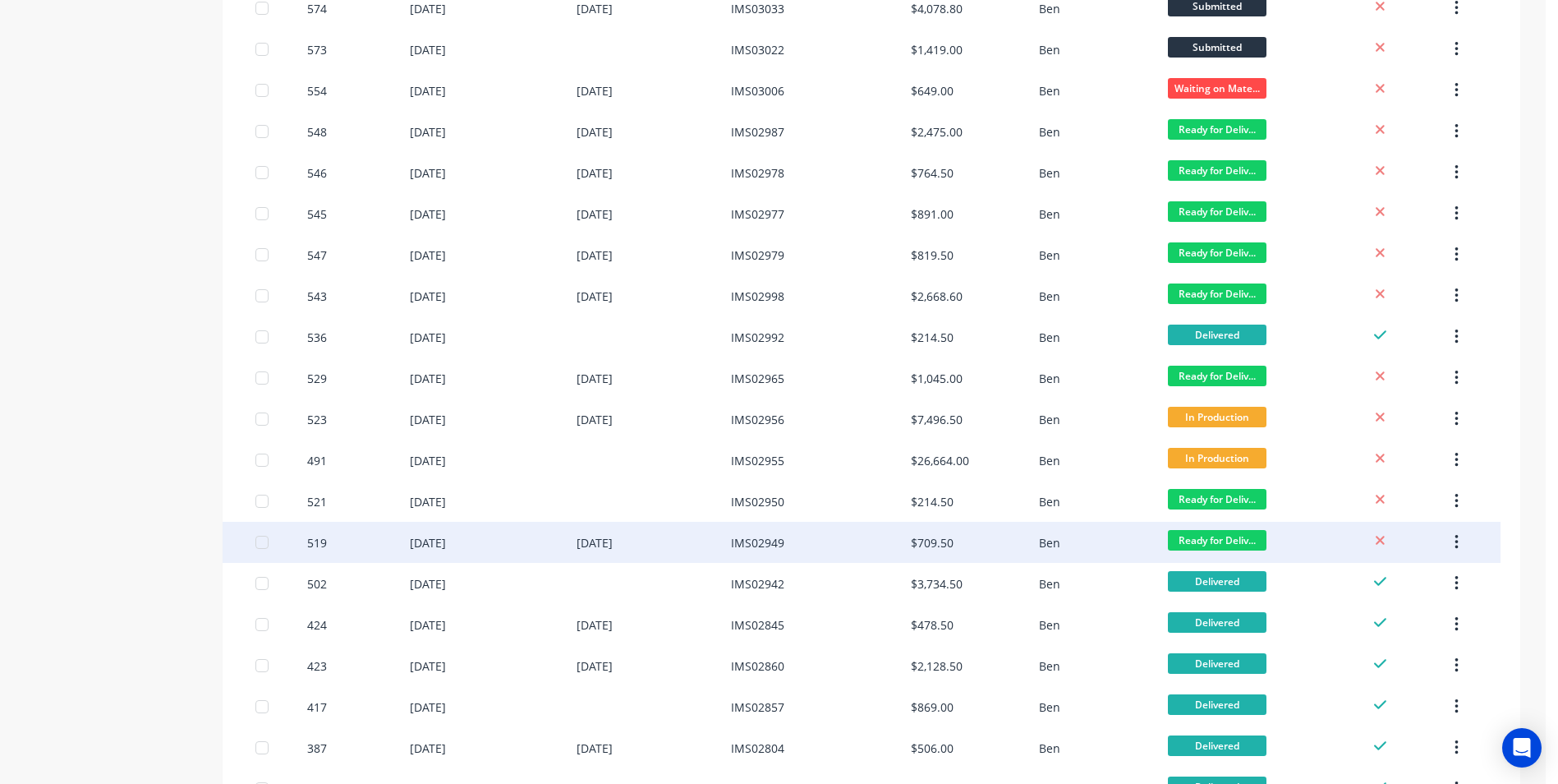
click at [877, 542] on div "IMS02949" at bounding box center [821, 542] width 180 height 41
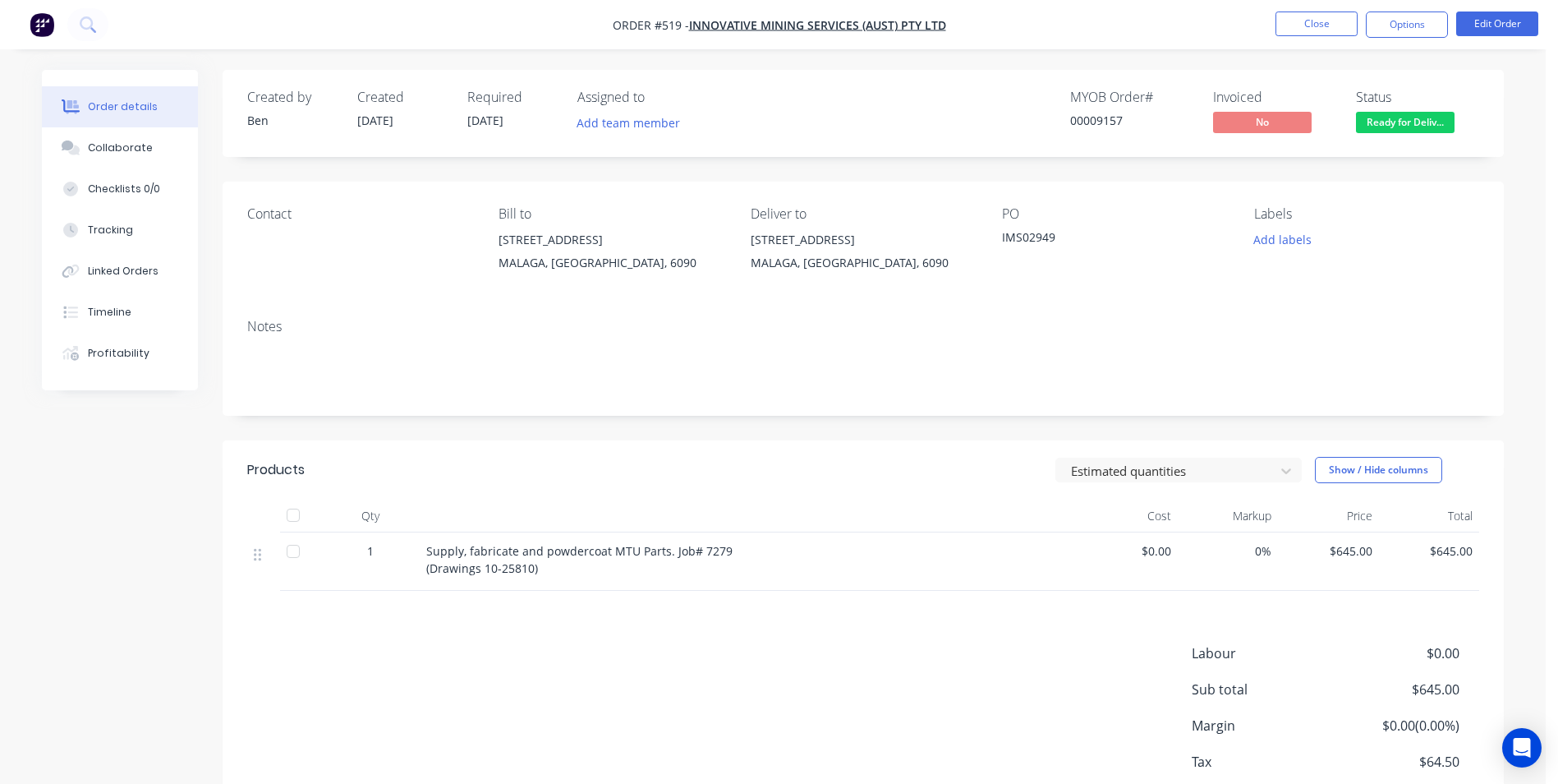
click at [1414, 129] on span "Ready for Deliv..." at bounding box center [1405, 122] width 99 height 21
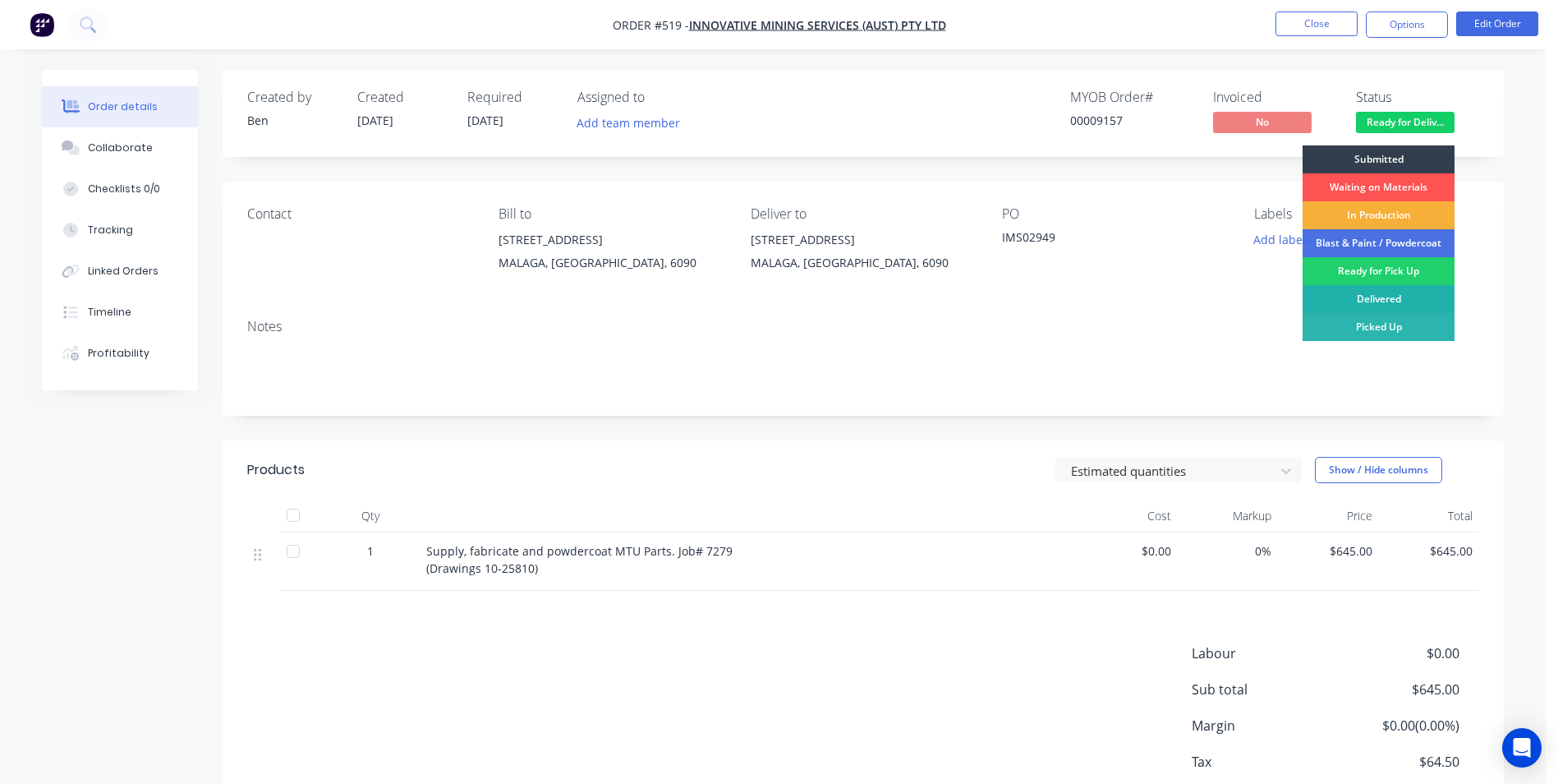
click at [1378, 293] on div "Delivered" at bounding box center [1378, 298] width 152 height 28
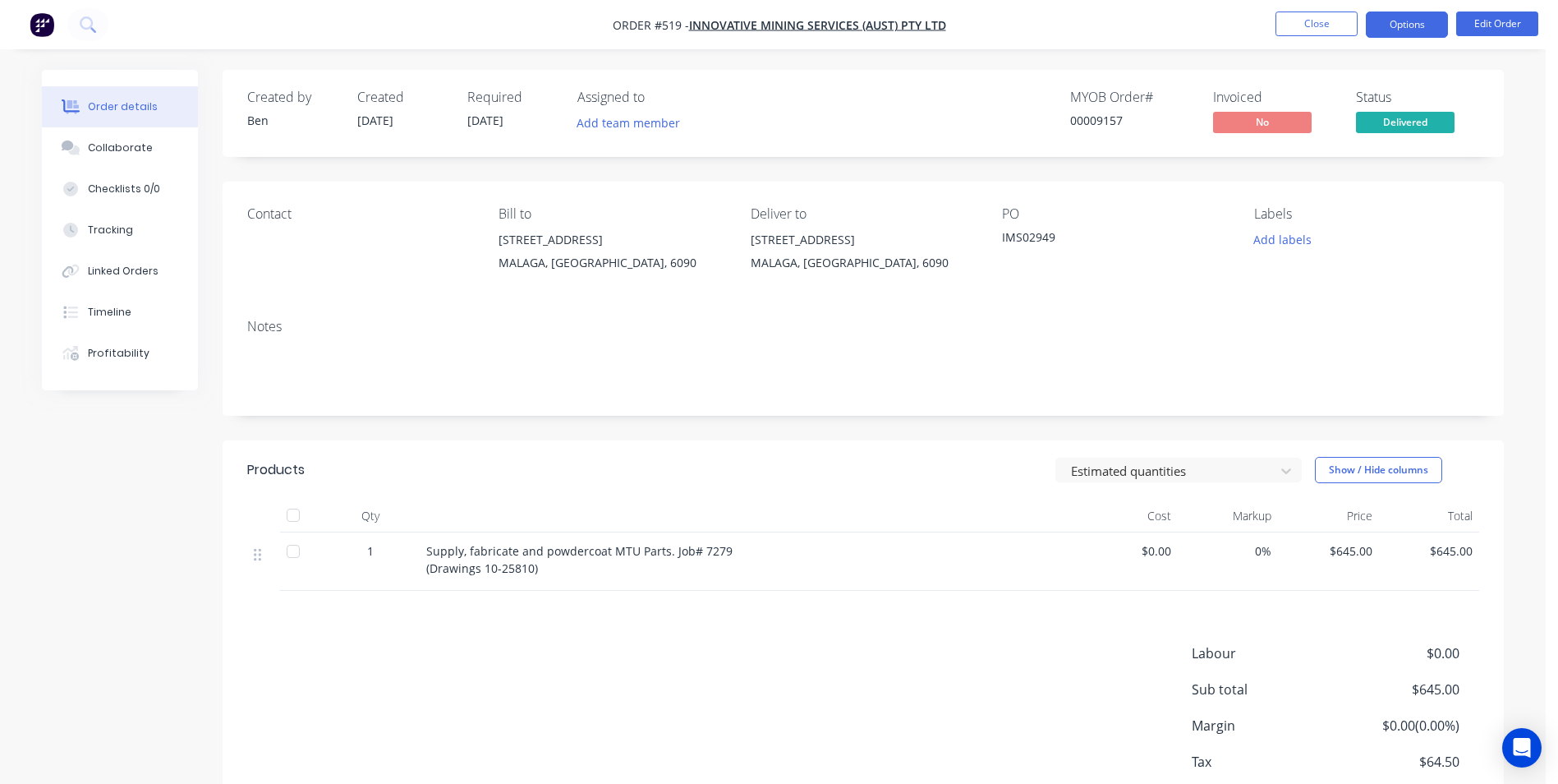
click at [1391, 27] on button "Options" at bounding box center [1407, 24] width 82 height 26
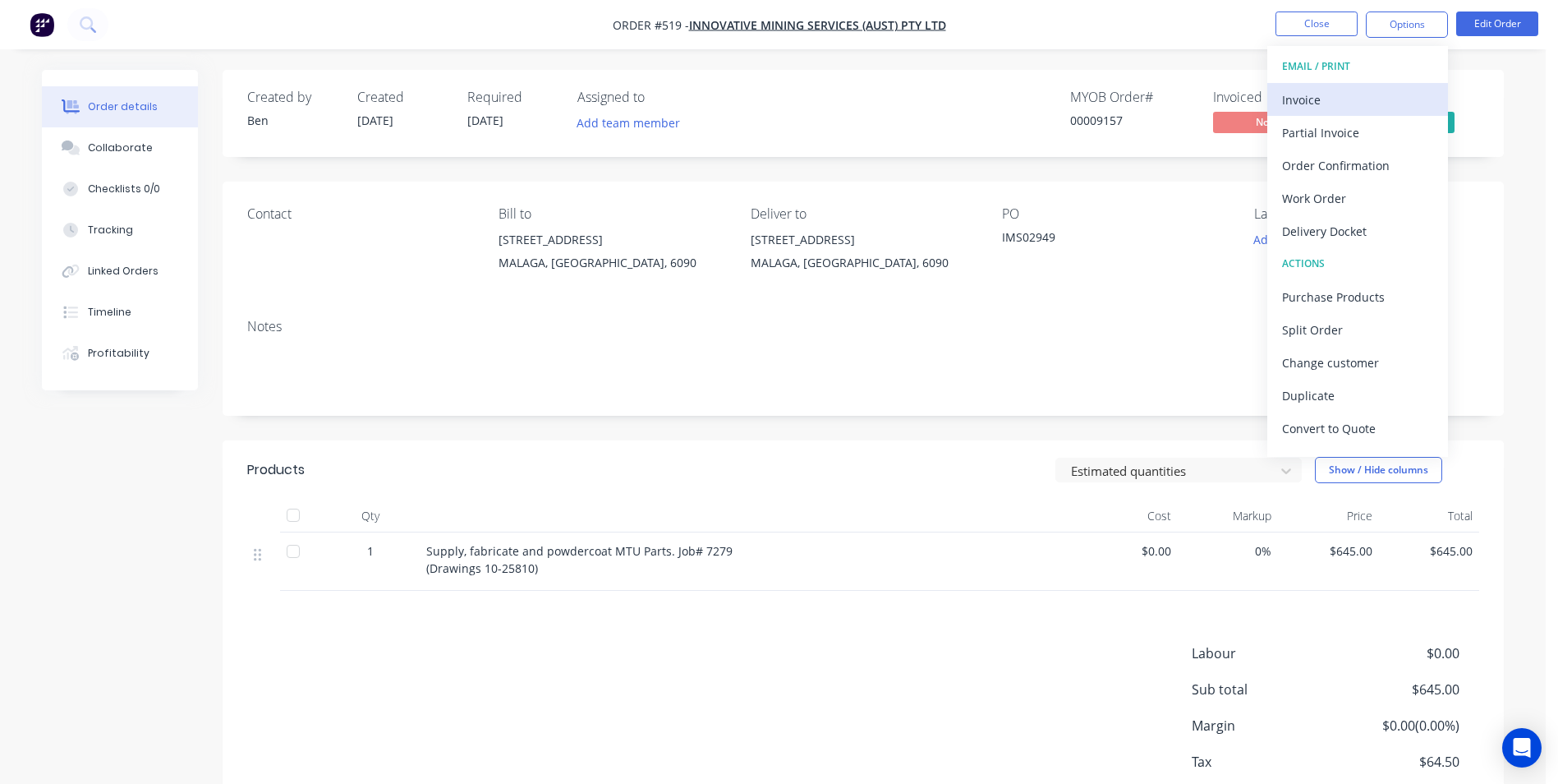
click at [1358, 92] on div "Invoice" at bounding box center [1358, 99] width 151 height 24
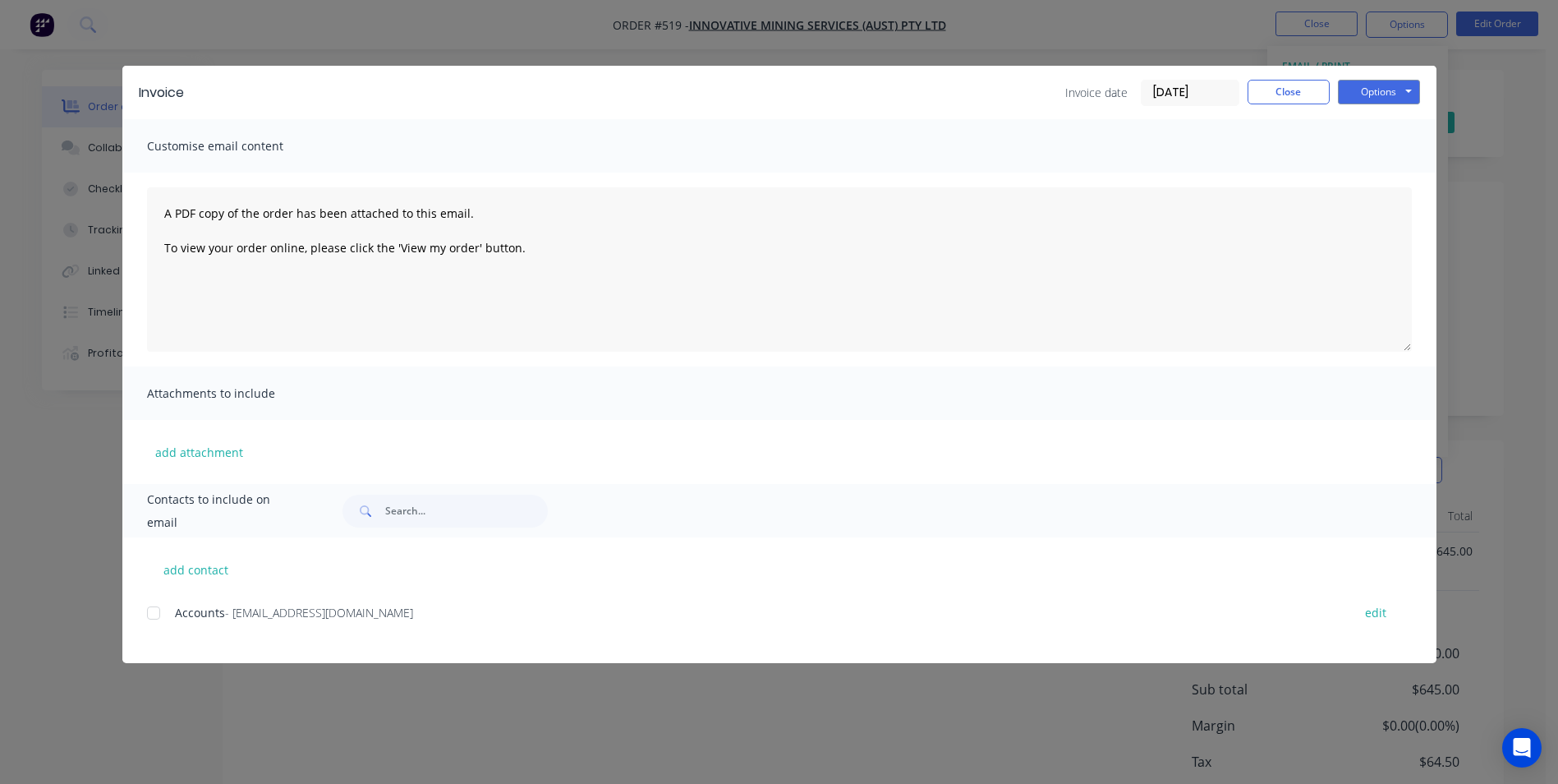
click at [160, 613] on div at bounding box center [153, 612] width 33 height 33
click at [1376, 85] on button "Options" at bounding box center [1379, 92] width 82 height 25
click at [1358, 173] on button "Email" at bounding box center [1391, 175] width 105 height 27
click at [1286, 84] on button "Close" at bounding box center [1288, 92] width 82 height 25
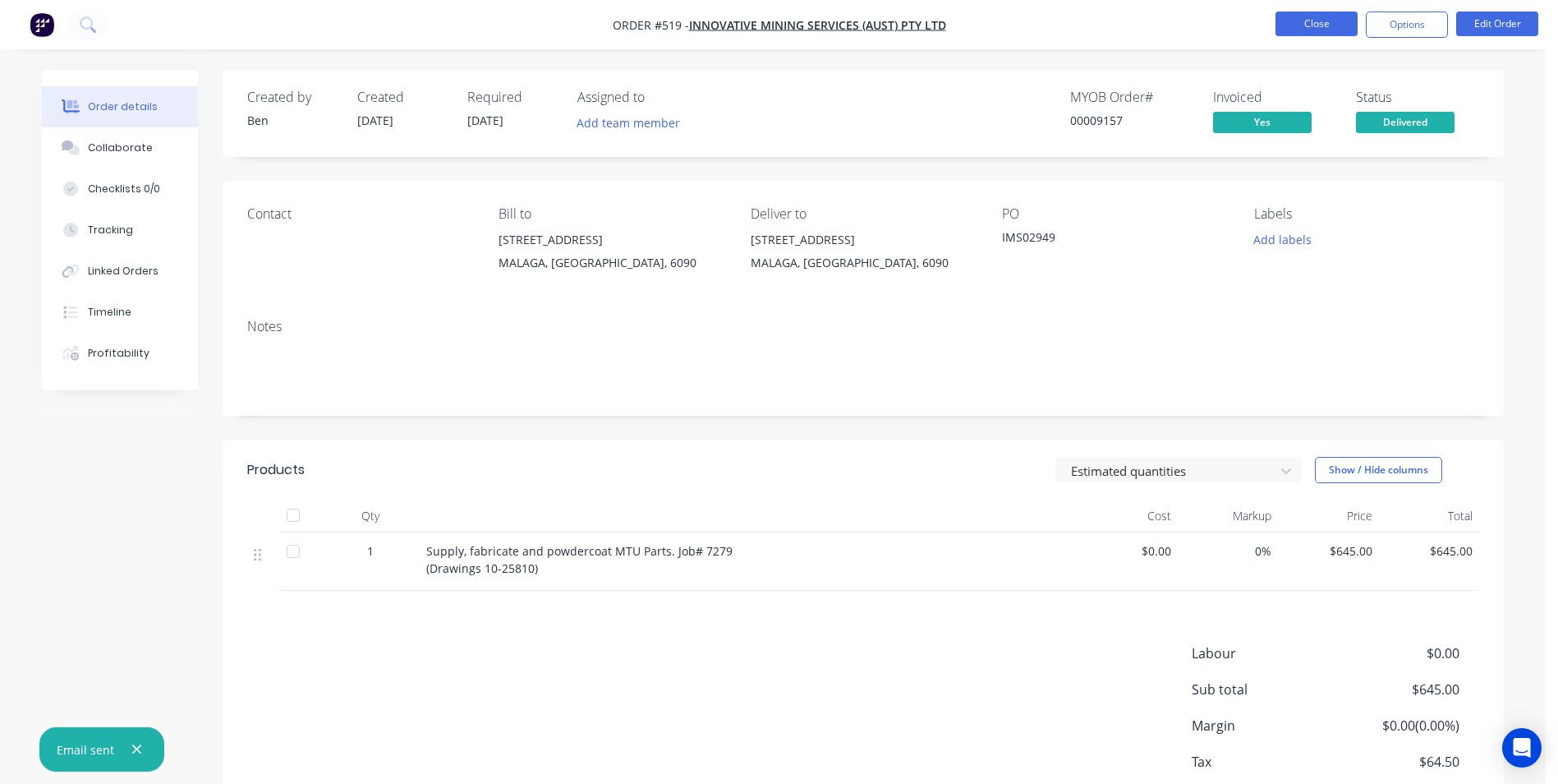
click at [1294, 25] on button "Close" at bounding box center [1317, 24] width 82 height 25
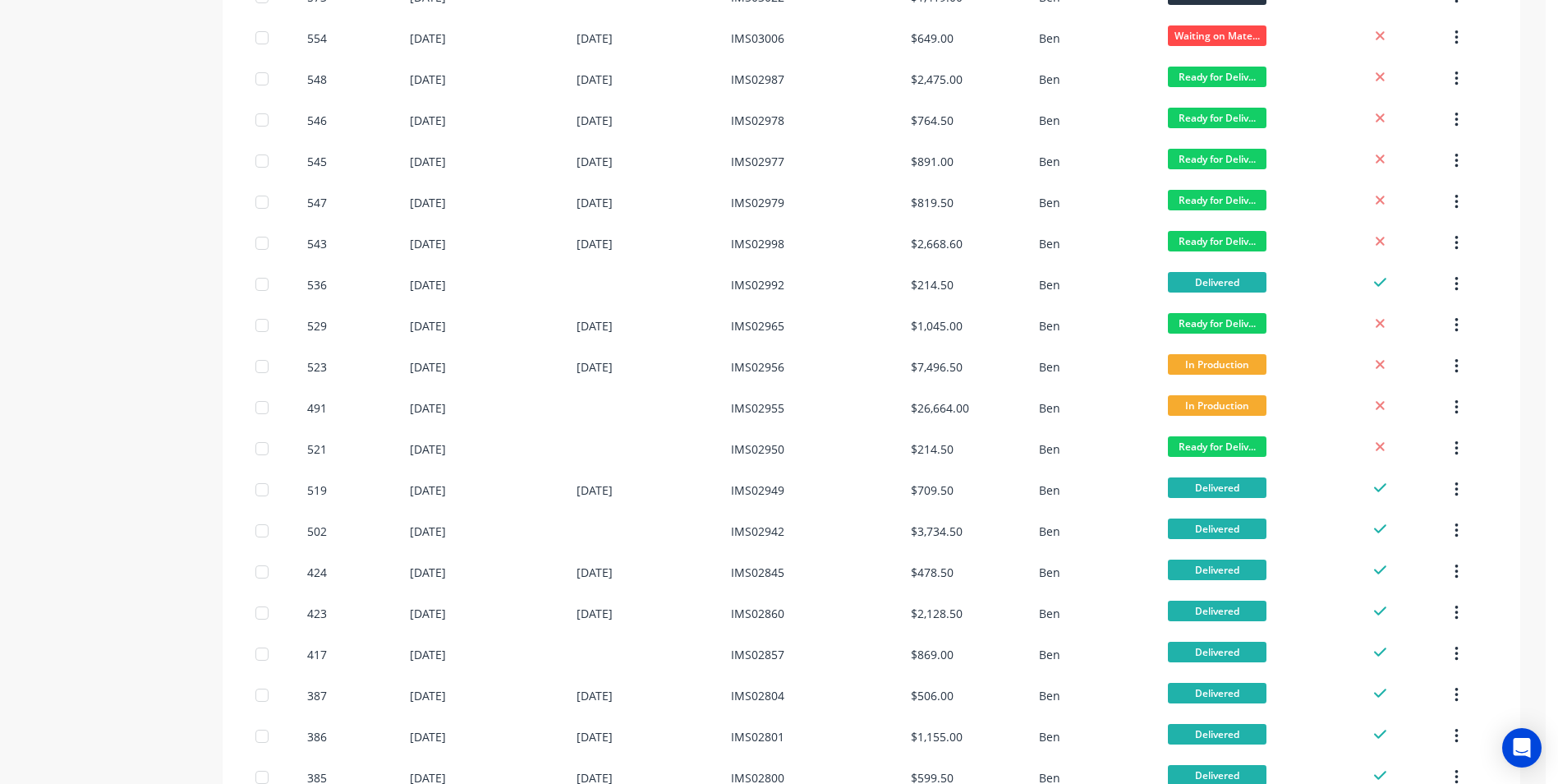
scroll to position [657, 0]
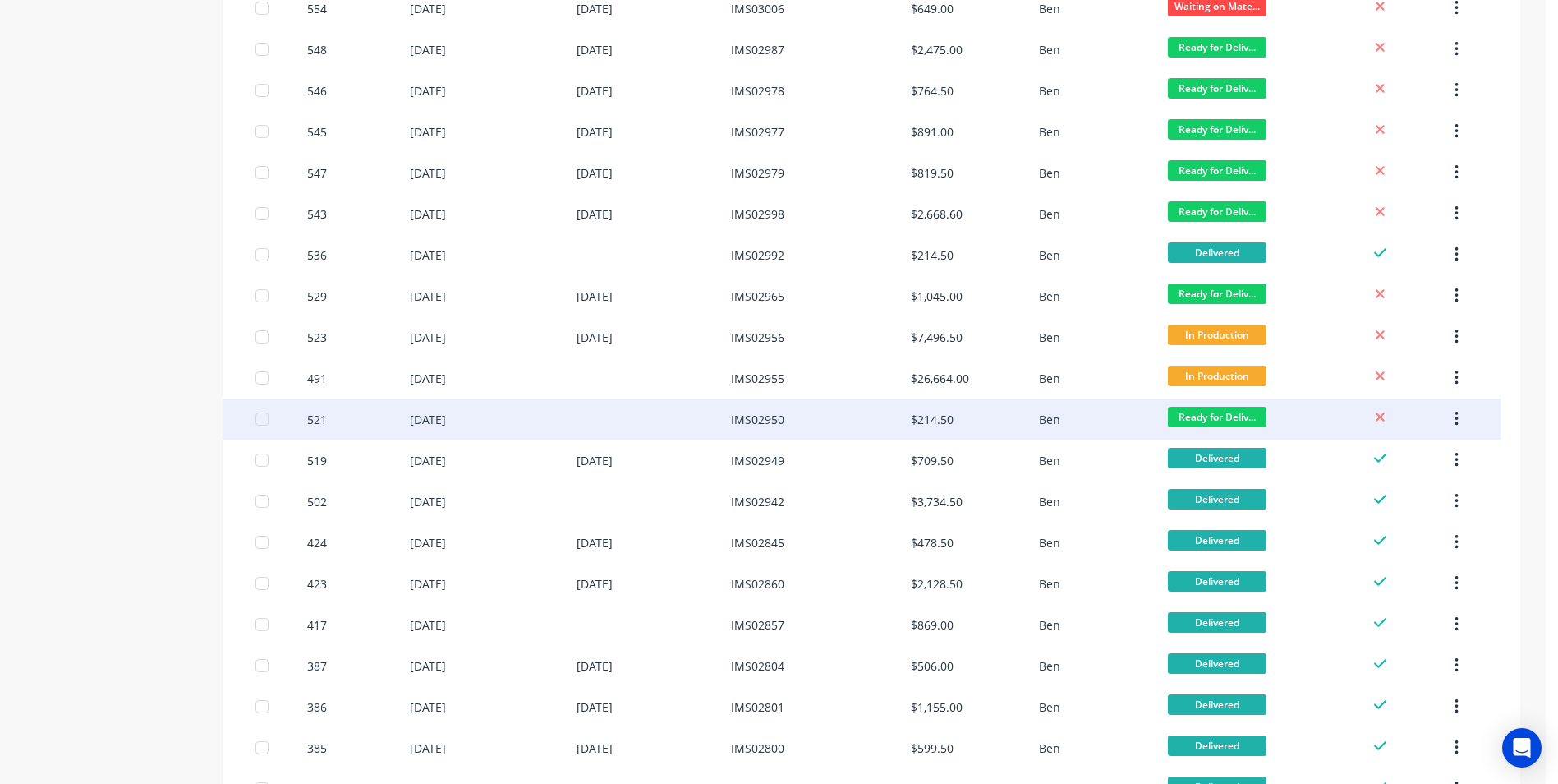
click at [772, 418] on div "IMS02950" at bounding box center [758, 419] width 53 height 18
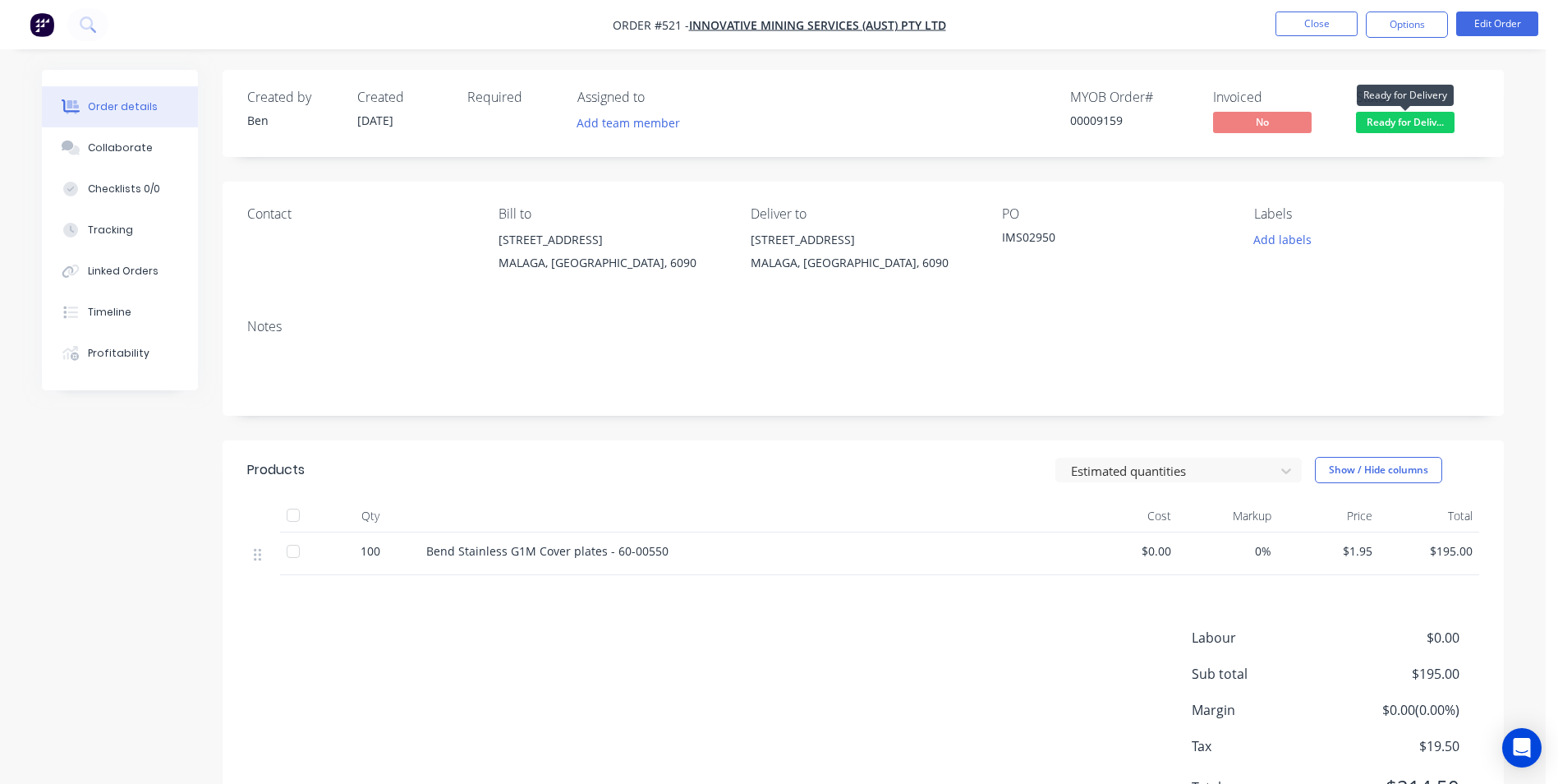
click at [1374, 121] on span "Ready for Deliv..." at bounding box center [1405, 122] width 99 height 21
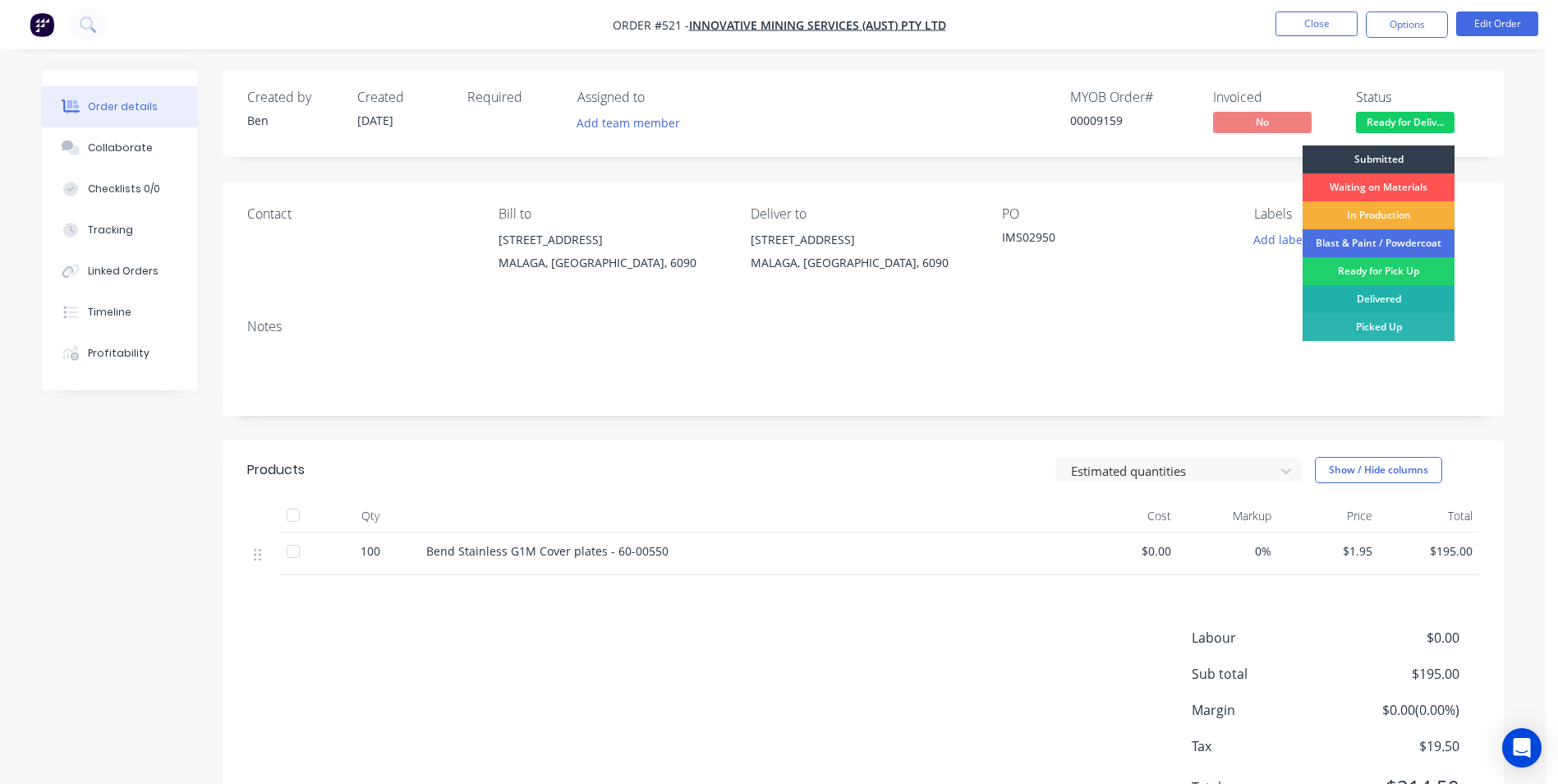
click at [1350, 291] on div "Delivered" at bounding box center [1378, 298] width 152 height 28
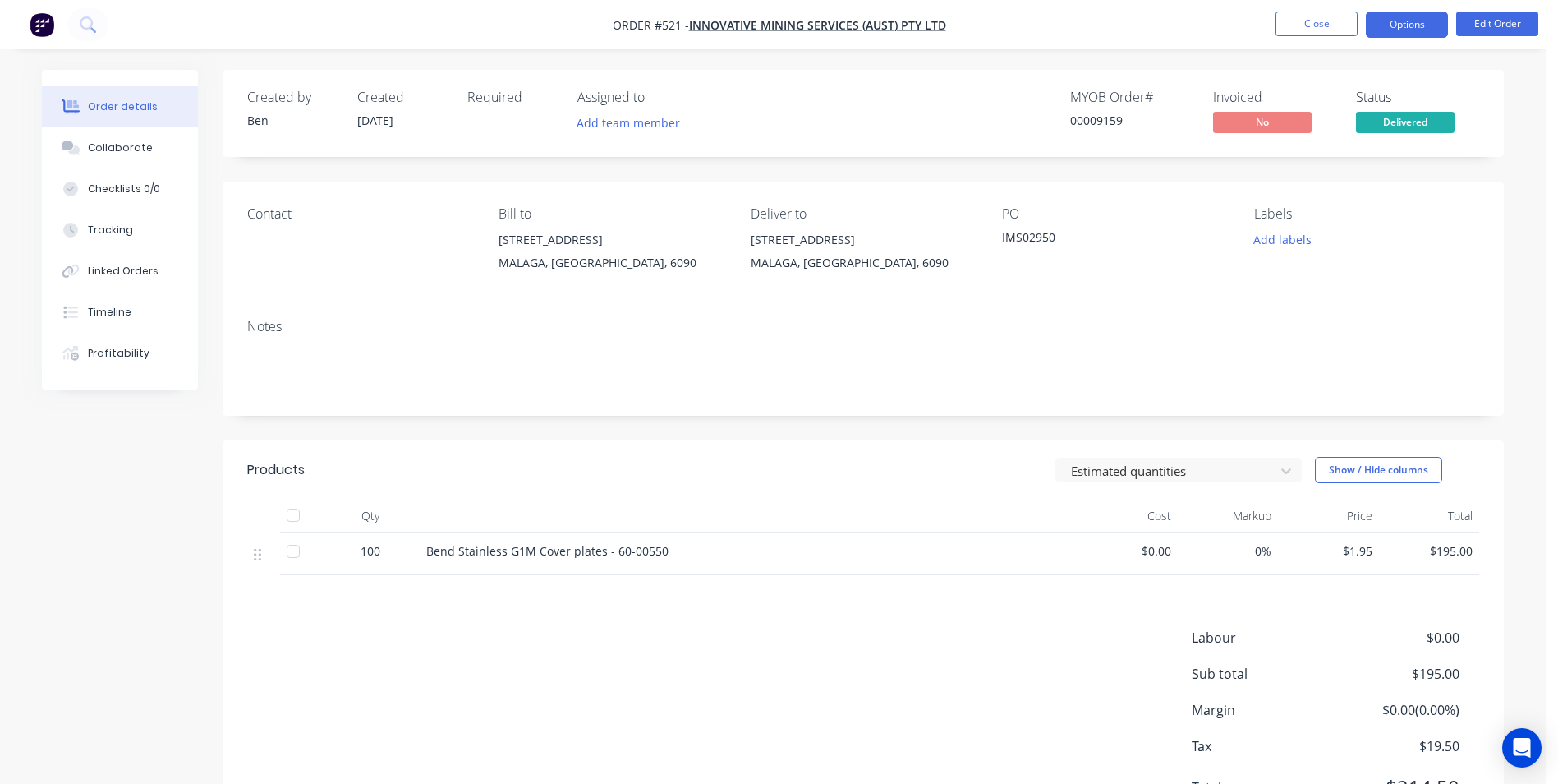
click at [1395, 31] on button "Options" at bounding box center [1407, 24] width 82 height 26
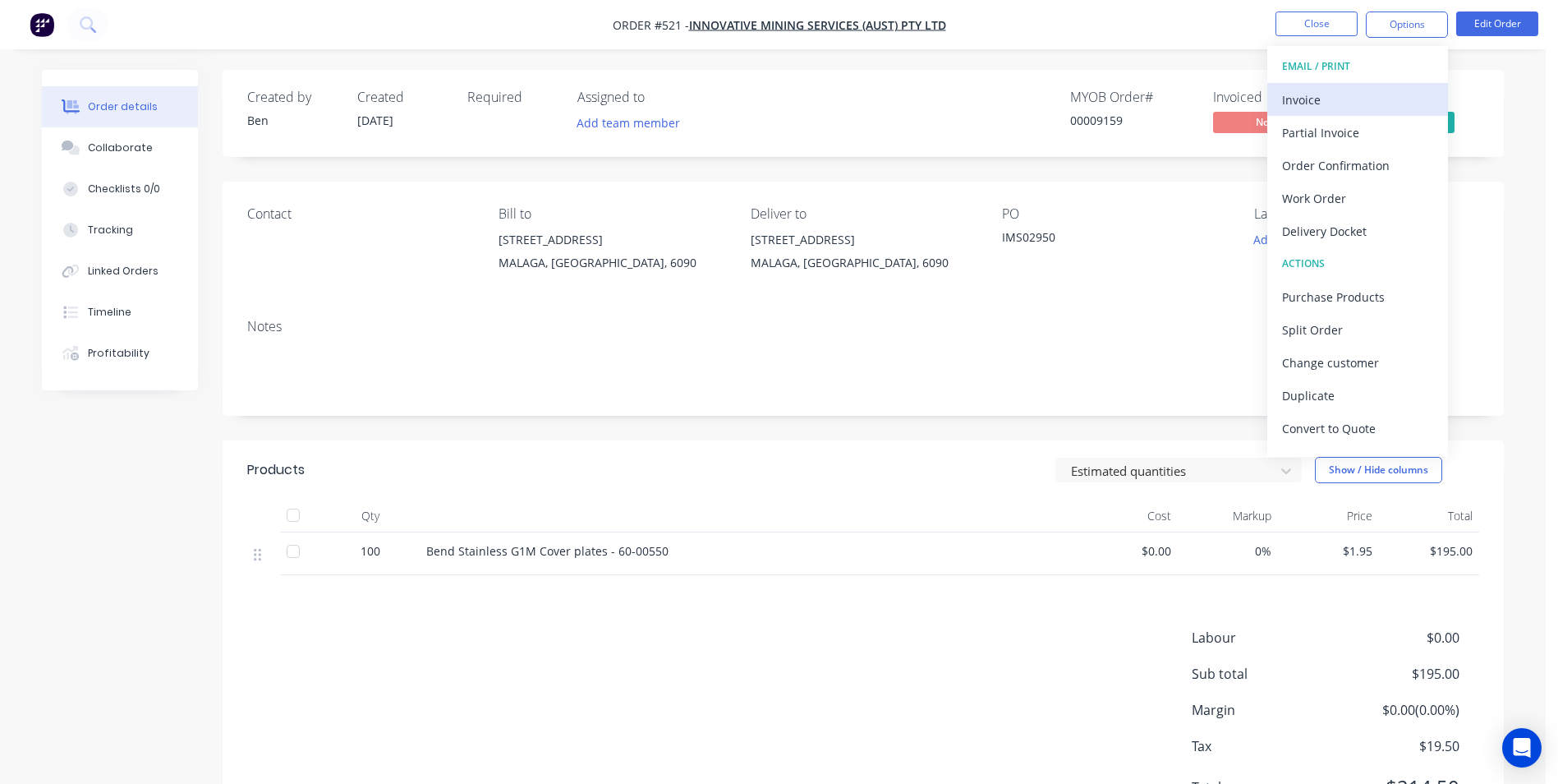
click at [1358, 92] on div "Invoice" at bounding box center [1358, 99] width 151 height 24
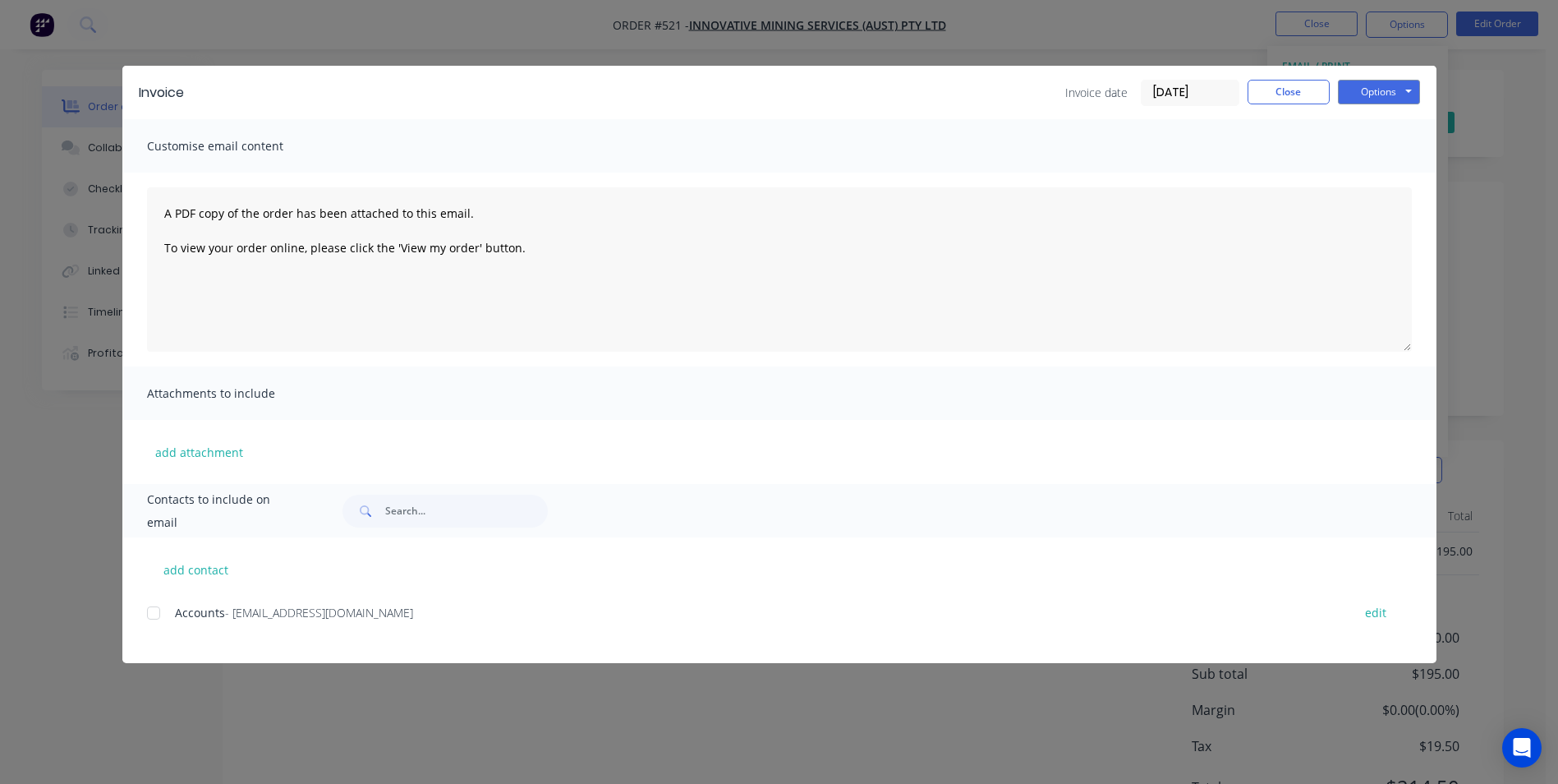
click at [158, 617] on div at bounding box center [153, 612] width 33 height 33
click at [1373, 95] on button "Options" at bounding box center [1379, 92] width 82 height 25
click at [1355, 177] on button "Email" at bounding box center [1391, 175] width 105 height 27
click at [1287, 94] on button "Close" at bounding box center [1288, 92] width 82 height 25
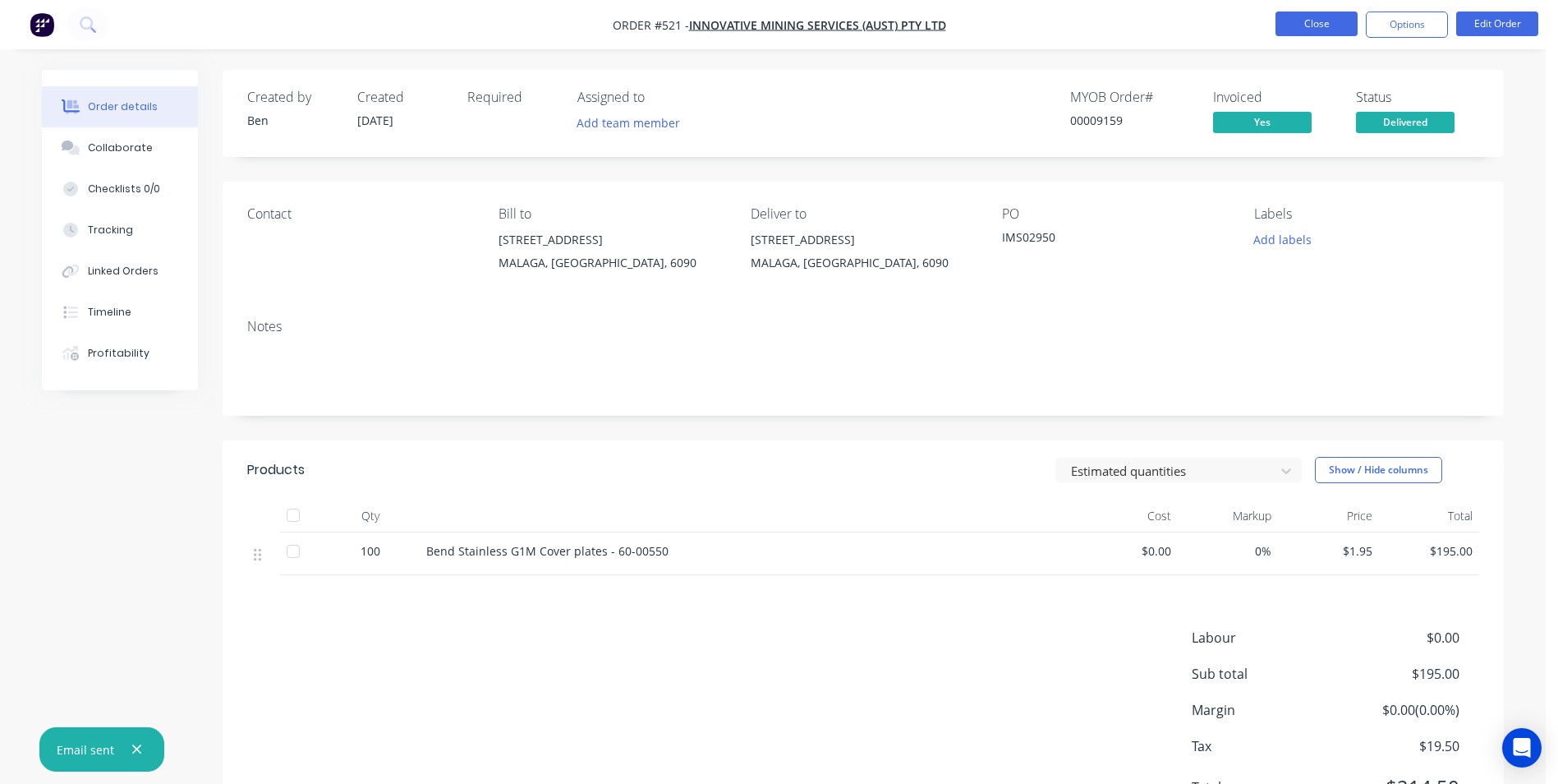
click at [1303, 25] on button "Close" at bounding box center [1317, 24] width 82 height 25
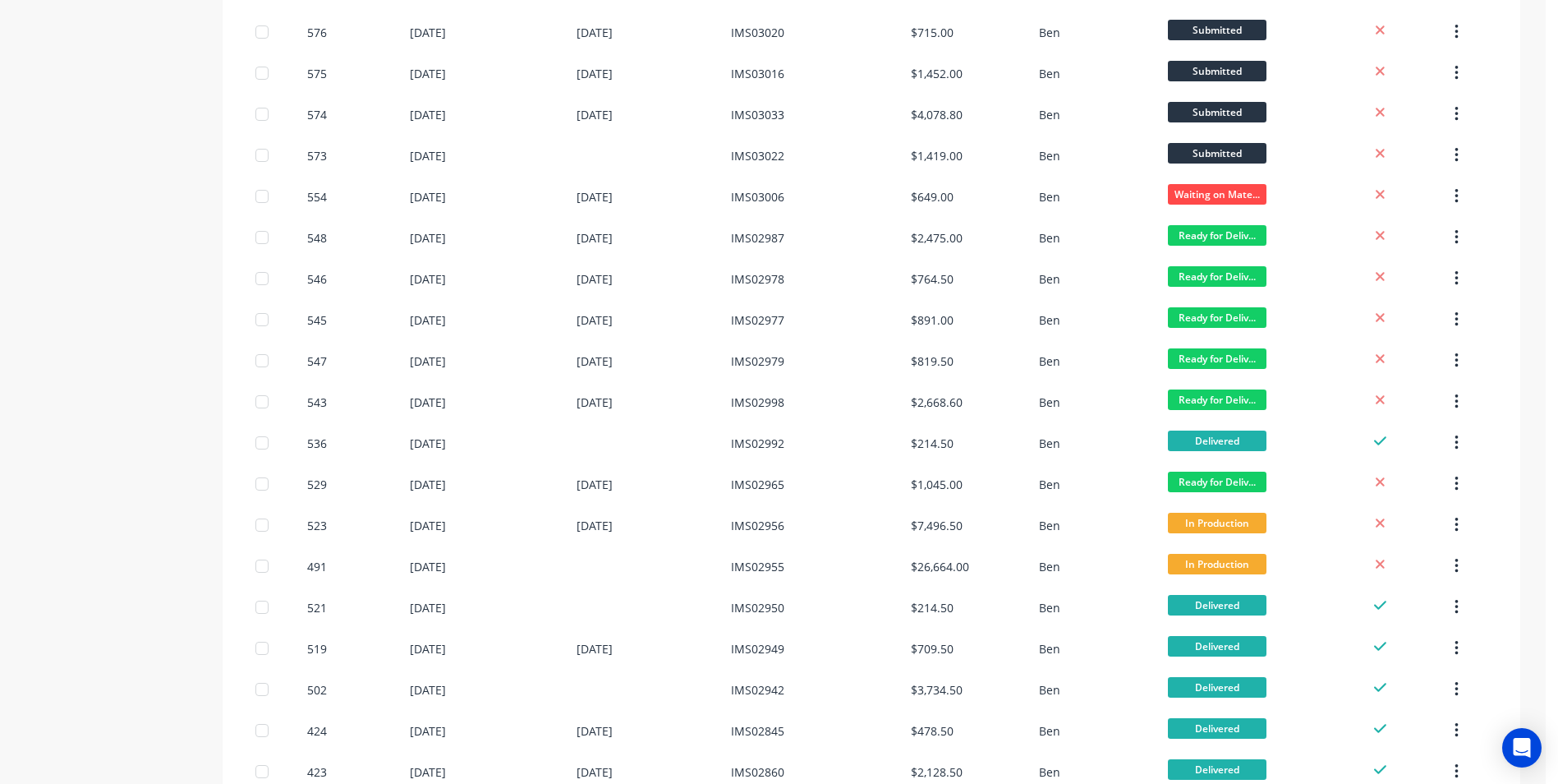
scroll to position [493, 0]
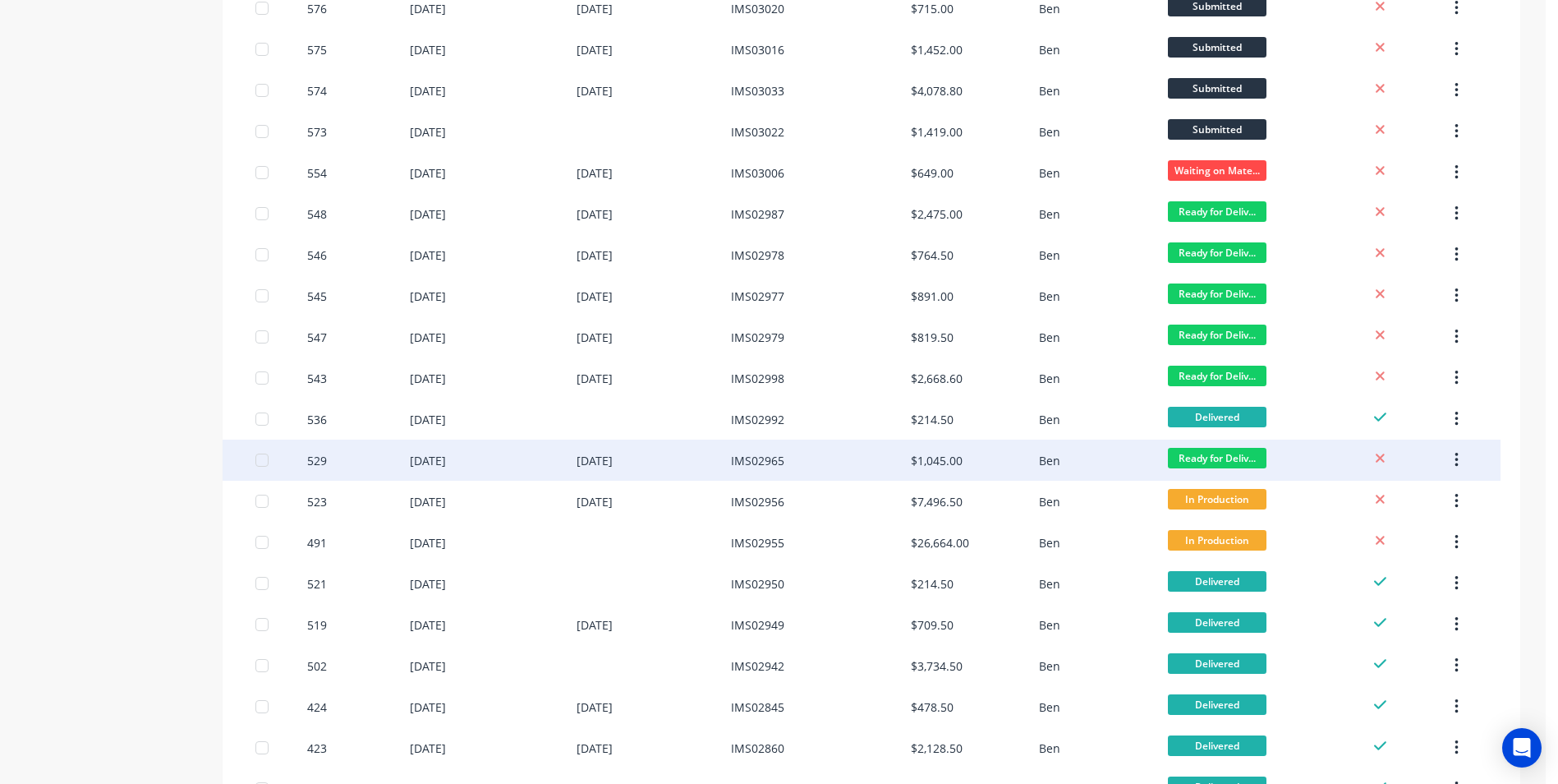
click at [914, 460] on div "$1,045.00" at bounding box center [937, 460] width 52 height 18
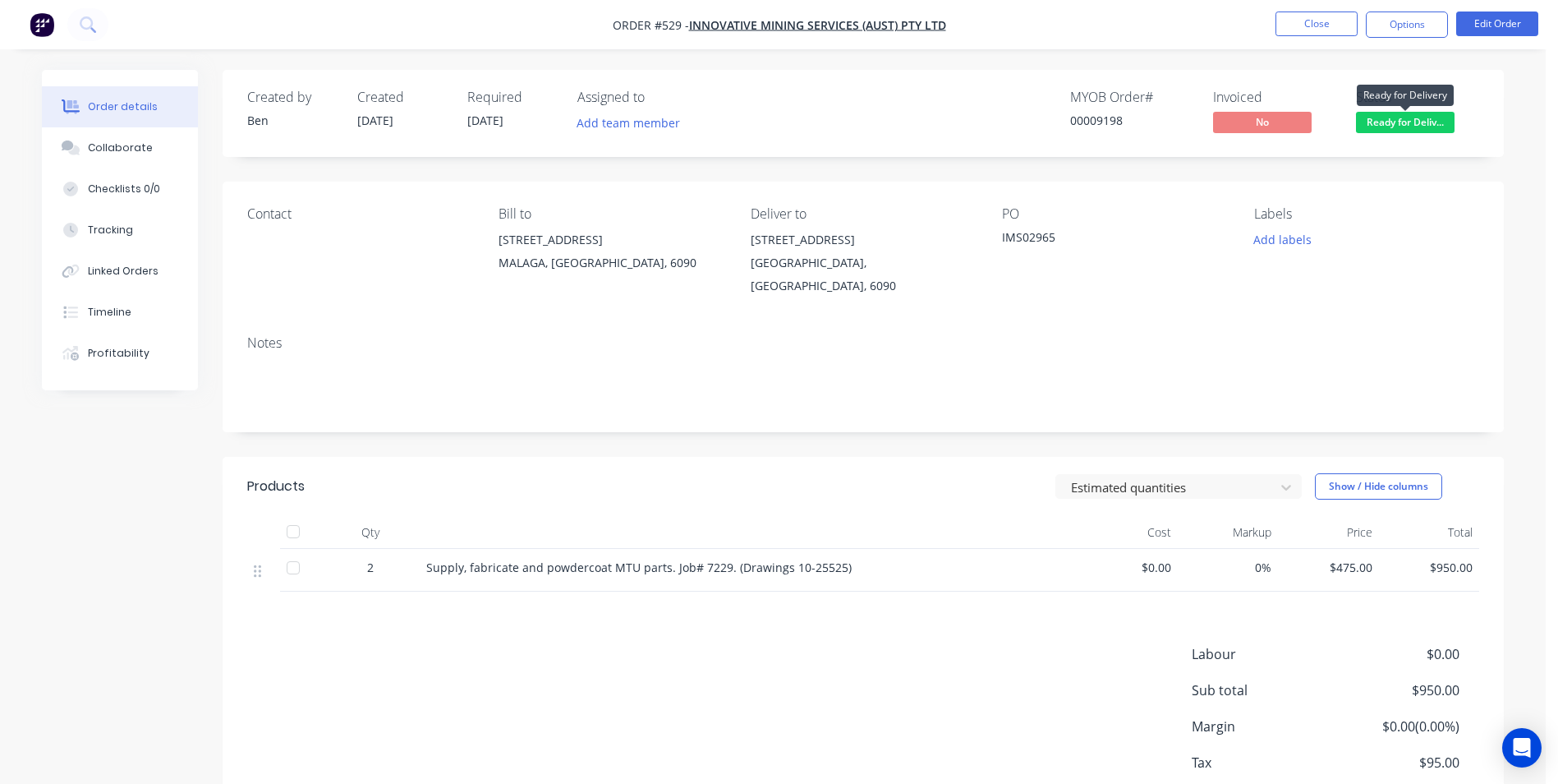
click at [1400, 118] on span "Ready for Deliv..." at bounding box center [1405, 122] width 99 height 21
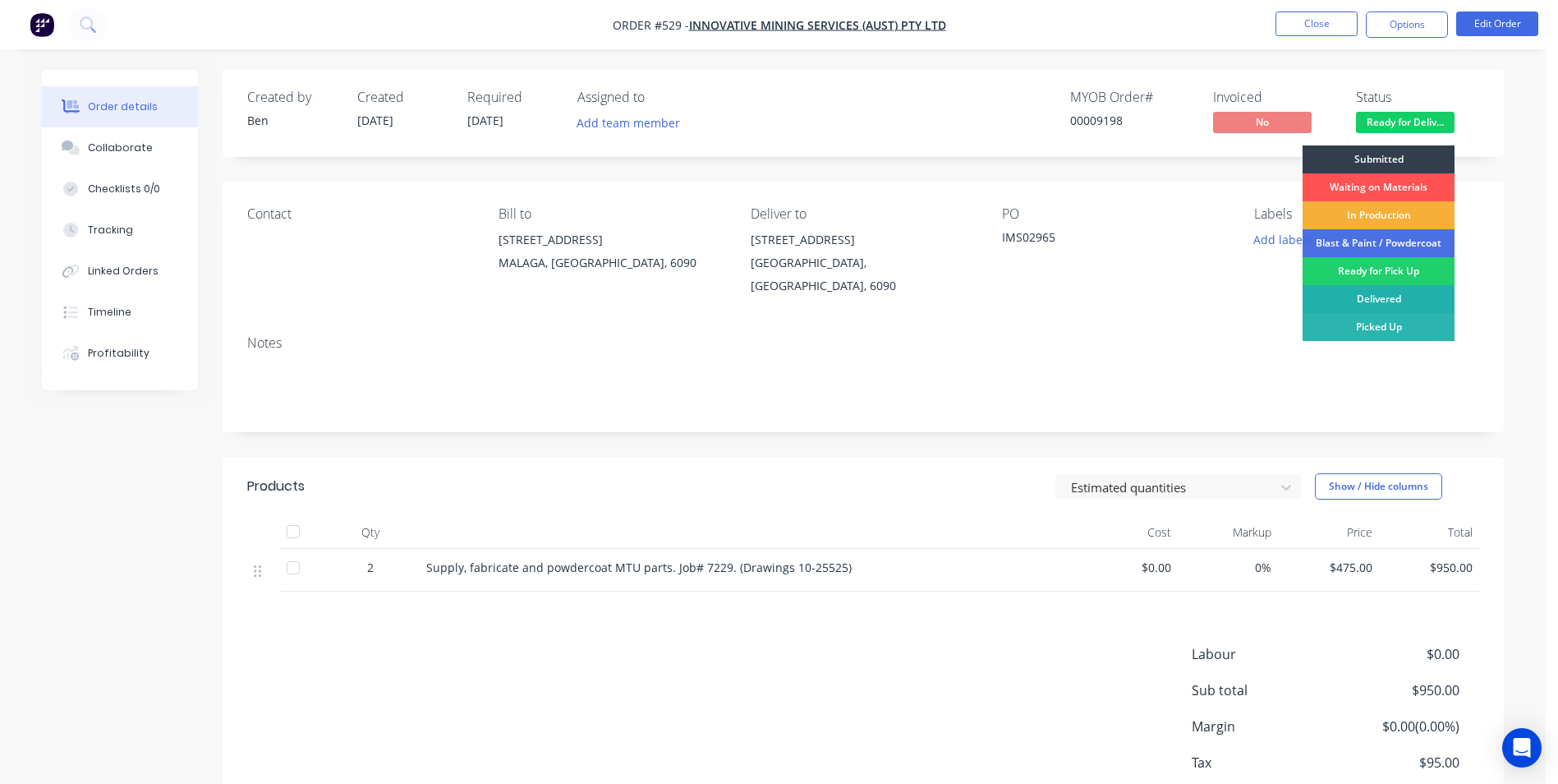
click at [1341, 296] on div "Delivered" at bounding box center [1378, 298] width 152 height 28
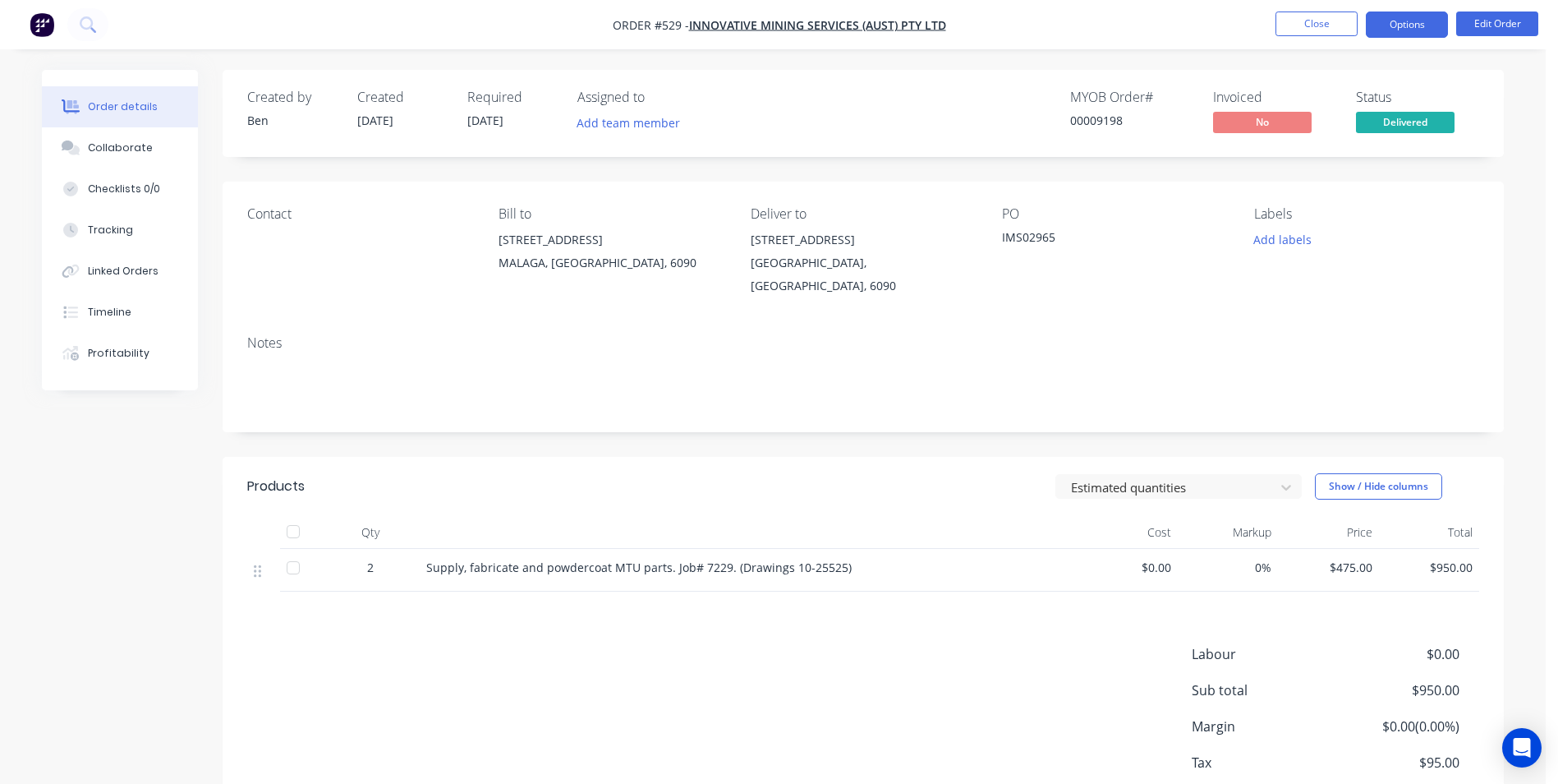
click at [1404, 21] on button "Options" at bounding box center [1407, 24] width 82 height 26
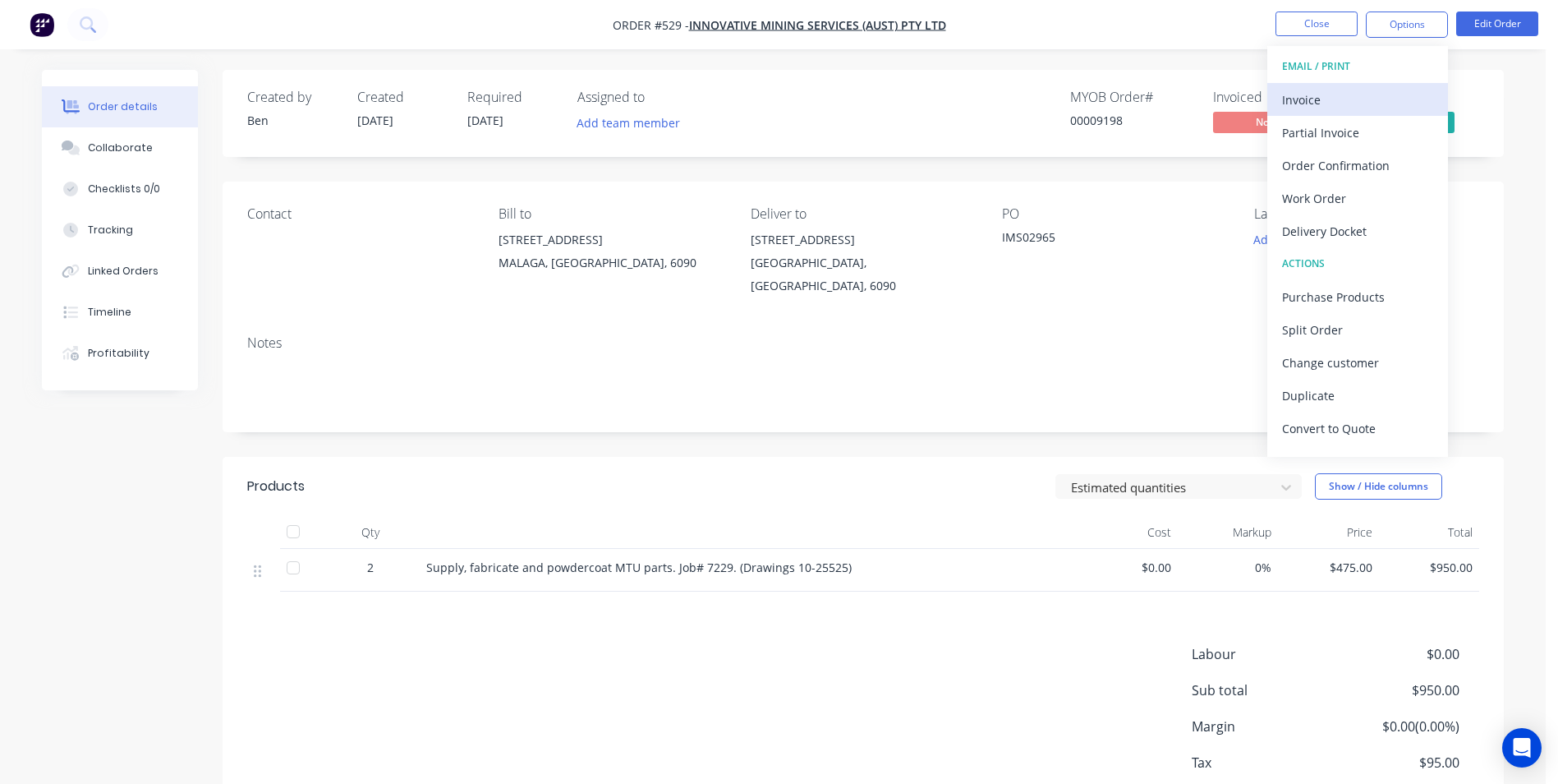
click at [1370, 93] on div "Invoice" at bounding box center [1358, 99] width 151 height 24
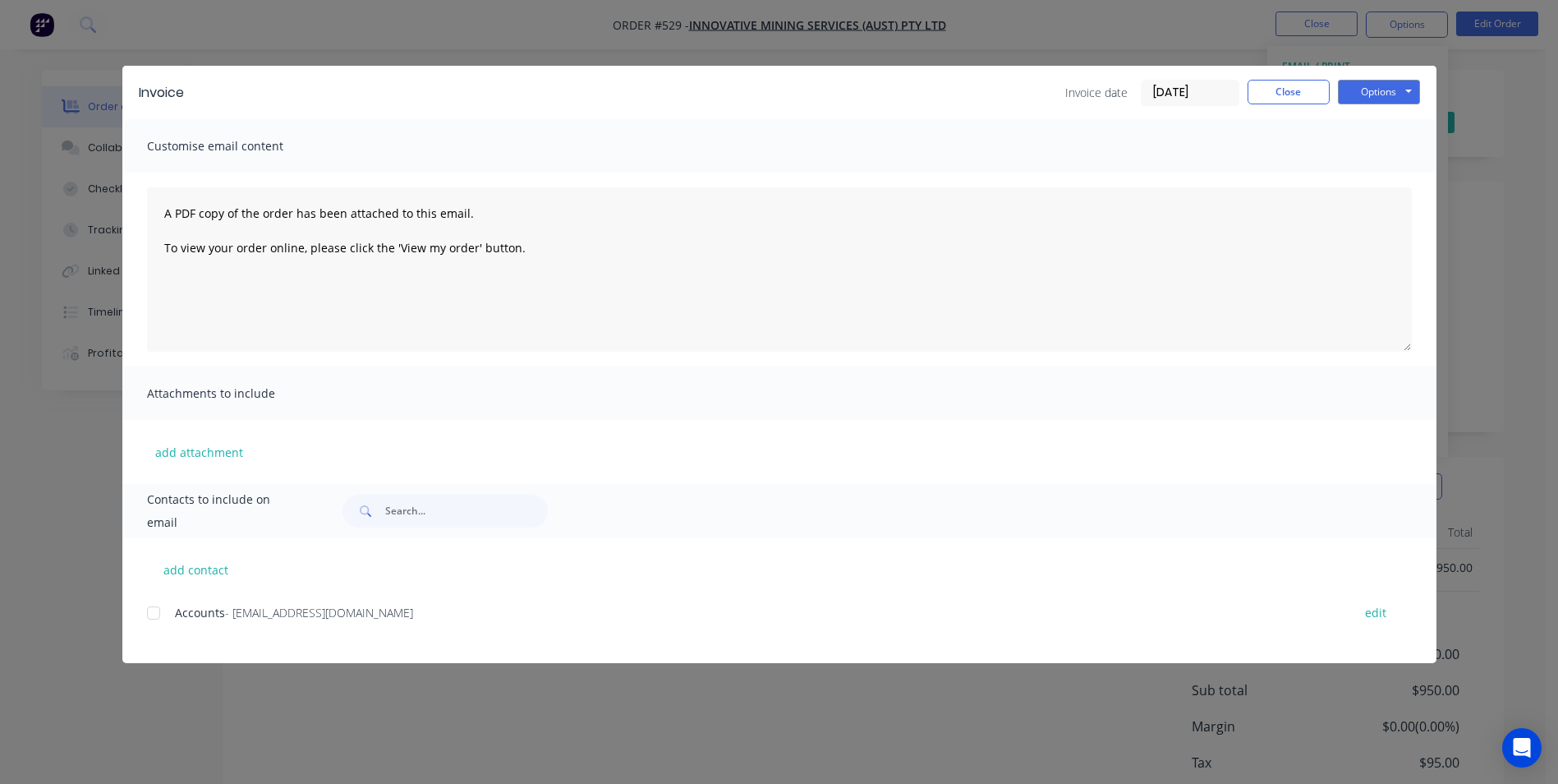
click at [154, 612] on div at bounding box center [153, 612] width 33 height 33
click at [1368, 88] on button "Options" at bounding box center [1379, 92] width 82 height 25
click at [1360, 180] on button "Email" at bounding box center [1391, 175] width 105 height 27
click at [1313, 98] on button "Close" at bounding box center [1288, 92] width 82 height 25
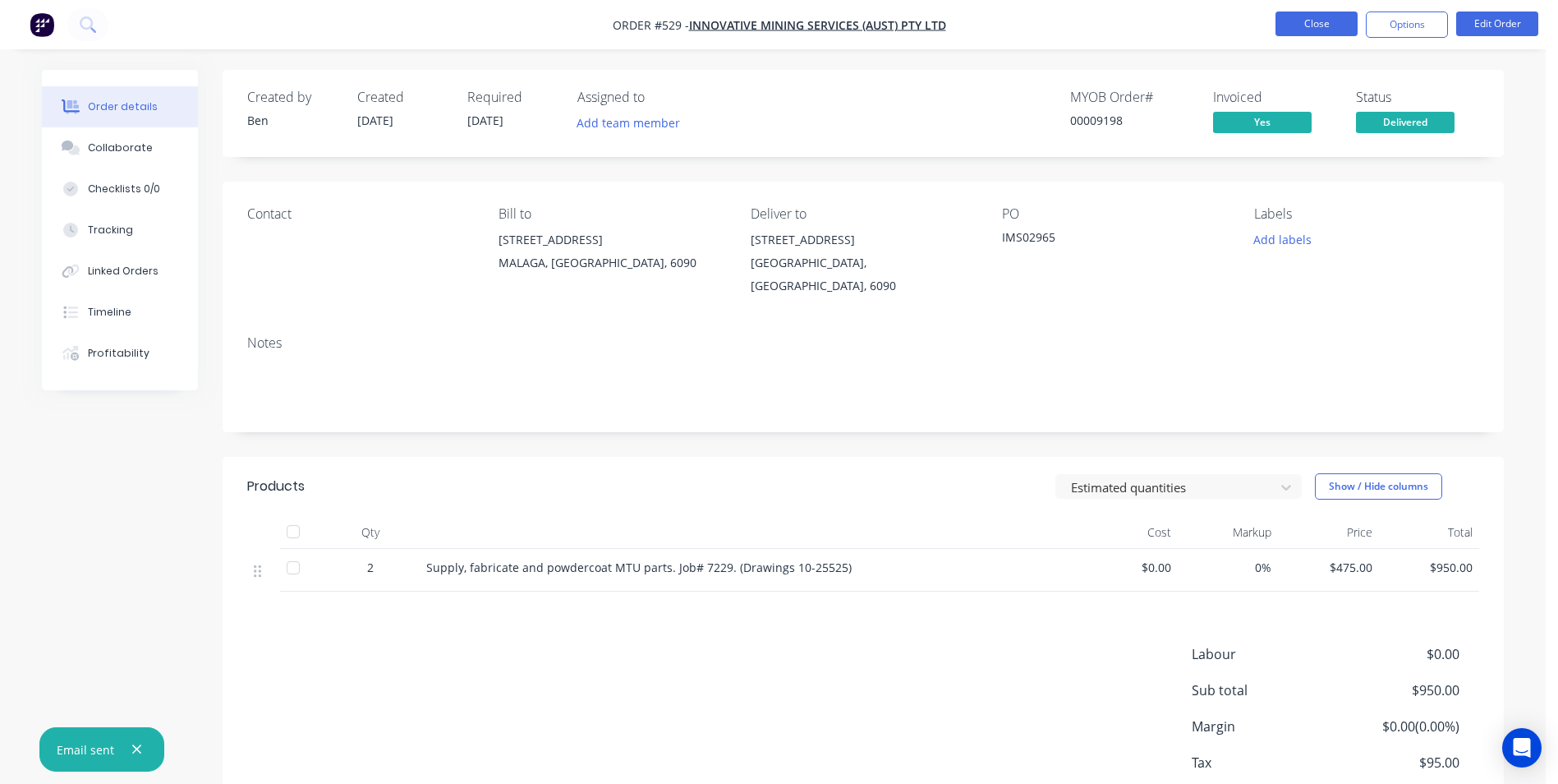
click at [1318, 15] on button "Close" at bounding box center [1317, 24] width 82 height 25
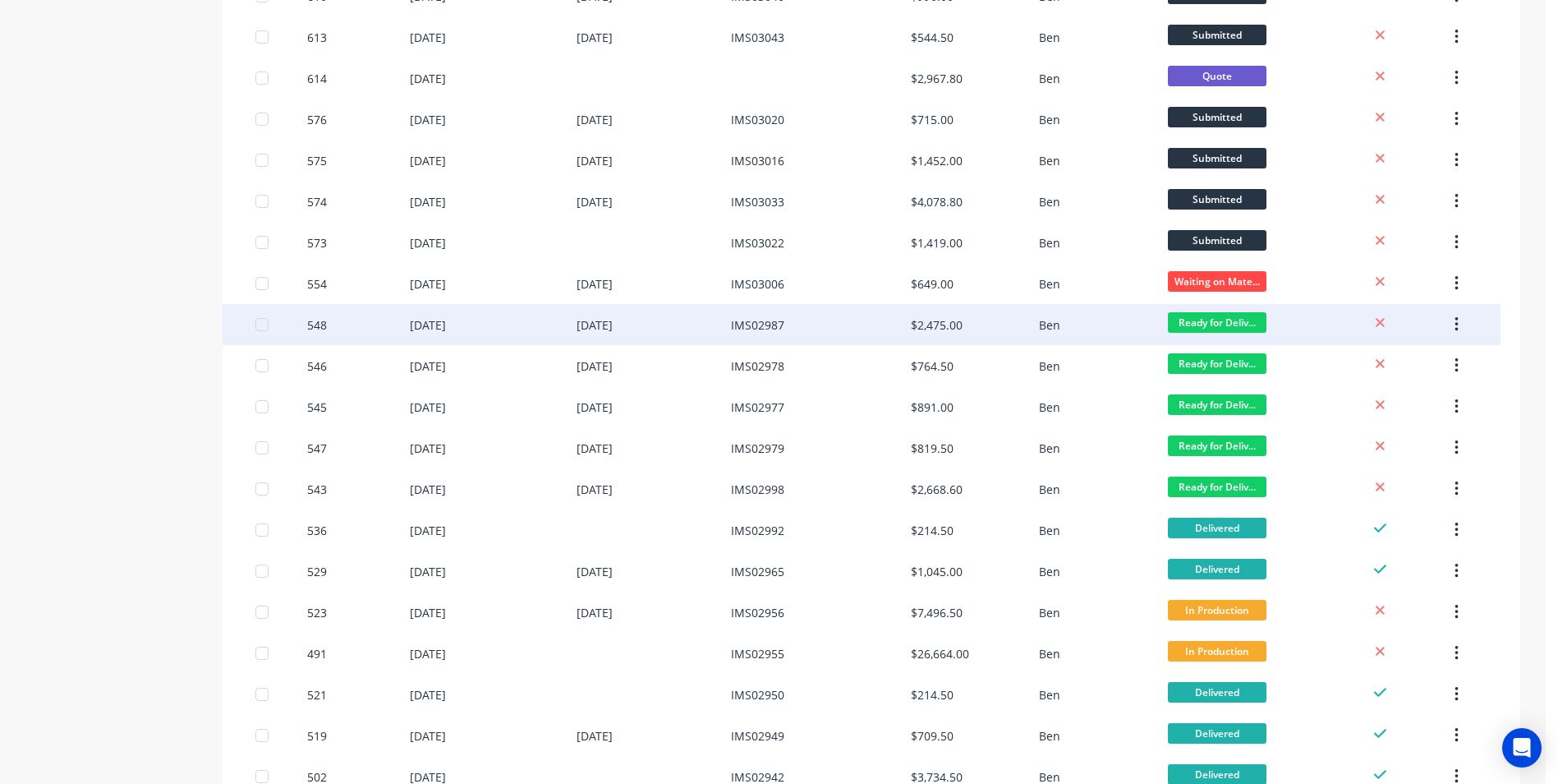
scroll to position [411, 0]
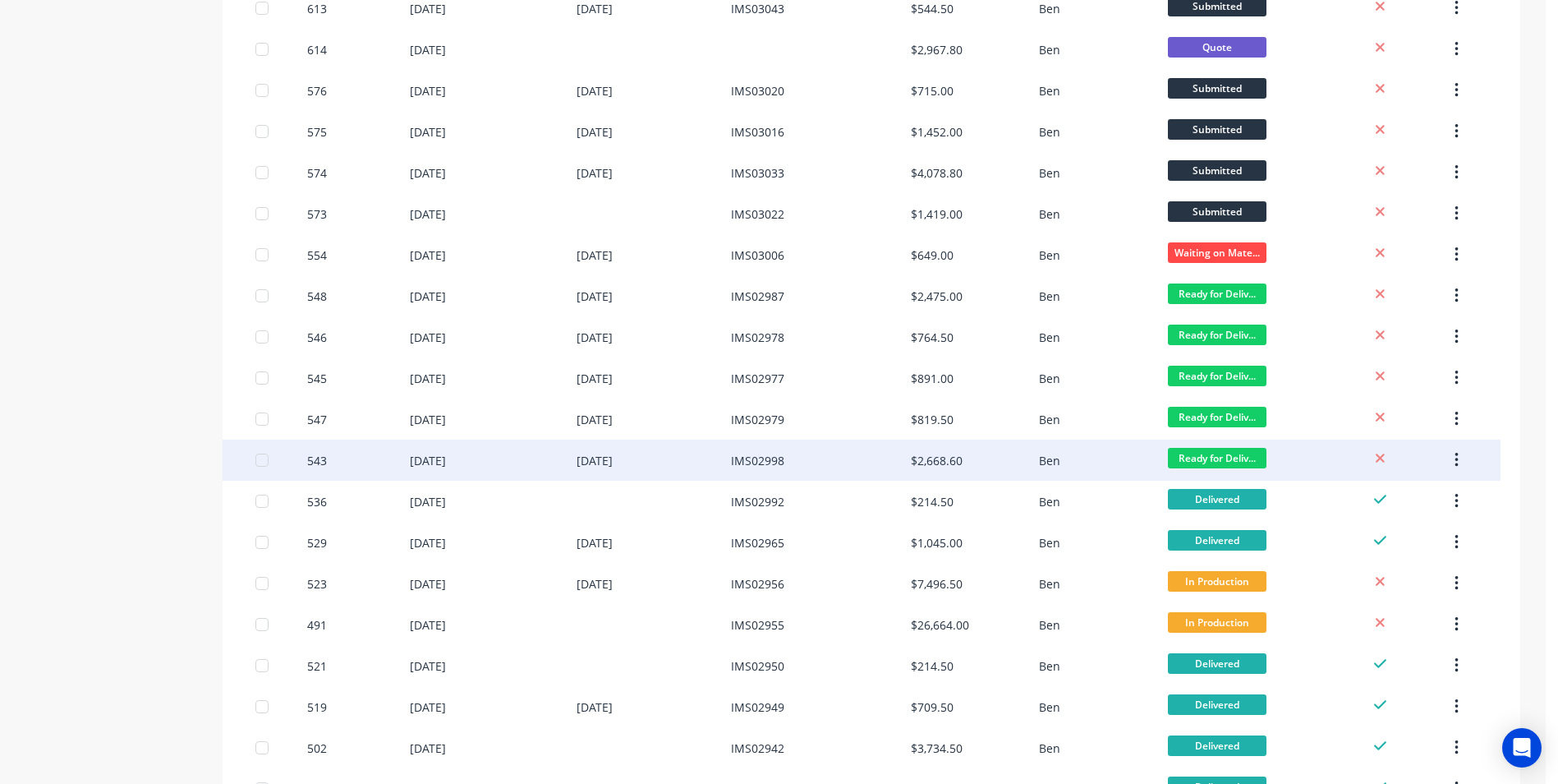
click at [743, 452] on div "IMS02998" at bounding box center [758, 460] width 53 height 18
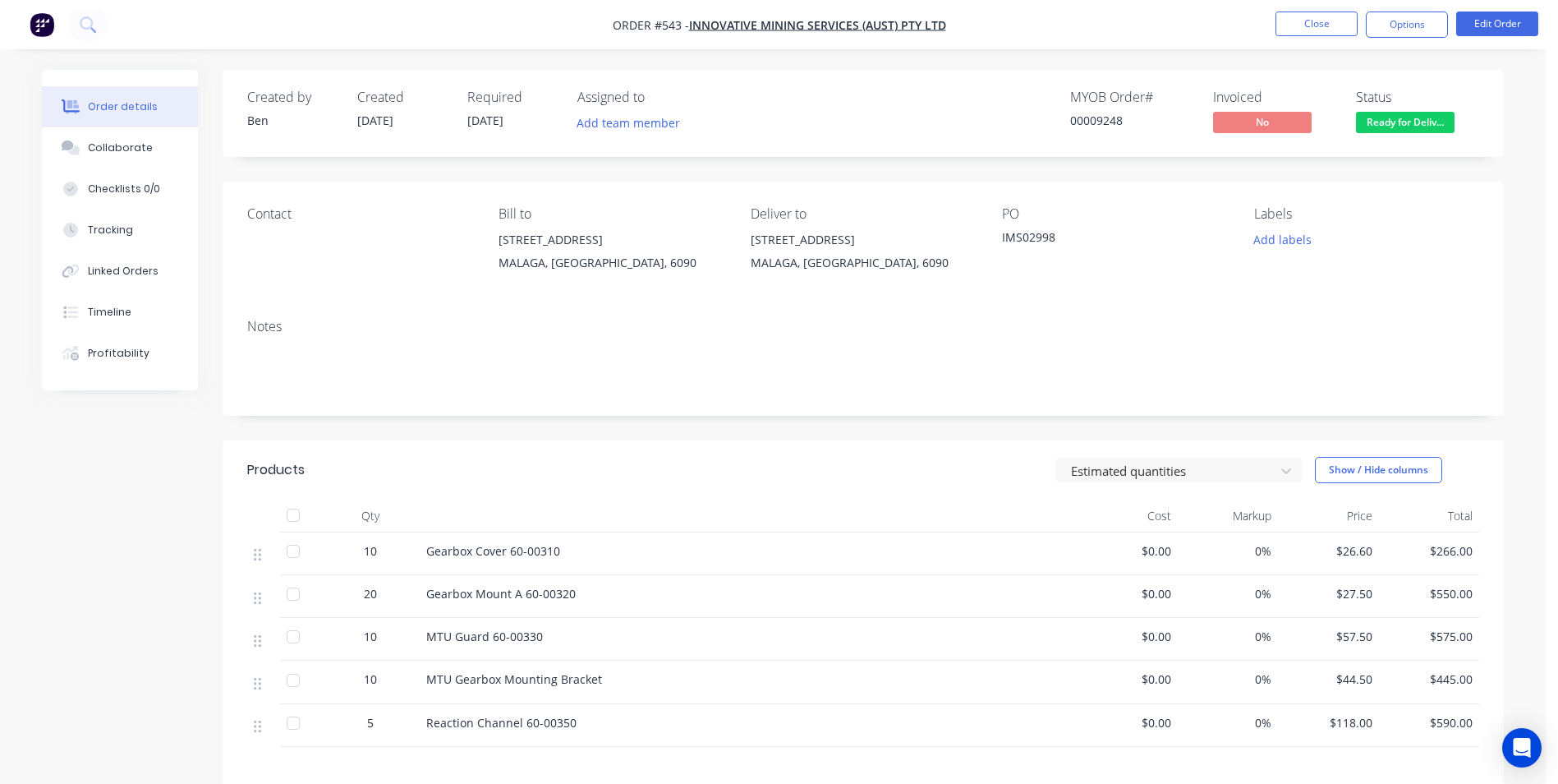
click at [1393, 126] on span "Ready for Deliv..." at bounding box center [1405, 122] width 99 height 21
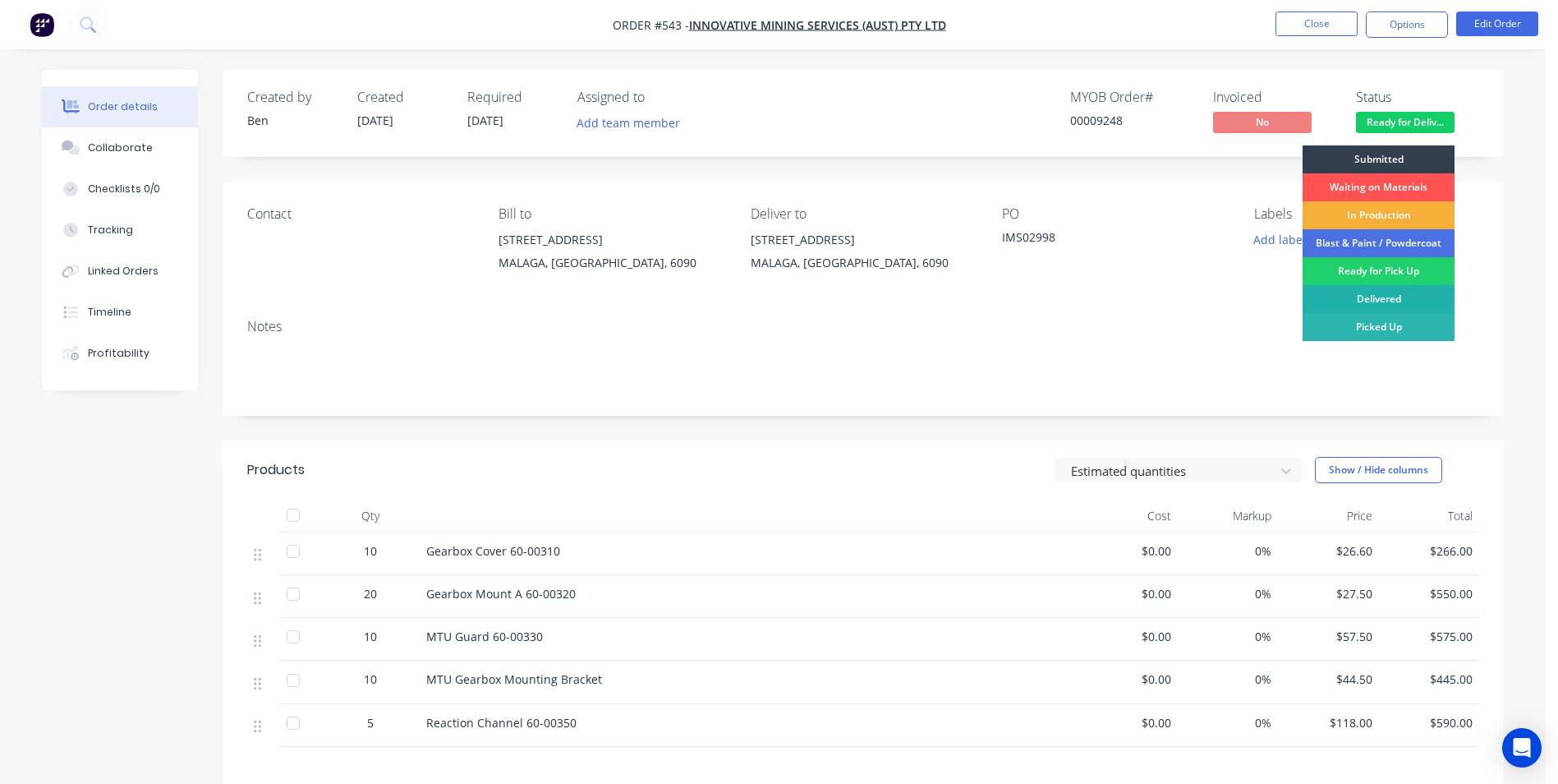
click at [1376, 292] on div "Delivered" at bounding box center [1378, 298] width 152 height 28
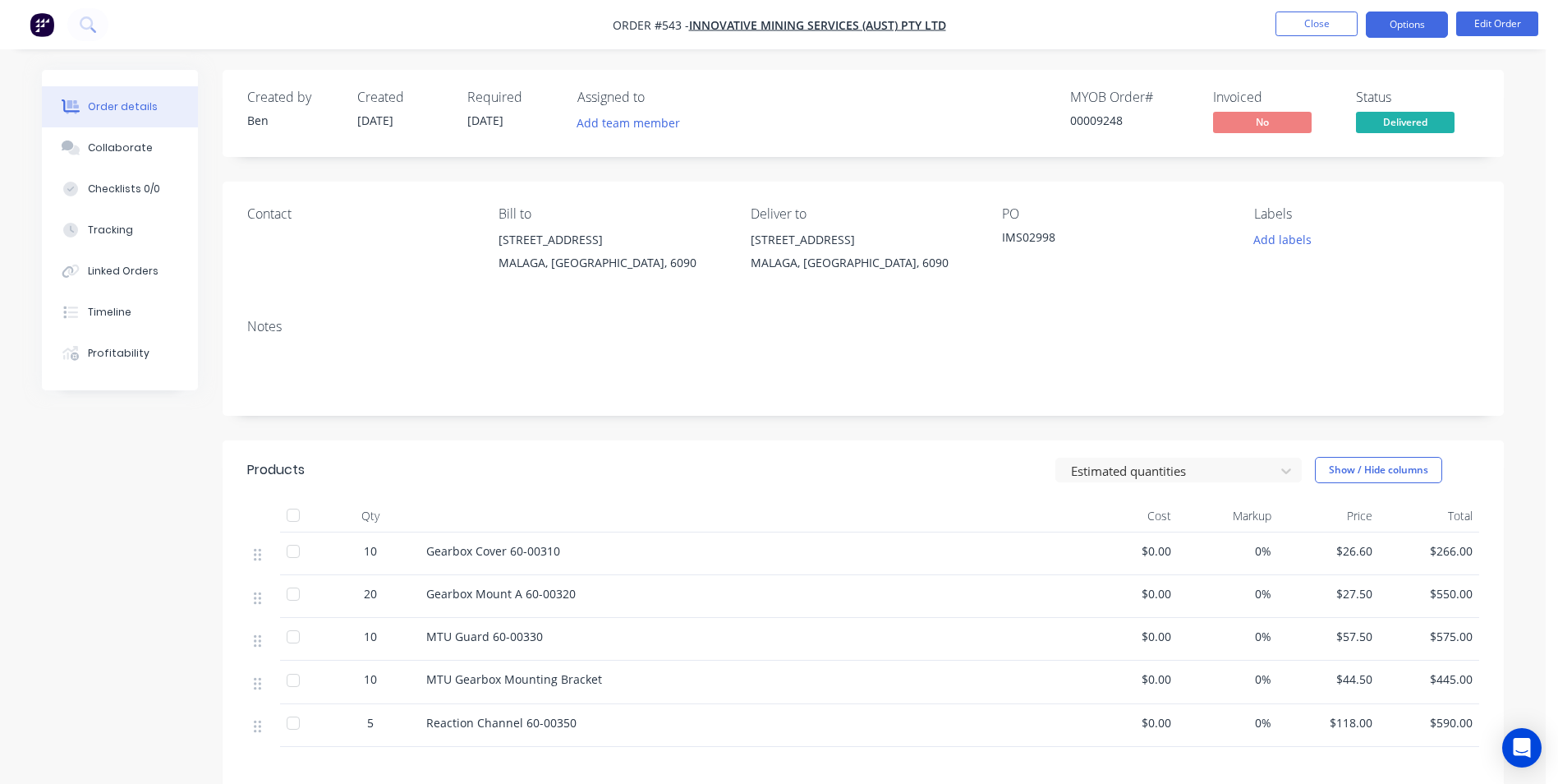
click at [1404, 25] on button "Options" at bounding box center [1407, 24] width 82 height 26
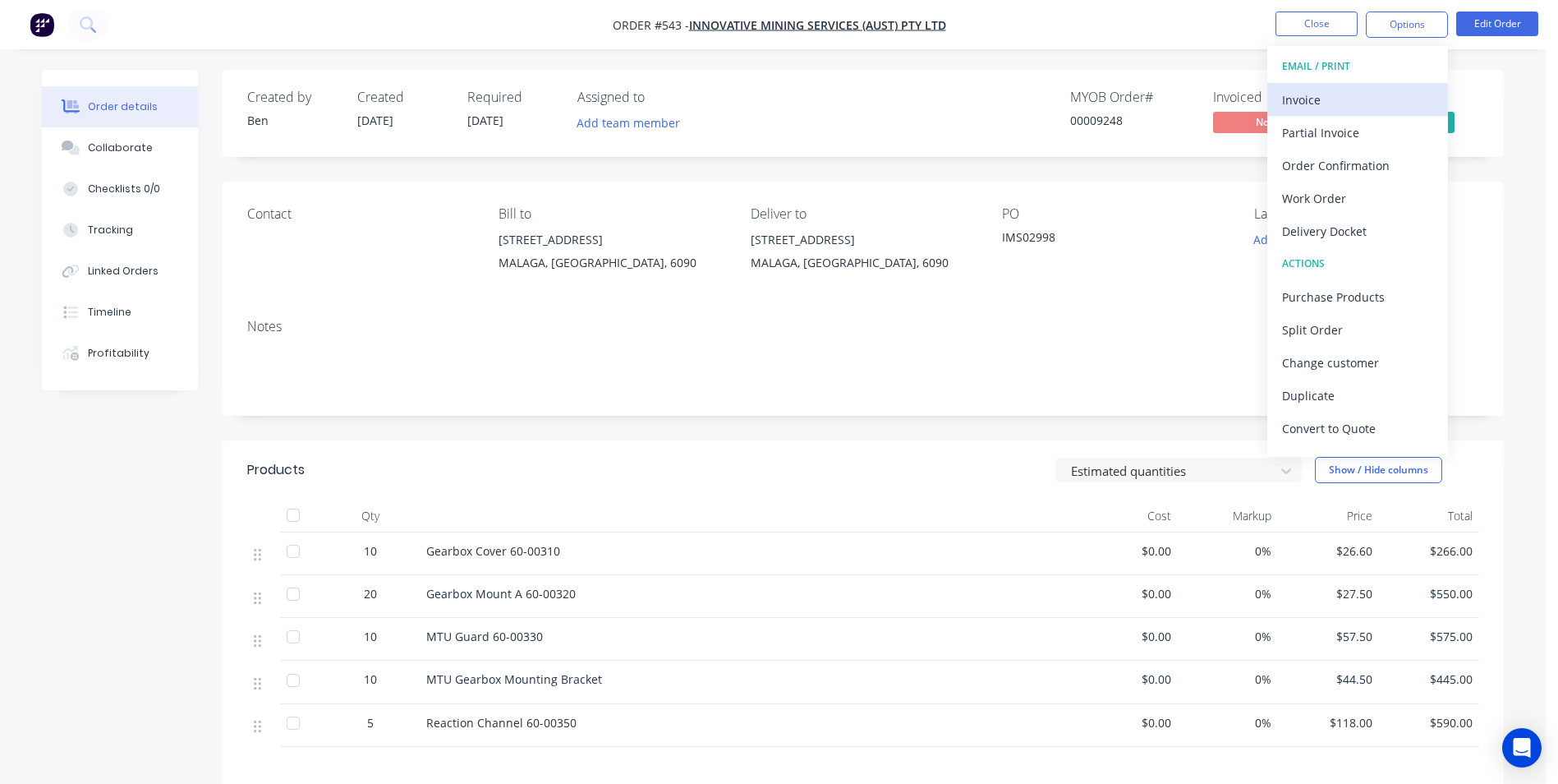
click at [1361, 101] on div "Invoice" at bounding box center [1358, 99] width 151 height 24
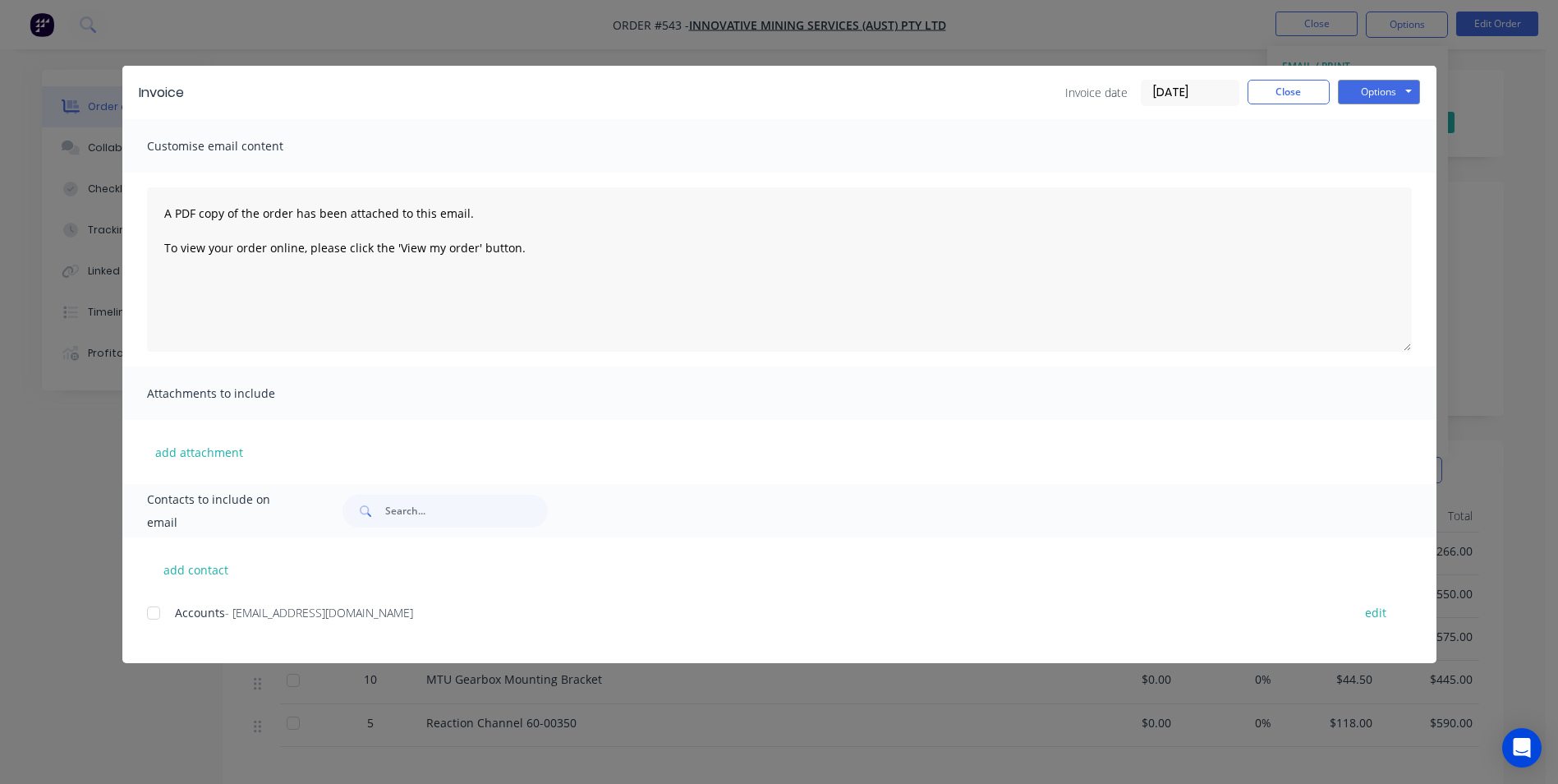
click at [159, 615] on div at bounding box center [153, 612] width 33 height 33
click at [1391, 86] on button "Options" at bounding box center [1379, 92] width 82 height 25
click at [1373, 164] on button "Email" at bounding box center [1391, 175] width 105 height 27
click at [1286, 85] on button "Close" at bounding box center [1288, 92] width 82 height 25
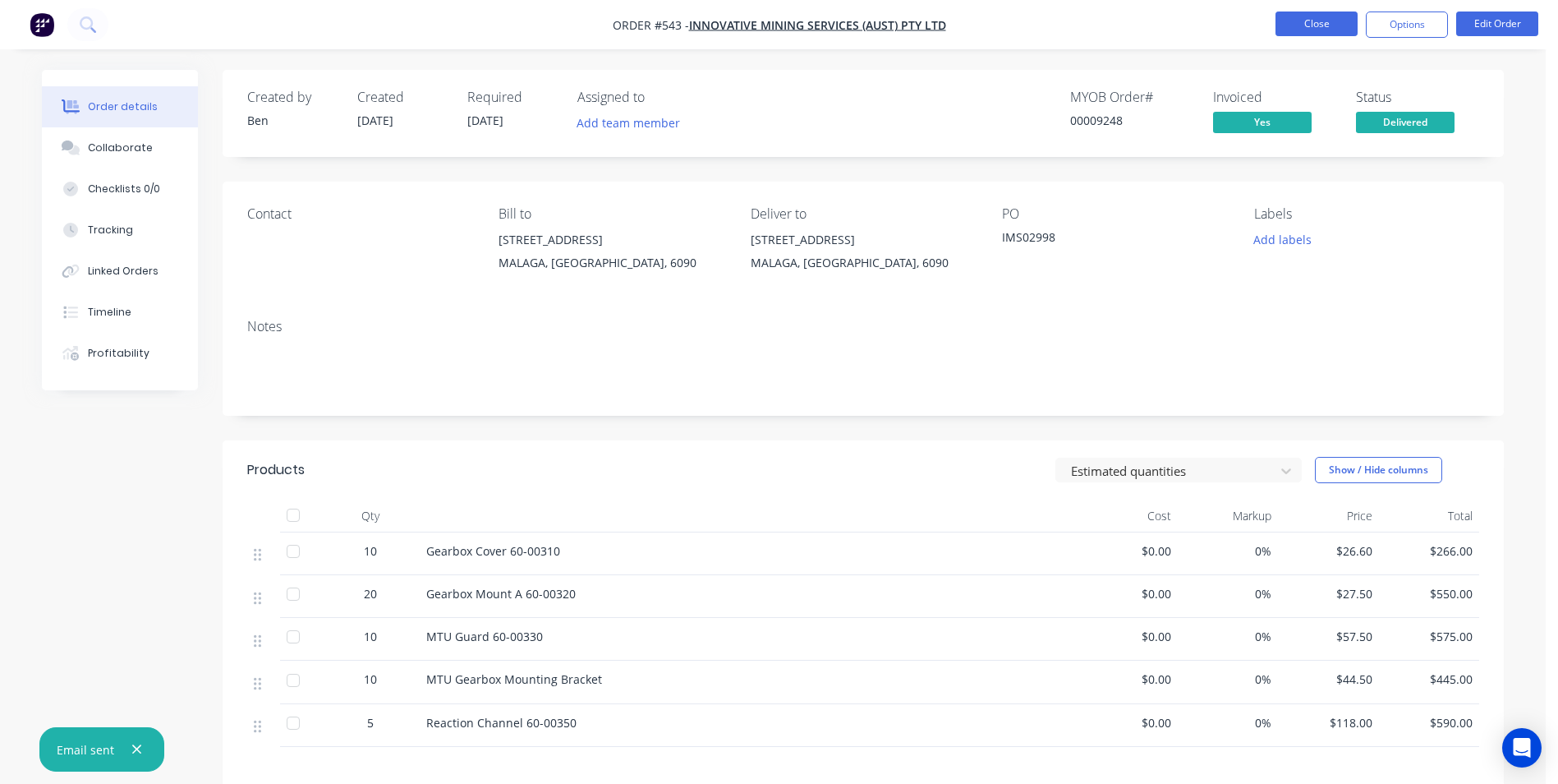
click at [1304, 25] on button "Close" at bounding box center [1317, 24] width 82 height 25
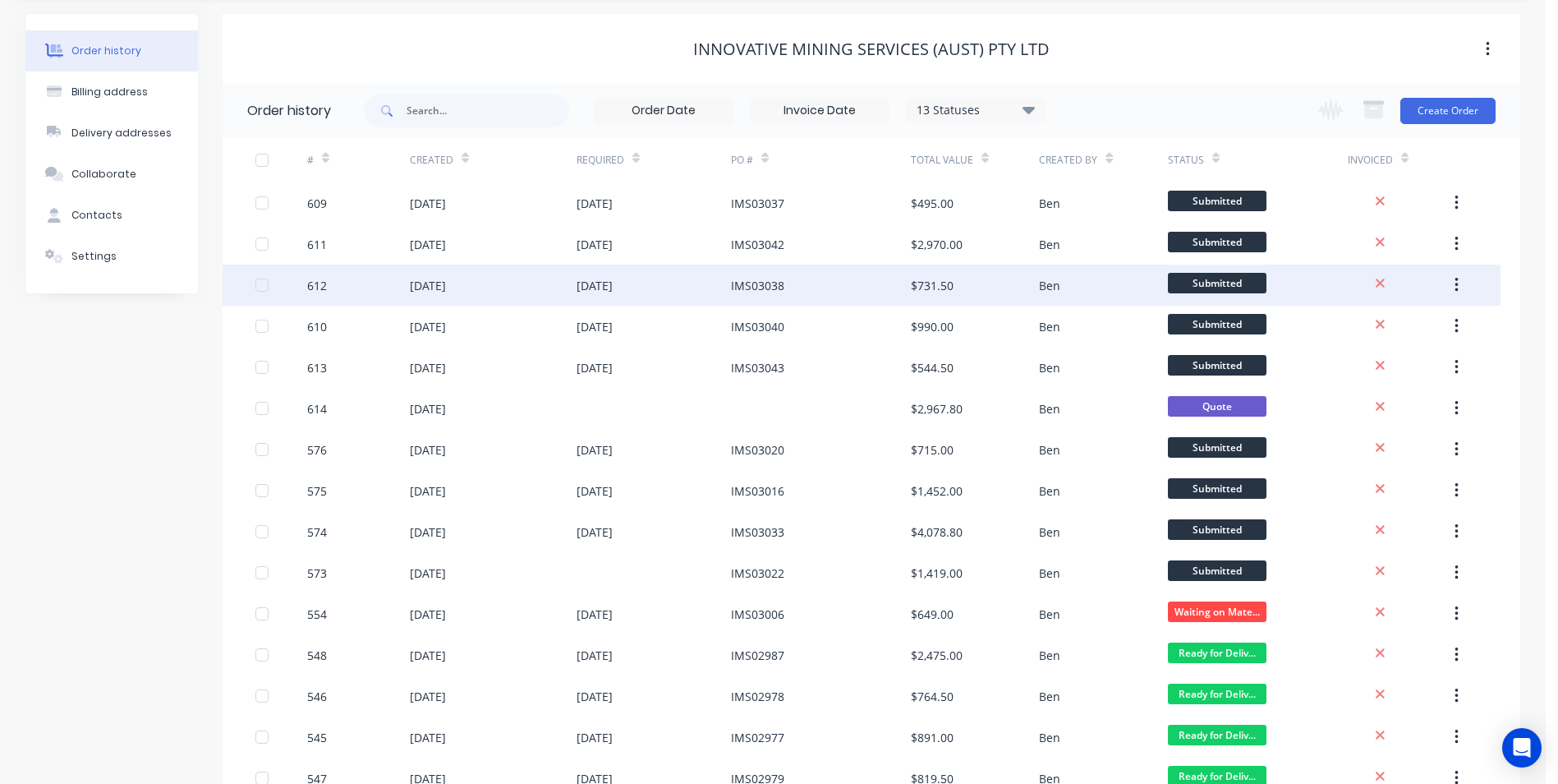
scroll to position [329, 0]
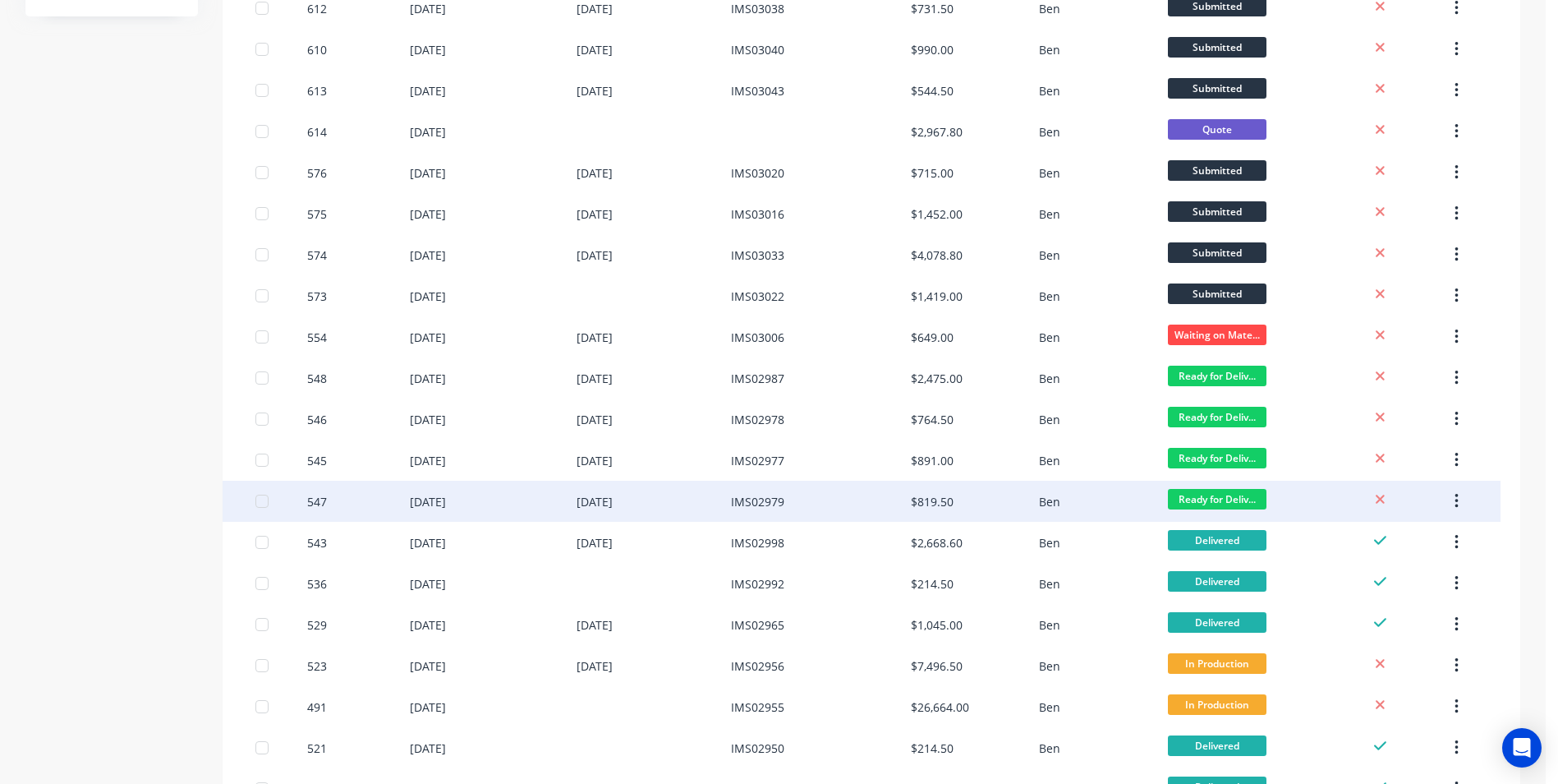
click at [899, 500] on div "IMS02979" at bounding box center [821, 501] width 180 height 41
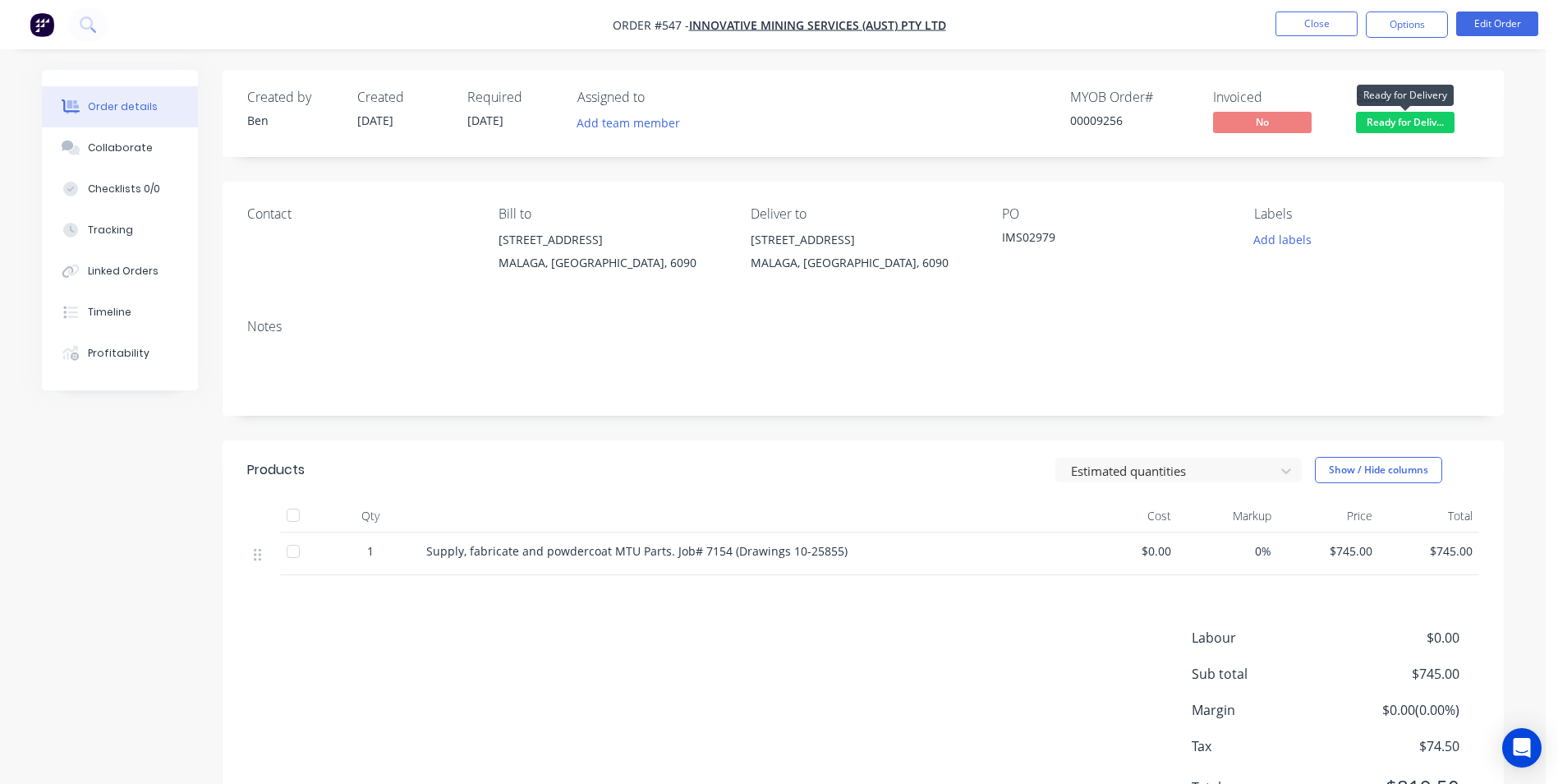
click at [1378, 126] on span "Ready for Deliv..." at bounding box center [1405, 122] width 99 height 21
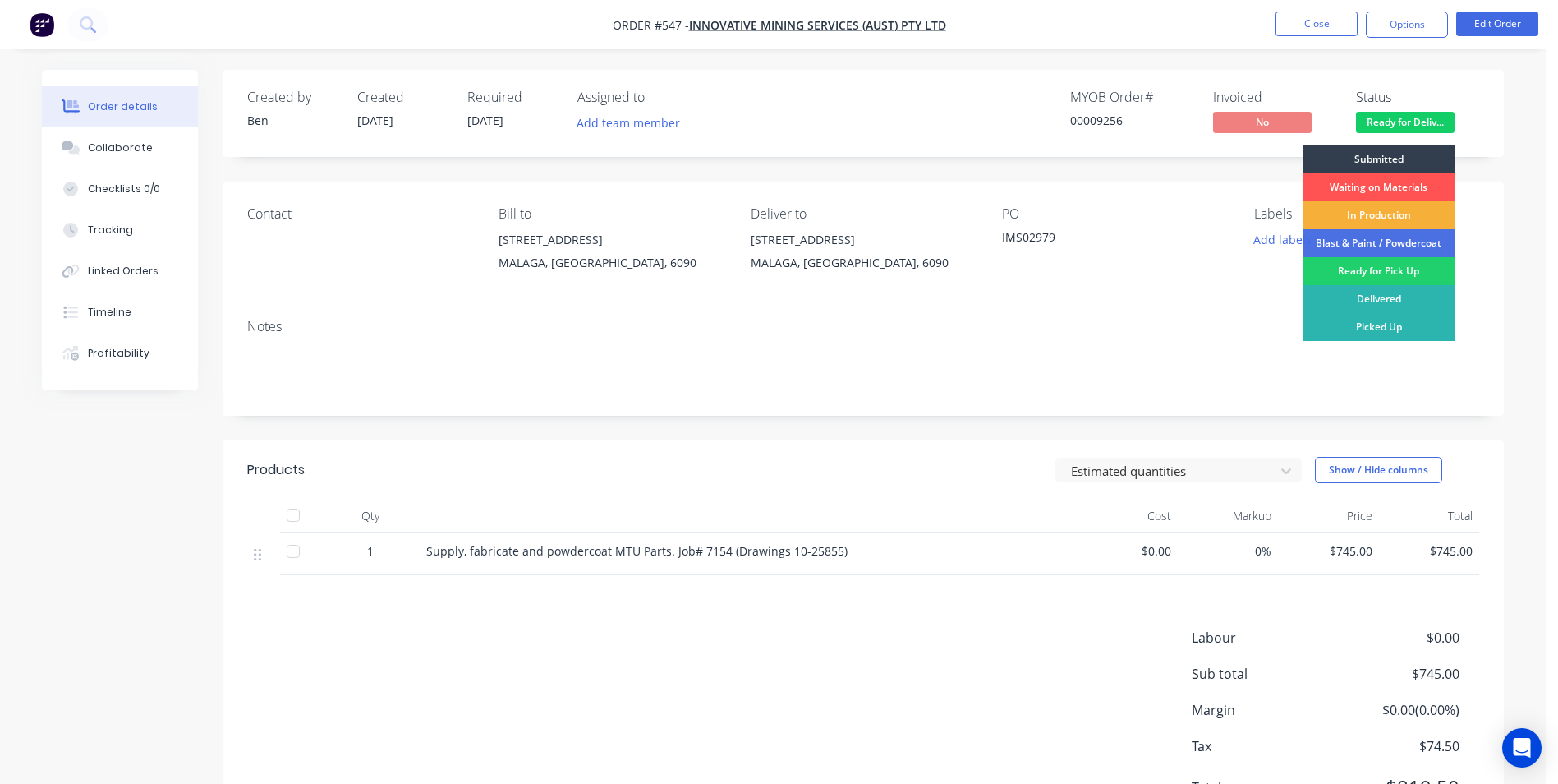
click at [1362, 296] on div "Delivered" at bounding box center [1378, 298] width 152 height 28
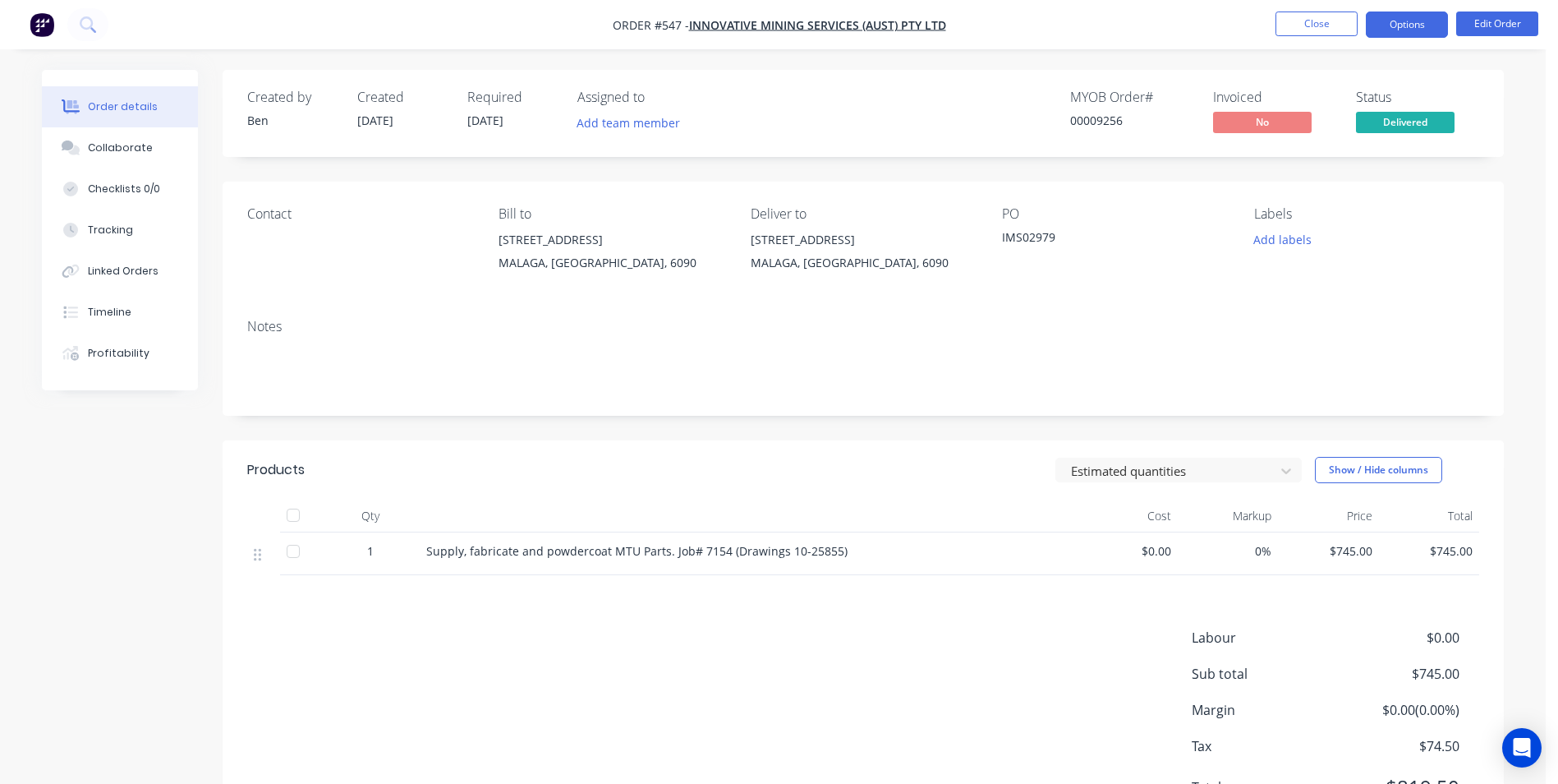
click at [1388, 26] on button "Options" at bounding box center [1407, 24] width 82 height 26
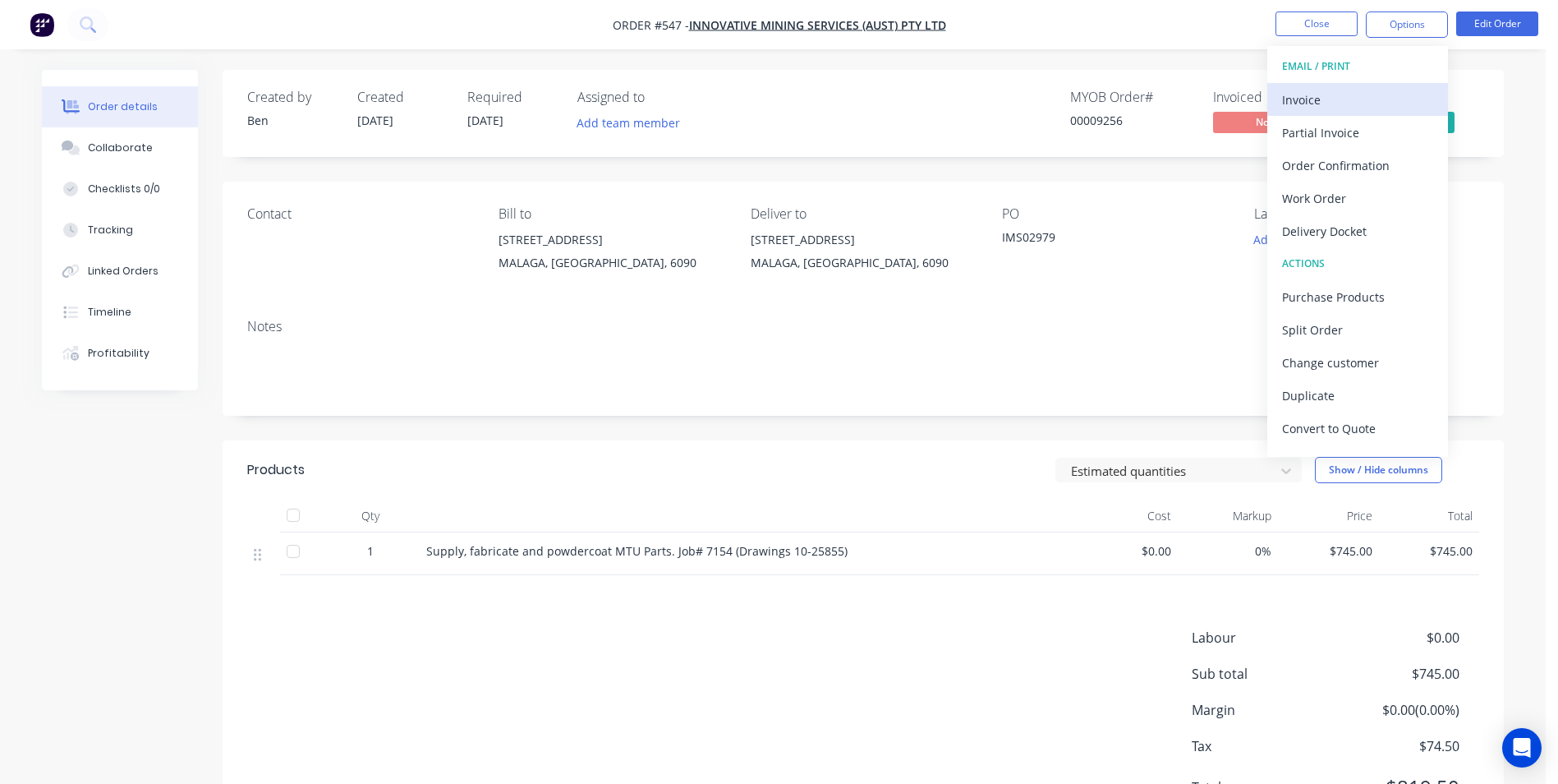
click at [1350, 88] on div "Invoice" at bounding box center [1358, 99] width 151 height 24
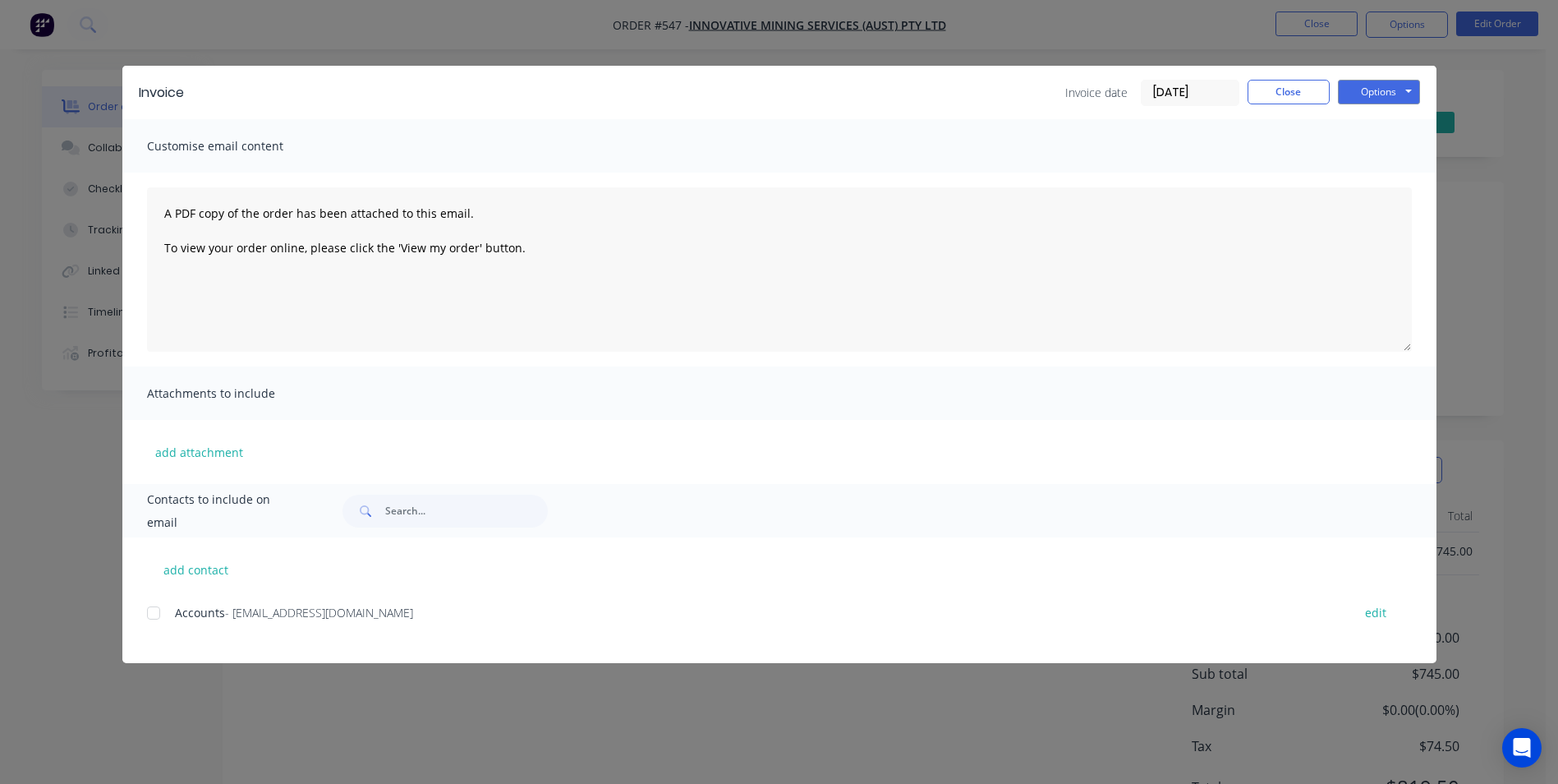
click at [167, 618] on div at bounding box center [153, 612] width 33 height 33
click at [1381, 93] on button "Options" at bounding box center [1379, 92] width 82 height 25
click at [1373, 170] on button "Email" at bounding box center [1391, 175] width 105 height 27
click at [1317, 89] on button "Close" at bounding box center [1288, 92] width 82 height 25
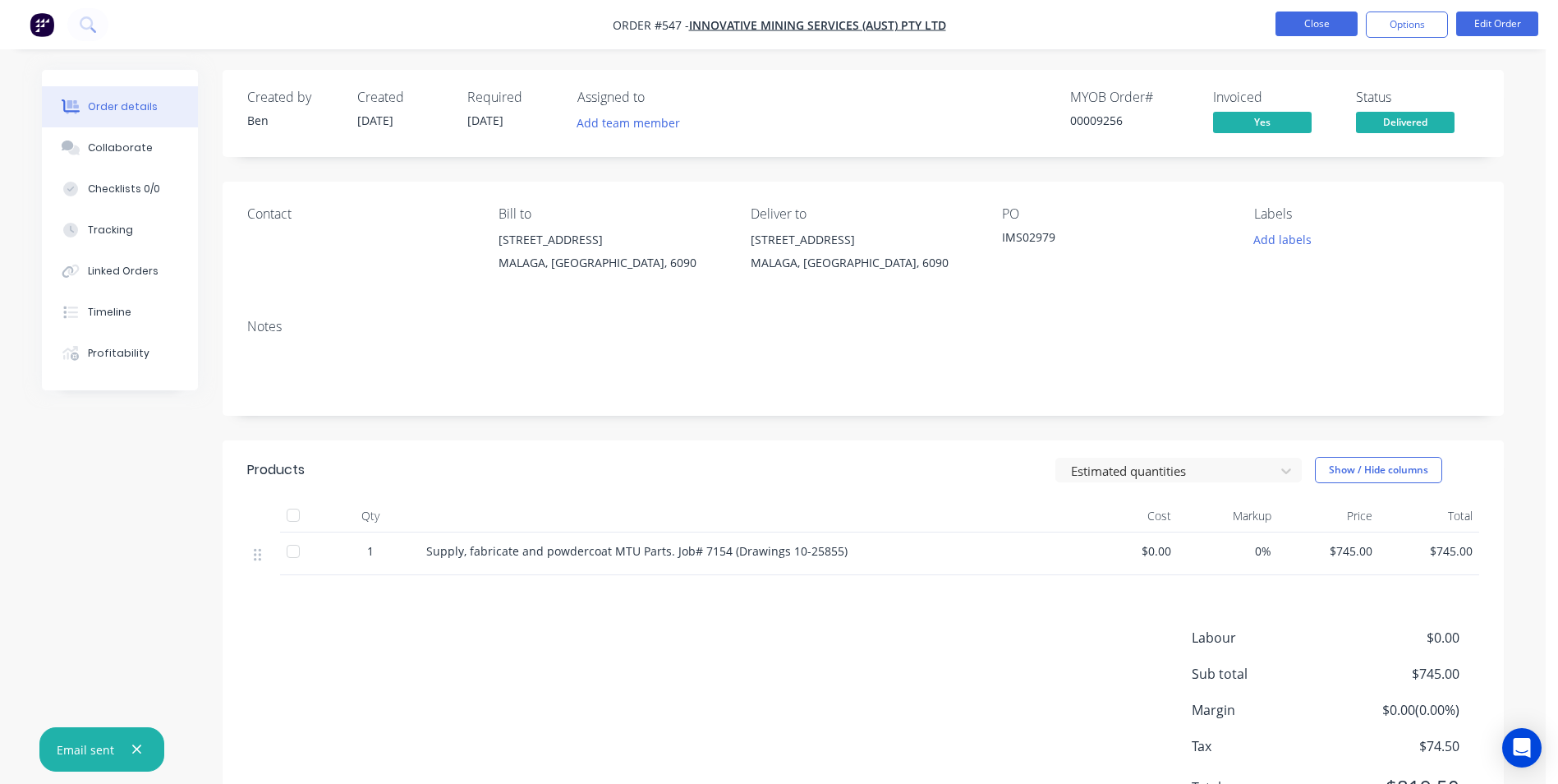
click at [1337, 28] on button "Close" at bounding box center [1317, 24] width 82 height 25
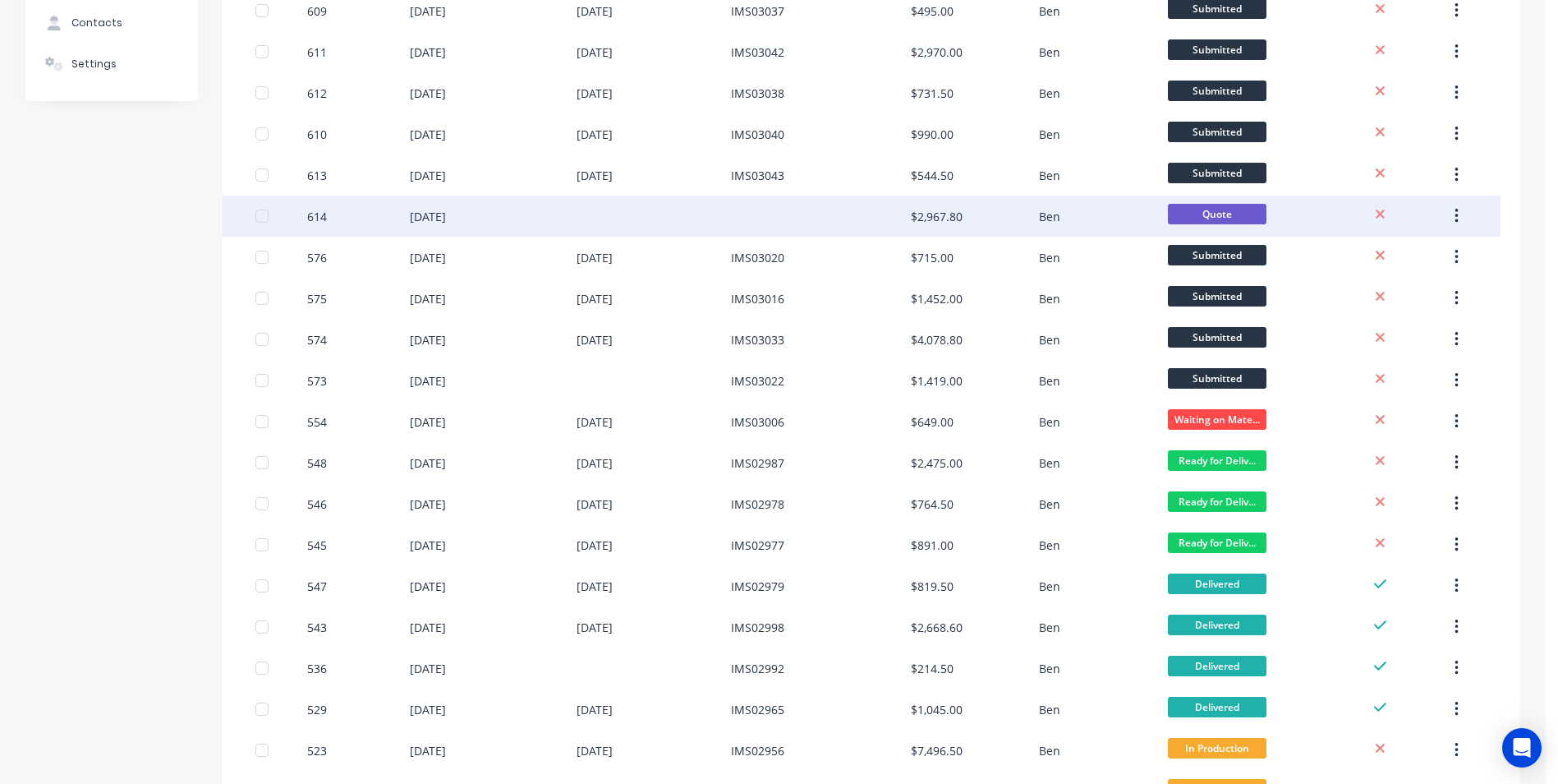
scroll to position [411, 0]
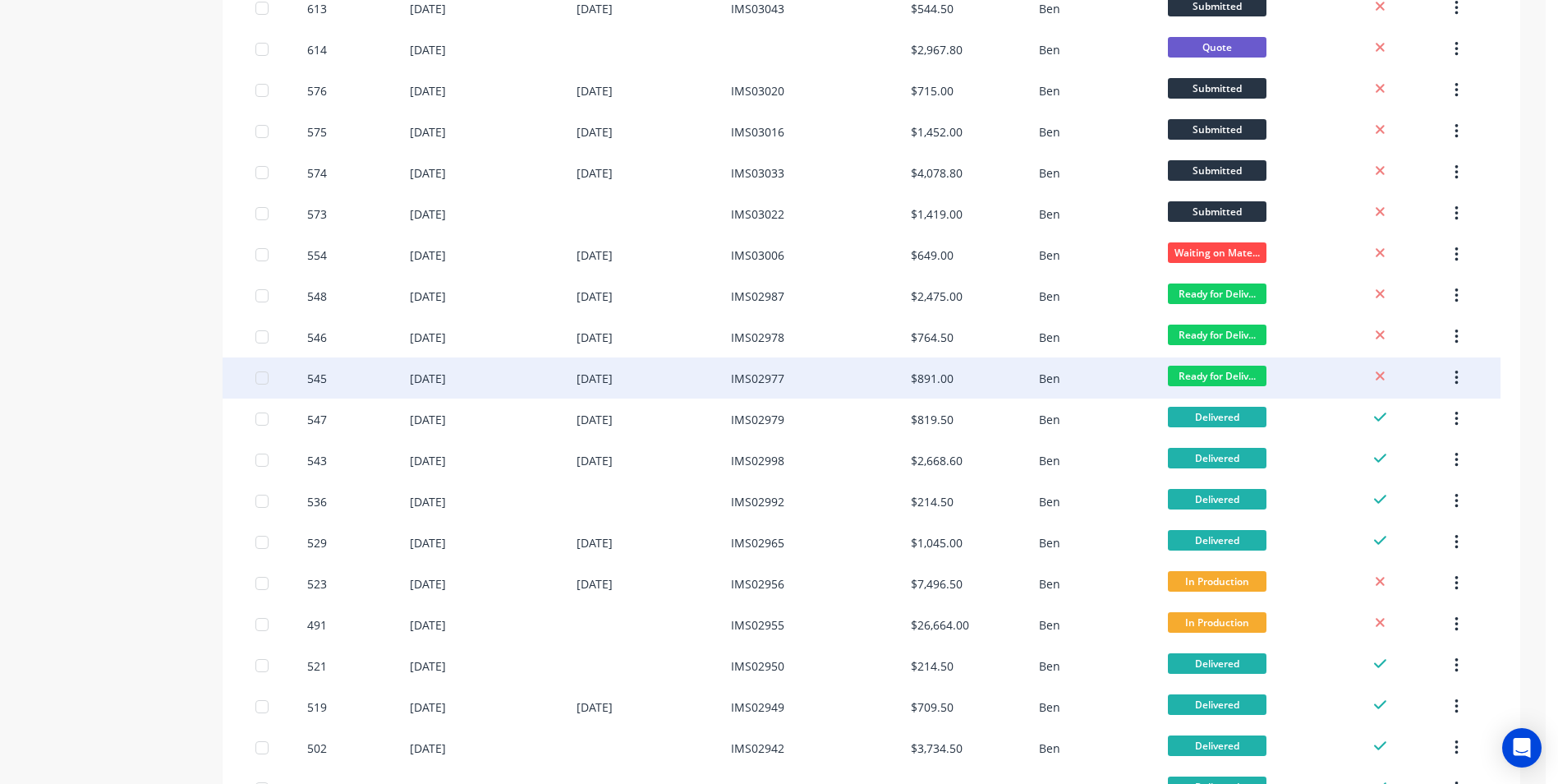
click at [926, 379] on div "$891.00" at bounding box center [932, 378] width 43 height 18
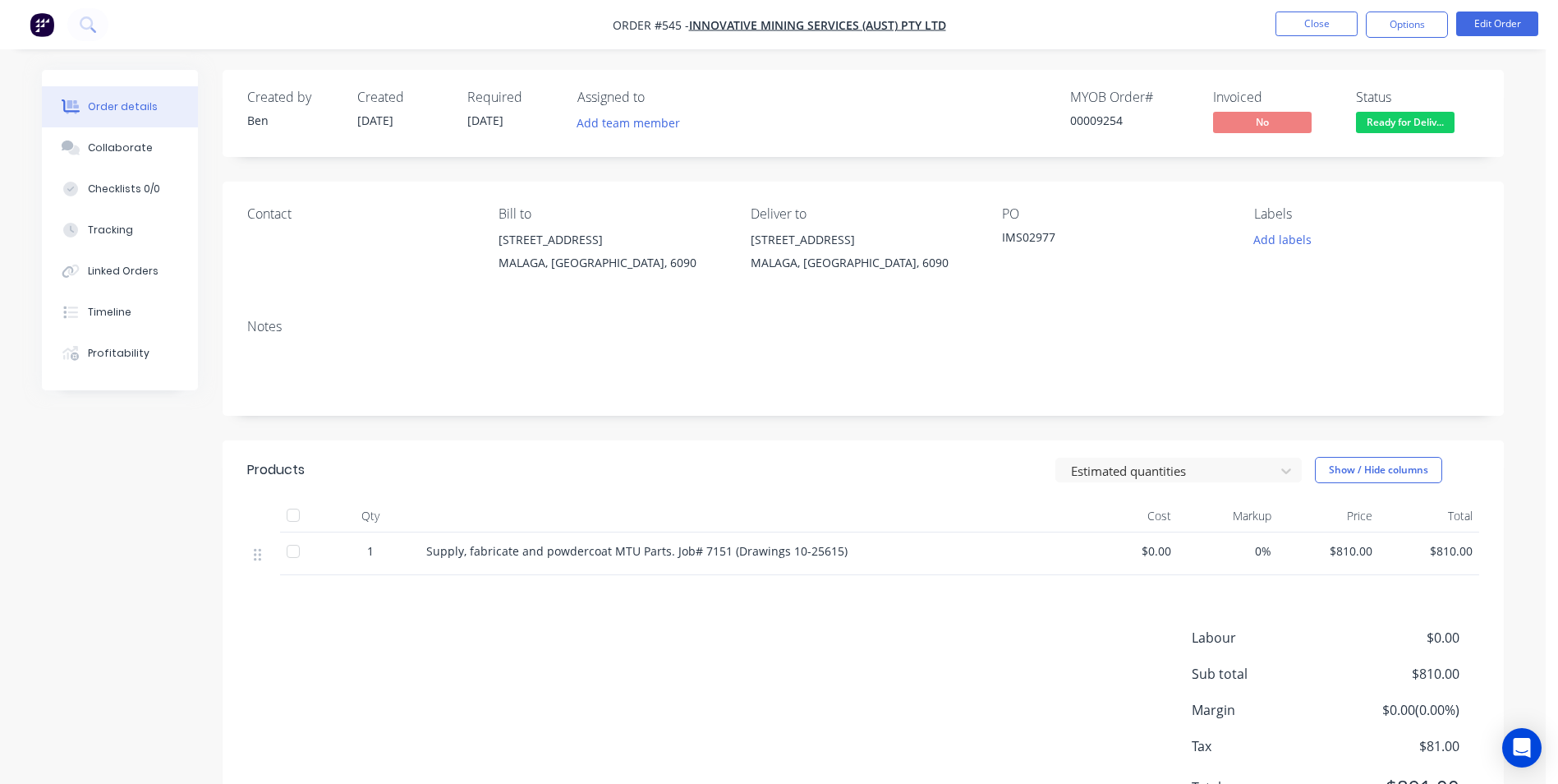
click at [1396, 129] on span "Ready for Deliv..." at bounding box center [1405, 122] width 99 height 21
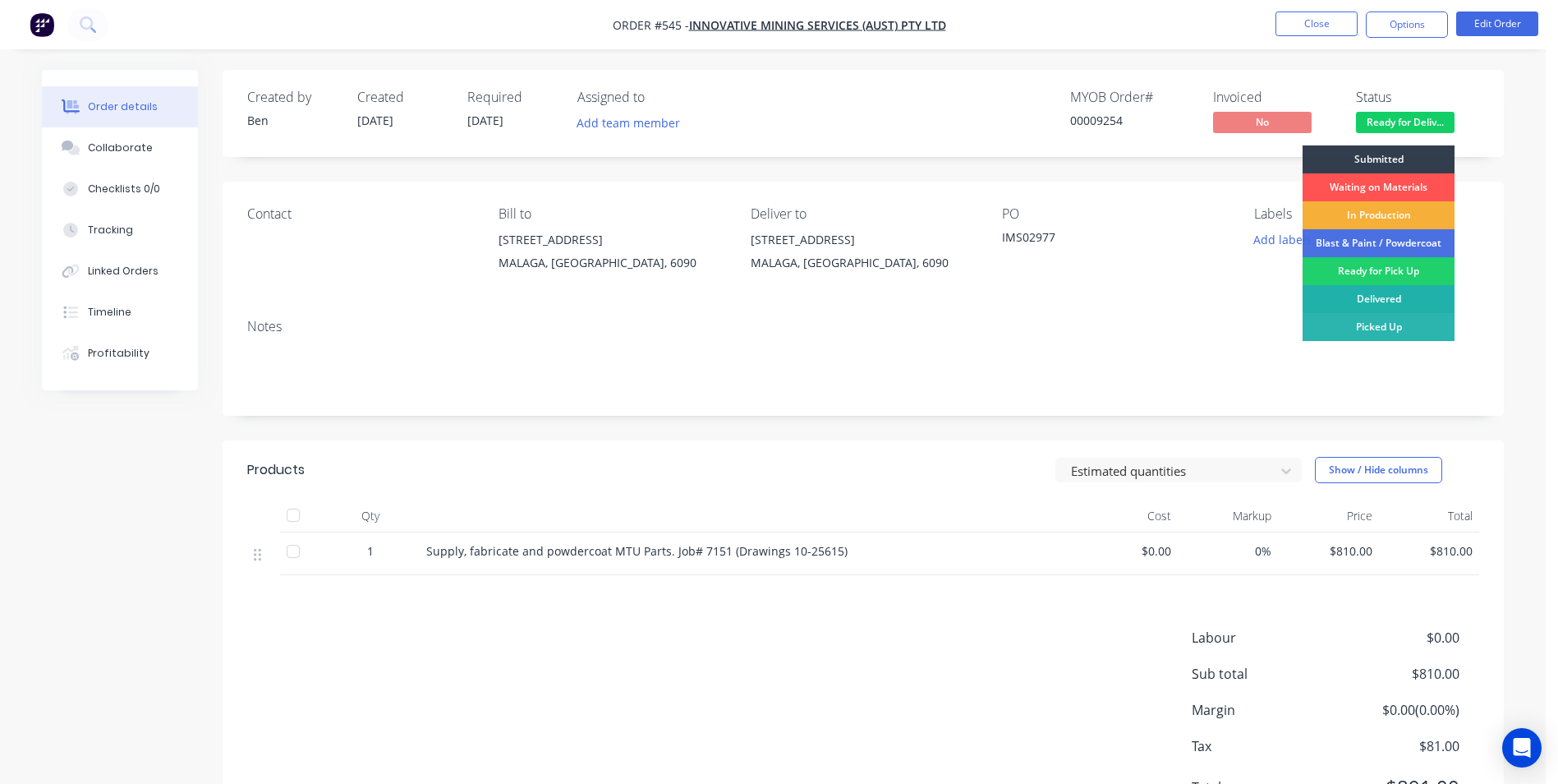
click at [1378, 289] on div "Delivered" at bounding box center [1378, 298] width 152 height 28
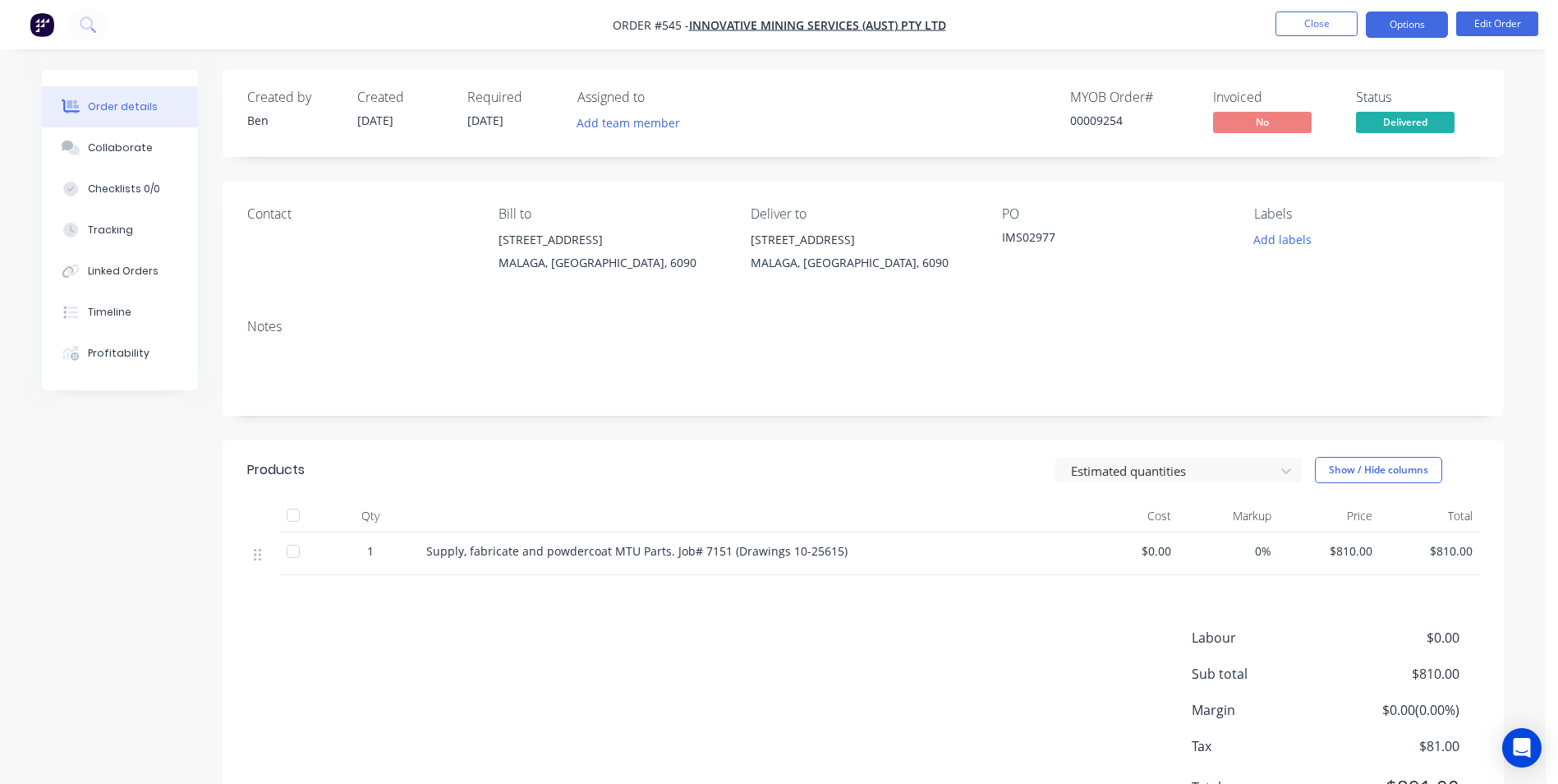
click at [1420, 33] on button "Options" at bounding box center [1407, 24] width 82 height 26
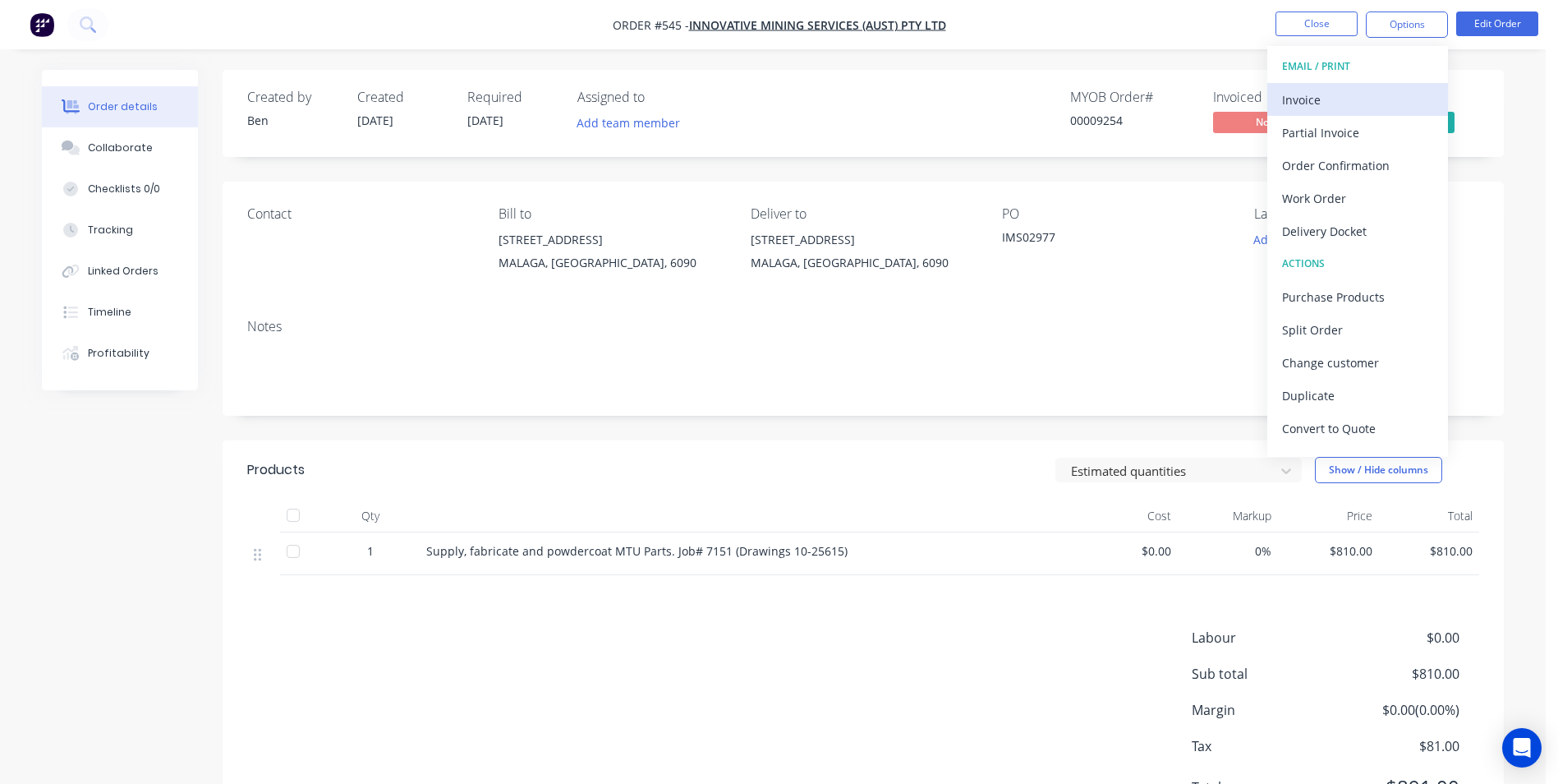
click at [1350, 84] on button "Invoice" at bounding box center [1358, 99] width 180 height 33
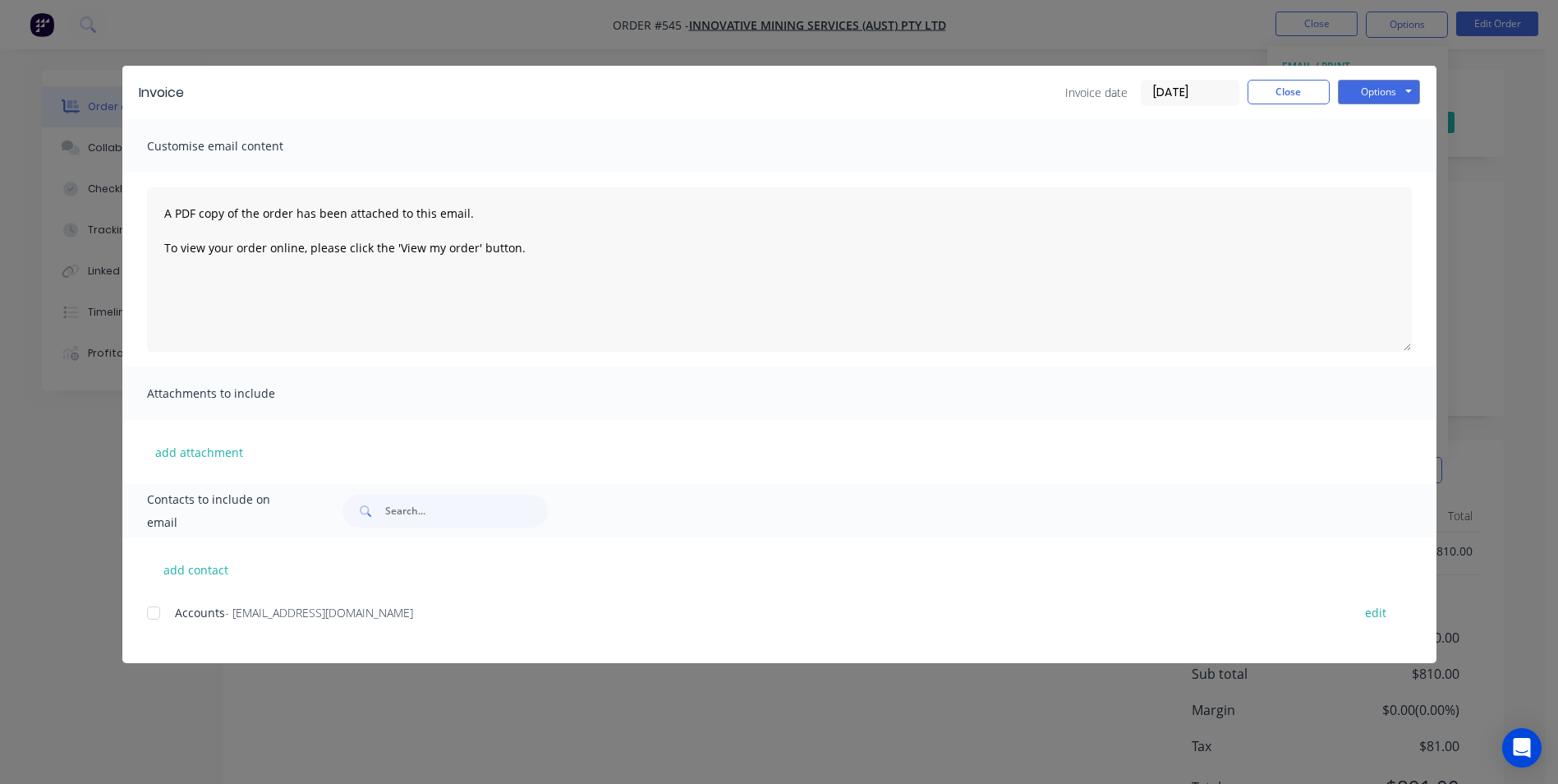
click at [146, 615] on div at bounding box center [153, 612] width 33 height 33
click at [1369, 95] on button "Options" at bounding box center [1379, 92] width 82 height 25
click at [1349, 178] on button "Email" at bounding box center [1391, 175] width 105 height 27
click at [1319, 98] on button "Close" at bounding box center [1288, 92] width 82 height 25
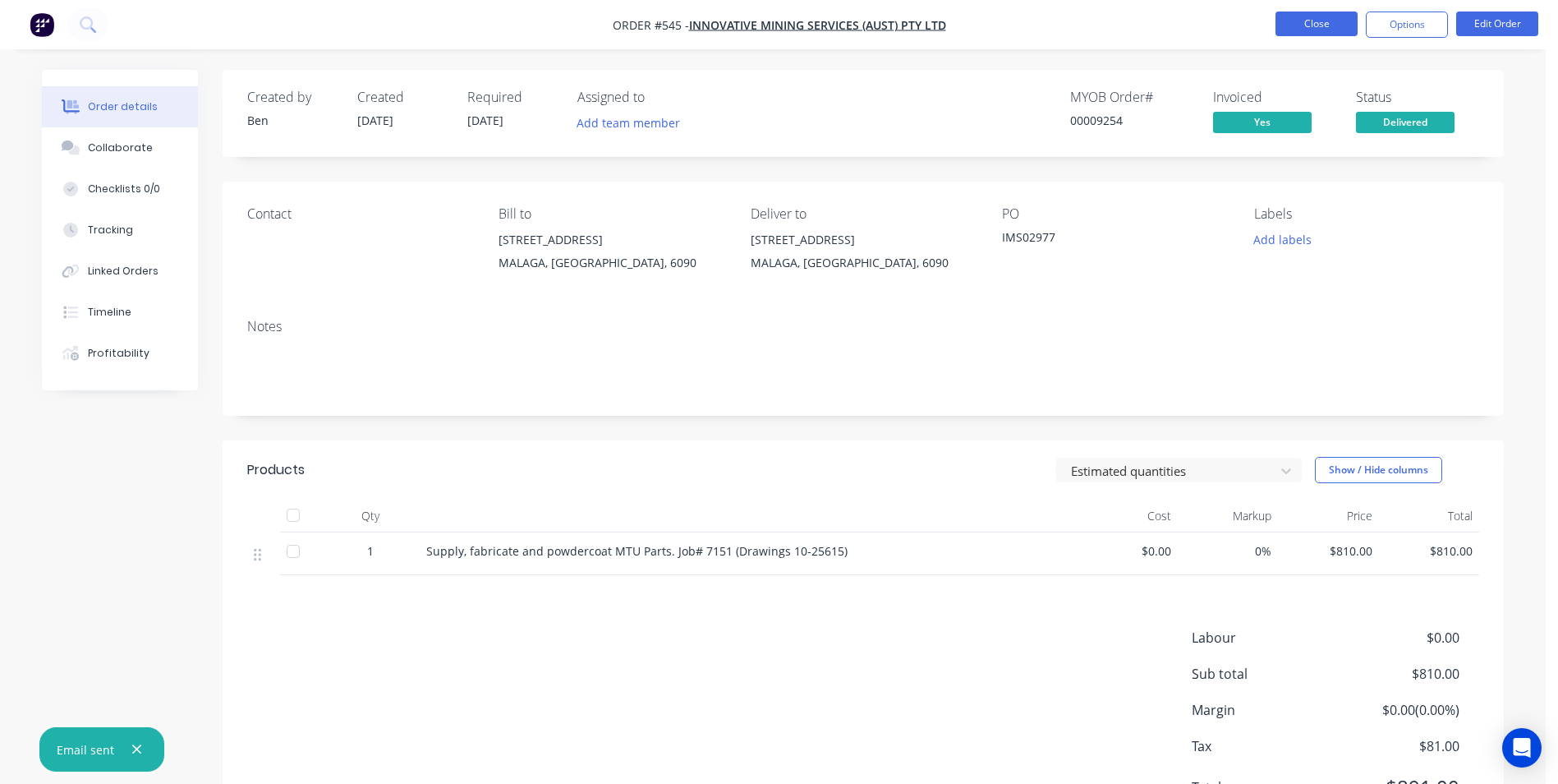
click at [1311, 26] on button "Close" at bounding box center [1317, 24] width 82 height 25
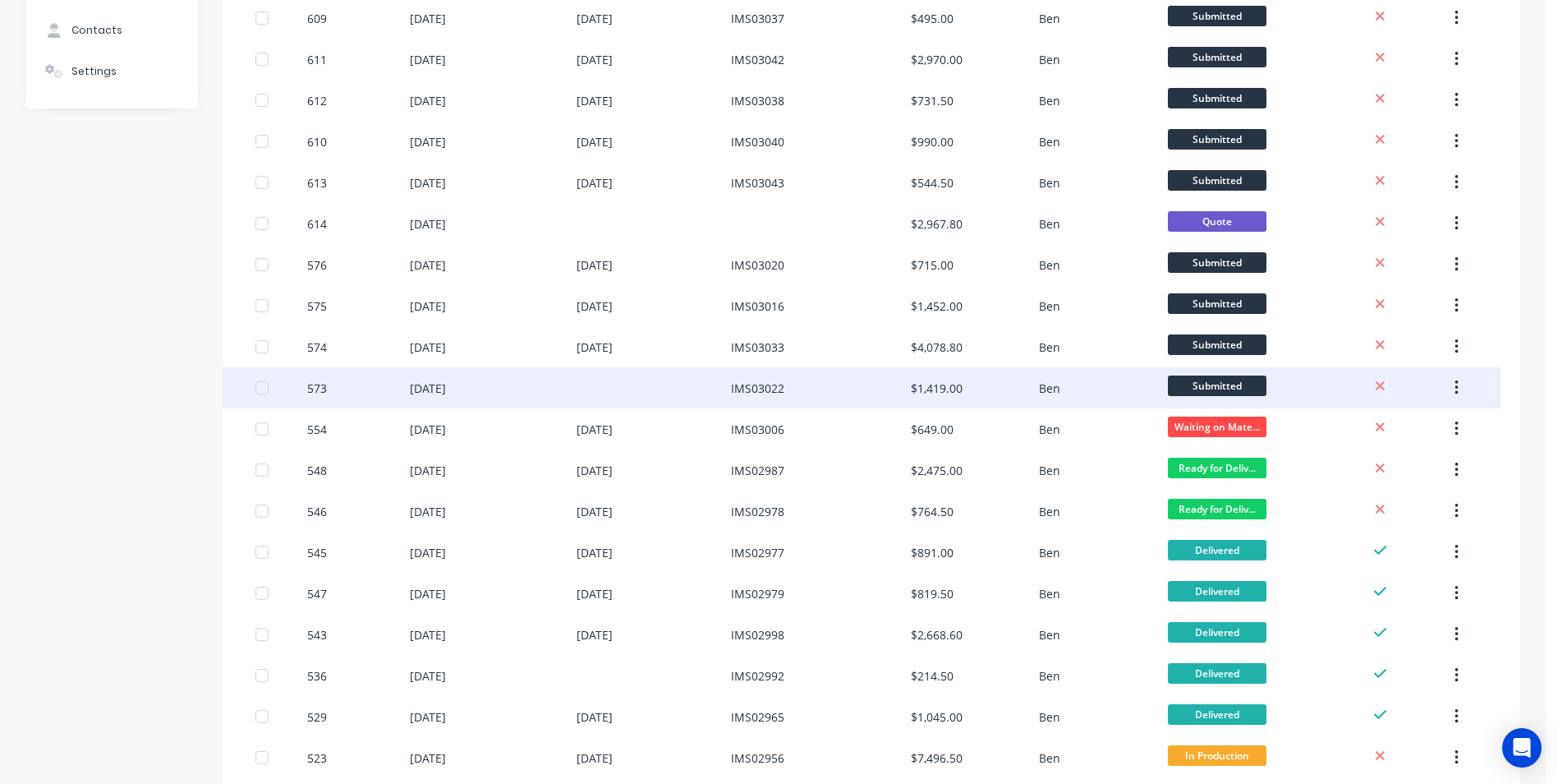
scroll to position [246, 0]
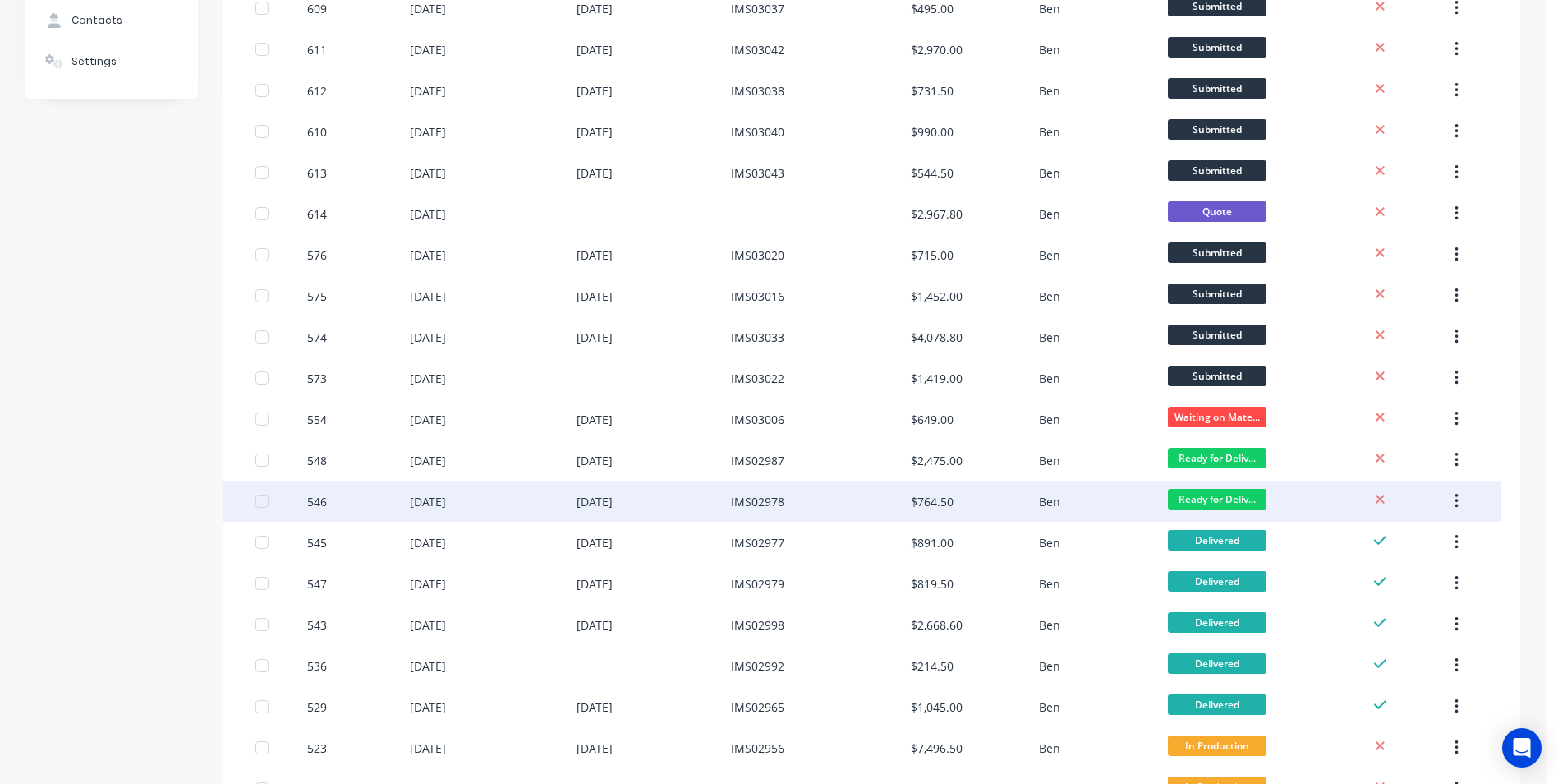
click at [968, 502] on div "$764.50" at bounding box center [974, 501] width 128 height 41
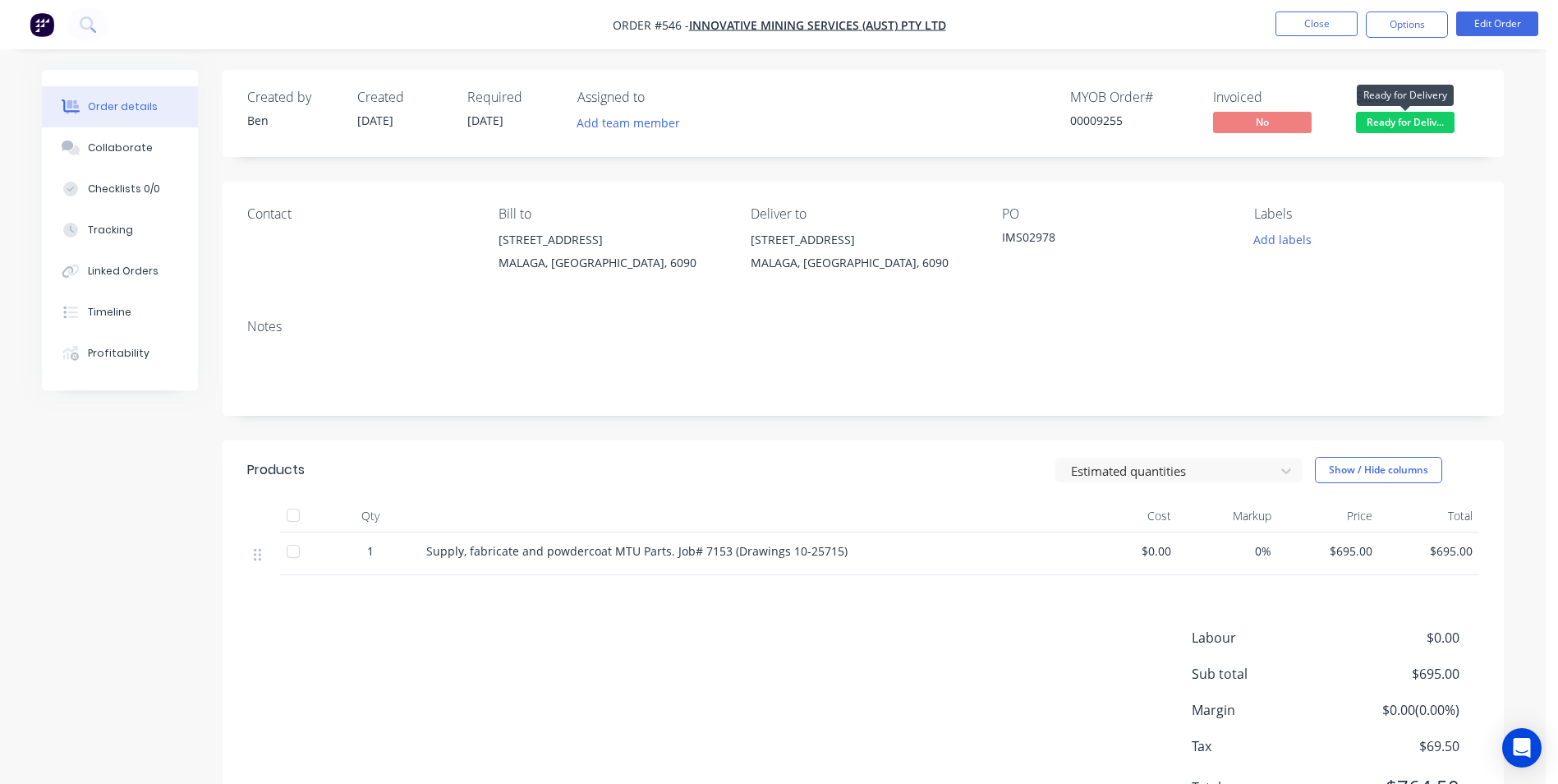
click at [1418, 124] on span "Ready for Deliv..." at bounding box center [1405, 122] width 99 height 21
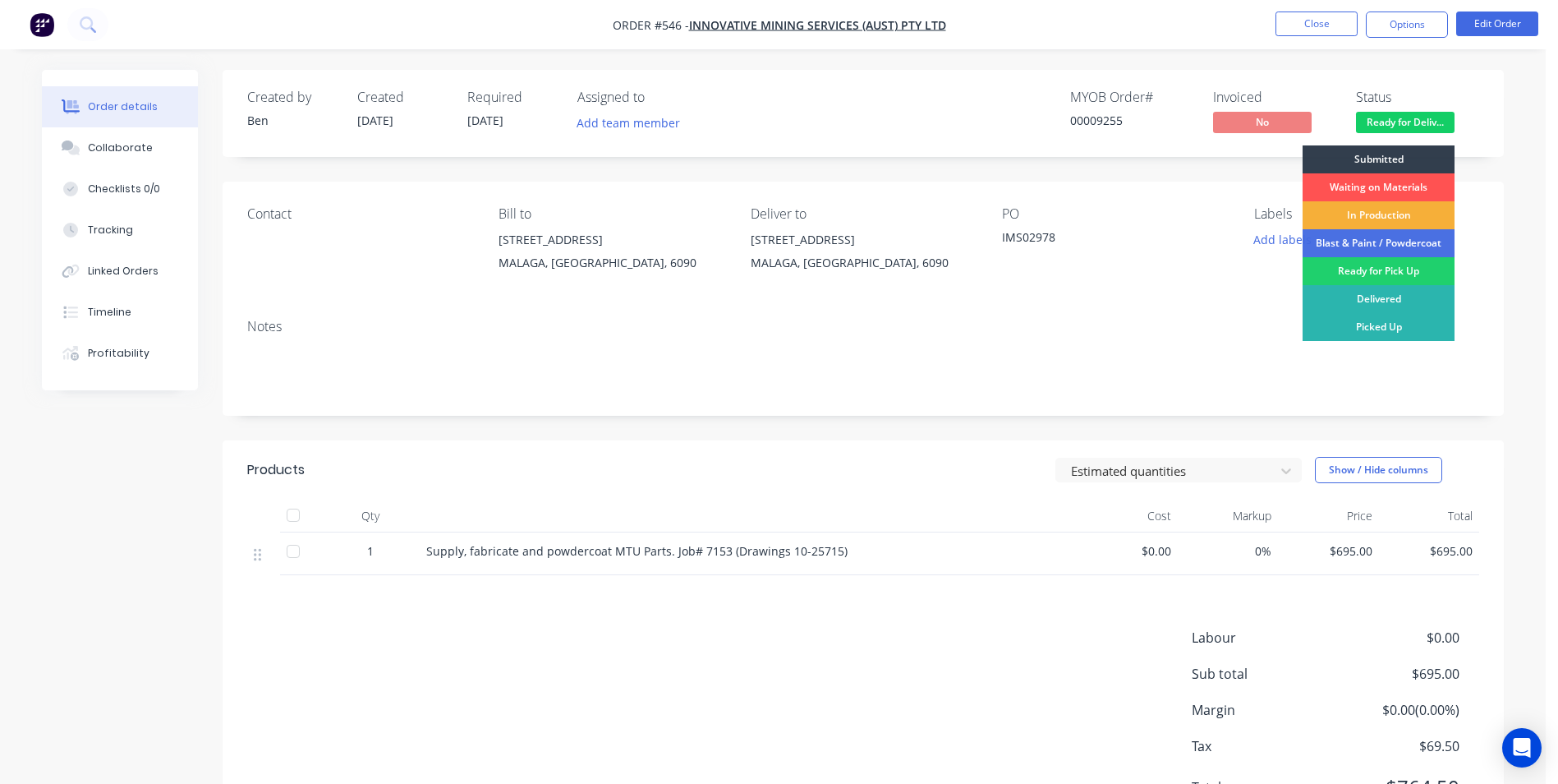
click at [1388, 291] on div "Delivered" at bounding box center [1378, 298] width 152 height 28
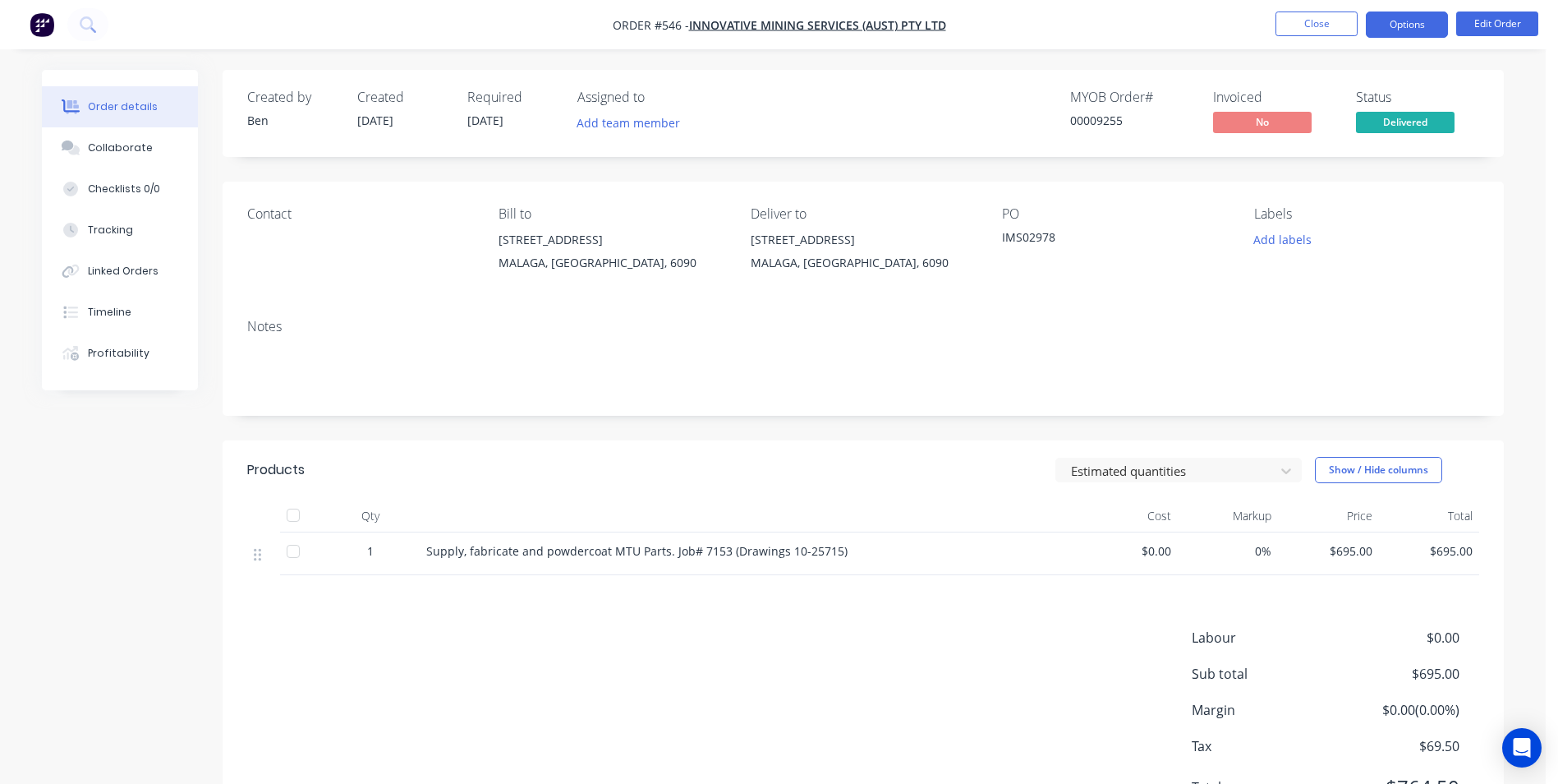
click at [1400, 23] on button "Options" at bounding box center [1407, 24] width 82 height 26
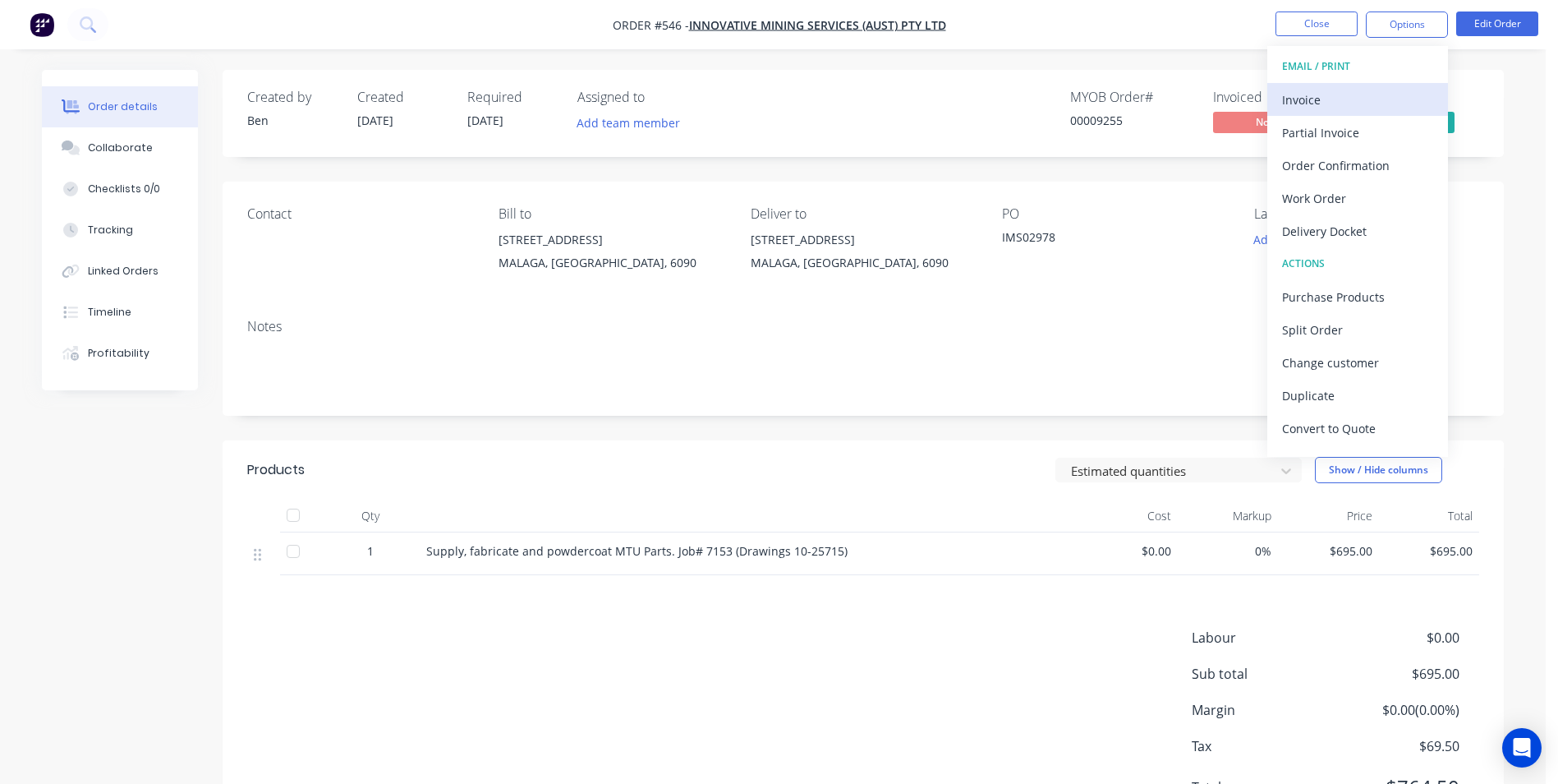
click at [1342, 109] on div "Invoice" at bounding box center [1358, 99] width 151 height 24
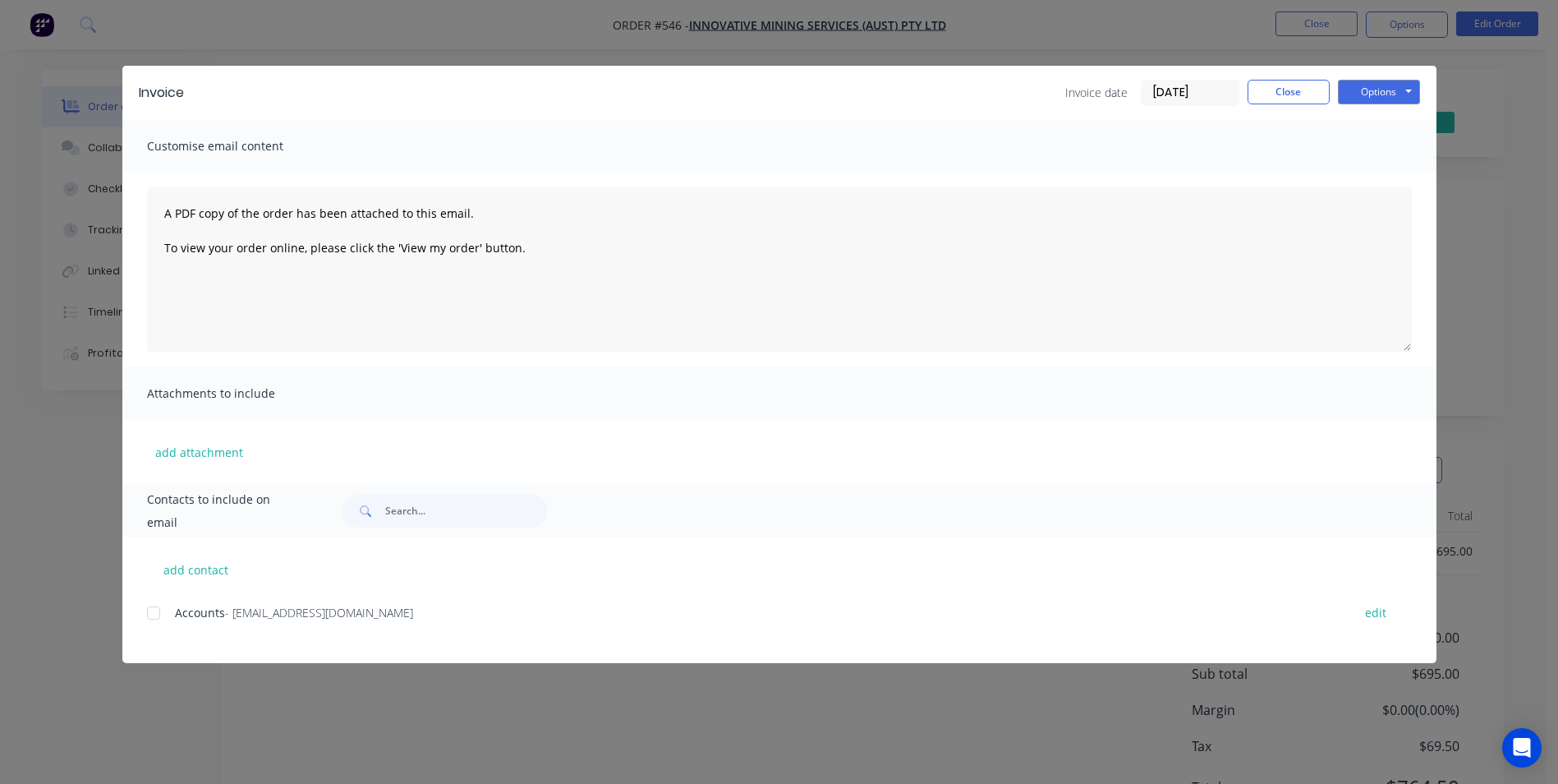
click at [159, 613] on div at bounding box center [153, 612] width 33 height 33
click at [1368, 95] on button "Options" at bounding box center [1379, 92] width 82 height 25
click at [1358, 177] on button "Email" at bounding box center [1391, 175] width 105 height 27
click at [1293, 104] on div "Invoice date [DATE] Close Options Preview Print Email" at bounding box center [1242, 92] width 355 height 26
click at [1292, 93] on button "Close" at bounding box center [1288, 92] width 82 height 25
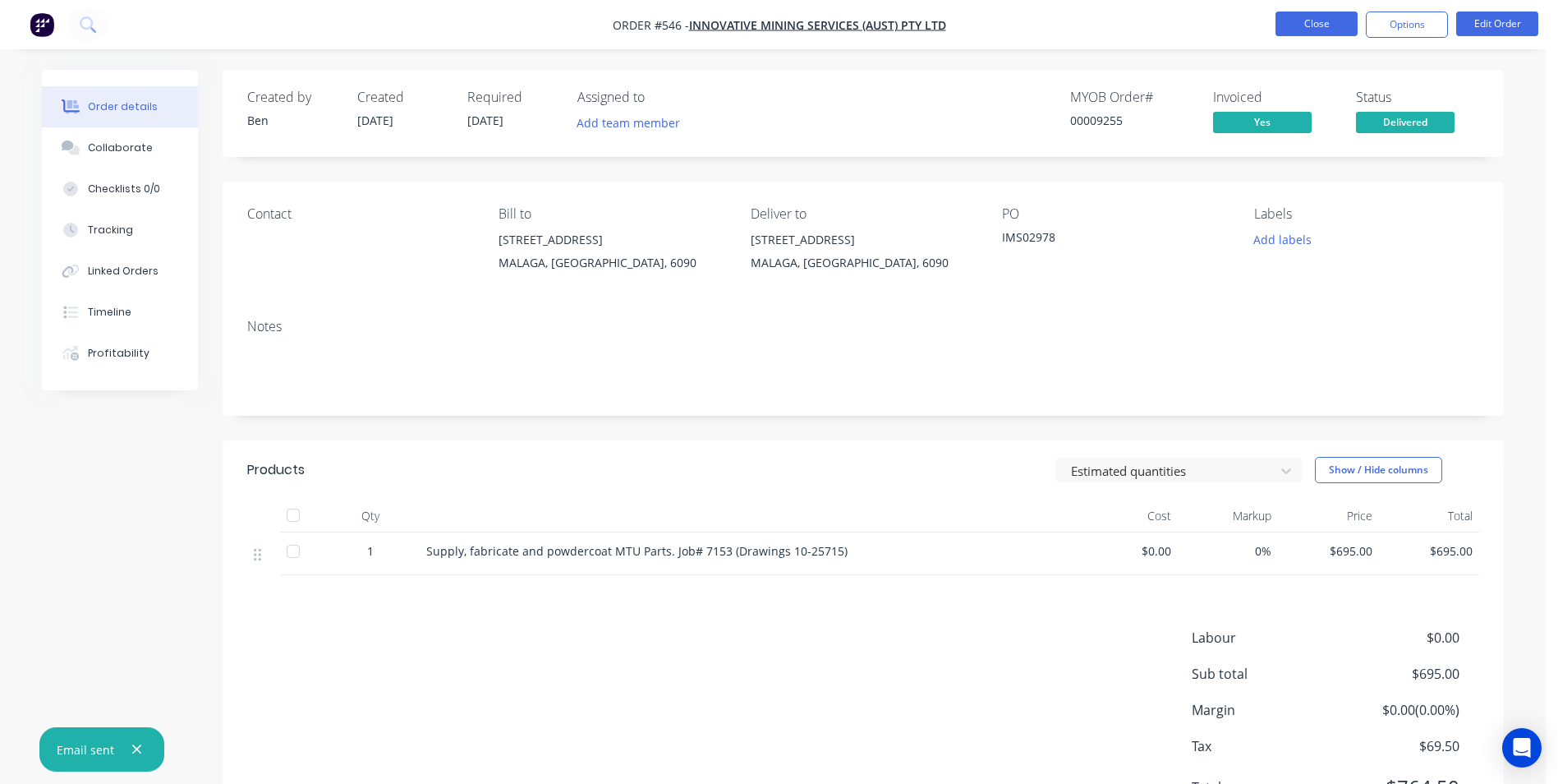
click at [1314, 23] on button "Close" at bounding box center [1317, 24] width 82 height 25
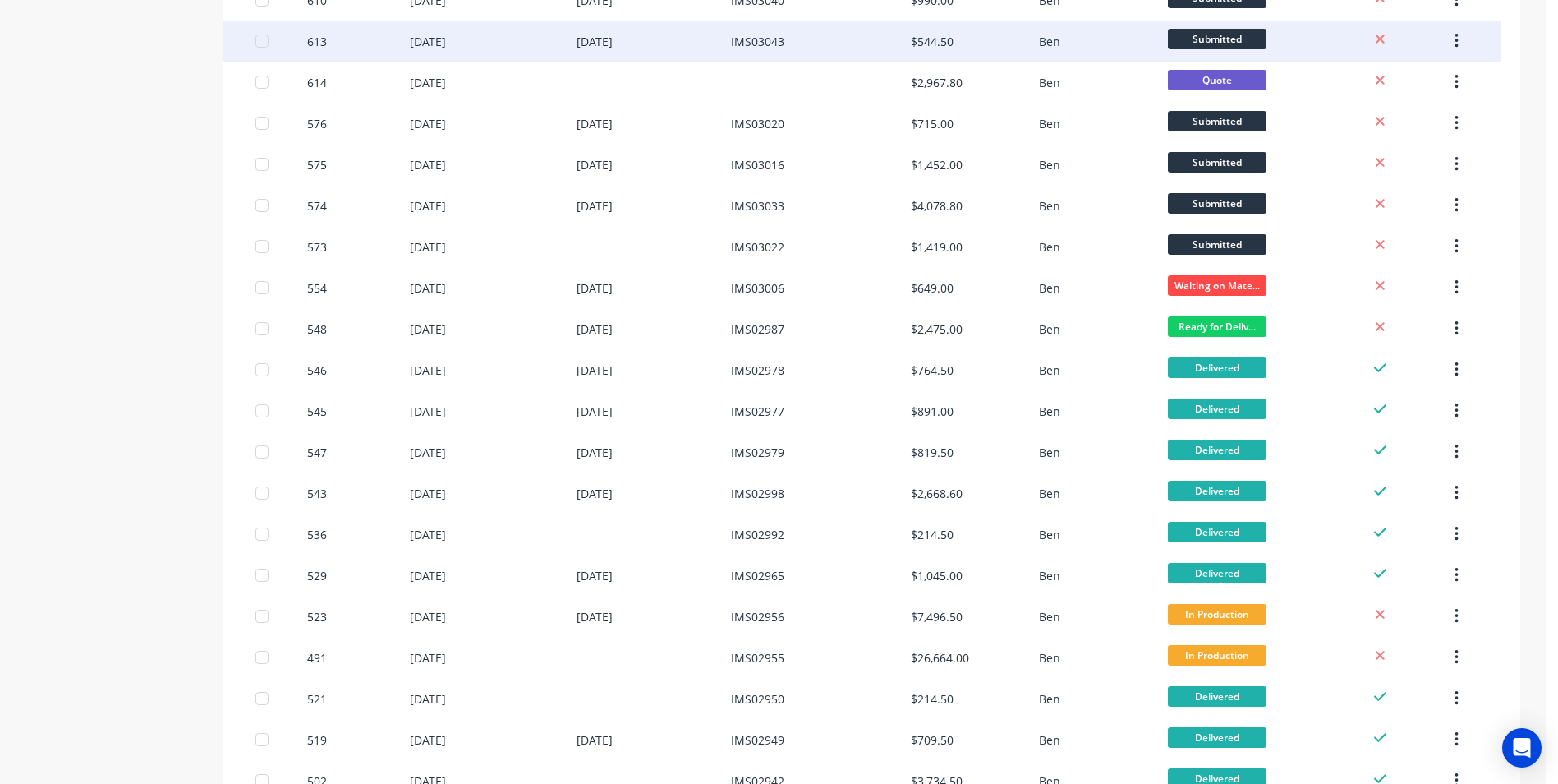
scroll to position [411, 0]
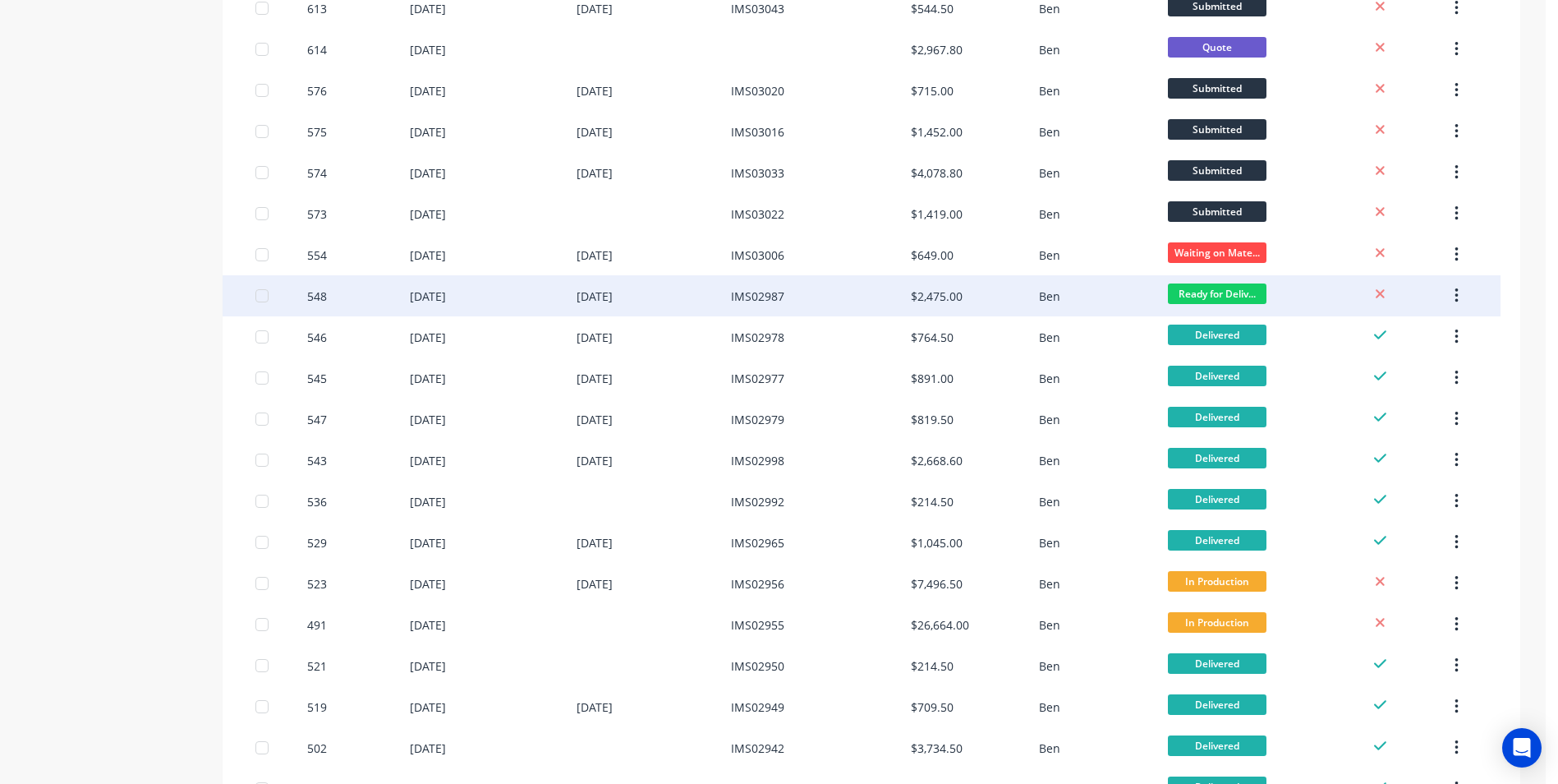
click at [948, 298] on div "$2,475.00" at bounding box center [937, 296] width 52 height 18
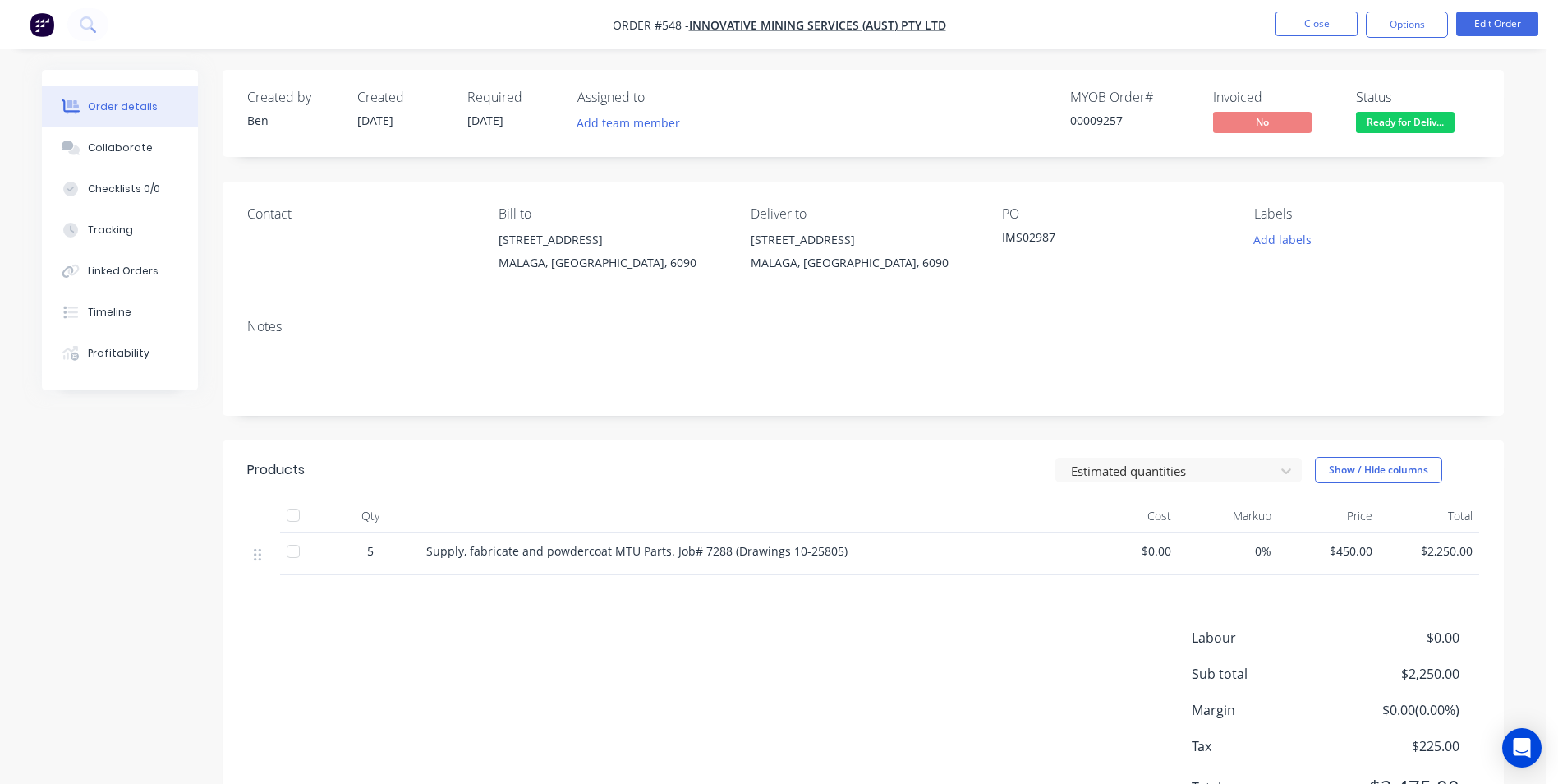
click at [1413, 129] on span "Ready for Deliv..." at bounding box center [1405, 122] width 99 height 21
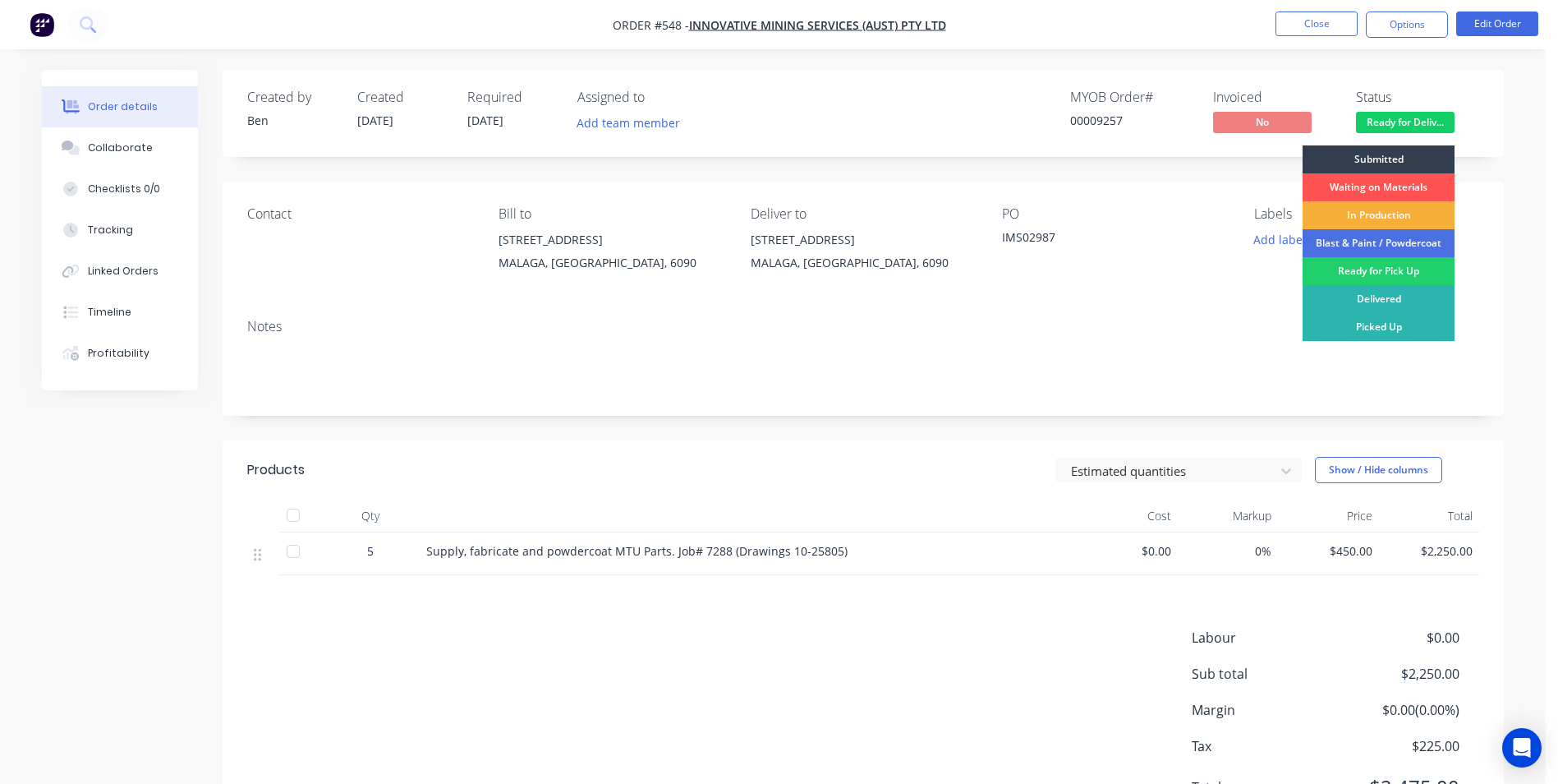
click at [1373, 292] on div "Delivered" at bounding box center [1378, 298] width 152 height 28
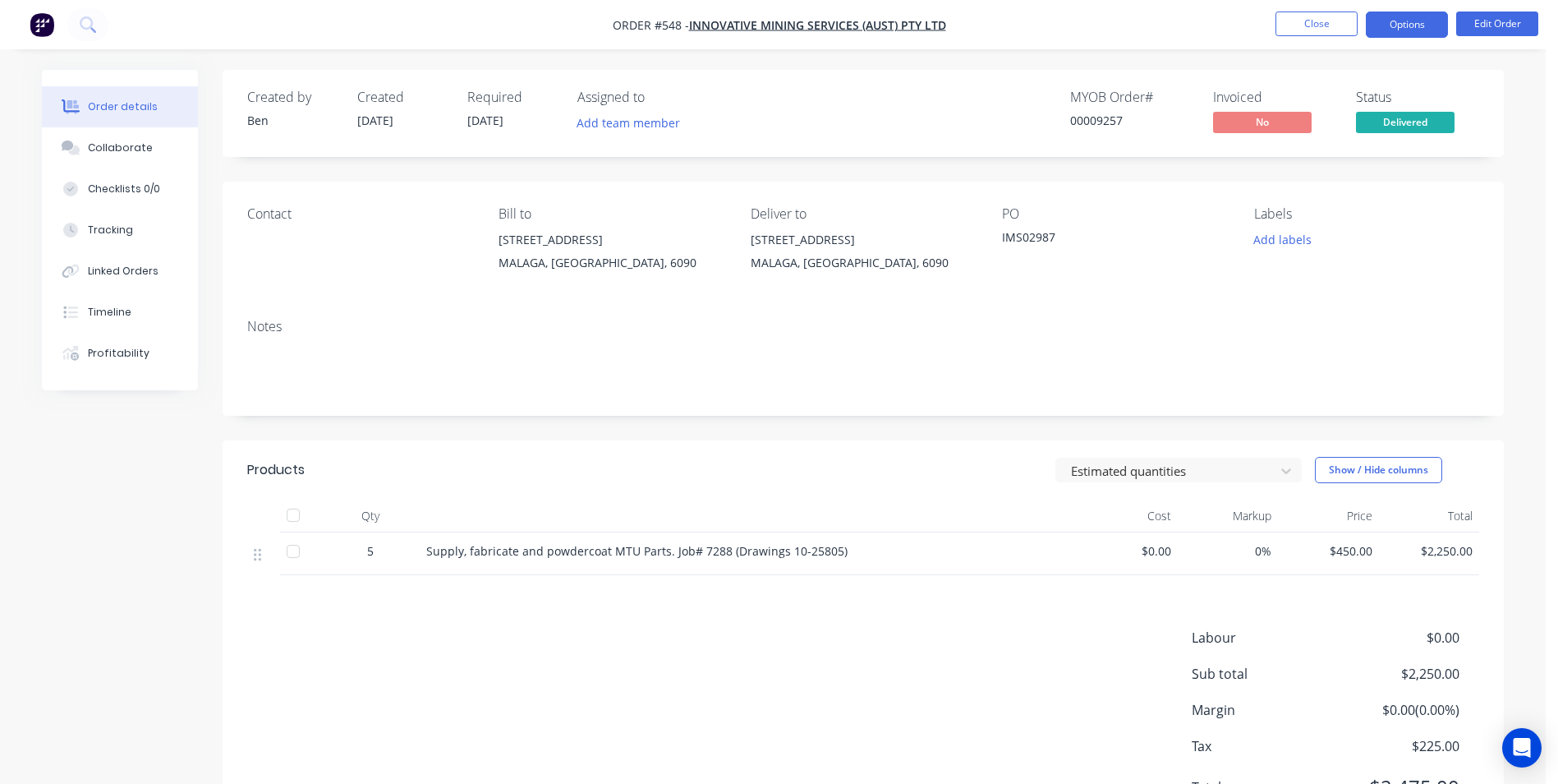
click at [1397, 26] on button "Options" at bounding box center [1407, 24] width 82 height 26
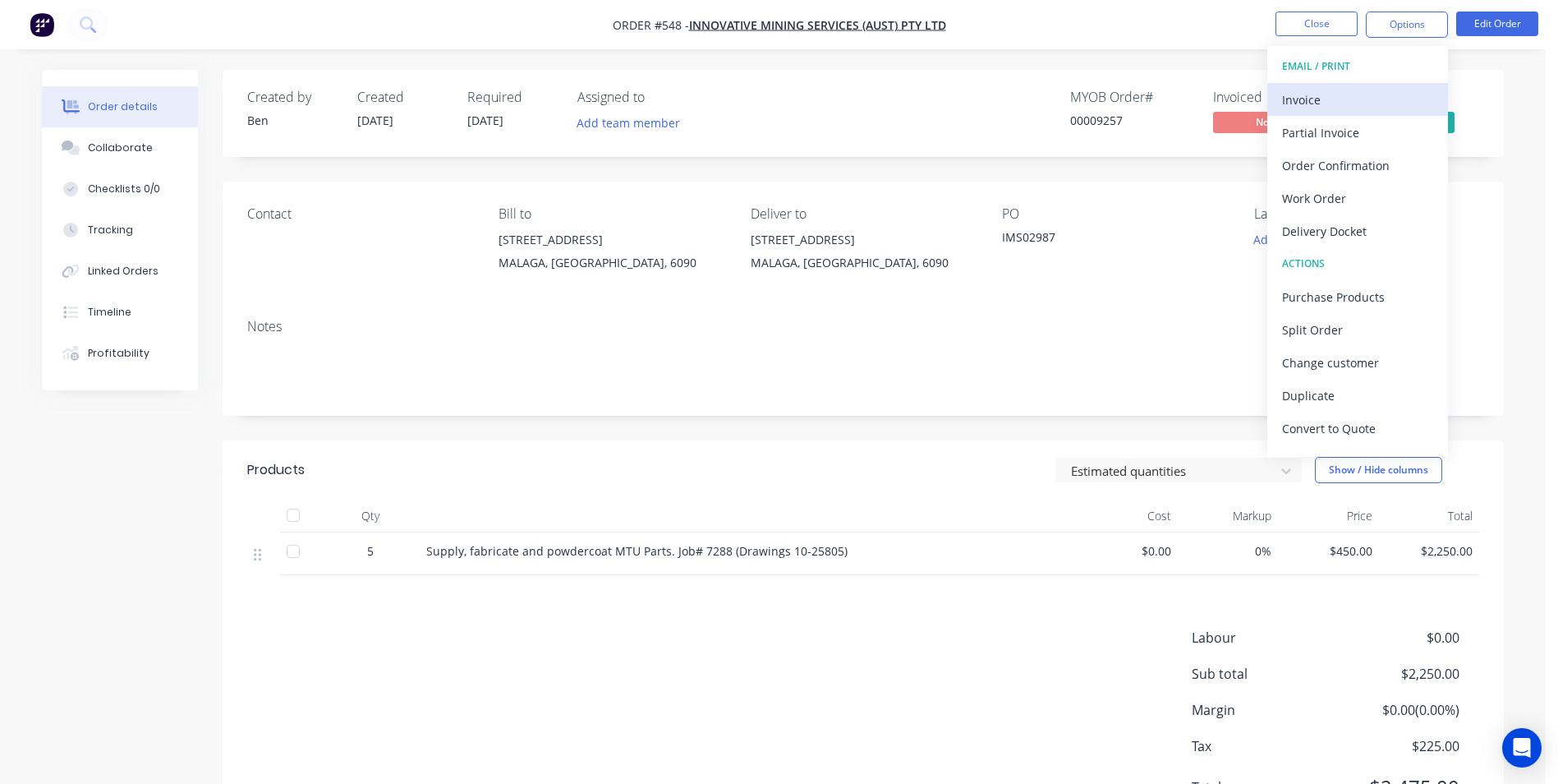
click at [1352, 97] on div "Invoice" at bounding box center [1358, 99] width 151 height 24
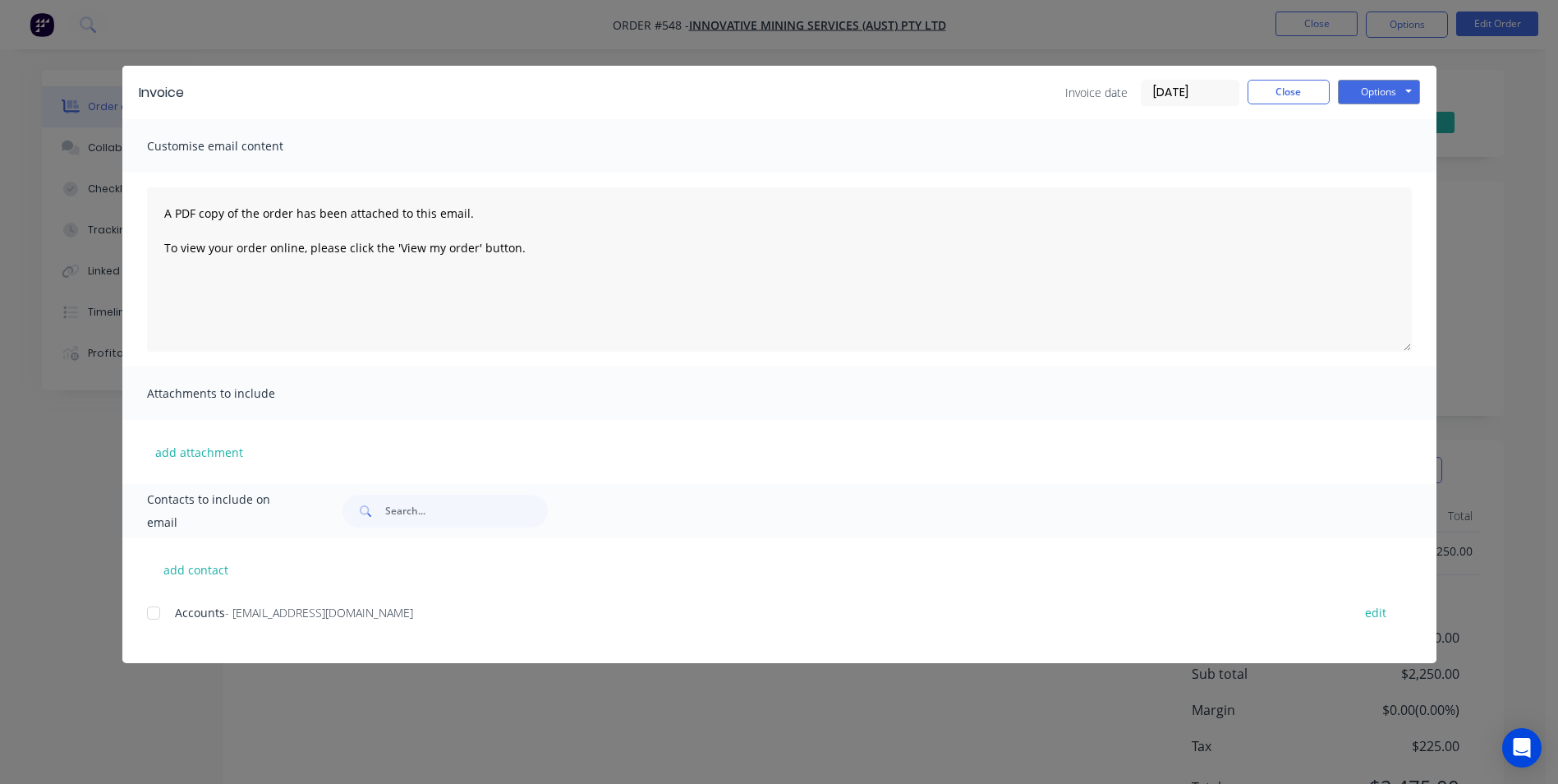
click at [159, 615] on div at bounding box center [153, 612] width 33 height 33
click at [1383, 98] on button "Options" at bounding box center [1379, 92] width 82 height 25
click at [1362, 169] on button "Email" at bounding box center [1391, 175] width 105 height 27
click at [1289, 83] on button "Close" at bounding box center [1288, 92] width 82 height 25
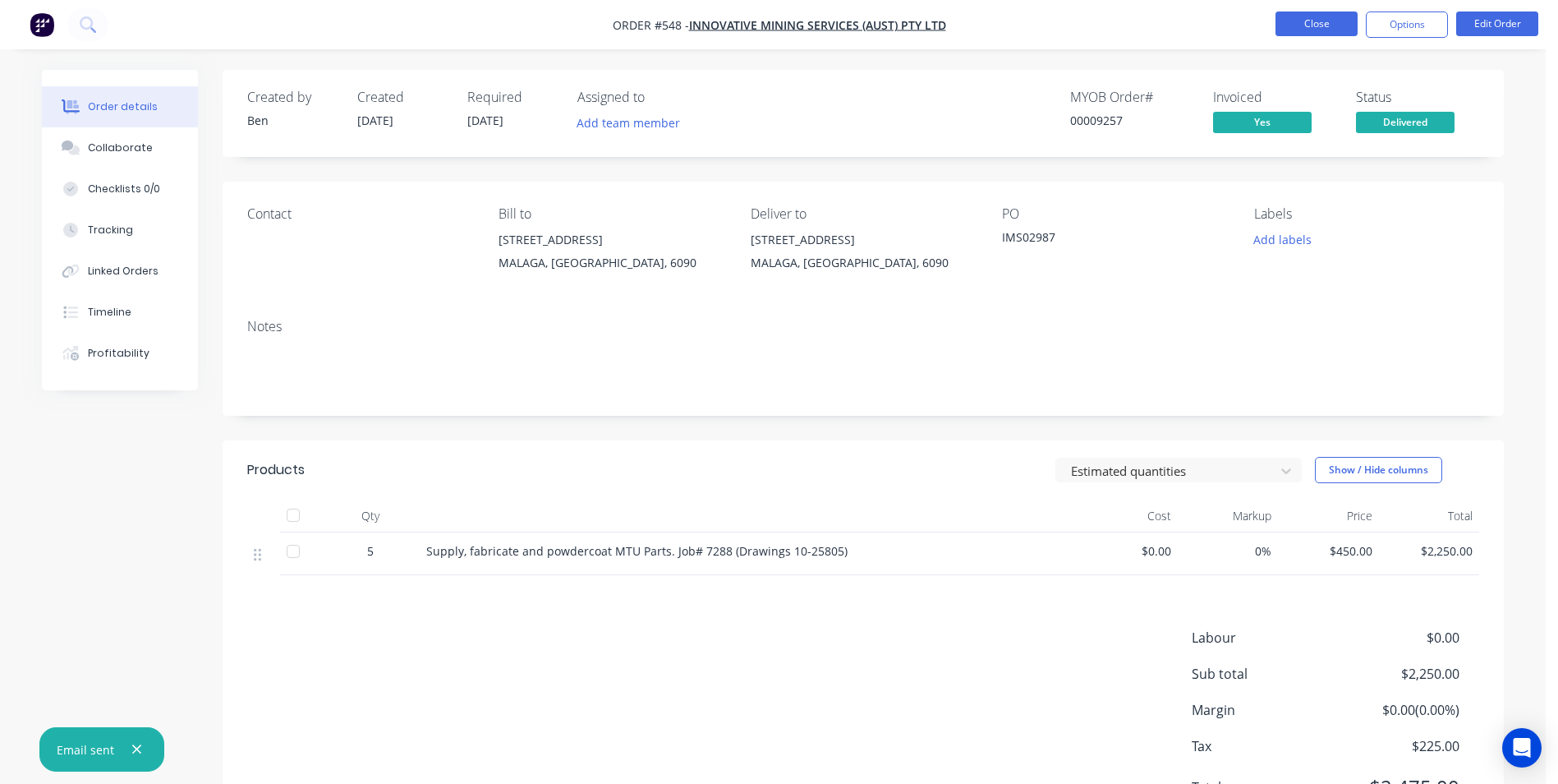
click at [1298, 28] on button "Close" at bounding box center [1317, 24] width 82 height 25
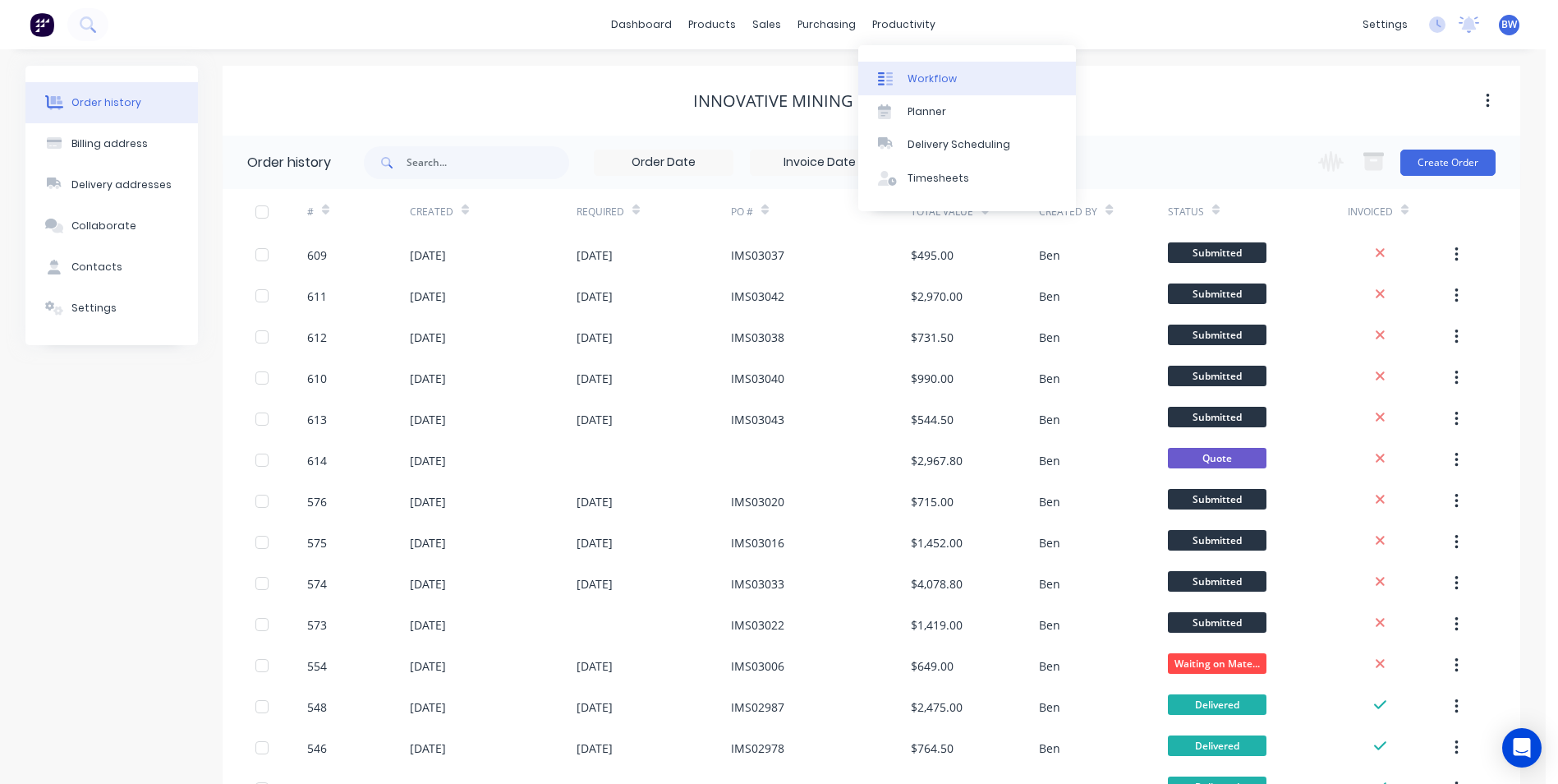
click at [908, 83] on div "Workflow" at bounding box center [932, 79] width 49 height 15
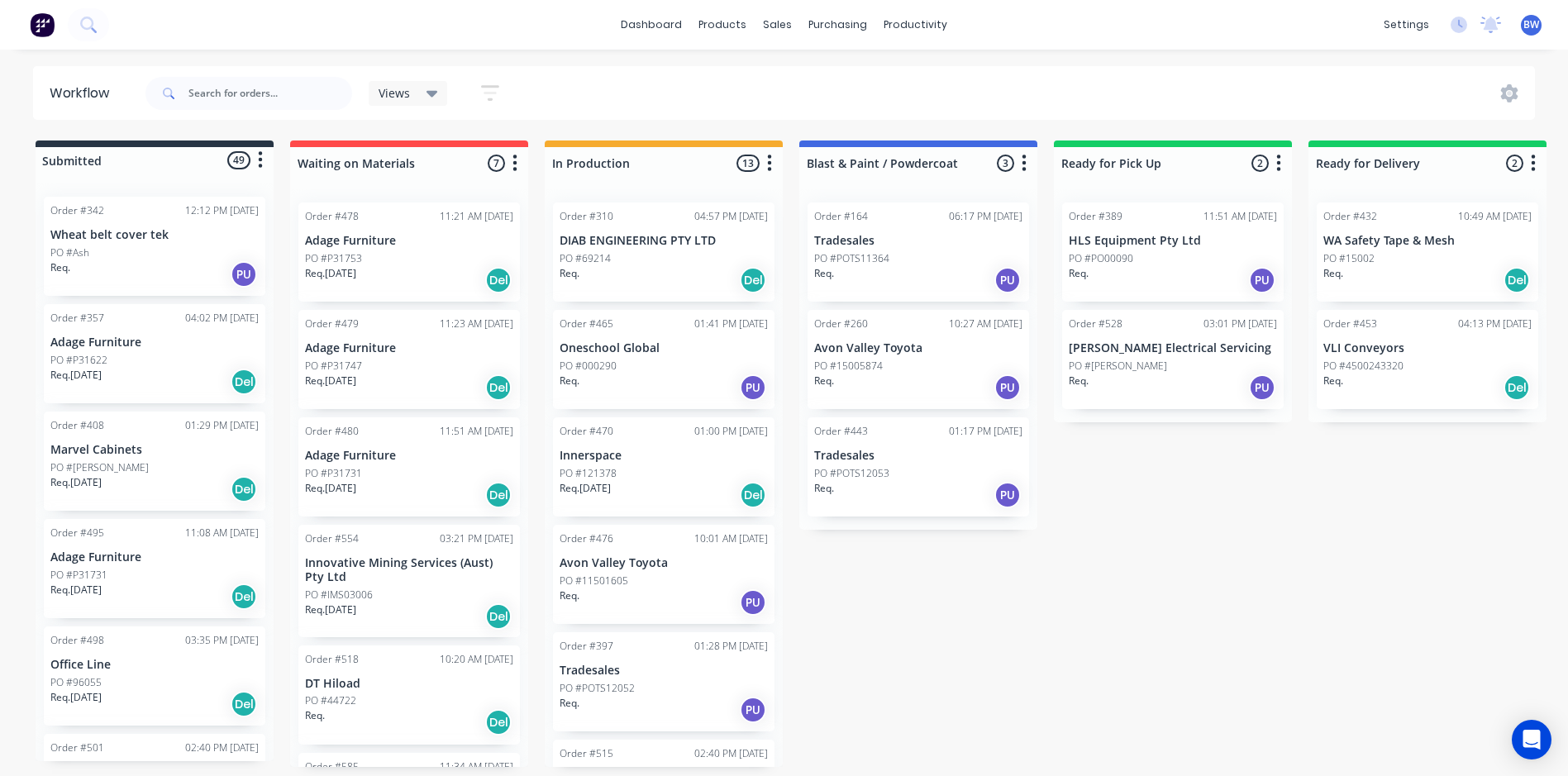
click at [1134, 251] on div "PO #PO00090" at bounding box center [1173, 259] width 208 height 15
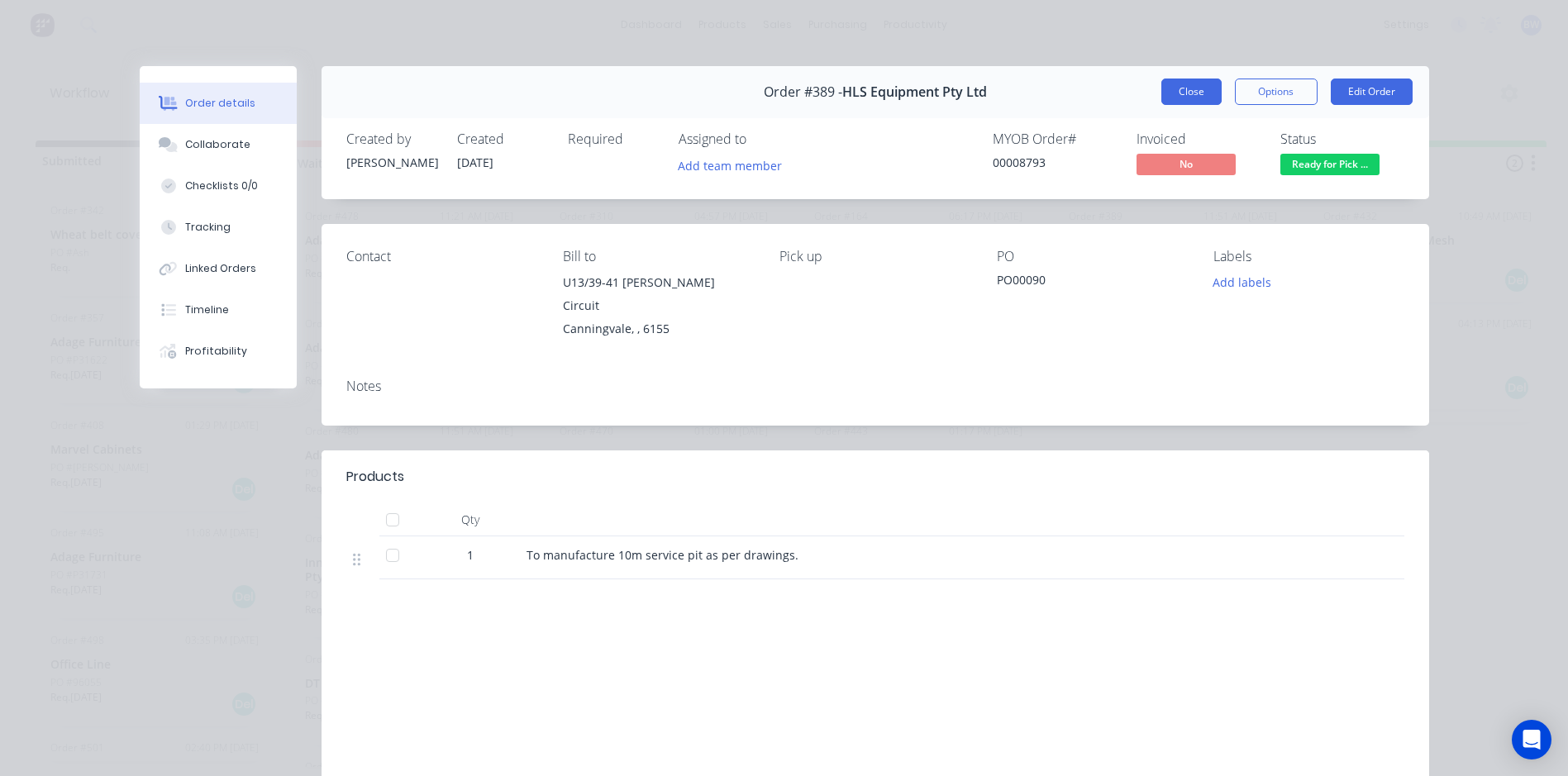
click at [1174, 86] on button "Close" at bounding box center [1192, 91] width 61 height 26
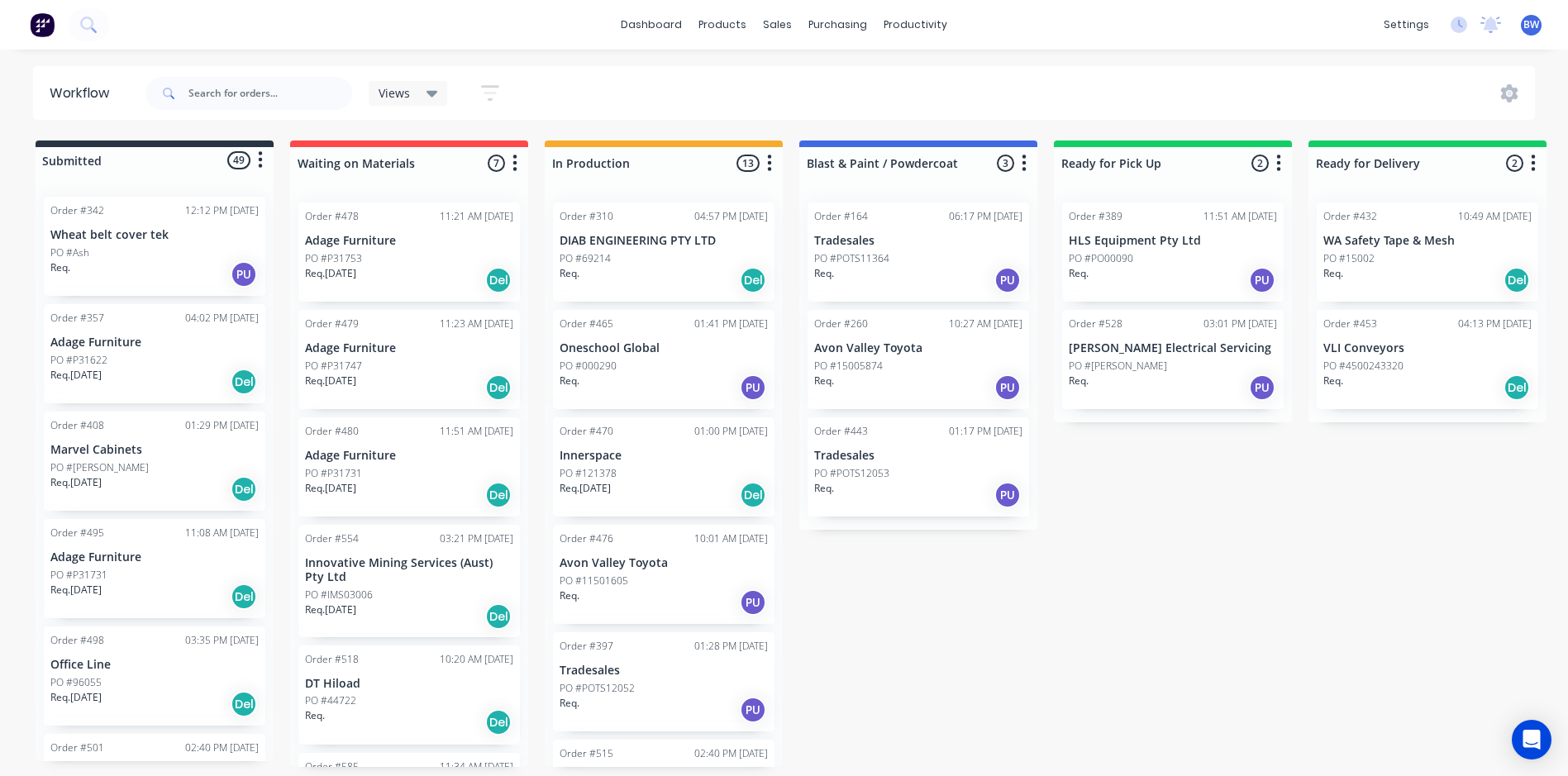
click at [920, 258] on div "PO #POTS11364" at bounding box center [918, 259] width 208 height 15
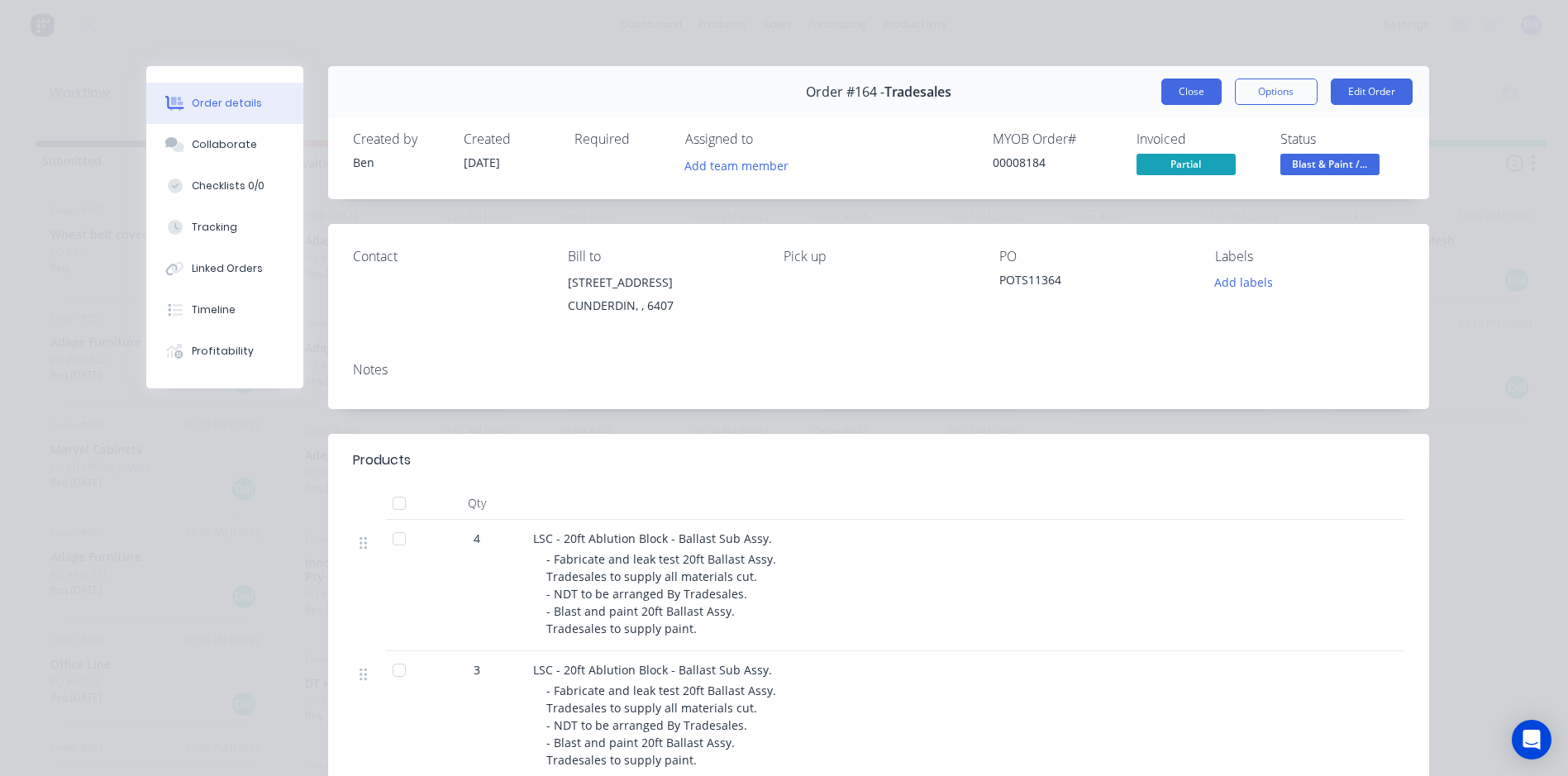
click at [1205, 87] on button "Close" at bounding box center [1192, 91] width 61 height 26
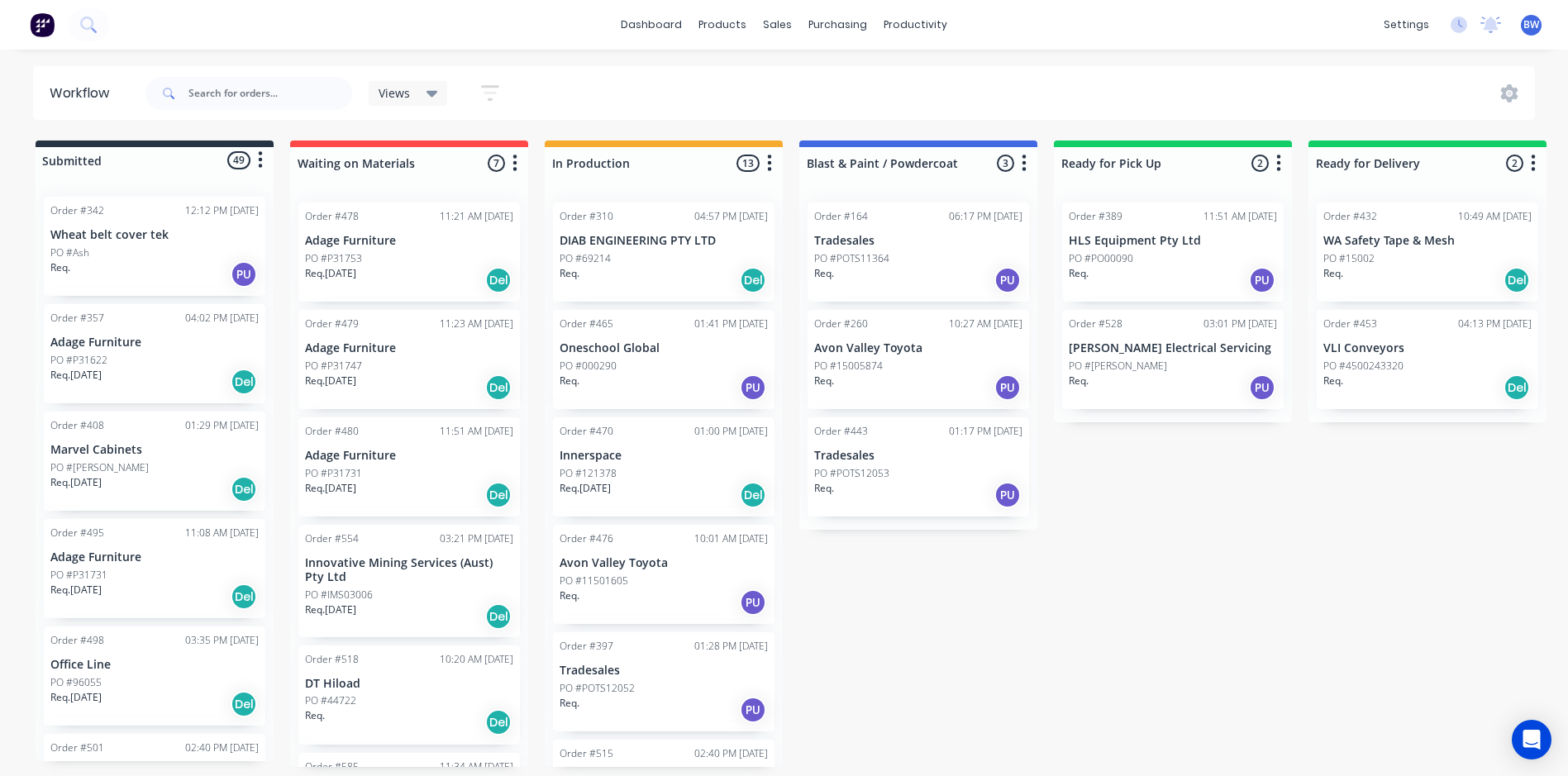
click at [890, 454] on p "Tradesales" at bounding box center [918, 455] width 208 height 14
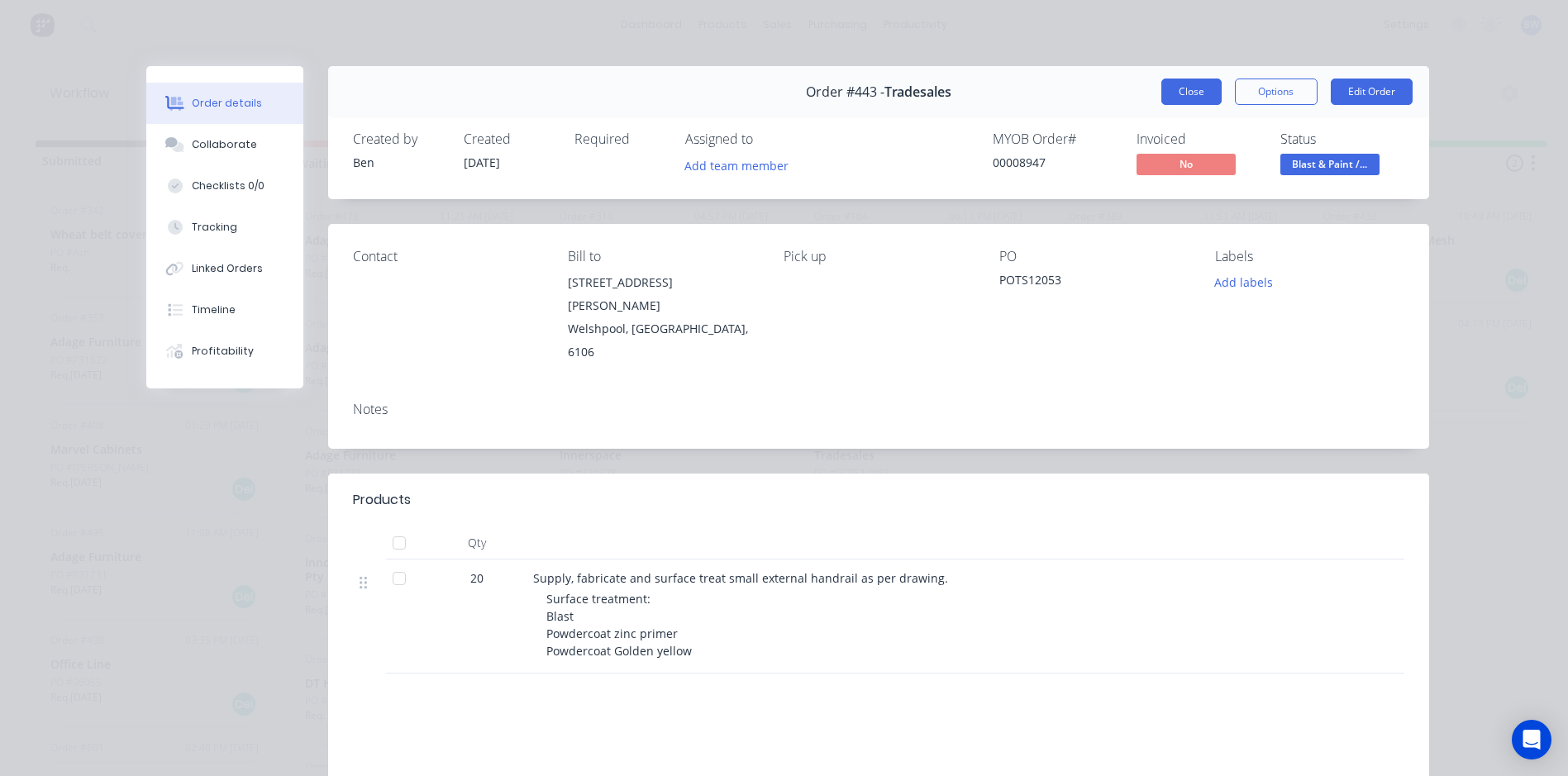
click at [1161, 93] on button "Close" at bounding box center [1192, 91] width 61 height 26
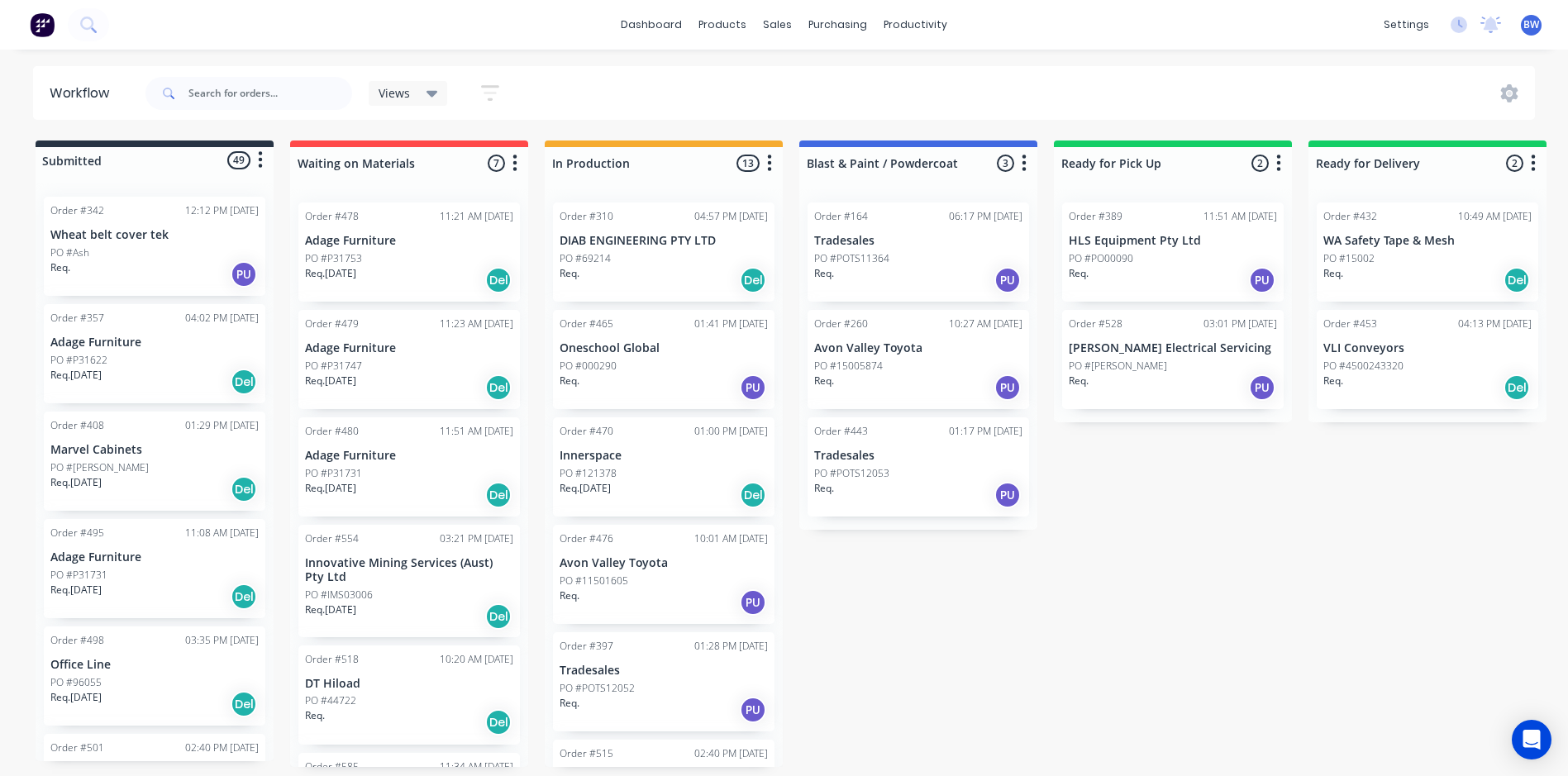
scroll to position [3, 0]
click at [669, 23] on link "dashboard" at bounding box center [651, 25] width 77 height 25
